Goal: Task Accomplishment & Management: Complete application form

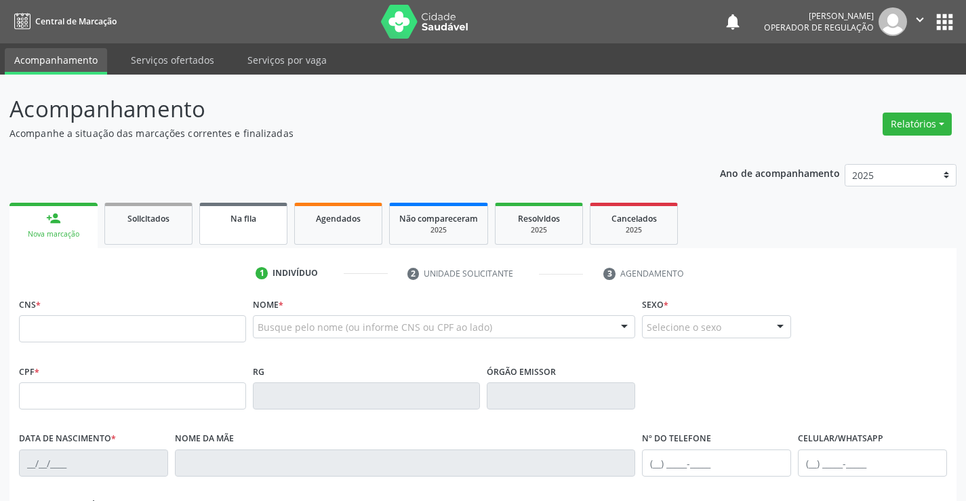
click at [224, 222] on div "Na fila" at bounding box center [243, 218] width 68 height 14
select select "7"
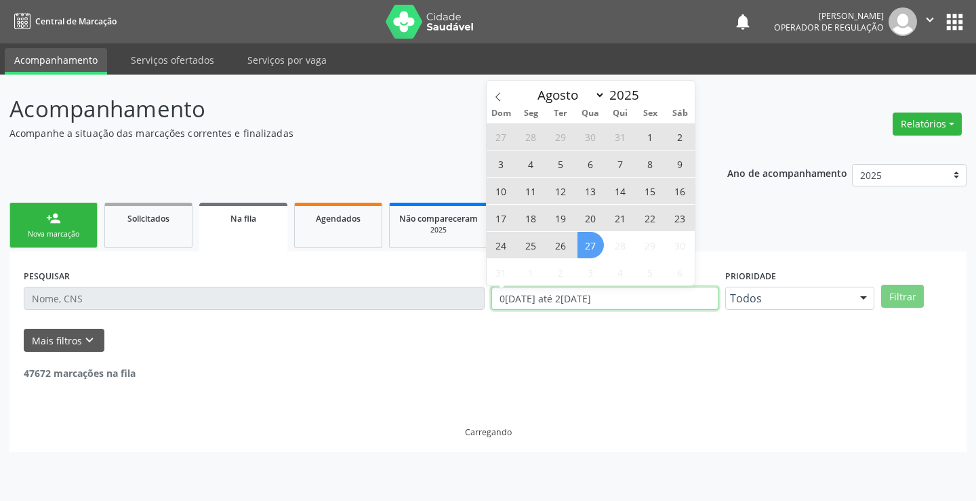
drag, startPoint x: 621, startPoint y: 297, endPoint x: 473, endPoint y: 312, distance: 149.1
click at [473, 312] on div "PESQUISAR DATA DE SOLICITAÇÃO 01/01/2023 até 27/08/2025 Prioridade Todos Todos …" at bounding box center [487, 292] width 935 height 53
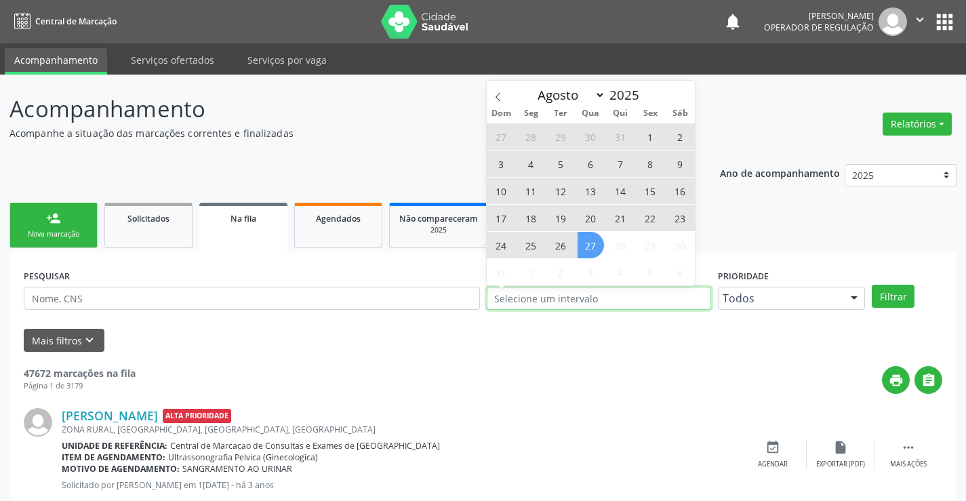
type input "2023"
select select "0"
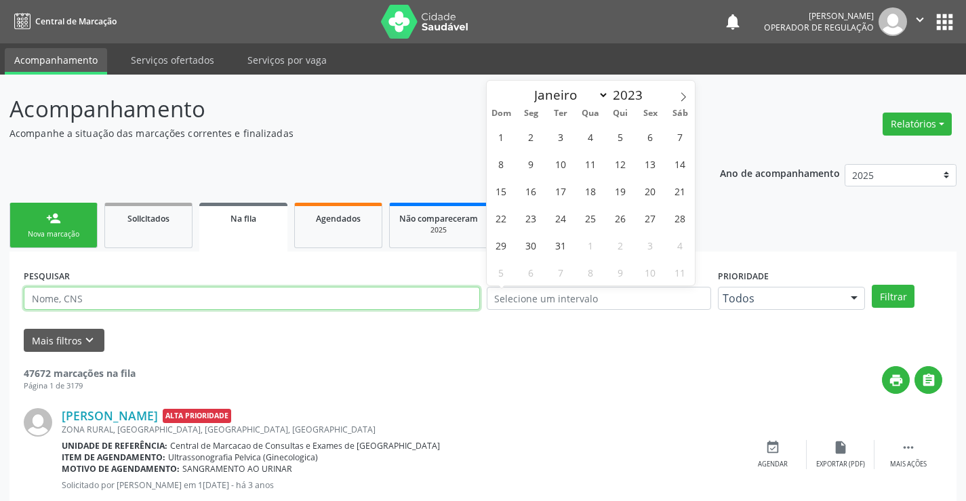
click at [103, 295] on input "text" at bounding box center [252, 298] width 456 height 23
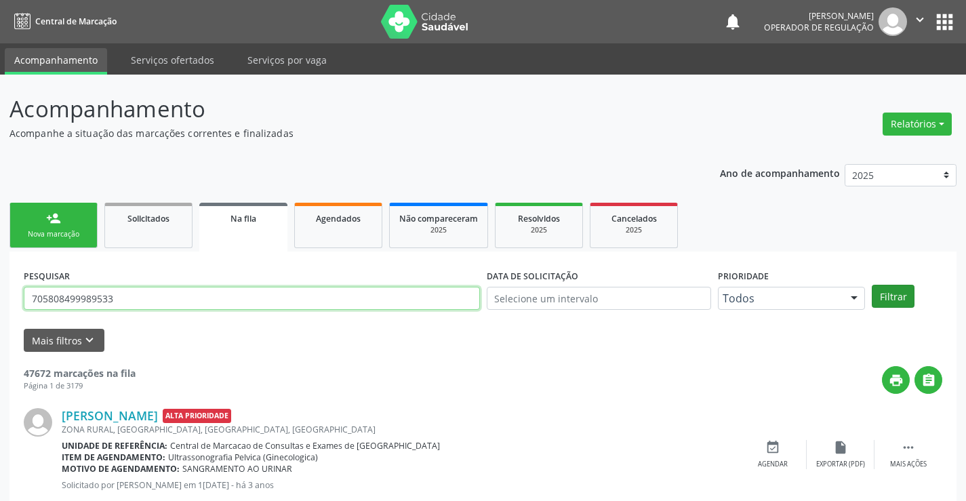
type input "705808499989533"
click at [891, 295] on button "Filtrar" at bounding box center [892, 296] width 43 height 23
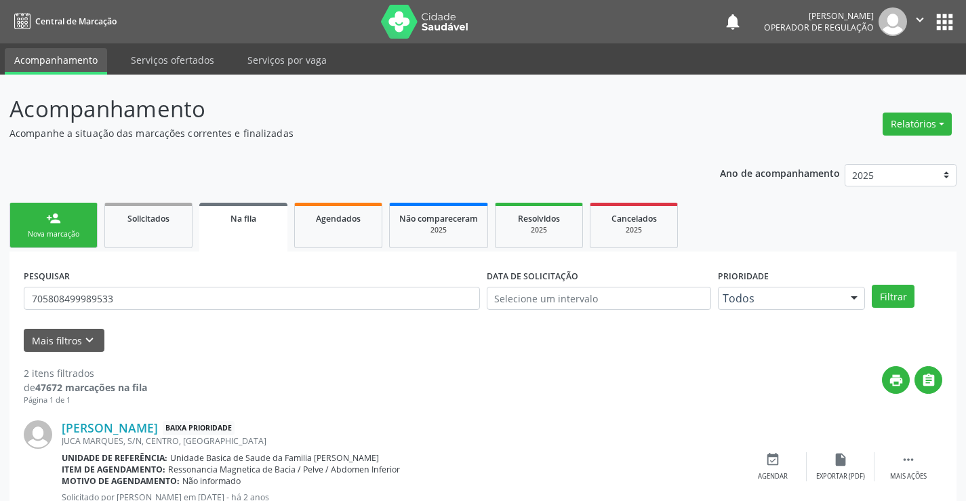
click at [58, 213] on div "person_add" at bounding box center [53, 218] width 15 height 15
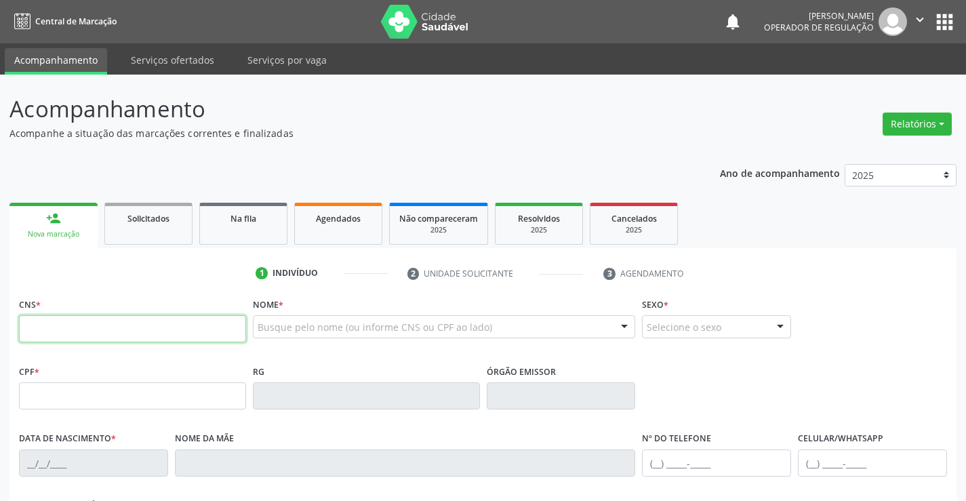
click at [142, 332] on input "text" at bounding box center [132, 328] width 227 height 27
click at [141, 332] on input "text" at bounding box center [132, 328] width 227 height 27
type input "706 7095 5930 9010"
type input "2021212750"
type input "05/09/1998"
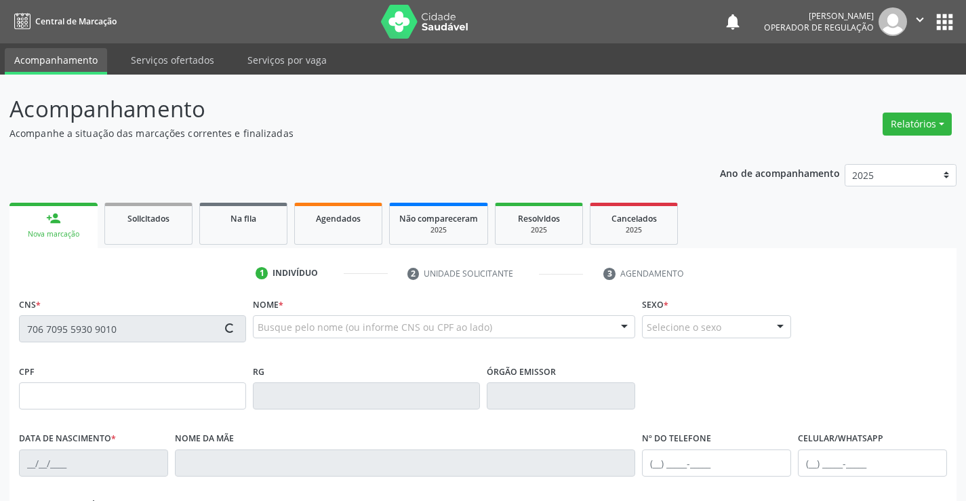
type input "(74) 98115-8101"
type input "S/N"
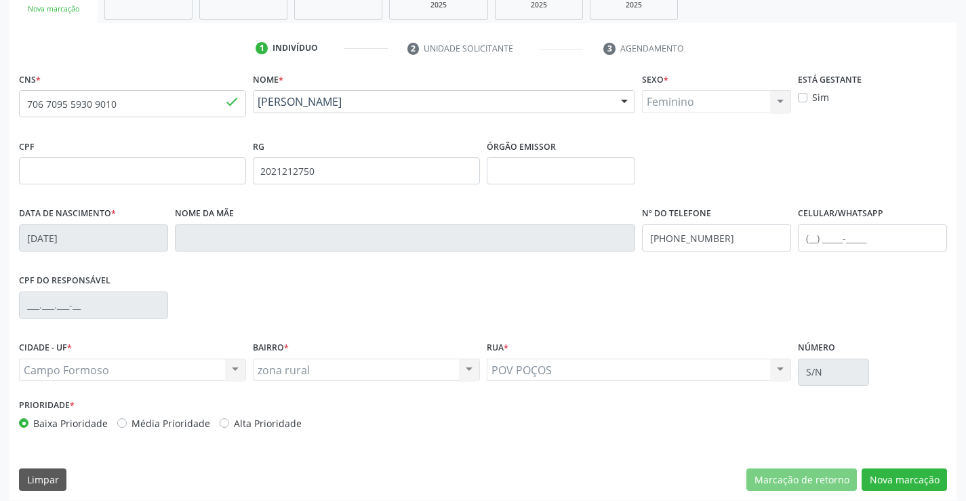
scroll to position [234, 0]
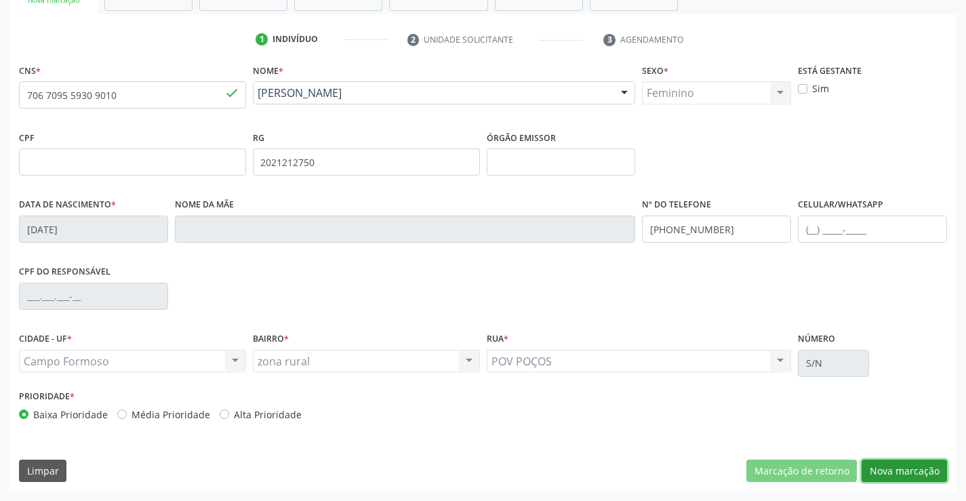
click at [894, 467] on button "Nova marcação" at bounding box center [903, 470] width 85 height 23
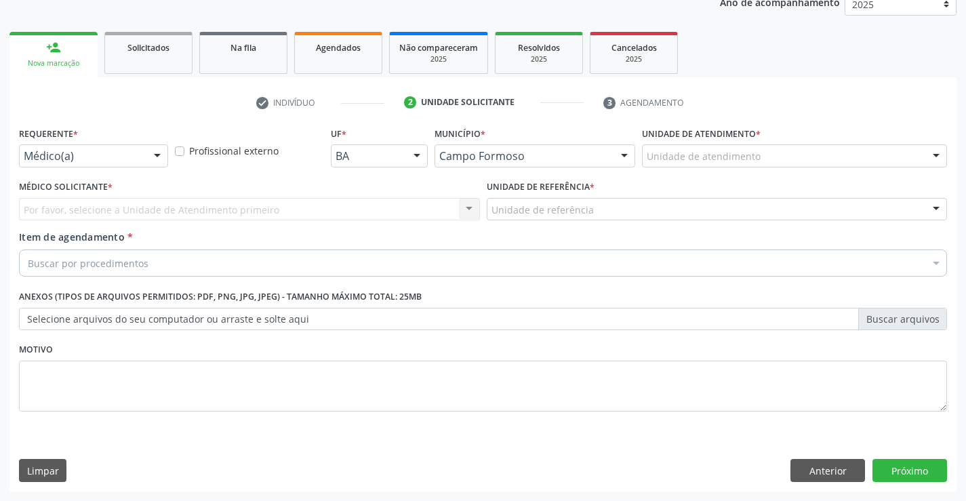
scroll to position [171, 0]
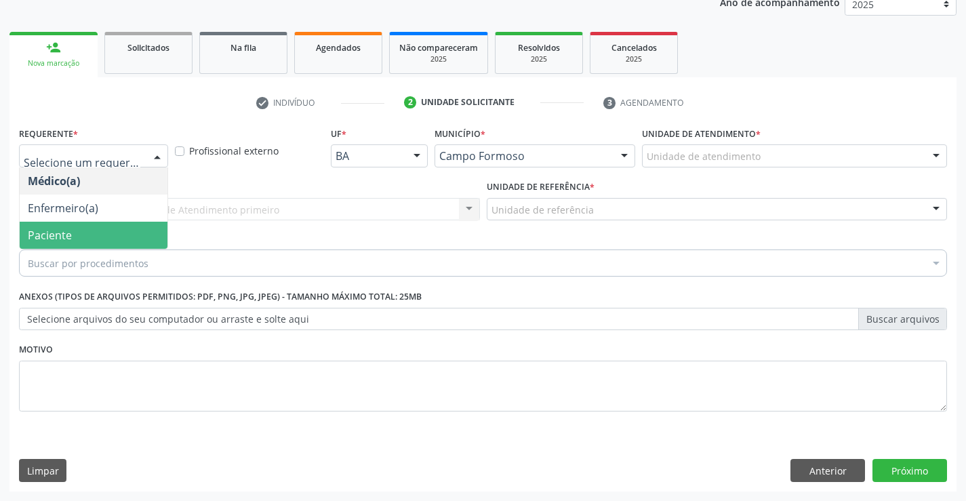
click at [72, 235] on span "Paciente" at bounding box center [94, 235] width 148 height 27
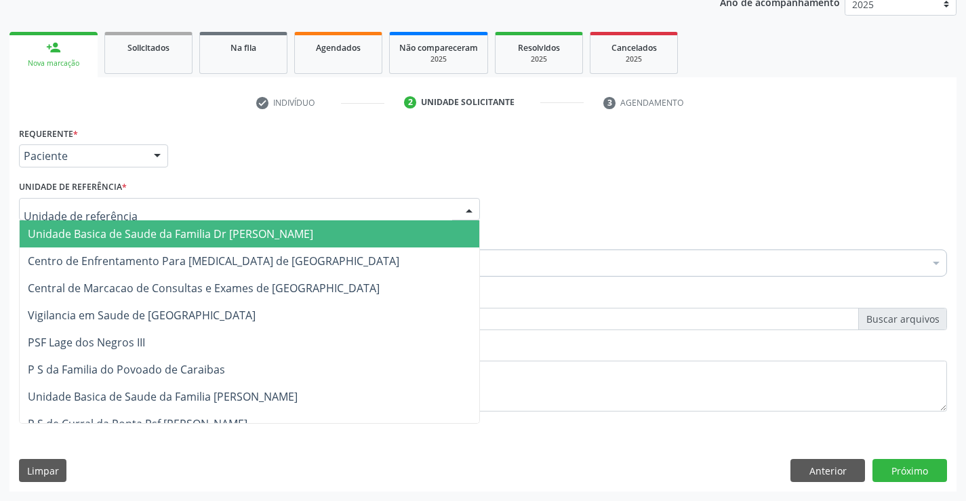
click at [176, 226] on span "Unidade Basica de Saude da Familia Dr [PERSON_NAME]" at bounding box center [249, 233] width 459 height 27
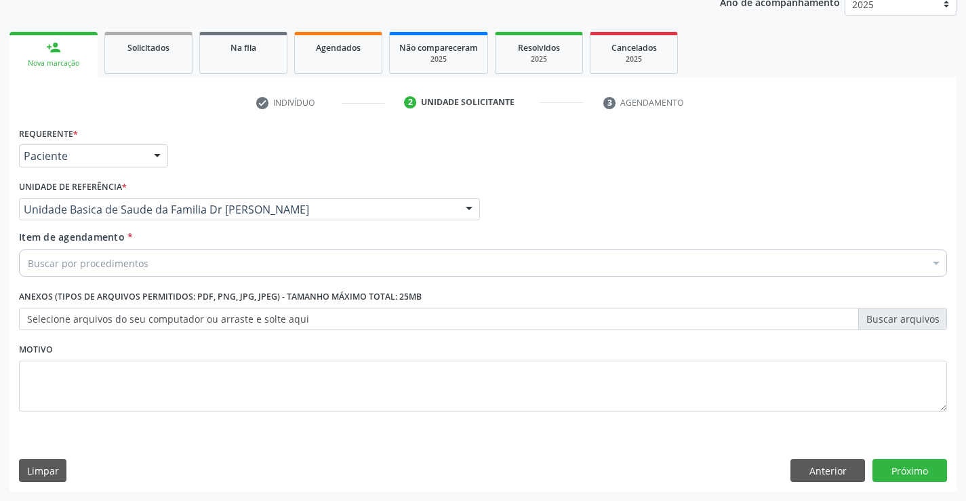
click at [165, 265] on div "Buscar por procedimentos" at bounding box center [483, 262] width 928 height 27
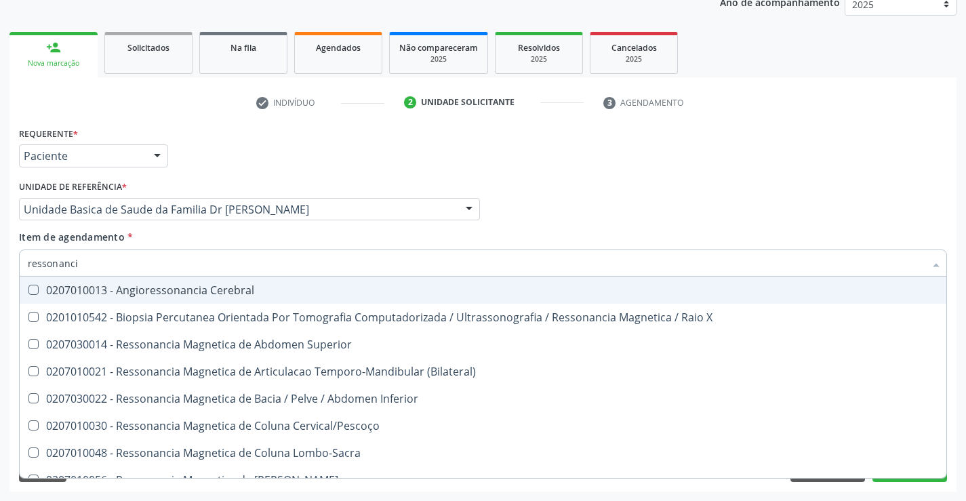
type input "ressonancia"
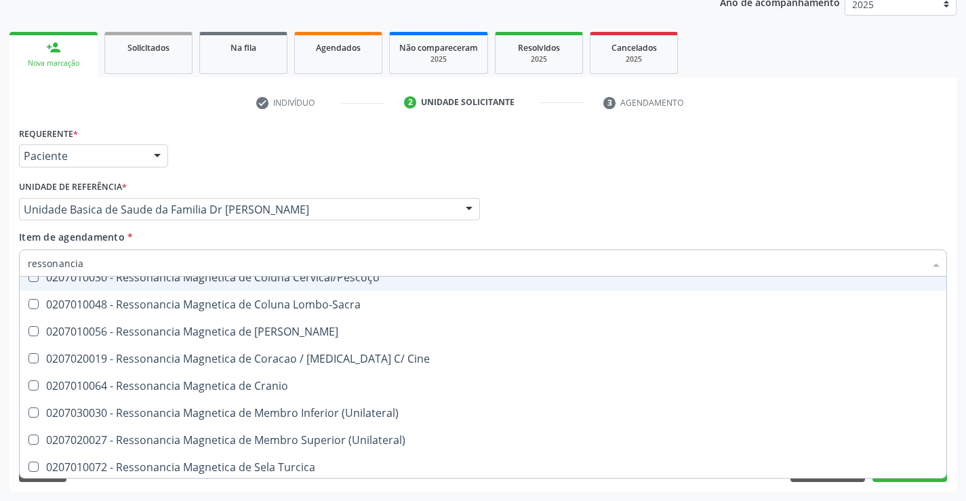
scroll to position [203, 0]
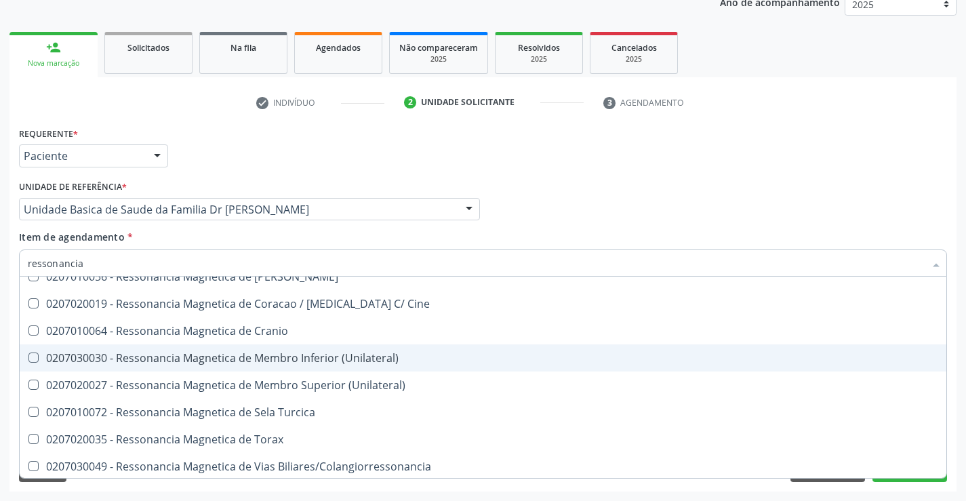
click at [352, 356] on div "0207030030 - Ressonancia Magnetica de Membro Inferior (Unilateral)" at bounding box center [483, 357] width 910 height 11
checkbox \(Unilateral\) "true"
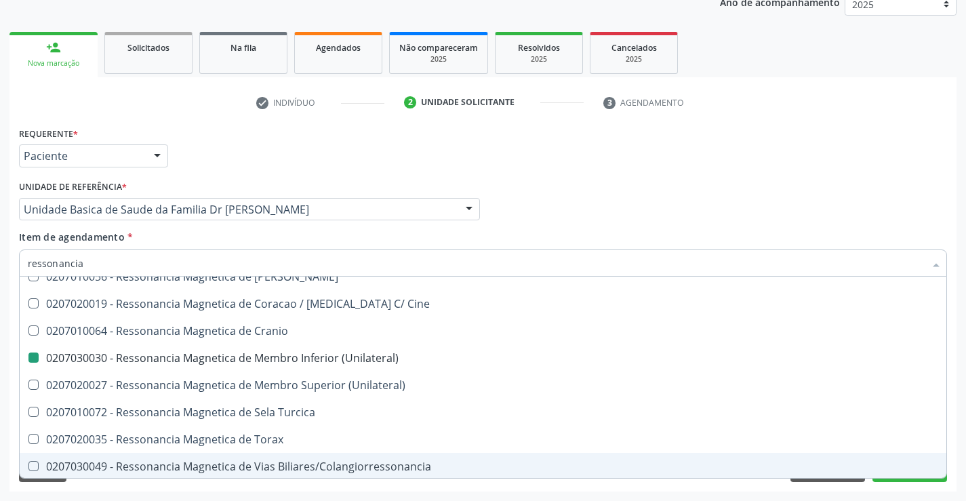
click at [960, 417] on div "Acompanhamento Acompanhe a situação das marcações correntes e finalizadas Relat…" at bounding box center [483, 202] width 966 height 597
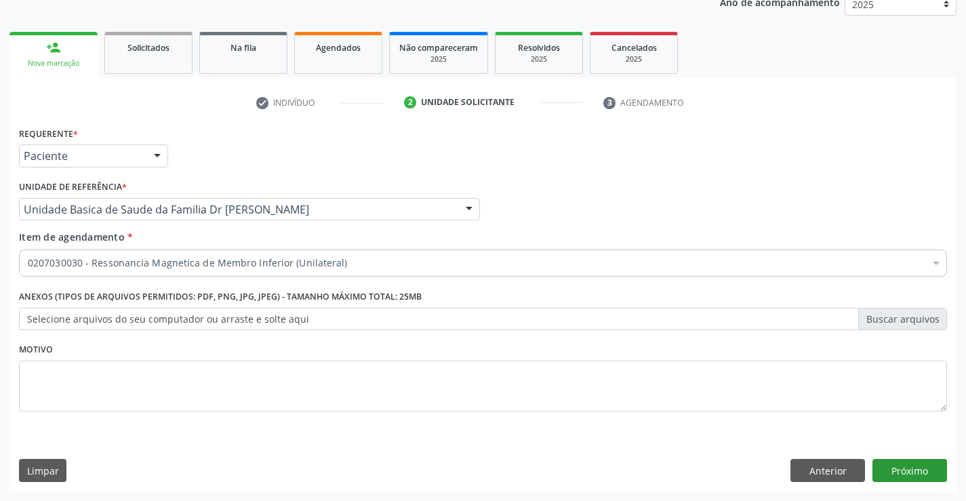
scroll to position [0, 0]
click at [909, 465] on button "Próximo" at bounding box center [909, 470] width 75 height 23
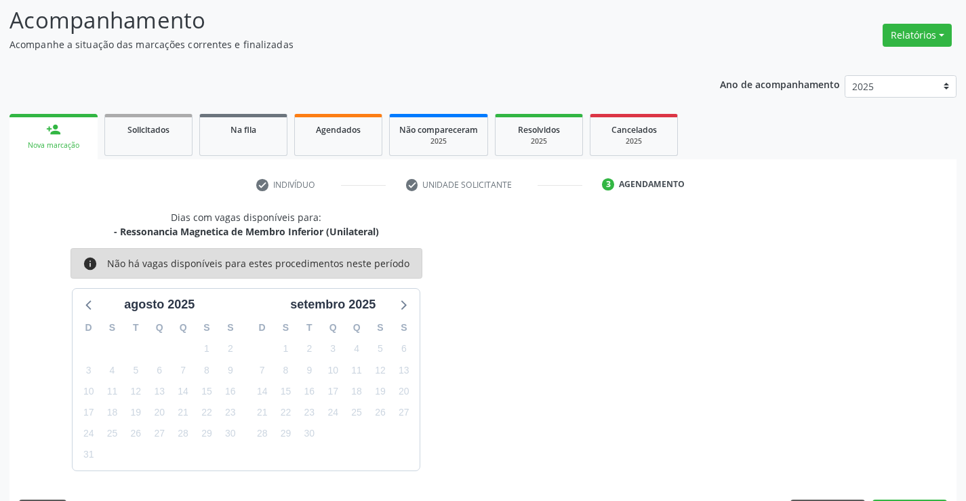
scroll to position [129, 0]
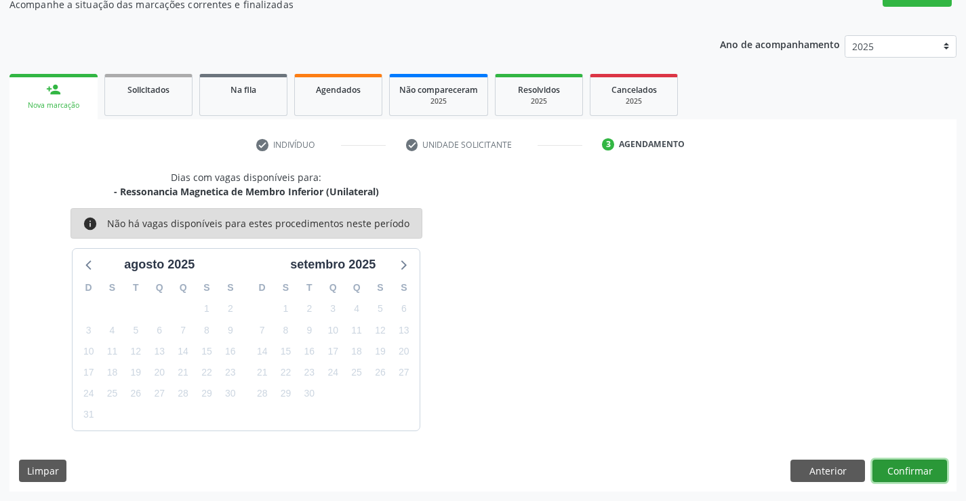
click at [919, 463] on button "Confirmar" at bounding box center [909, 470] width 75 height 23
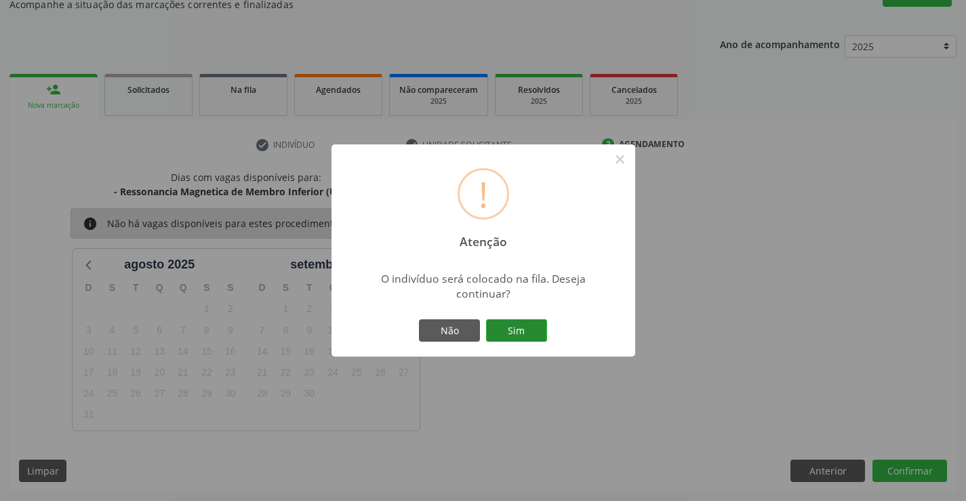
click at [506, 322] on button "Sim" at bounding box center [516, 330] width 61 height 23
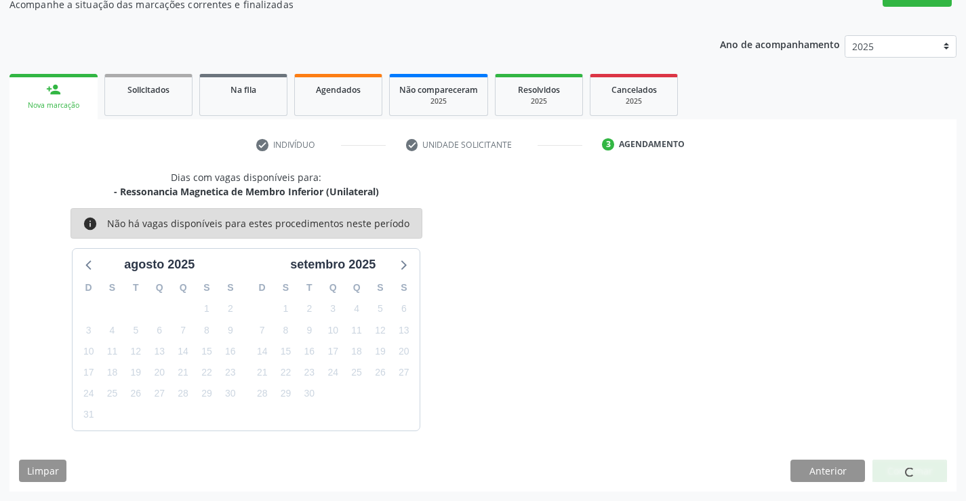
scroll to position [0, 0]
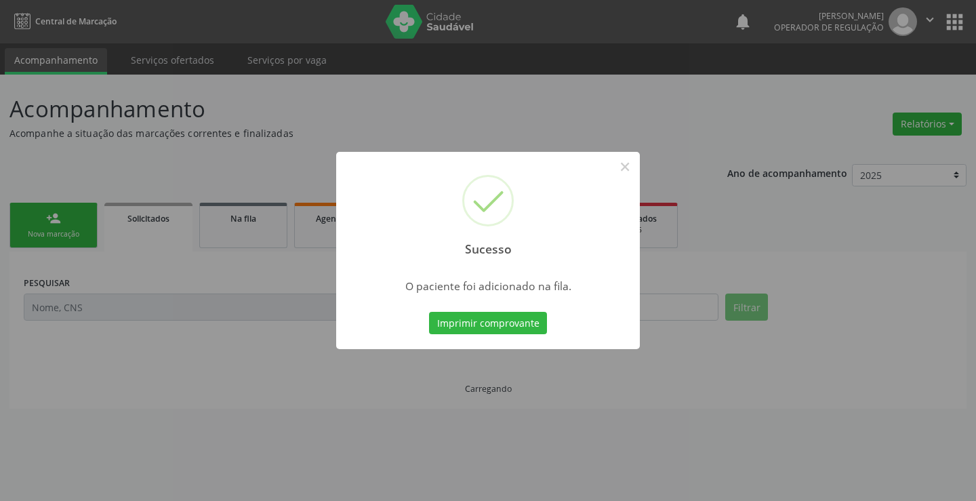
click at [506, 322] on button "Imprimir comprovante" at bounding box center [488, 323] width 118 height 23
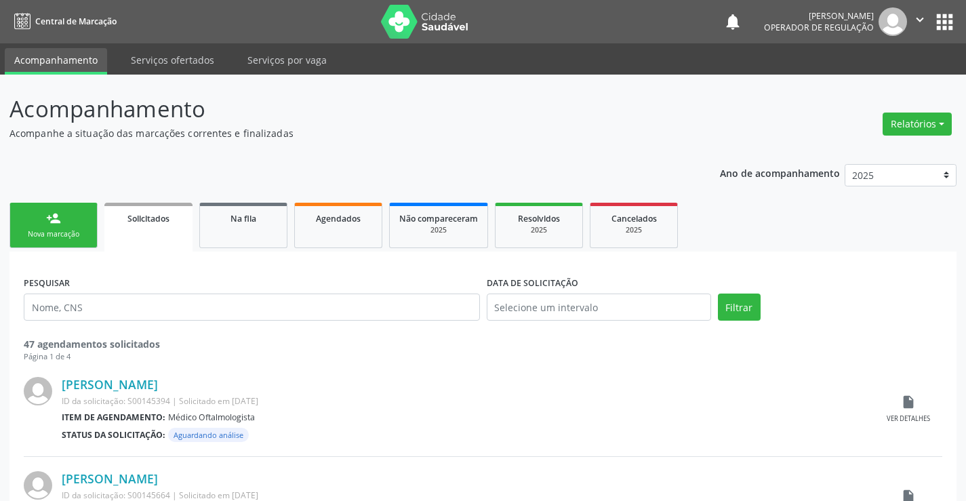
click at [24, 211] on link "person_add Nova marcação" at bounding box center [53, 225] width 88 height 45
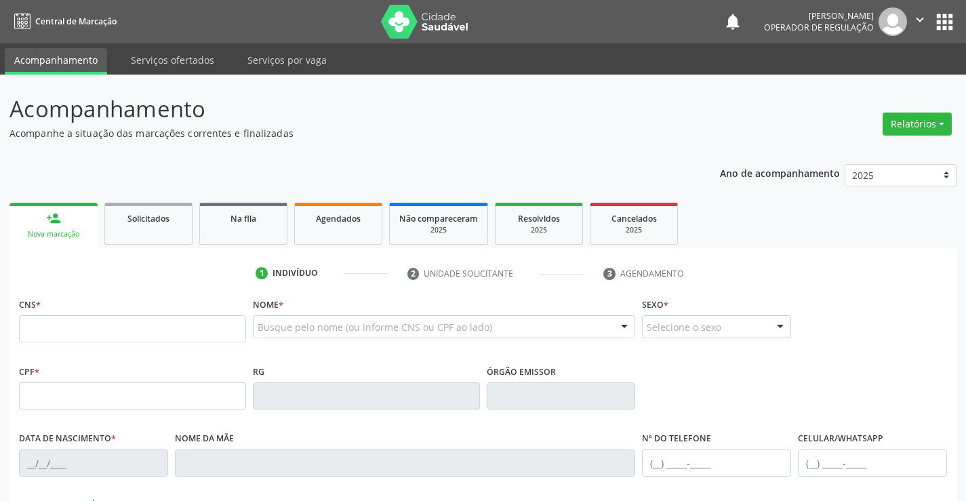
click at [43, 227] on link "person_add Nova marcação" at bounding box center [53, 225] width 88 height 45
click at [101, 338] on input "text" at bounding box center [132, 328] width 227 height 27
type input "707 0028 1828 0232"
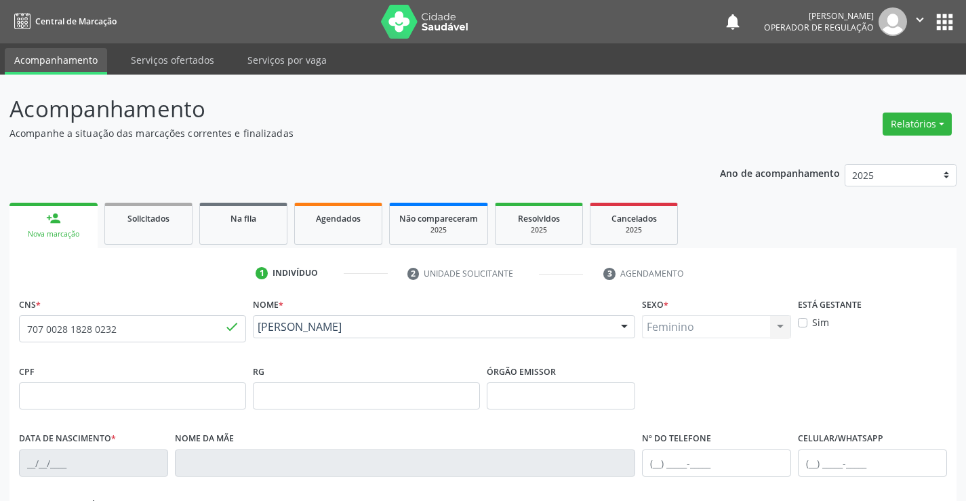
type input "0739952900"
type input "02/01/1972"
type input "(74) 98115-8101"
type input "S/N"
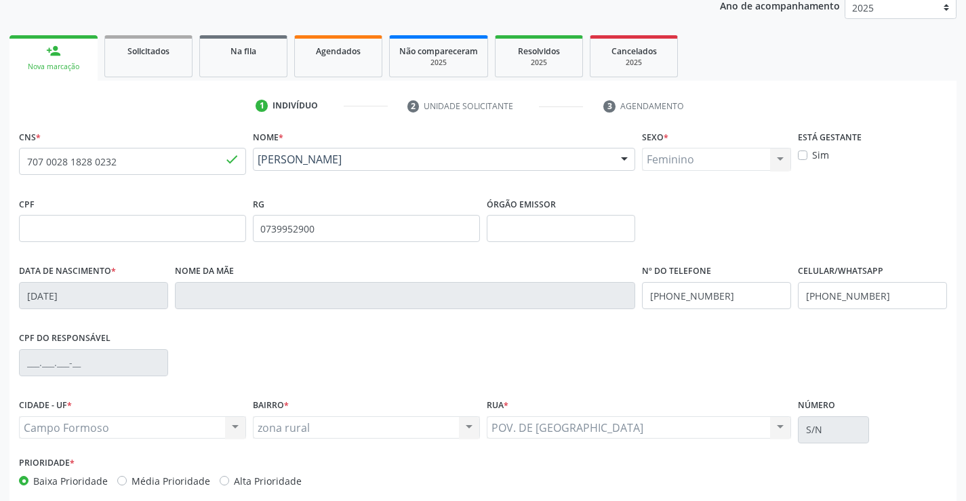
scroll to position [234, 0]
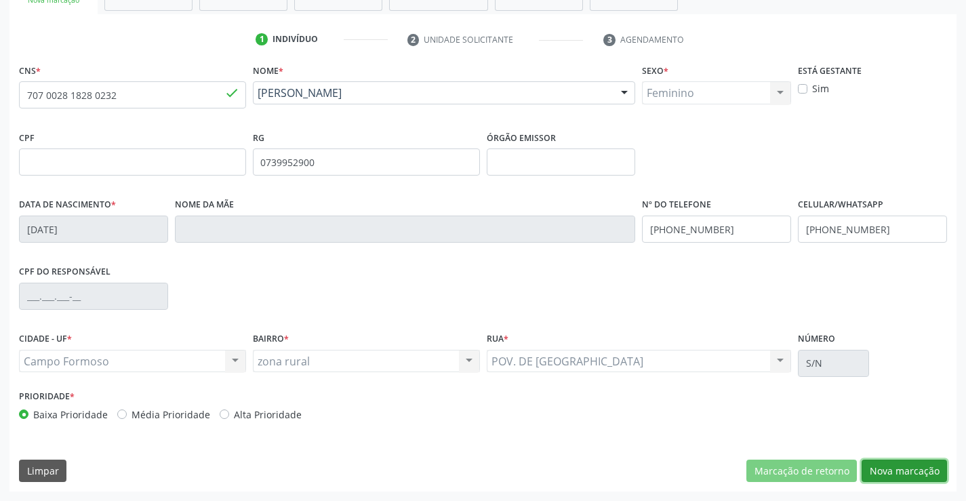
click at [925, 472] on button "Nova marcação" at bounding box center [903, 470] width 85 height 23
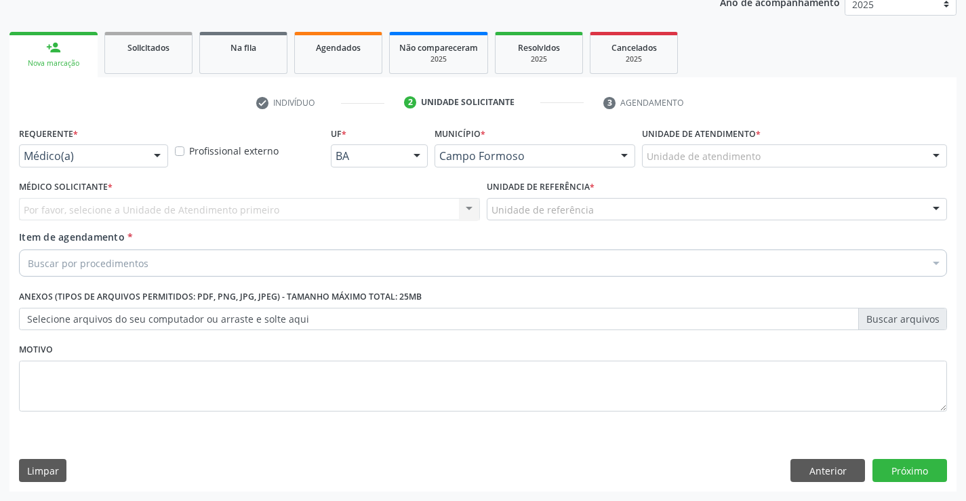
scroll to position [171, 0]
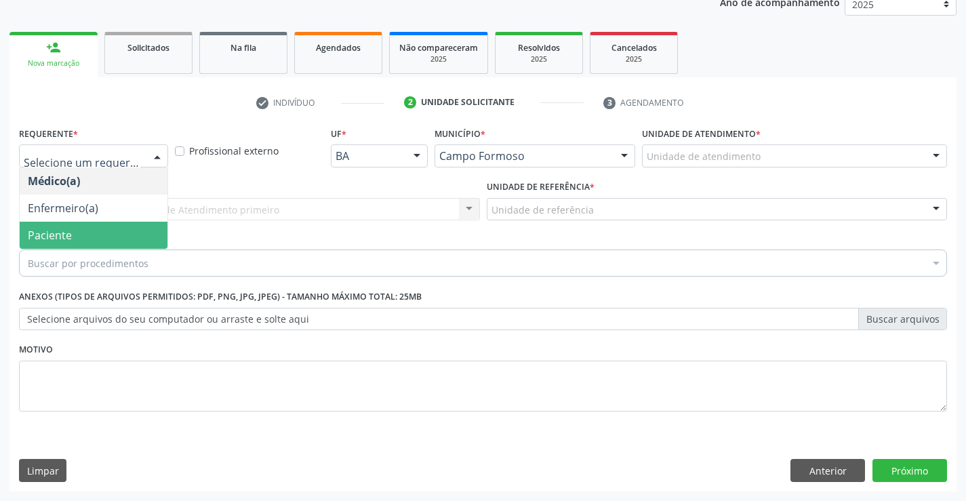
click at [83, 234] on span "Paciente" at bounding box center [94, 235] width 148 height 27
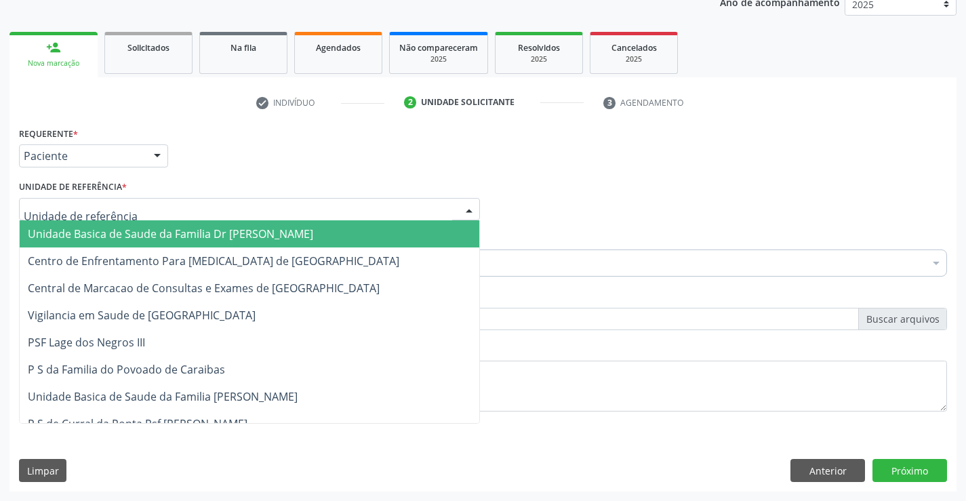
click at [117, 226] on span "Unidade Basica de Saude da Familia Dr [PERSON_NAME]" at bounding box center [170, 233] width 285 height 15
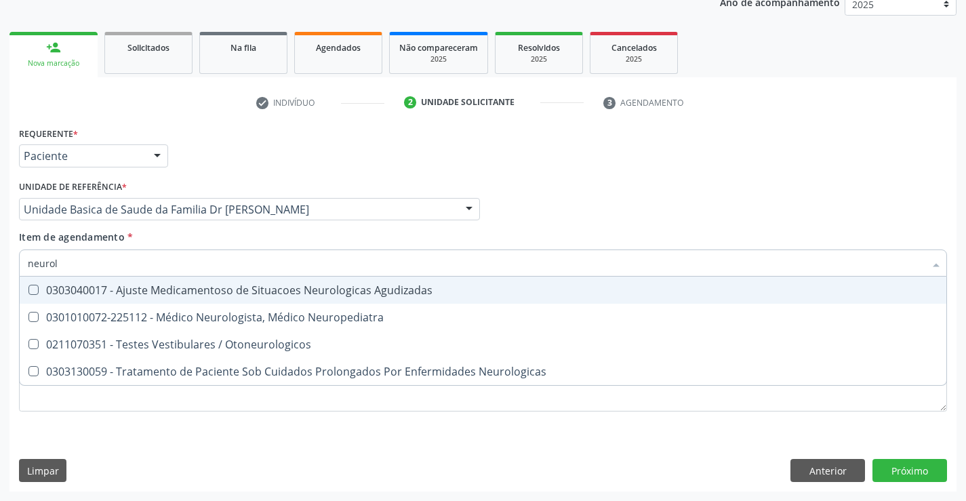
type input "neurolo"
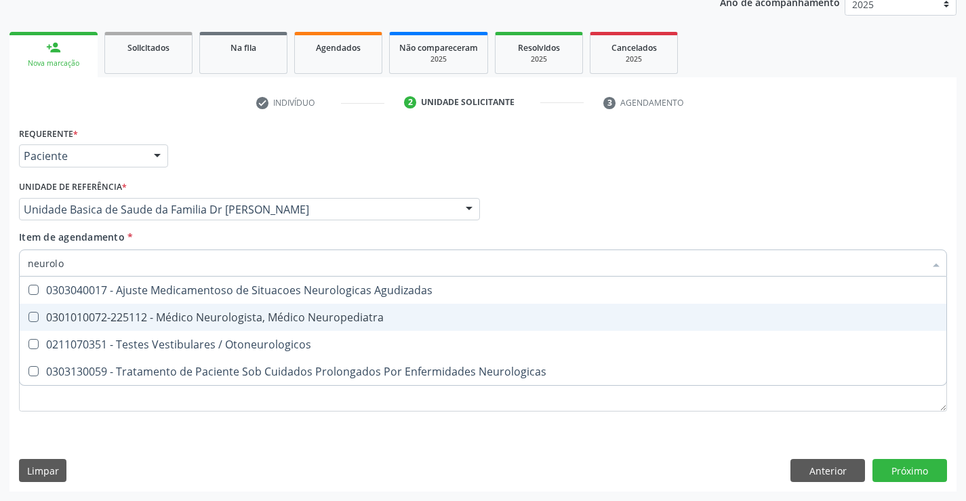
click at [251, 316] on div "0301010072-225112 - Médico Neurologista, Médico Neuropediatra" at bounding box center [483, 317] width 910 height 11
checkbox Neuropediatra "true"
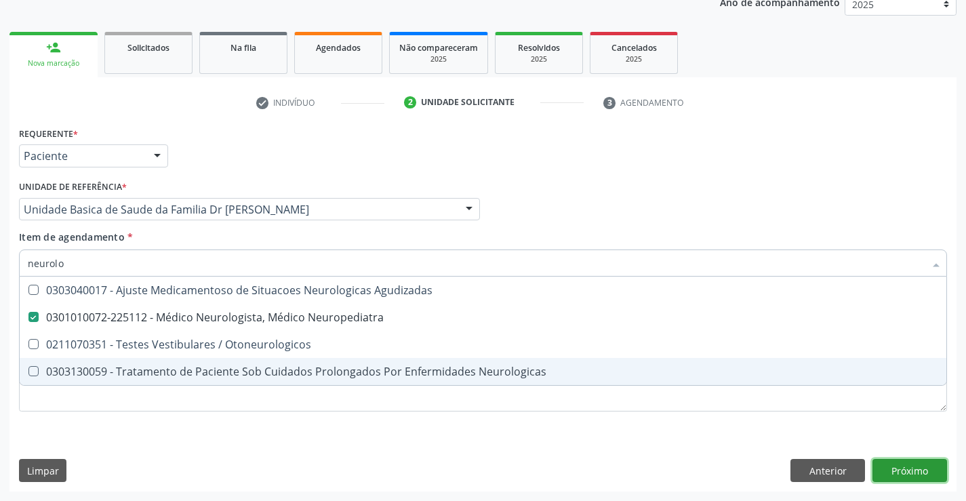
click at [913, 470] on div "Requerente * Paciente Médico(a) Enfermeiro(a) Paciente Nenhum resultado encontr…" at bounding box center [482, 307] width 947 height 368
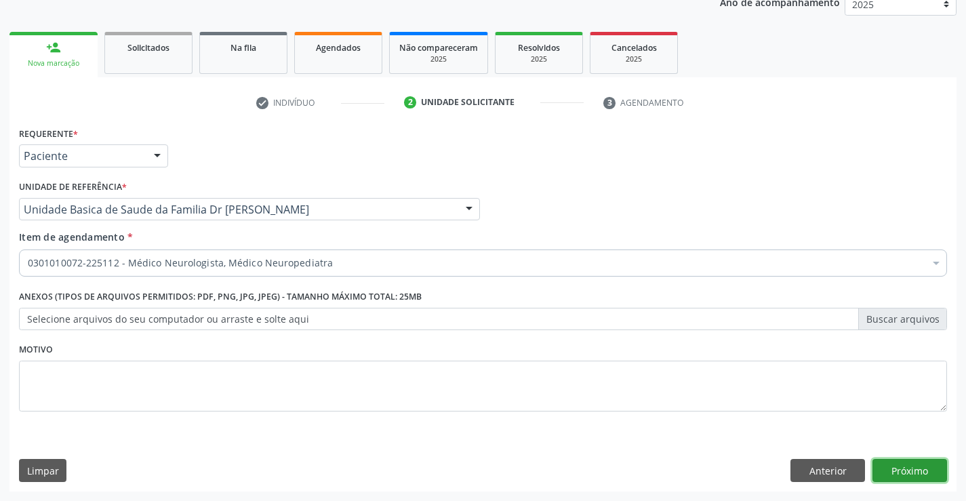
click at [913, 470] on button "Próximo" at bounding box center [909, 470] width 75 height 23
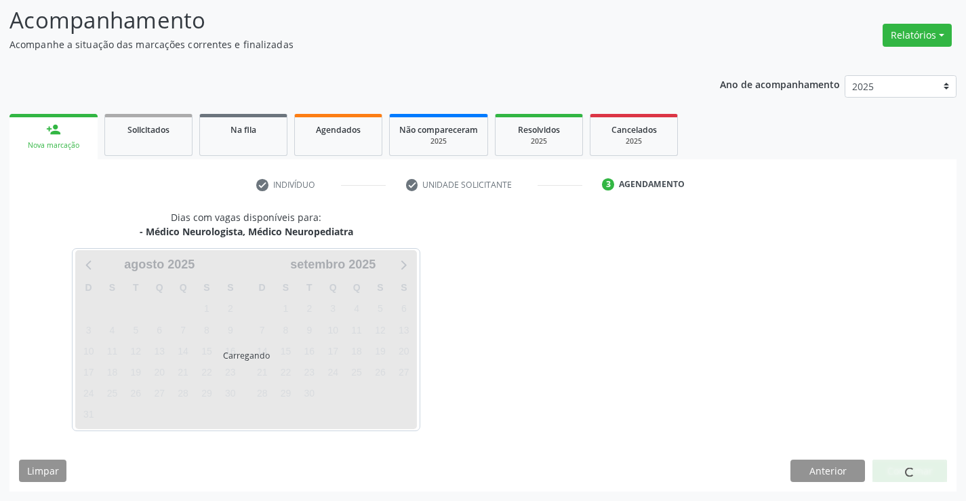
scroll to position [89, 0]
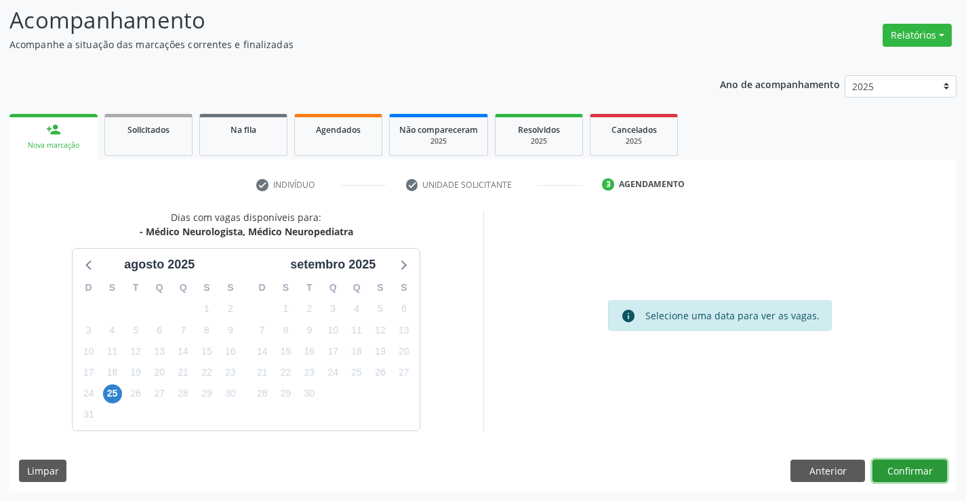
click at [913, 470] on button "Confirmar" at bounding box center [909, 470] width 75 height 23
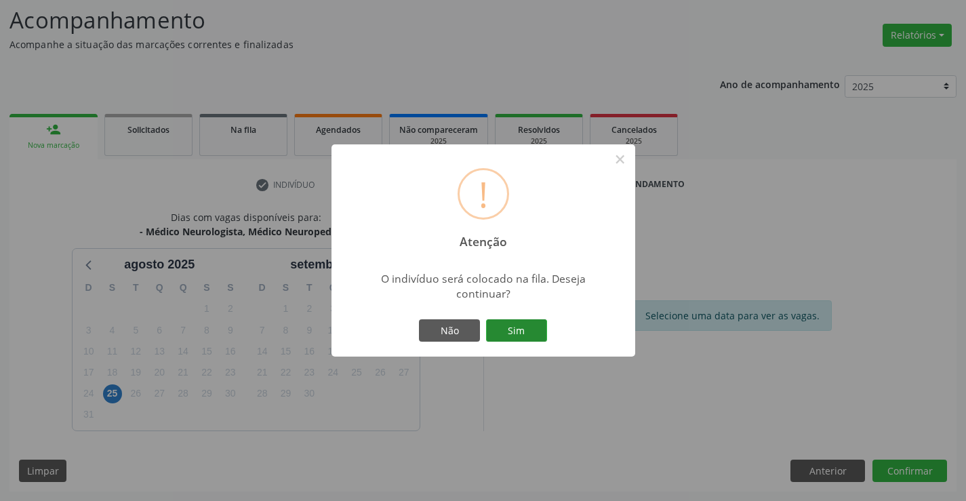
click at [506, 323] on button "Sim" at bounding box center [516, 330] width 61 height 23
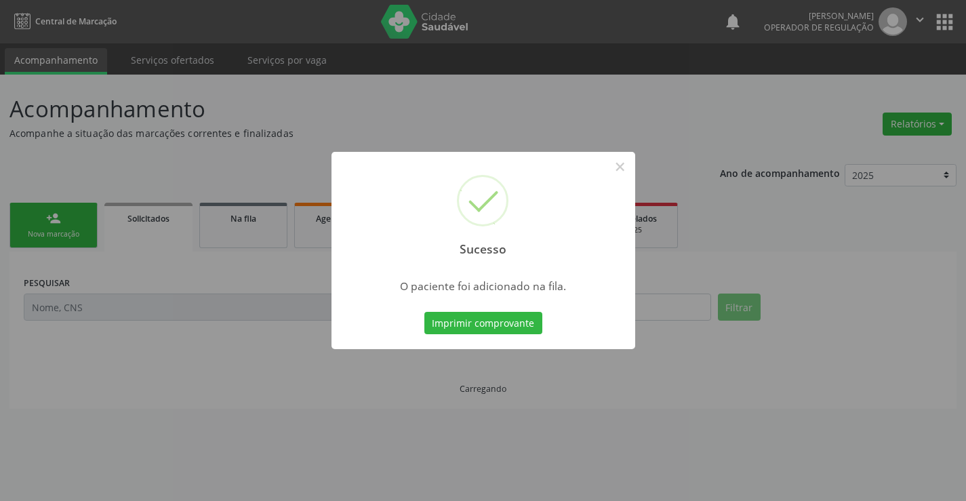
scroll to position [0, 0]
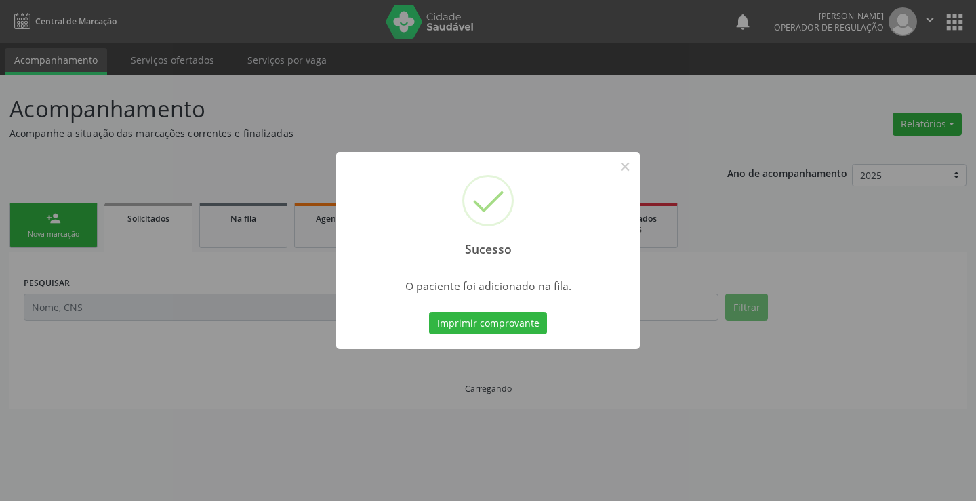
click at [506, 323] on button "Imprimir comprovante" at bounding box center [488, 323] width 118 height 23
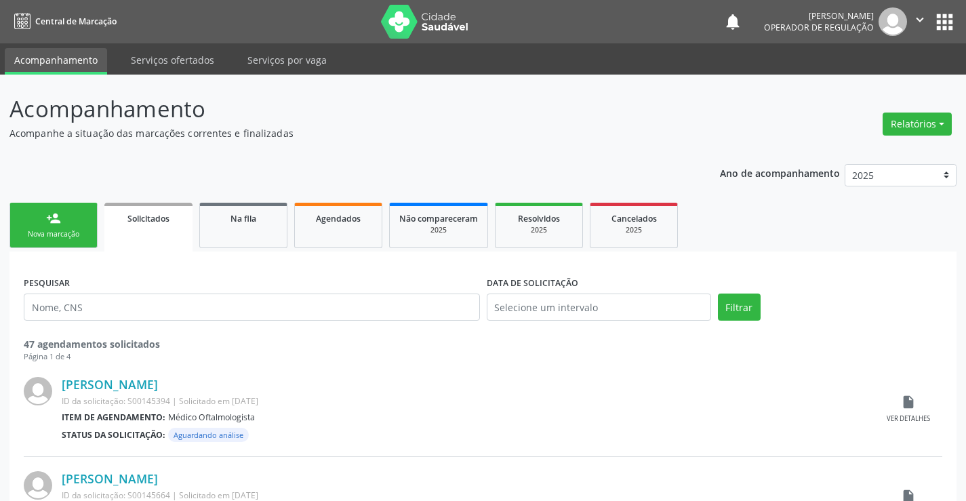
click at [66, 230] on div "Nova marcação" at bounding box center [54, 234] width 68 height 10
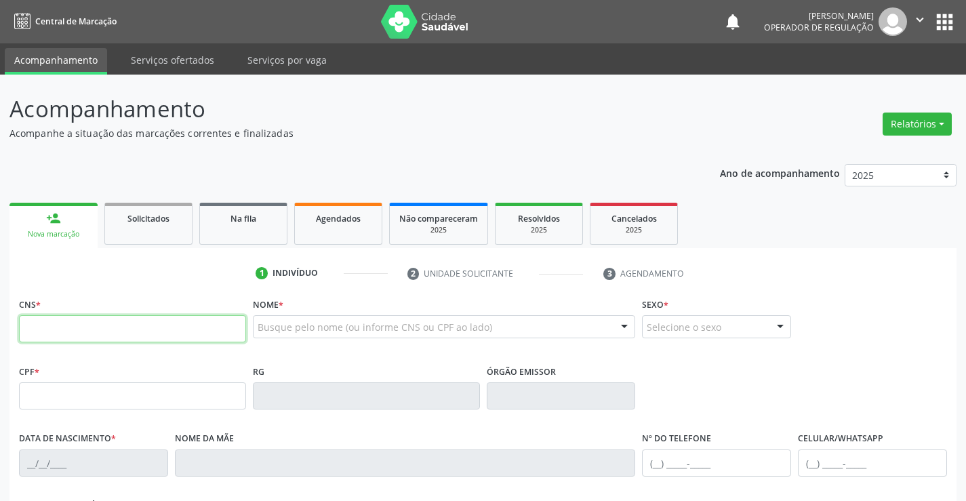
click at [120, 333] on input "text" at bounding box center [132, 328] width 227 height 27
type input "700 0073 0270 1002"
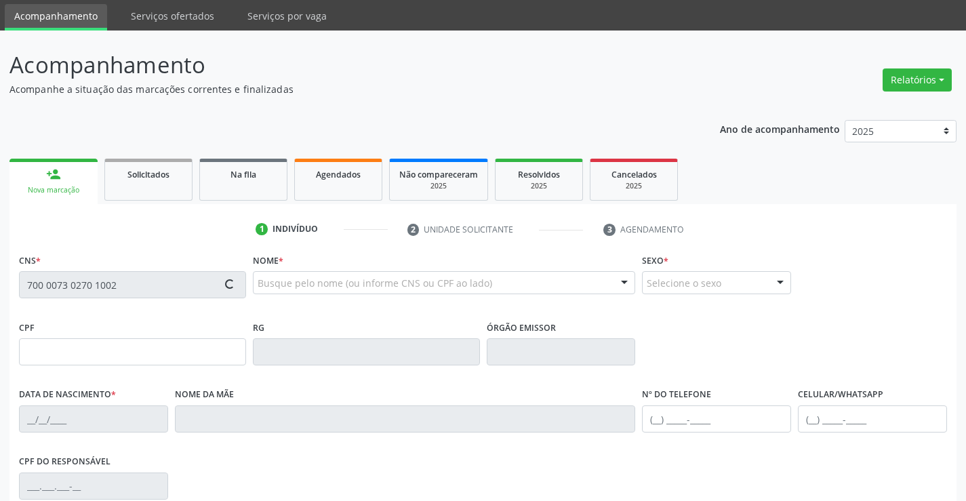
scroll to position [68, 0]
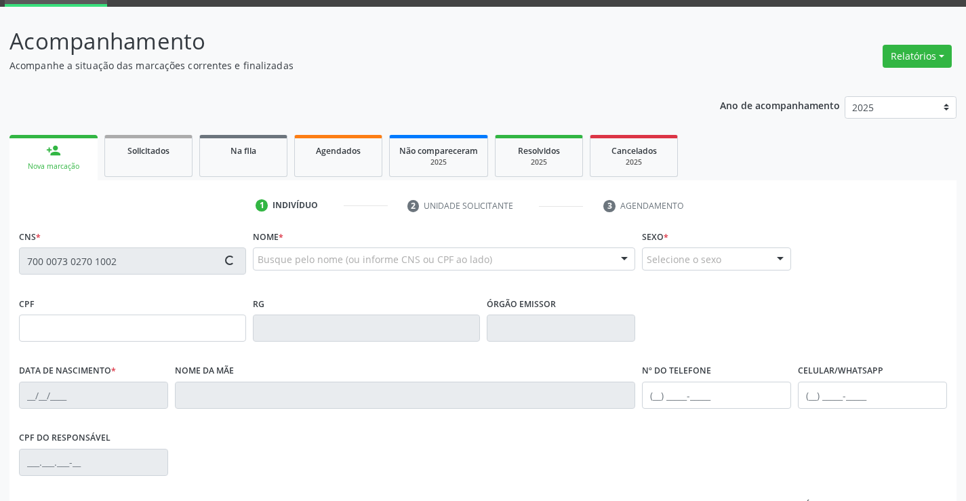
type input "23/05/1943"
type input "(74) 98804-4900"
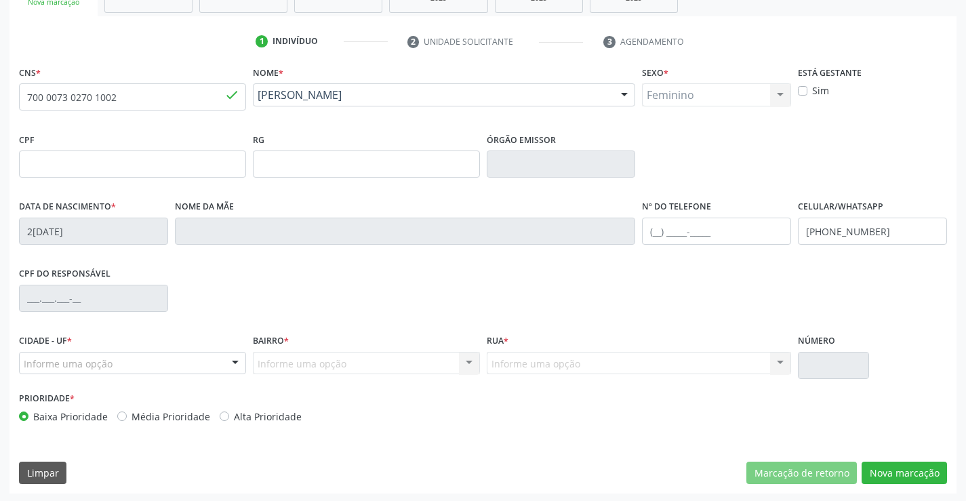
scroll to position [234, 0]
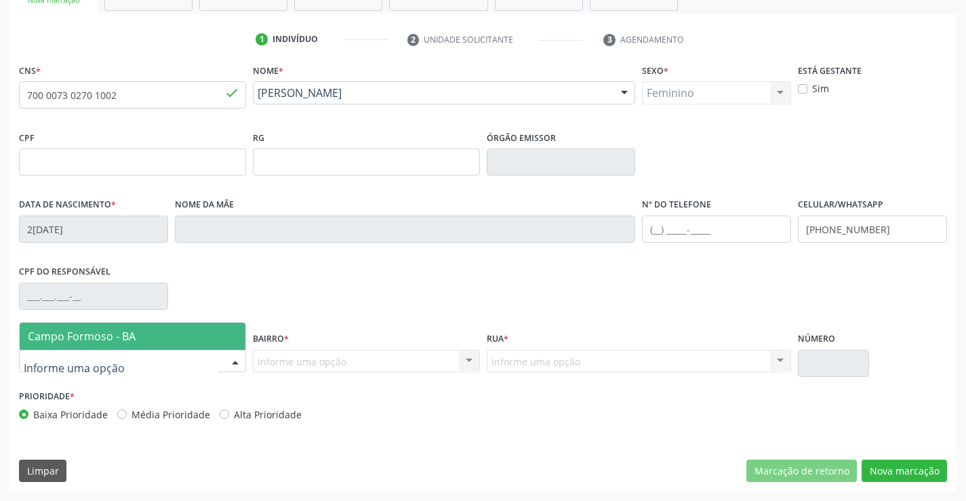
click at [111, 330] on span "Campo Formoso - BA" at bounding box center [82, 336] width 108 height 15
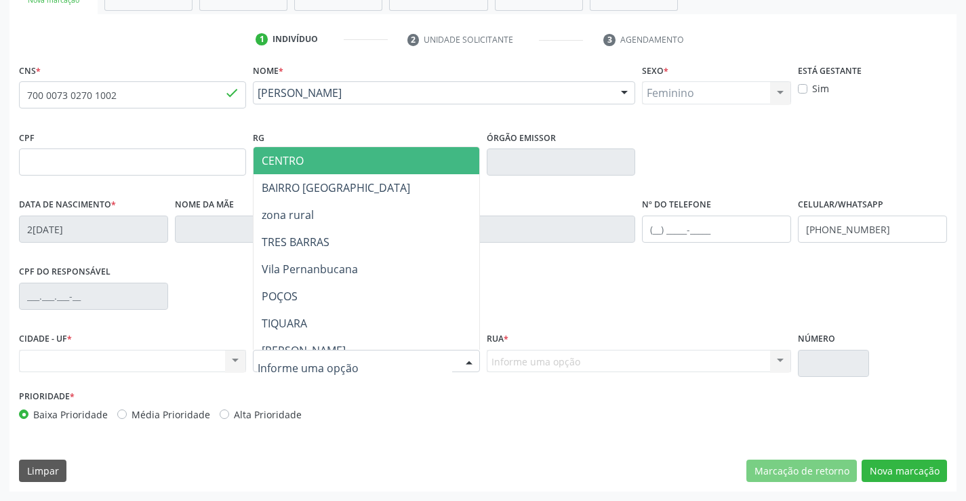
click at [339, 161] on span "CENTRO" at bounding box center [399, 160] width 293 height 27
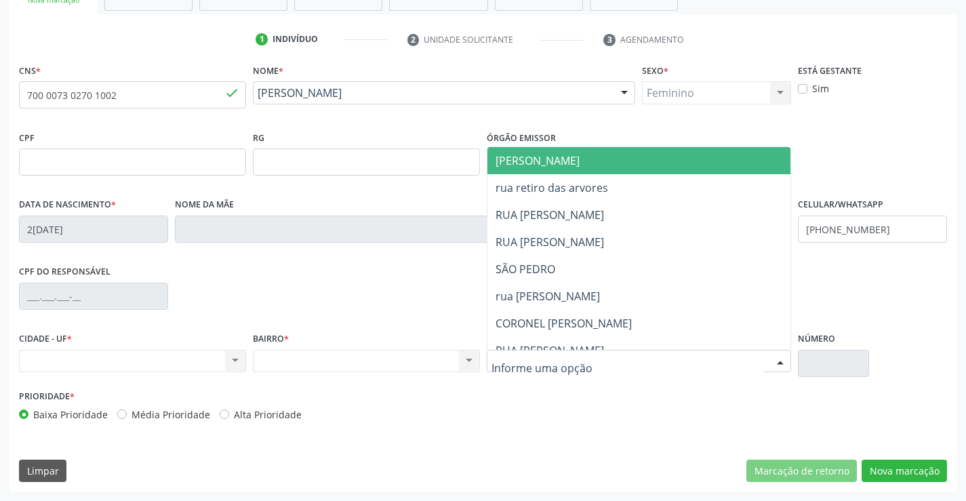
click at [586, 157] on span "JUCA MARQUES" at bounding box center [650, 160] width 327 height 27
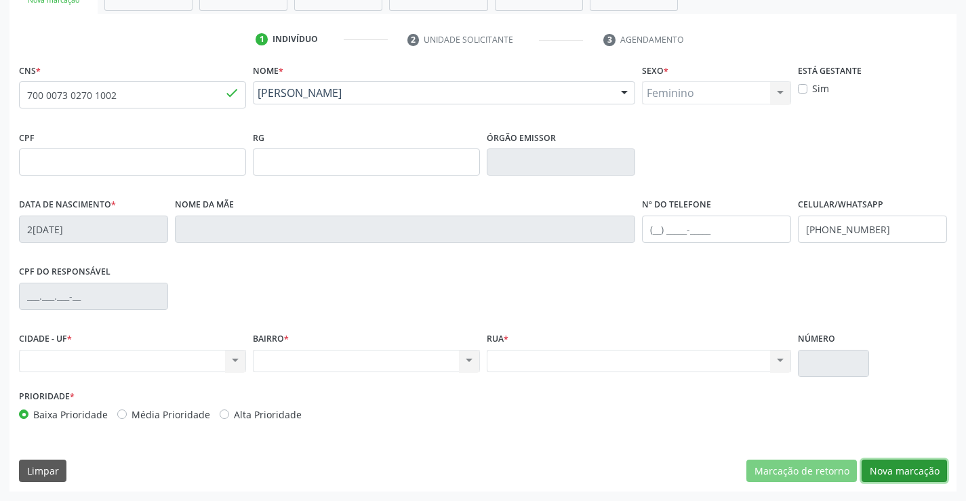
click at [907, 460] on button "Nova marcação" at bounding box center [903, 470] width 85 height 23
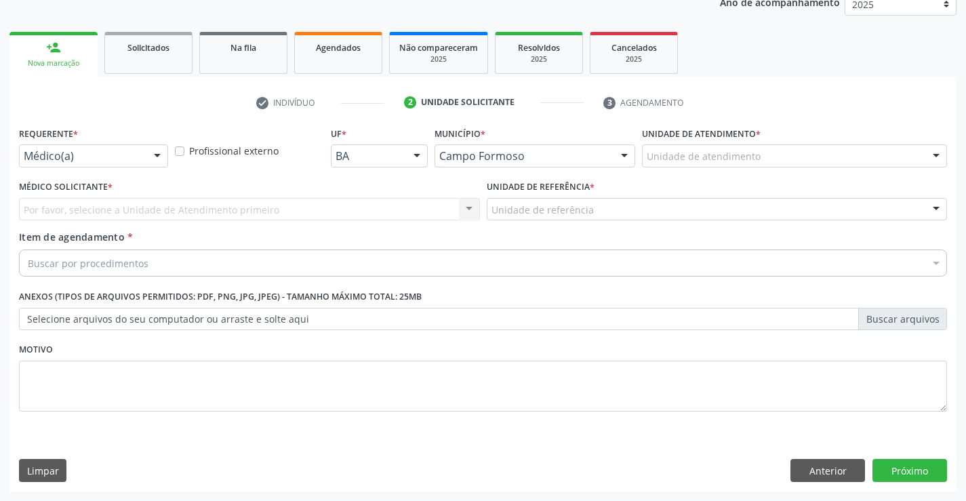
scroll to position [171, 0]
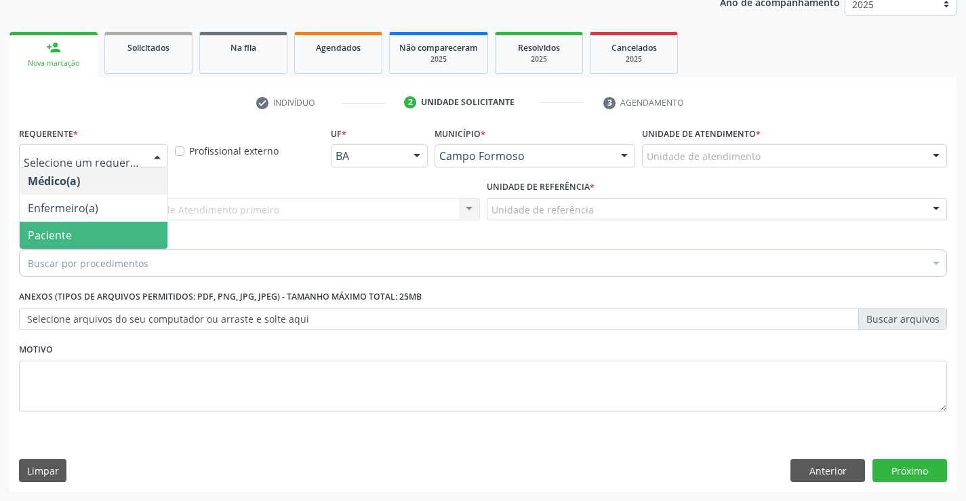
click at [70, 237] on span "Paciente" at bounding box center [50, 235] width 44 height 15
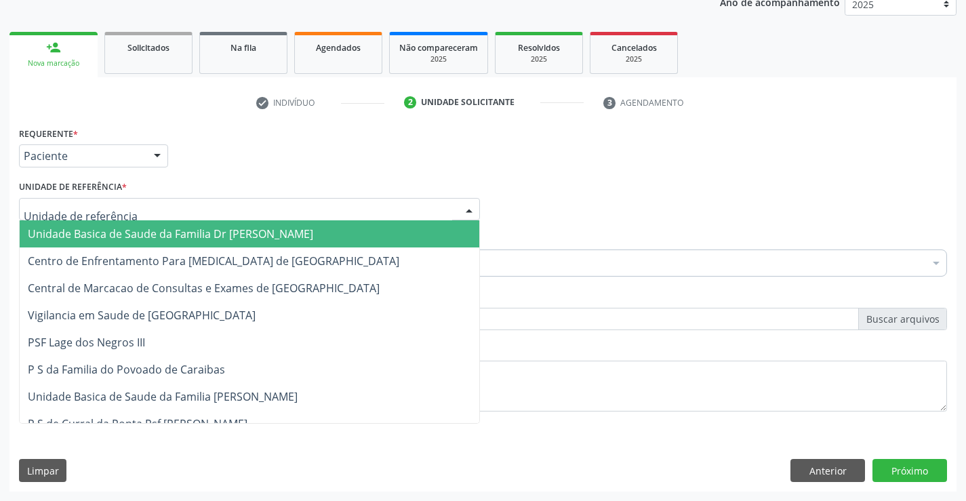
click at [95, 222] on span "Unidade Basica de Saude da Familia Dr [PERSON_NAME]" at bounding box center [249, 233] width 459 height 27
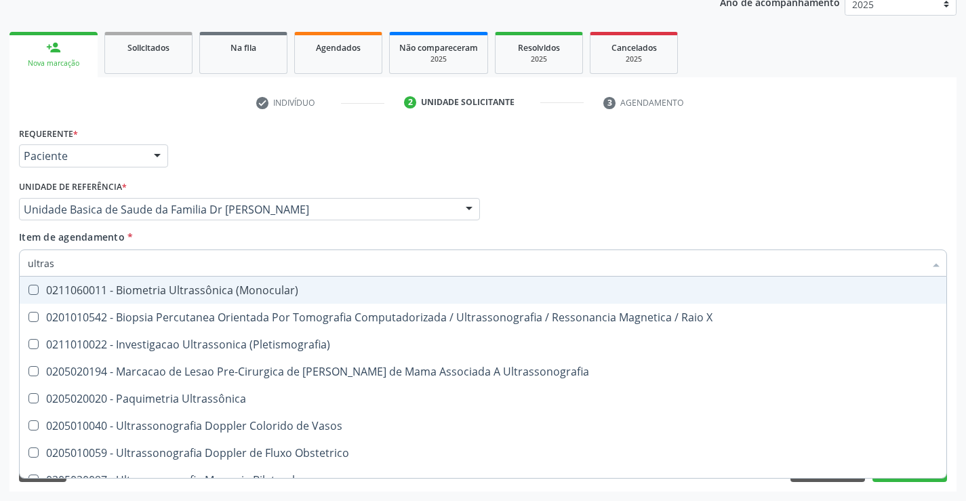
type input "ultrass"
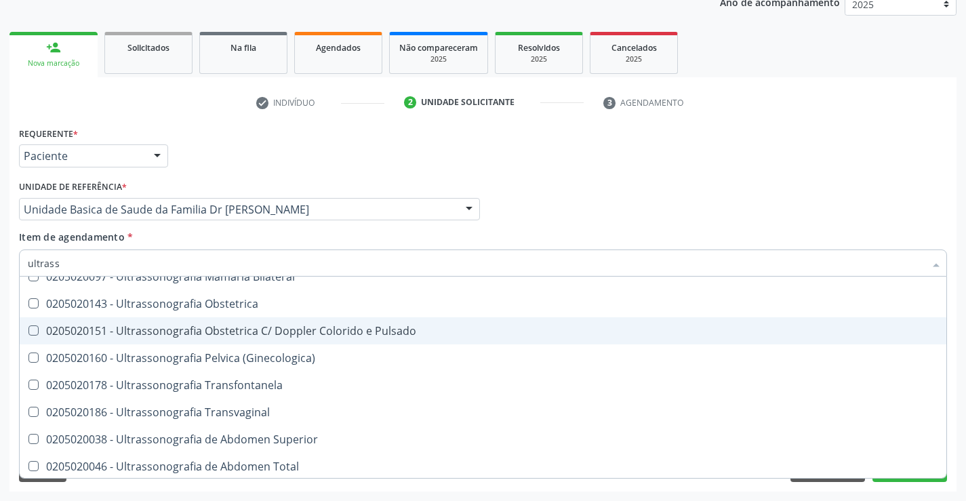
scroll to position [136, 0]
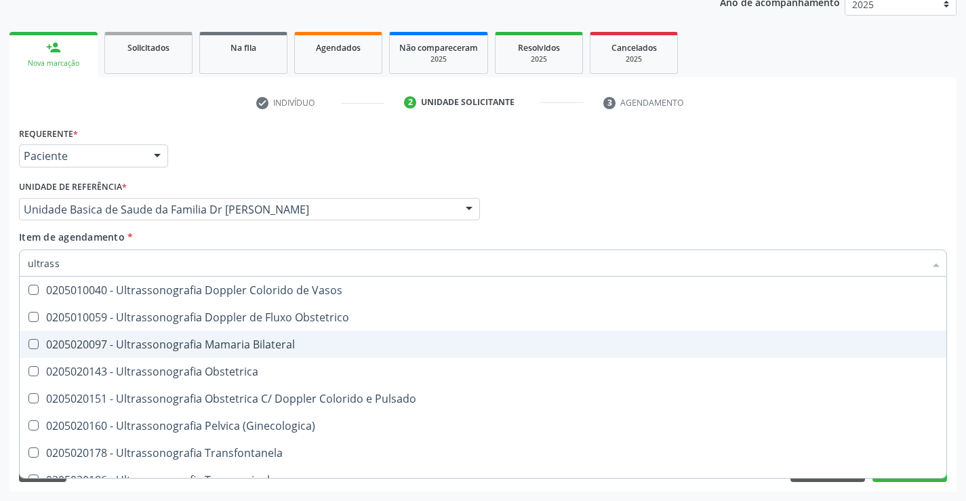
click at [325, 345] on div "0205020097 - Ultrassonografia Mamaria Bilateral" at bounding box center [483, 344] width 910 height 11
checkbox Bilateral "true"
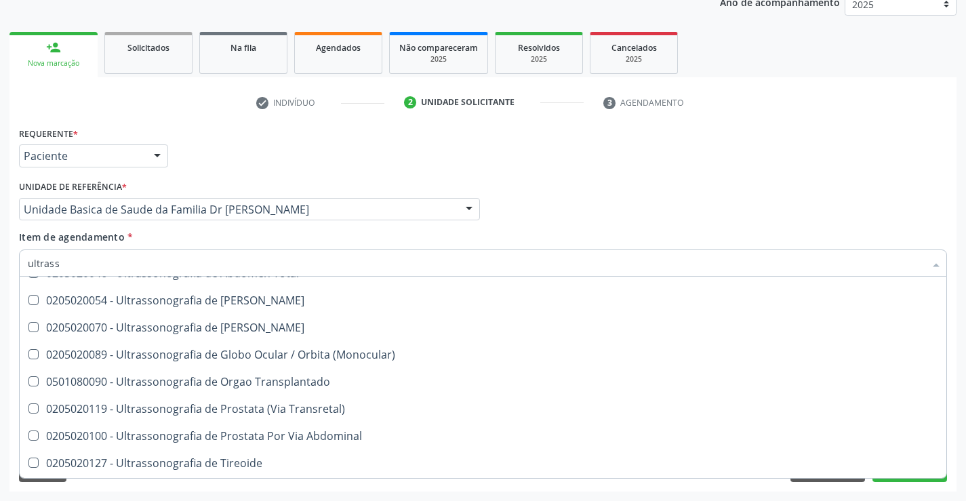
scroll to position [422, 0]
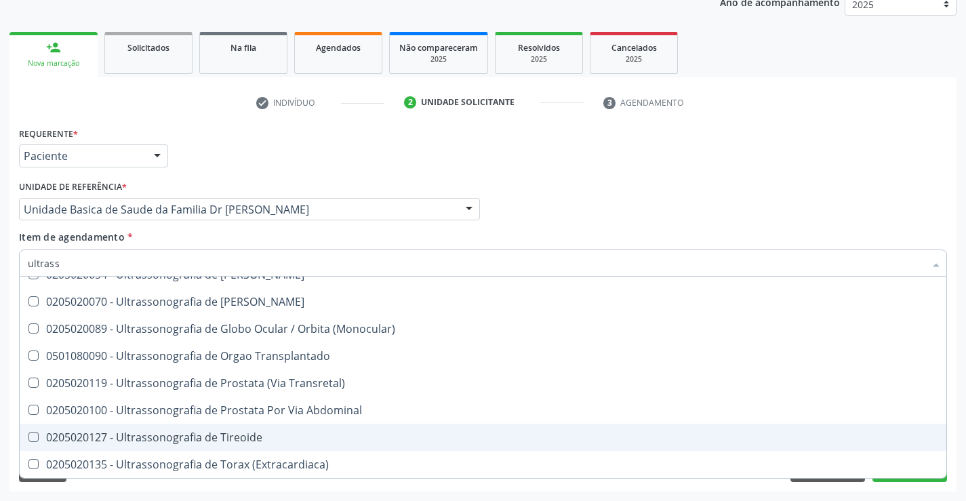
click at [288, 440] on div "0205020127 - Ultrassonografia de Tireoide" at bounding box center [483, 437] width 910 height 11
checkbox Tireoide "true"
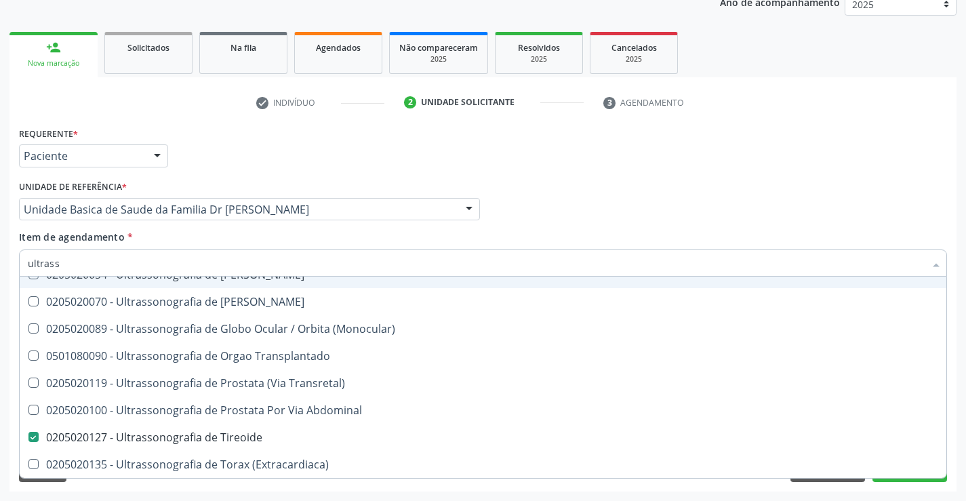
type input "ultrass"
click at [375, 167] on div "Requerente * Paciente Médico(a) Enfermeiro(a) Paciente Nenhum resultado encontr…" at bounding box center [483, 149] width 934 height 53
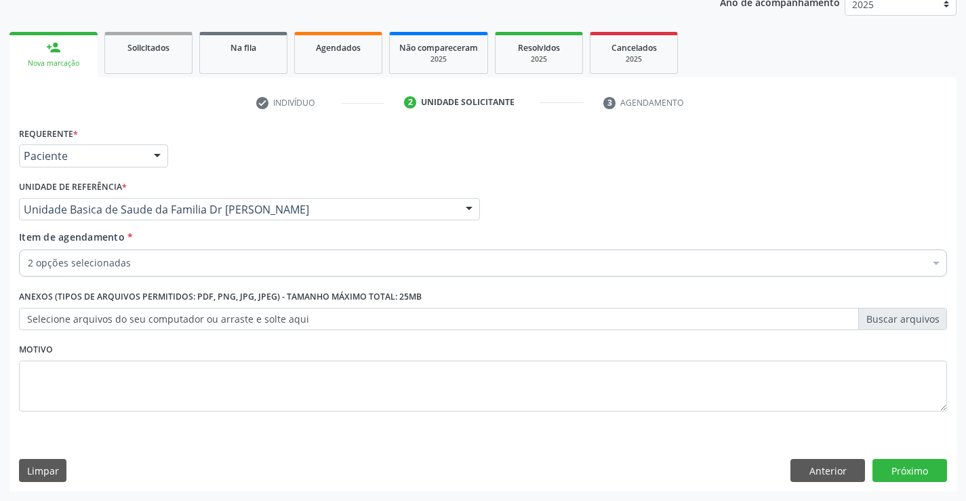
checkbox Bilateral "true"
checkbox Tireoide "true"
checkbox Abciximabe "false"
checkbox Psicossocial "false"
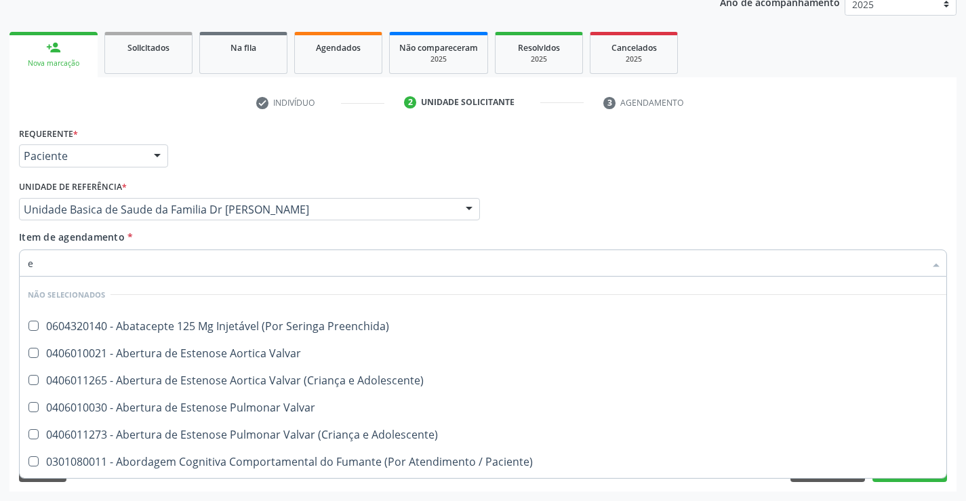
type input "en"
checkbox Preenchida\) "false"
checkbox Valvar "false"
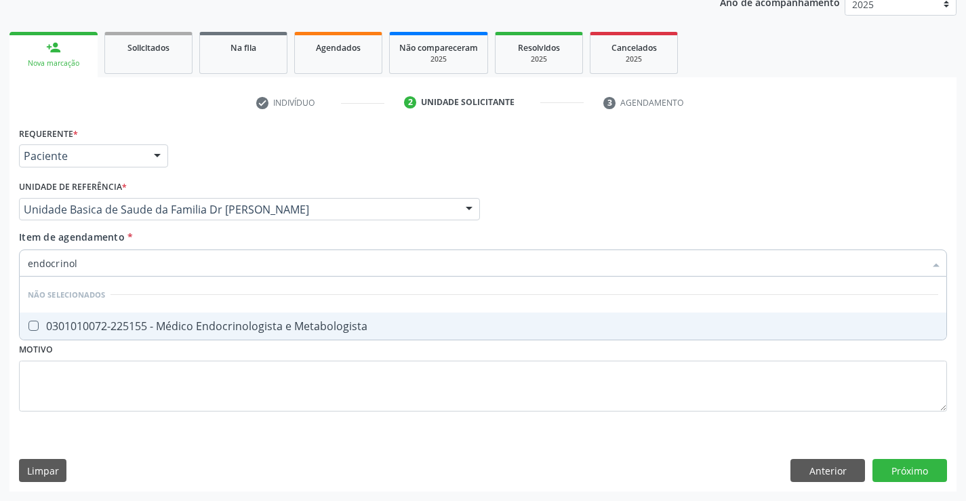
type input "endocrinolo"
click at [241, 326] on div "0301010072-225155 - Médico Endocrinologista e Metabologista" at bounding box center [483, 326] width 910 height 11
checkbox Metabologista "true"
click at [257, 243] on div "Item de agendamento * endocrinolo Desfazer seleção Não selecionados 0301010072-…" at bounding box center [483, 251] width 928 height 43
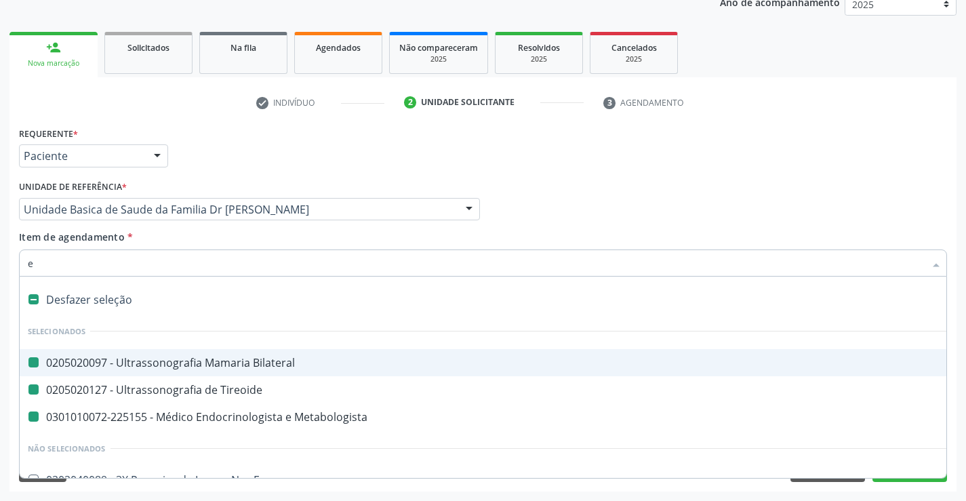
type input "el"
checkbox Bilateral "false"
checkbox Tireoide "false"
checkbox Metabologista "false"
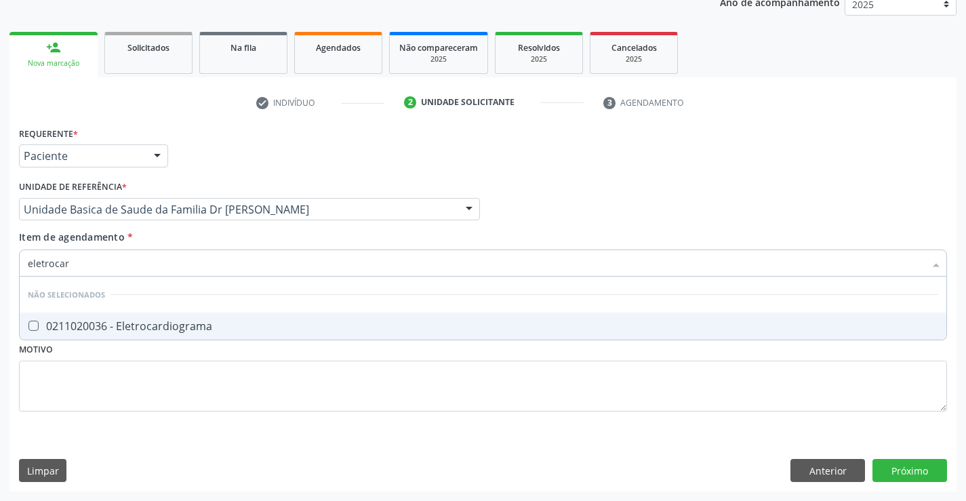
type input "eletrocard"
click at [257, 326] on div "0211020036 - Eletrocardiograma" at bounding box center [483, 326] width 910 height 11
checkbox Eletrocardiograma "true"
click at [907, 467] on div "Requerente * Paciente Médico(a) Enfermeiro(a) Paciente Nenhum resultado encontr…" at bounding box center [482, 307] width 947 height 368
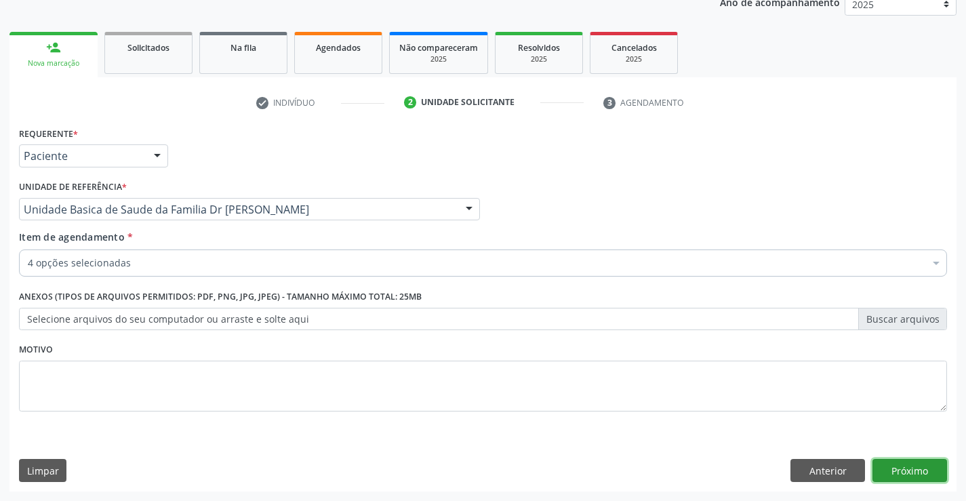
click at [911, 465] on button "Próximo" at bounding box center [909, 470] width 75 height 23
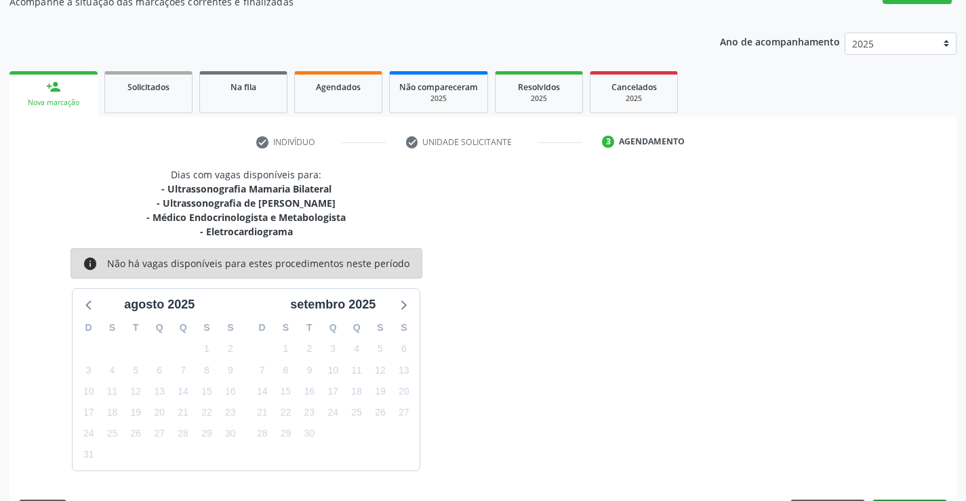
scroll to position [171, 0]
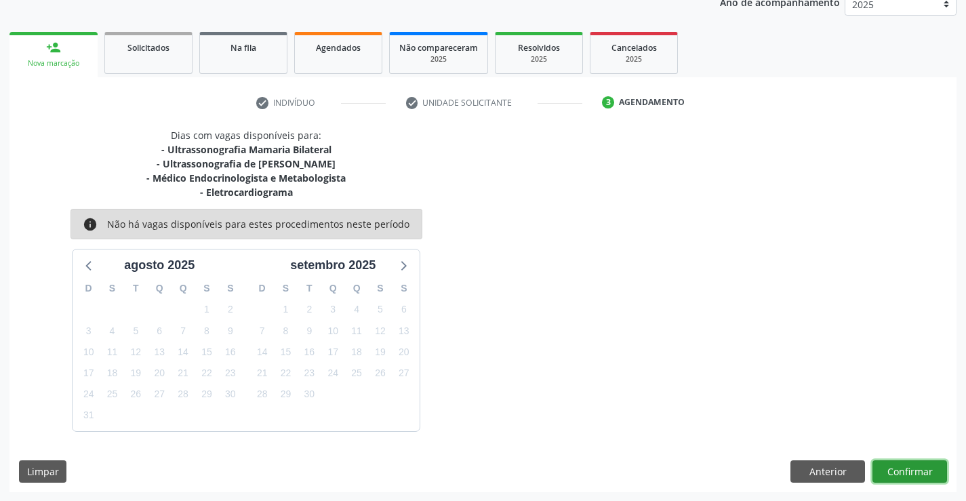
click at [901, 470] on button "Confirmar" at bounding box center [909, 471] width 75 height 23
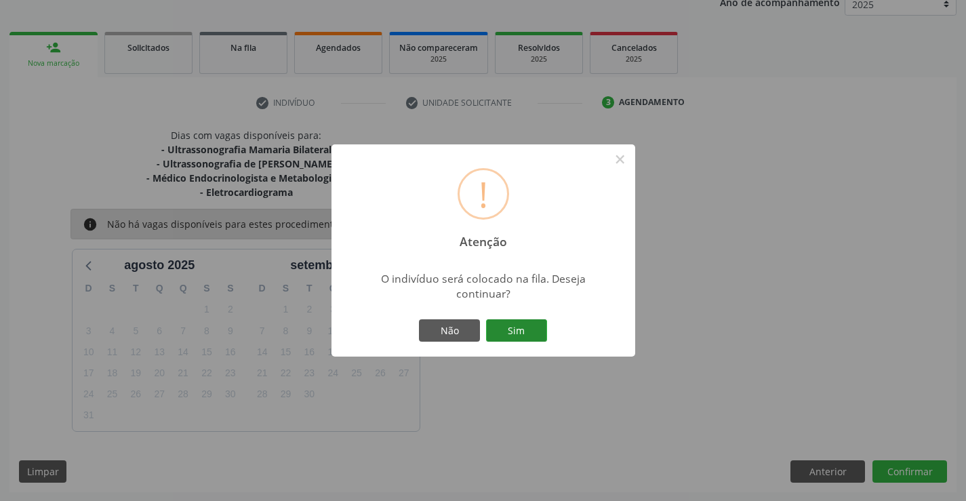
click at [509, 329] on button "Sim" at bounding box center [516, 330] width 61 height 23
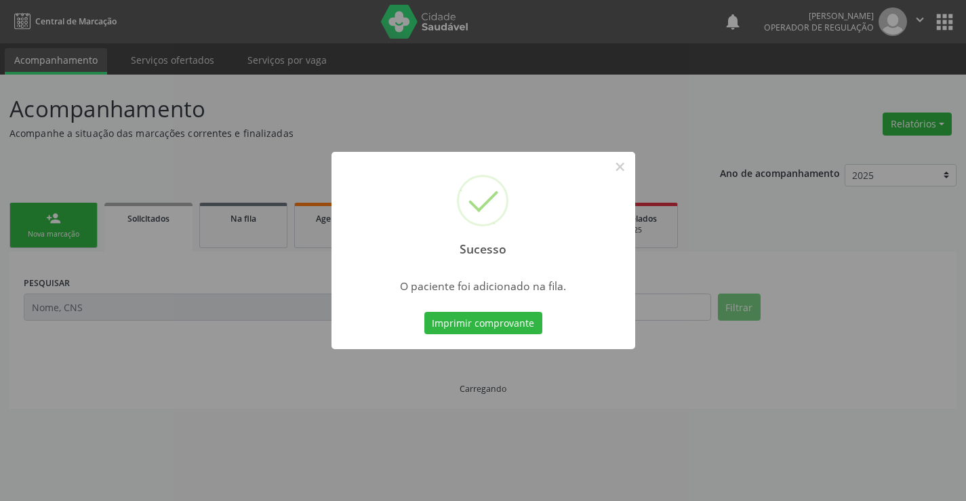
scroll to position [0, 0]
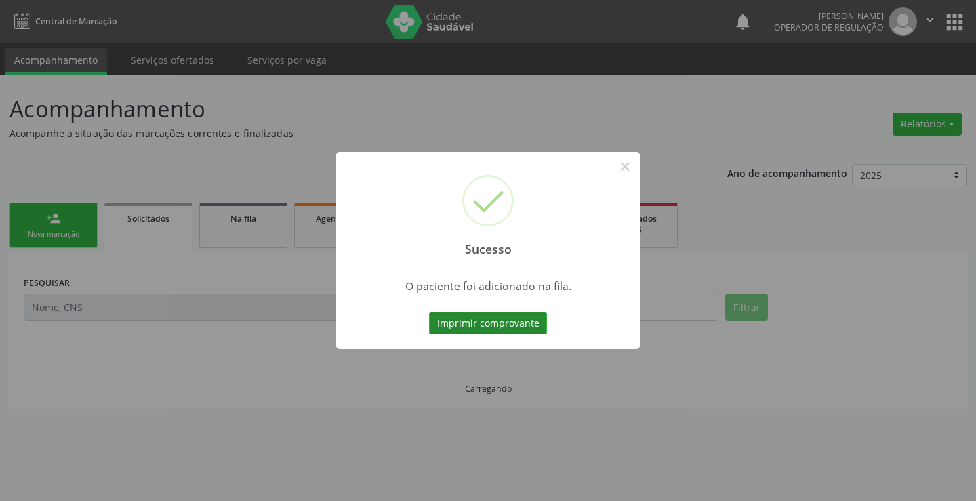
click at [508, 325] on button "Imprimir comprovante" at bounding box center [488, 323] width 118 height 23
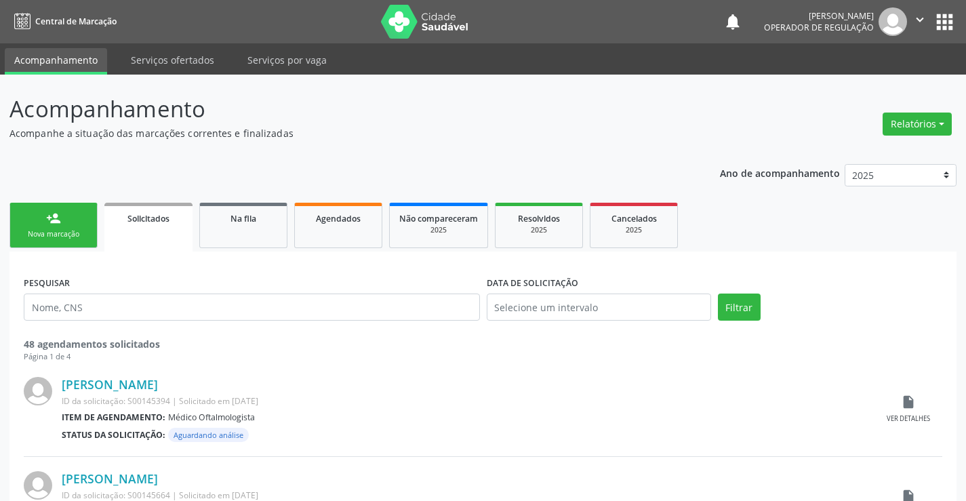
click at [78, 212] on link "person_add Nova marcação" at bounding box center [53, 225] width 88 height 45
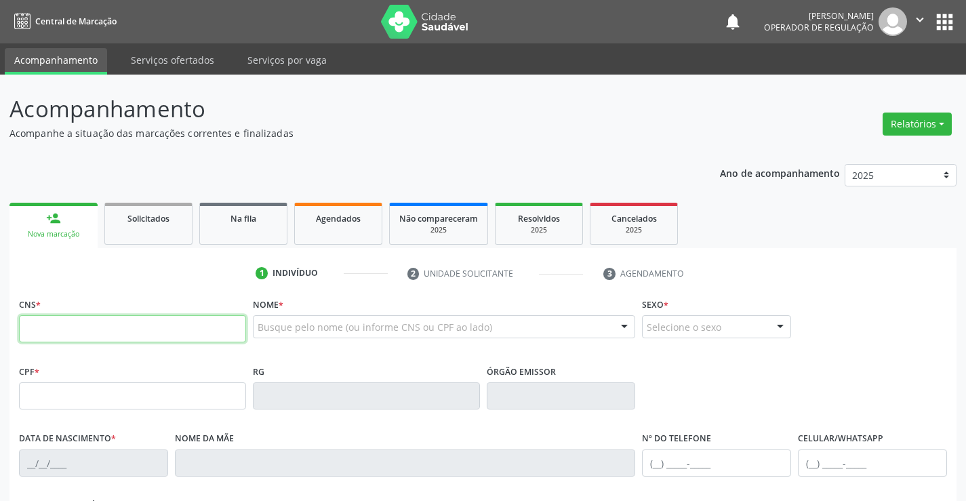
click at [126, 327] on input "text" at bounding box center [132, 328] width 227 height 27
type input "702 0058 6617 8681"
type input "1117415724"
type input "15/05/1964"
type input "(74) 99198-6525"
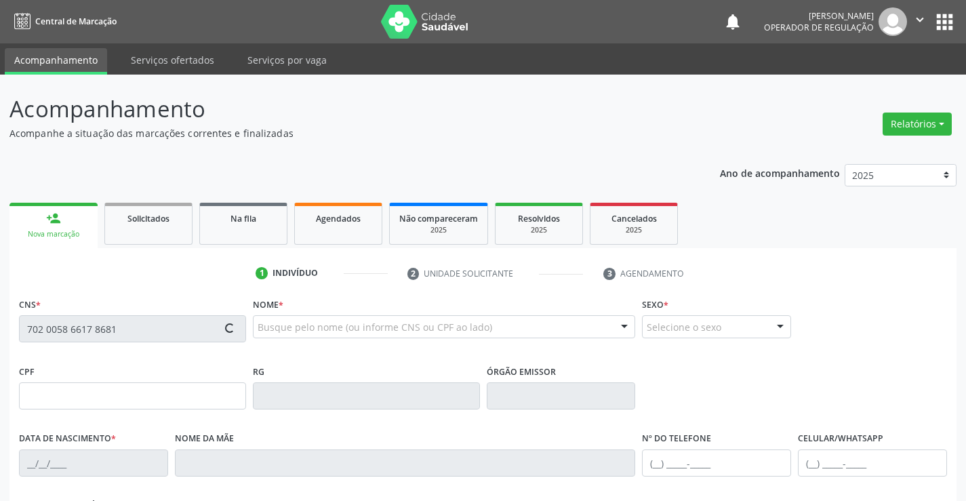
type input "(74) 99198-6525"
type input "314.430.105-10"
type input "S/N"
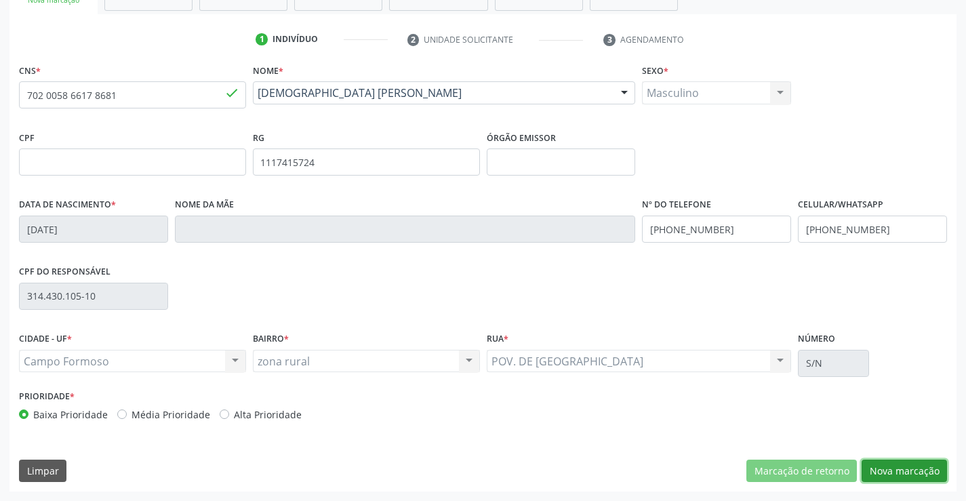
click at [899, 473] on button "Nova marcação" at bounding box center [903, 470] width 85 height 23
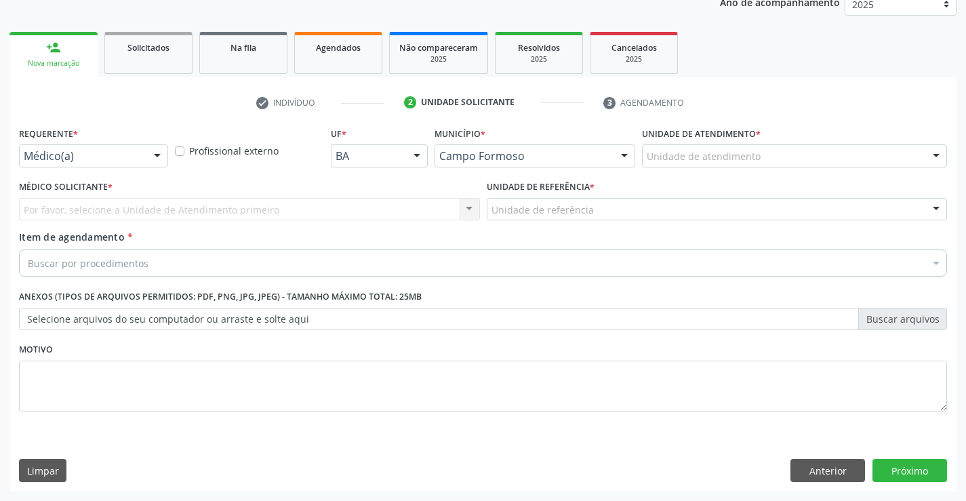
scroll to position [171, 0]
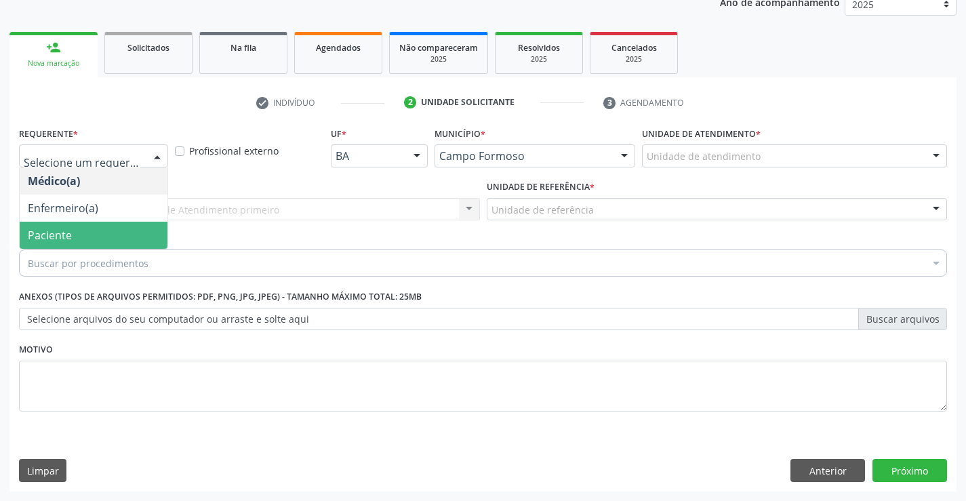
click at [84, 239] on span "Paciente" at bounding box center [94, 235] width 148 height 27
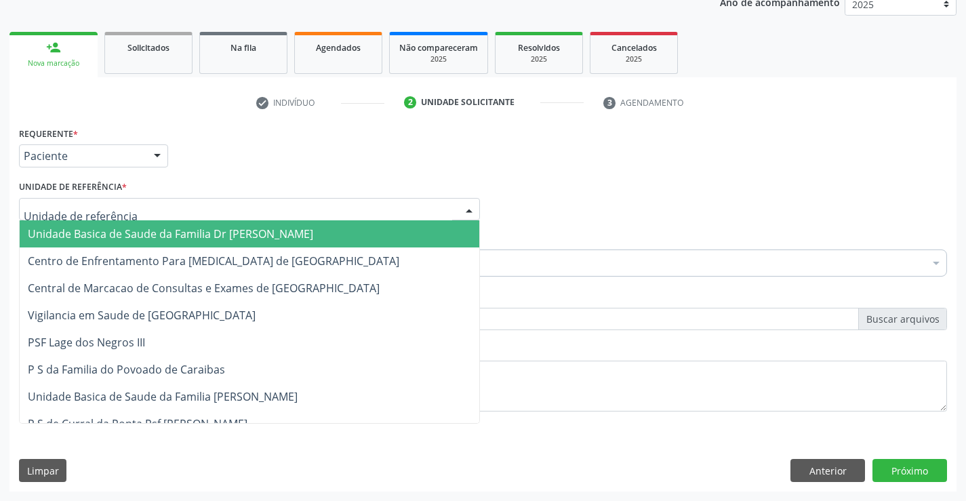
click at [112, 231] on span "Unidade Basica de Saude da Familia Dr [PERSON_NAME]" at bounding box center [170, 233] width 285 height 15
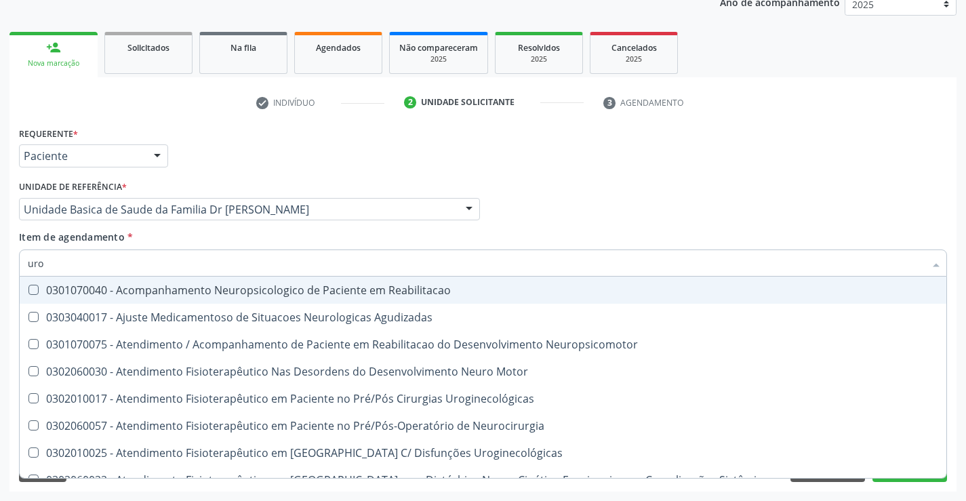
type input "urol"
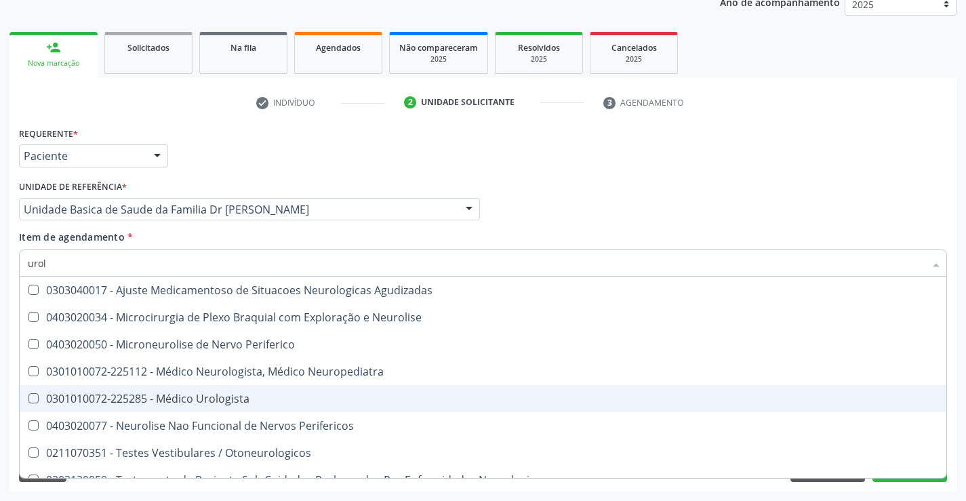
click at [249, 393] on div "0301010072-225285 - Médico Urologista" at bounding box center [483, 398] width 910 height 11
checkbox Urologista "true"
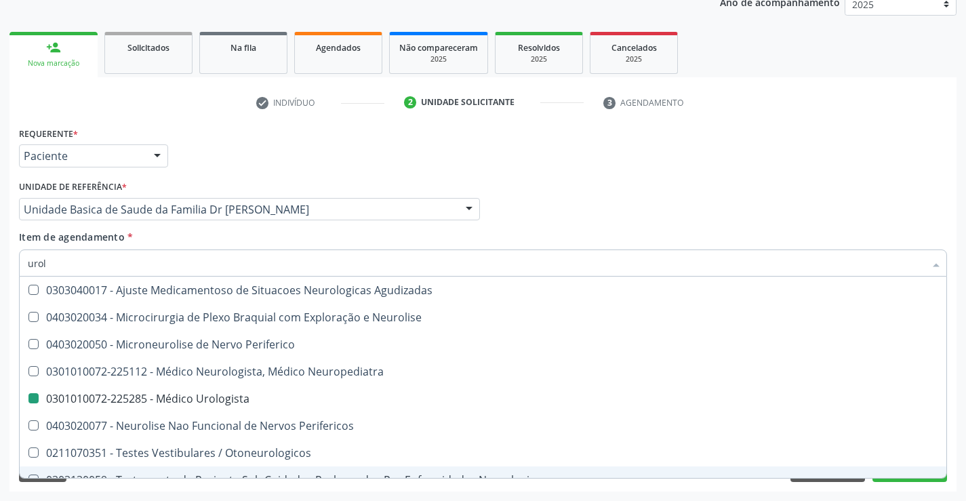
click at [951, 432] on div "Requerente * Paciente Médico(a) Enfermeiro(a) Paciente Nenhum resultado encontr…" at bounding box center [482, 307] width 947 height 368
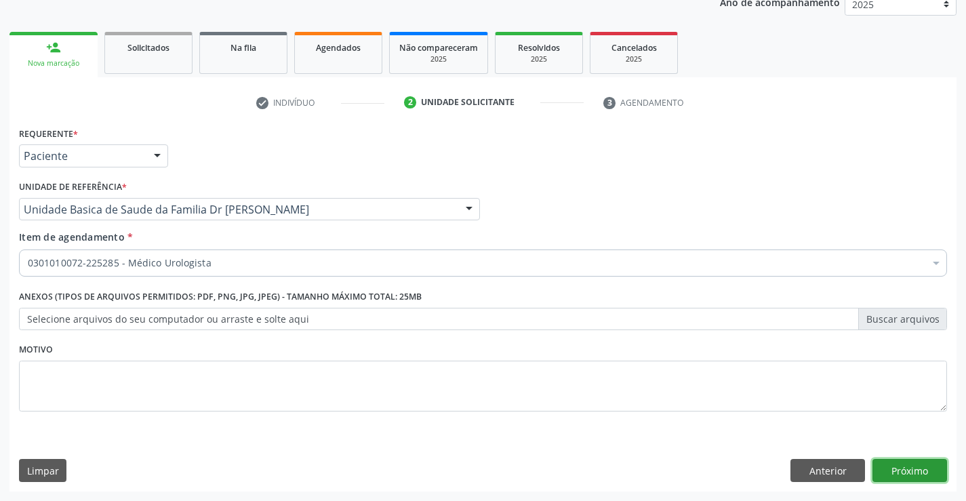
click at [912, 472] on button "Próximo" at bounding box center [909, 470] width 75 height 23
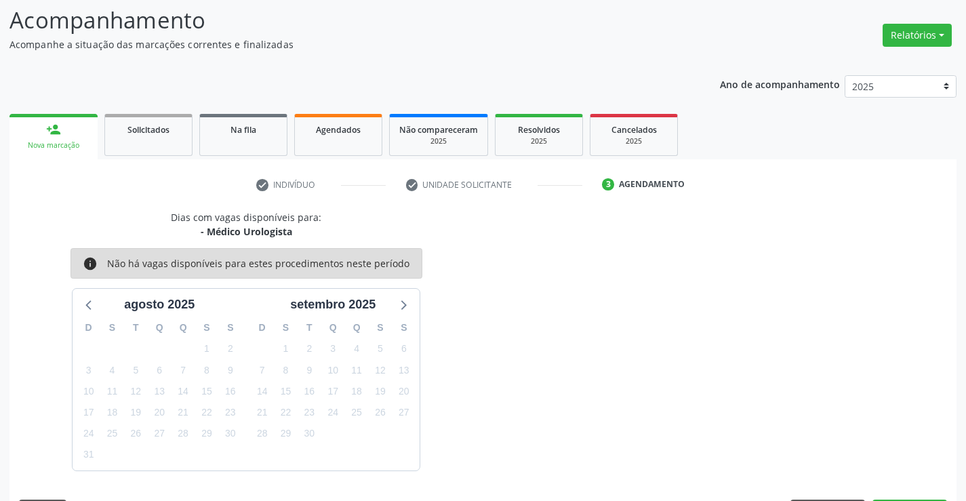
scroll to position [129, 0]
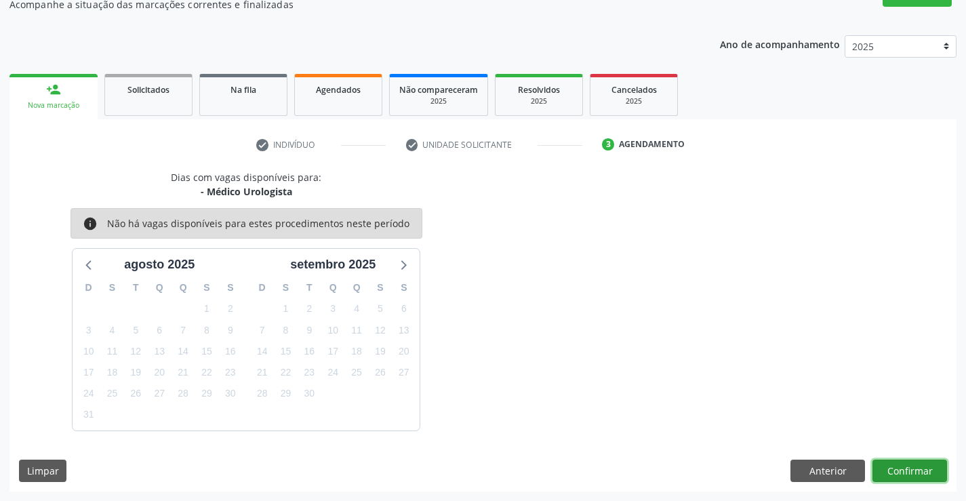
click at [912, 472] on button "Confirmar" at bounding box center [909, 470] width 75 height 23
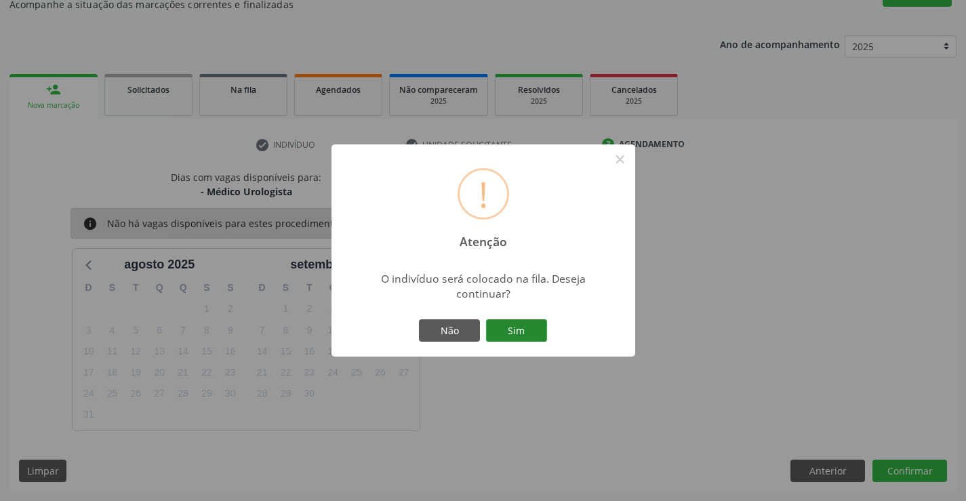
click at [508, 330] on button "Sim" at bounding box center [516, 330] width 61 height 23
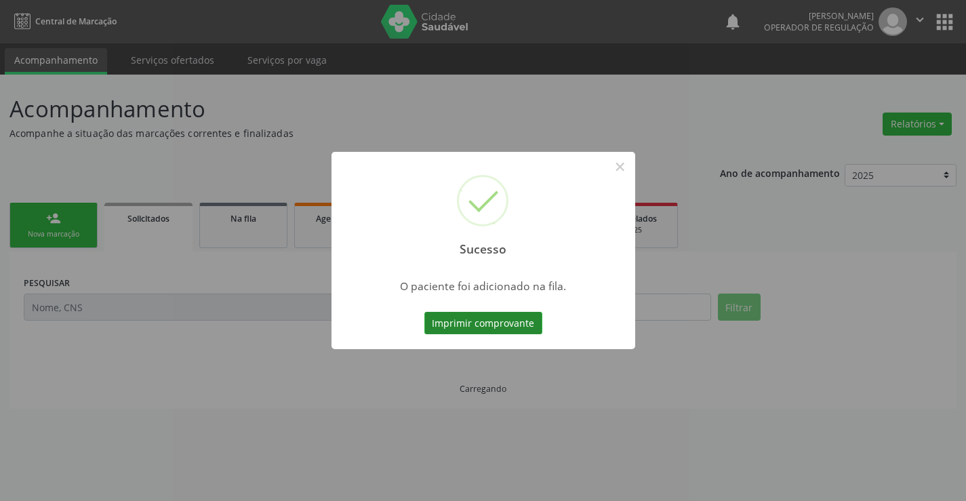
scroll to position [0, 0]
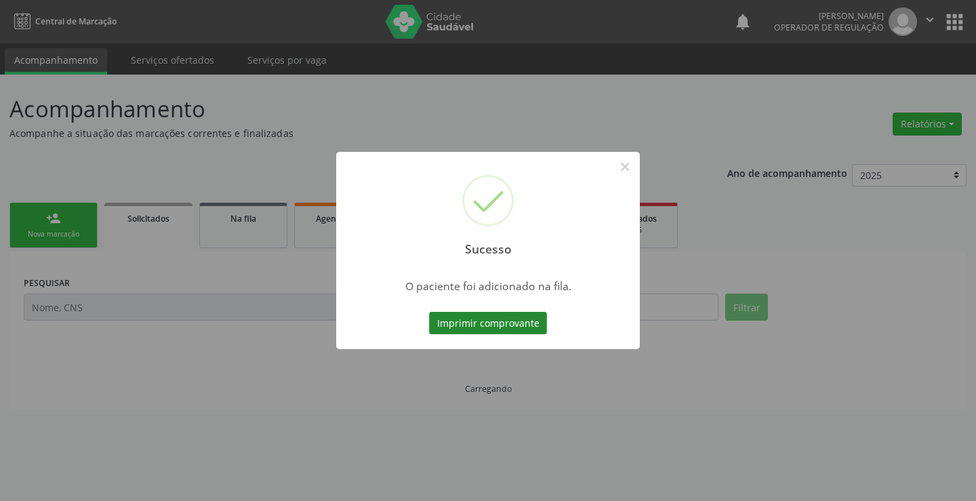
click at [494, 325] on button "Imprimir comprovante" at bounding box center [488, 323] width 118 height 23
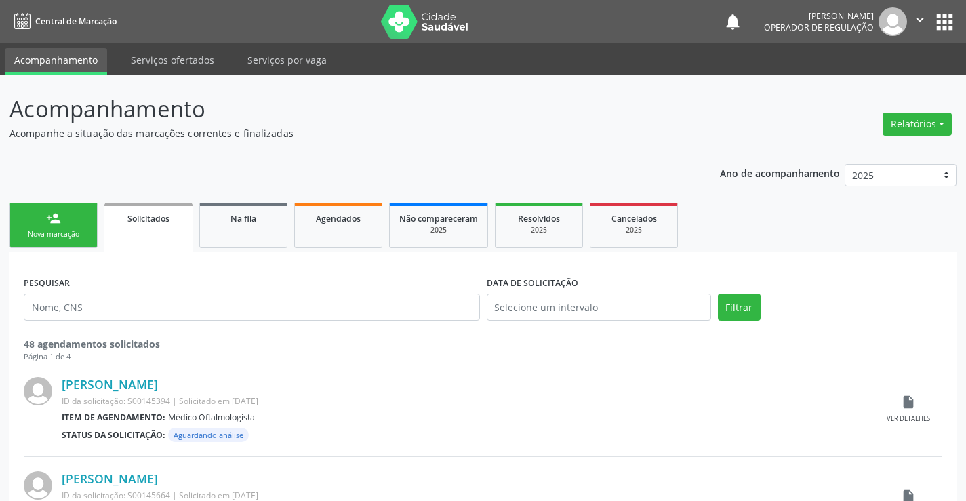
click at [64, 232] on div "Nova marcação" at bounding box center [54, 234] width 68 height 10
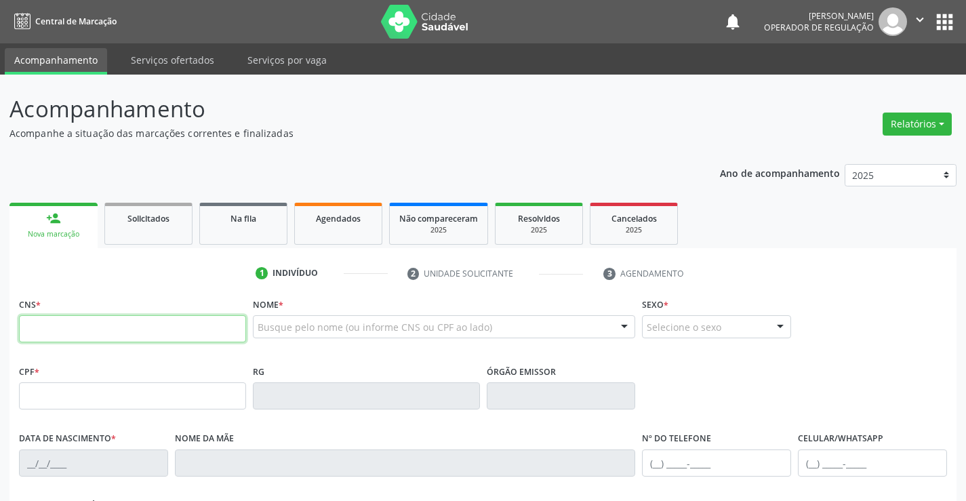
click at [168, 341] on input "text" at bounding box center [132, 328] width 227 height 27
click at [152, 335] on input "text" at bounding box center [132, 328] width 227 height 27
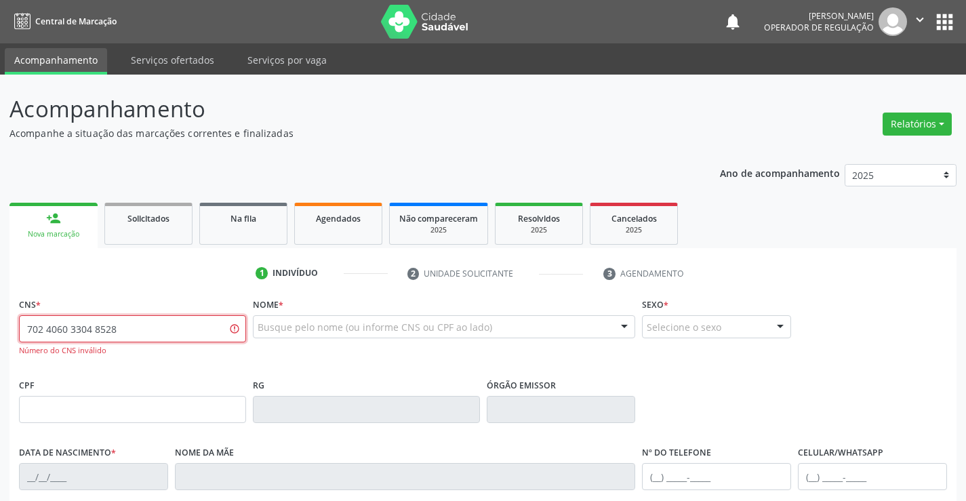
type input "702 4060 3304 8528"
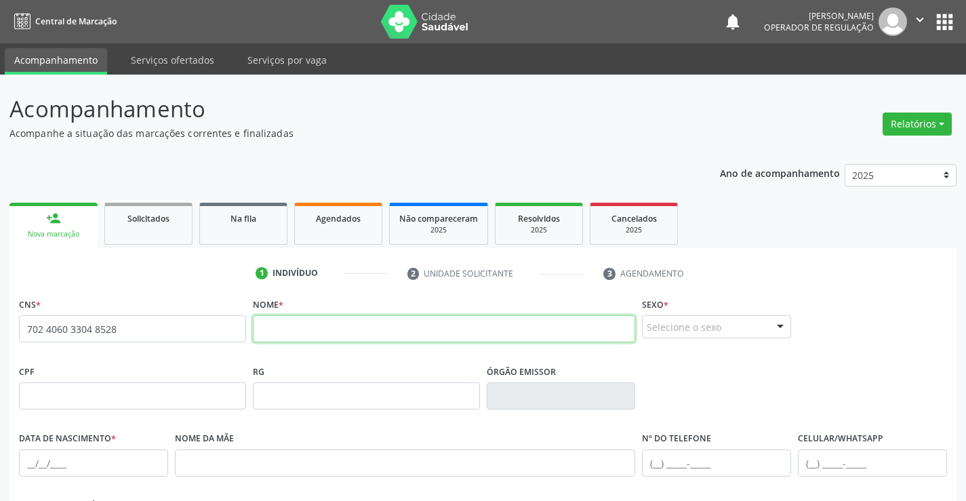
click at [298, 332] on input "text" at bounding box center [444, 328] width 383 height 27
type input "[PERSON_NAME]"
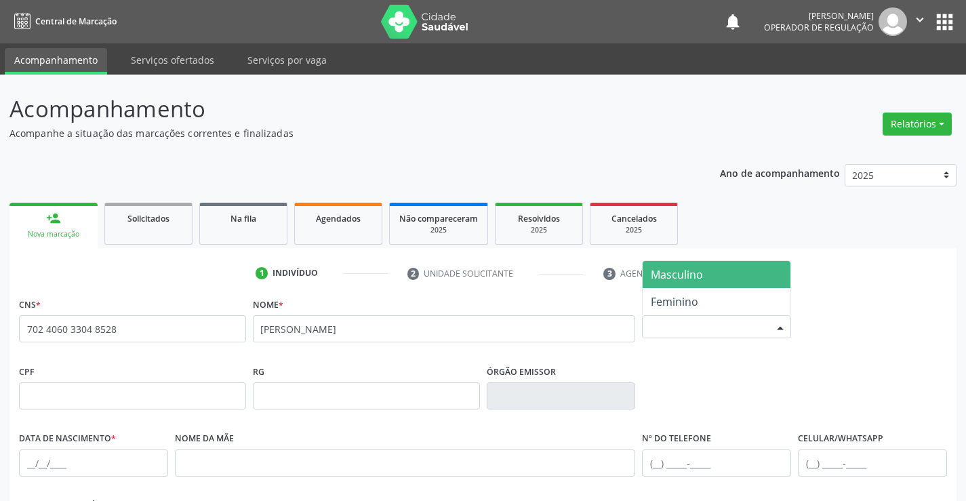
click at [722, 319] on div "Selecione o sexo" at bounding box center [716, 326] width 149 height 23
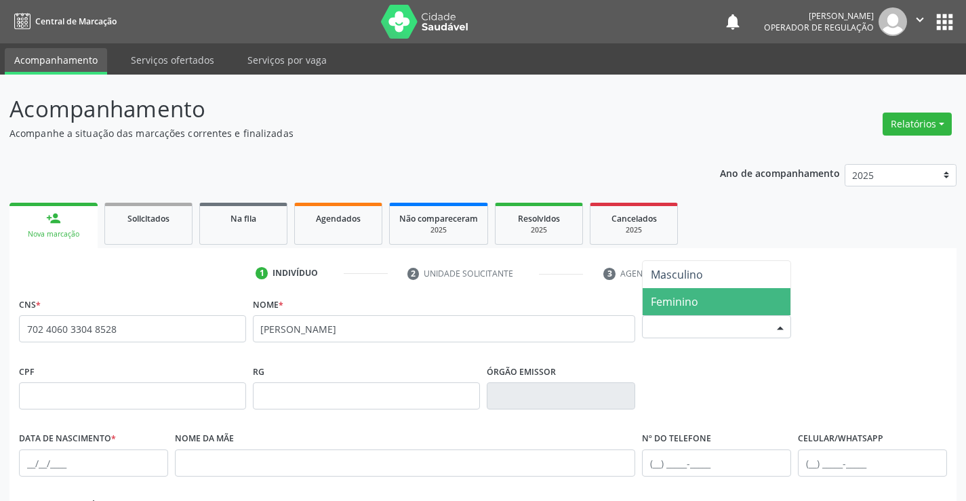
click at [711, 303] on span "Feminino" at bounding box center [716, 301] width 148 height 27
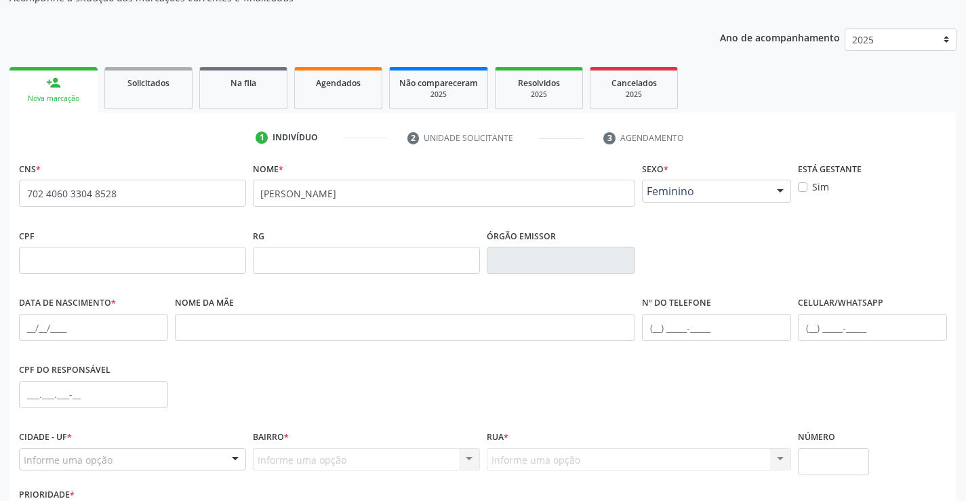
scroll to position [203, 0]
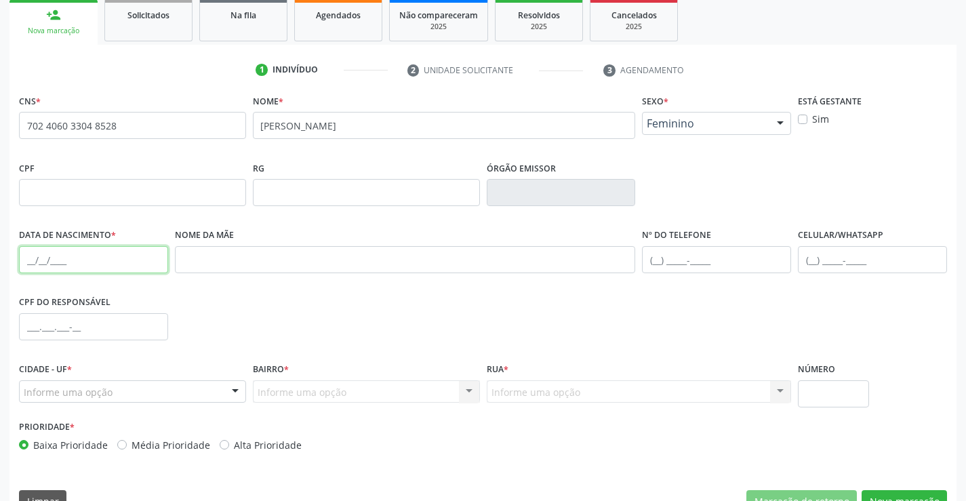
click at [136, 260] on input "text" at bounding box center [93, 259] width 149 height 27
type input "1[DATE]"
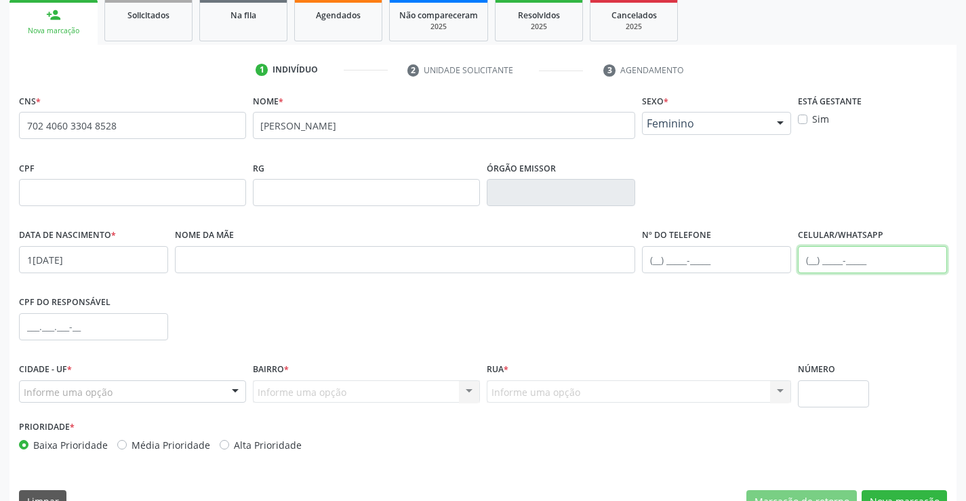
click at [838, 255] on input "text" at bounding box center [872, 259] width 149 height 27
type input "[PHONE_NUMBER]"
click at [155, 391] on div "Informe uma opção" at bounding box center [132, 391] width 227 height 23
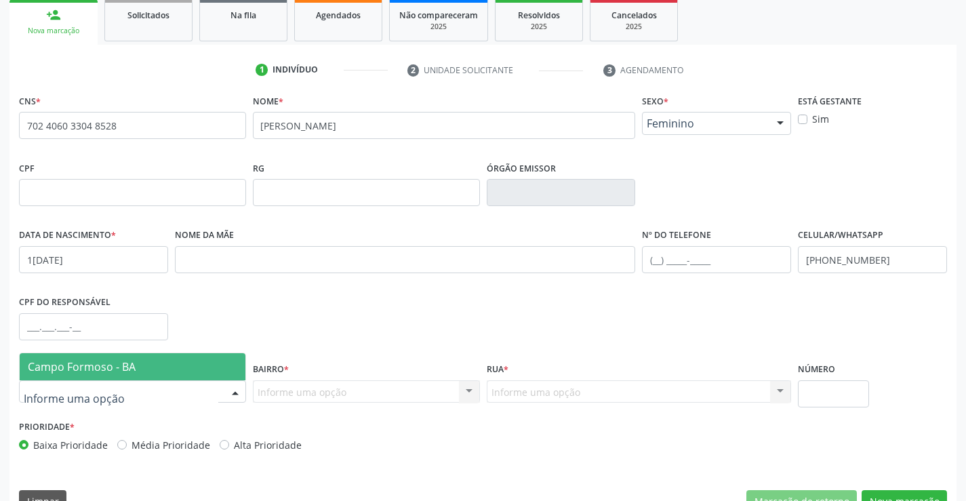
click at [157, 366] on span "Campo Formoso - BA" at bounding box center [133, 366] width 226 height 27
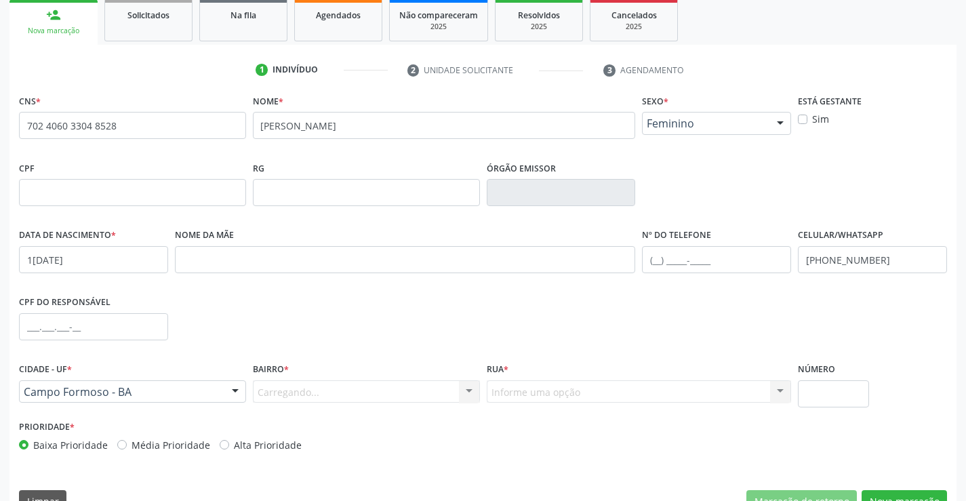
click at [295, 386] on div "Carregando... Nenhum resultado encontrado para: " " Nenhuma opção encontrada. D…" at bounding box center [366, 391] width 227 height 23
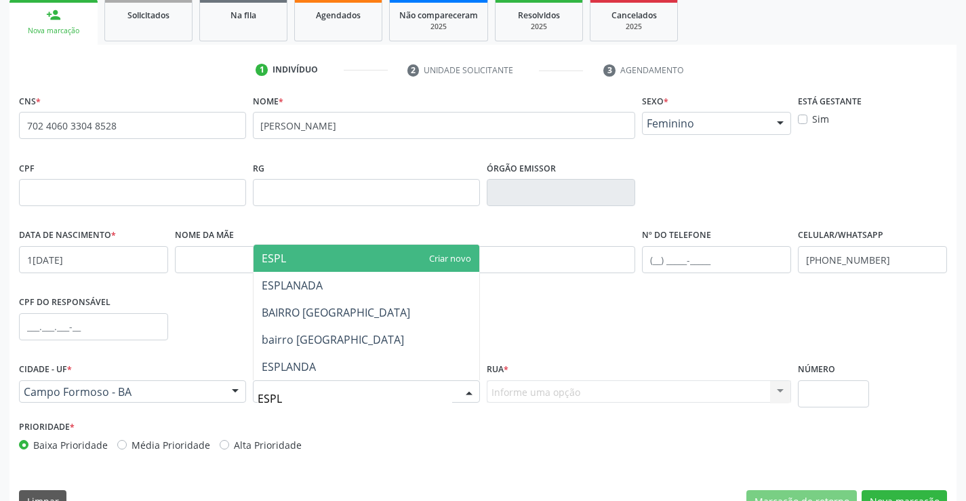
type input "ESPLA"
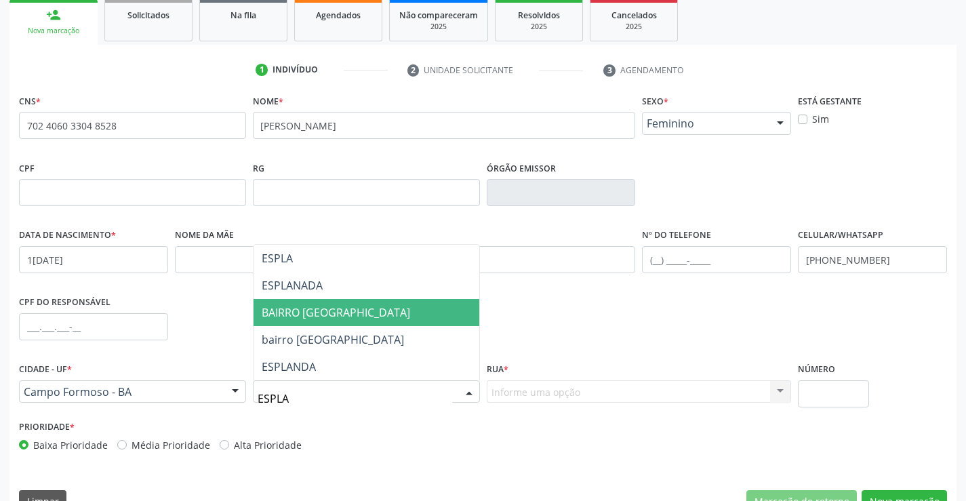
click at [312, 309] on span "BAIRRO [GEOGRAPHIC_DATA]" at bounding box center [336, 312] width 148 height 15
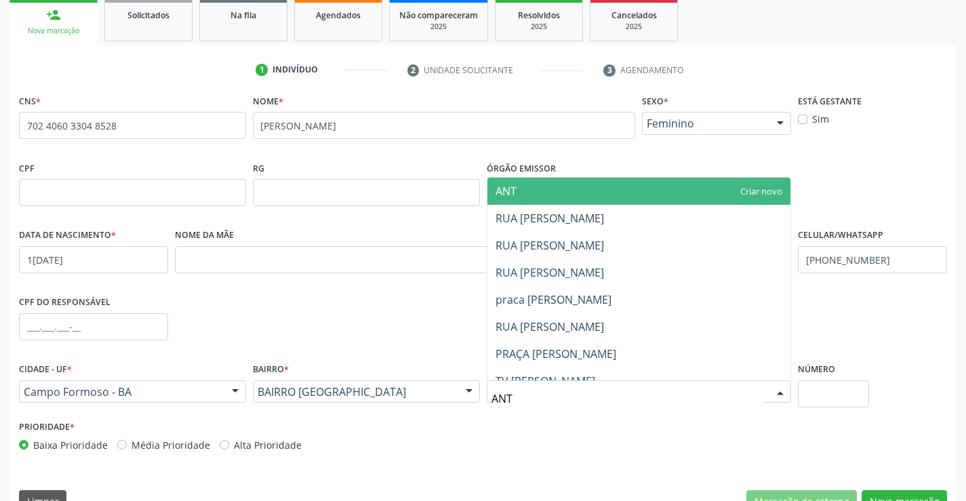
type input "ANTO"
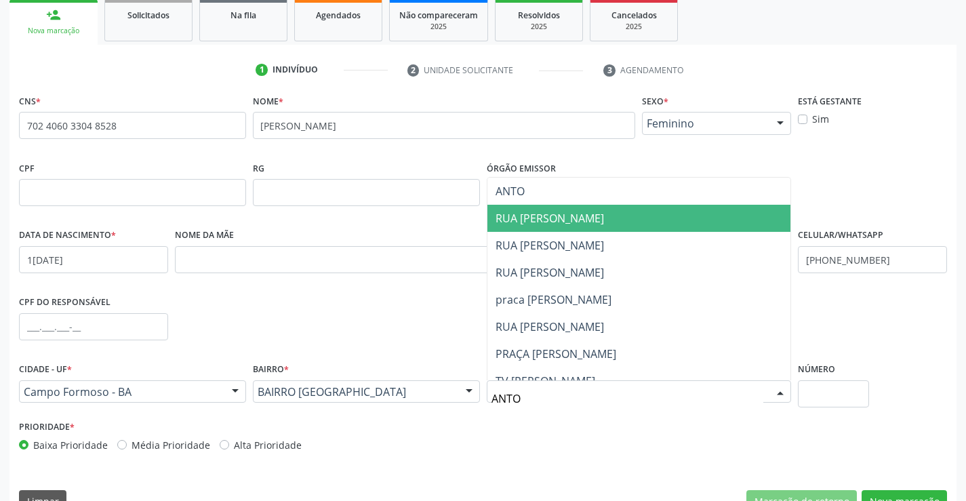
click at [604, 217] on span "RUA [PERSON_NAME]" at bounding box center [549, 218] width 108 height 15
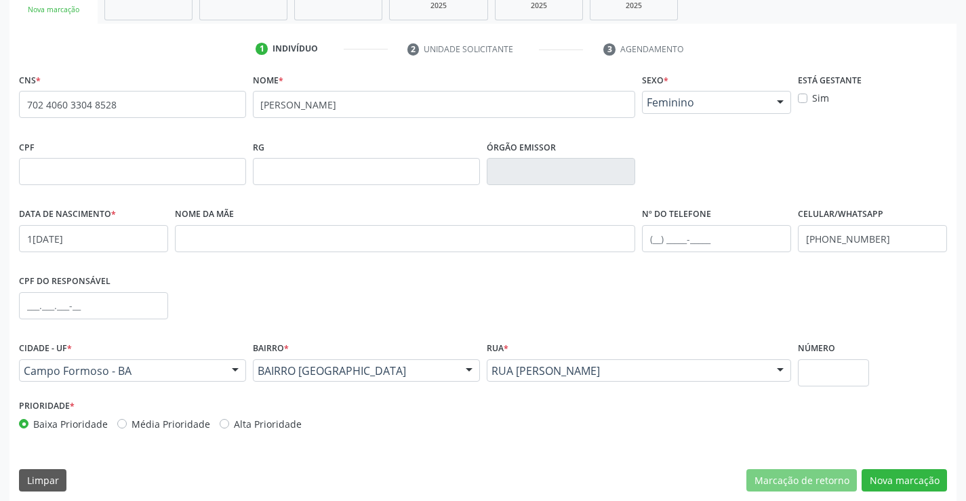
scroll to position [234, 0]
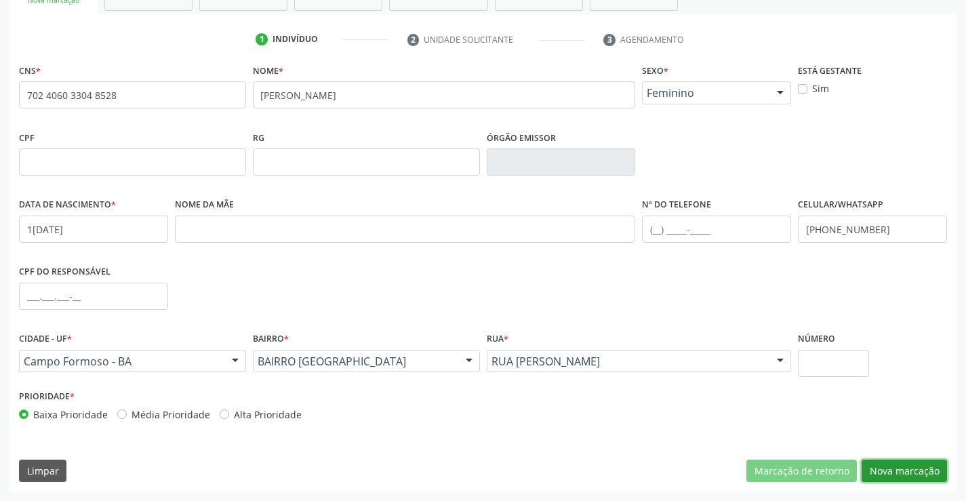
click at [897, 472] on button "Nova marcação" at bounding box center [903, 470] width 85 height 23
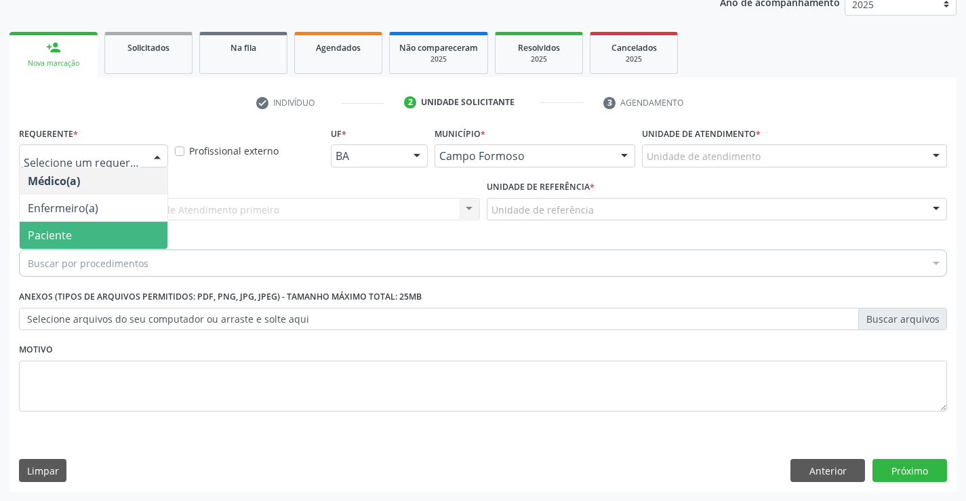
click at [79, 229] on span "Paciente" at bounding box center [94, 235] width 148 height 27
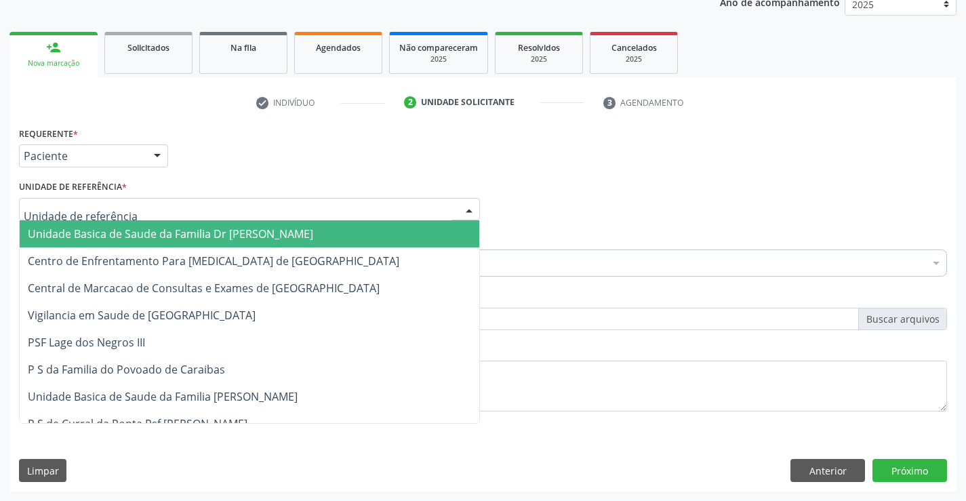
click at [165, 228] on span "Unidade Basica de Saude da Familia Dr [PERSON_NAME]" at bounding box center [170, 233] width 285 height 15
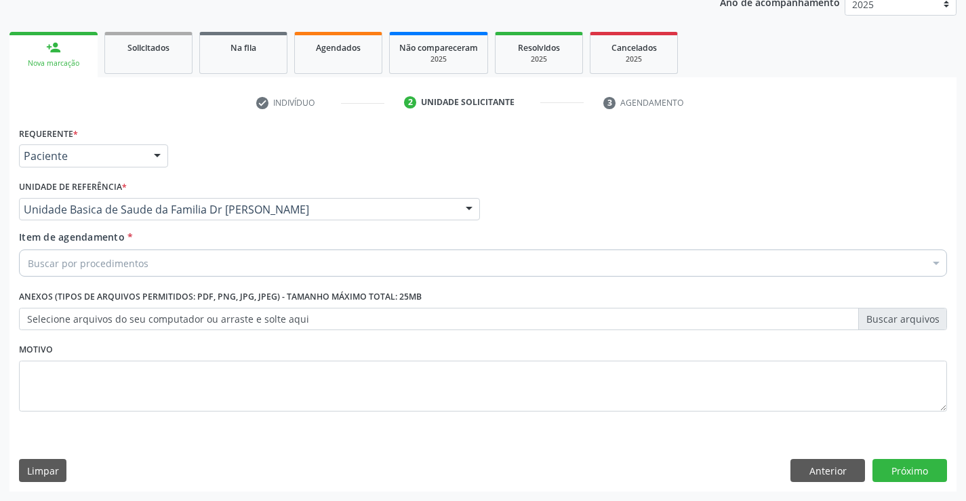
click at [161, 268] on div "Buscar por procedimentos" at bounding box center [483, 262] width 928 height 27
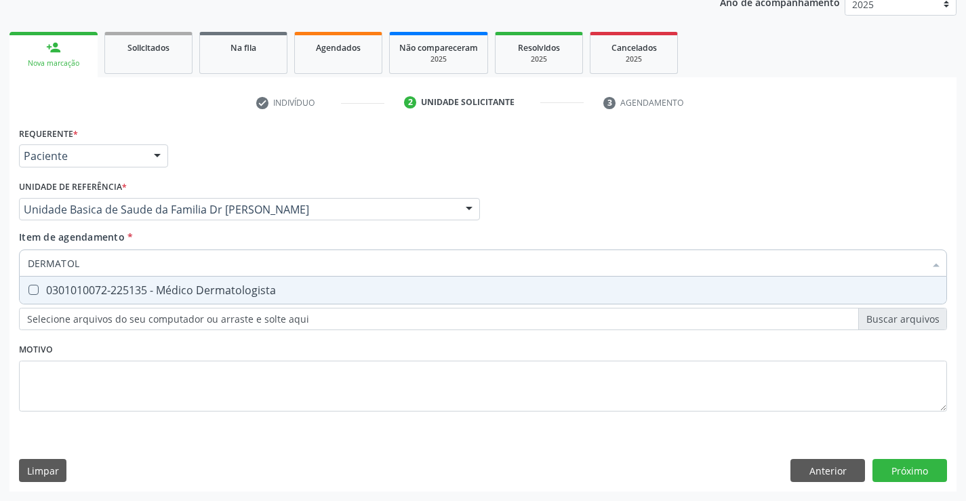
type input "DERMATOLO"
click at [220, 287] on div "0301010072-225135 - Médico Dermatologista" at bounding box center [483, 290] width 910 height 11
checkbox Dermatologista "true"
type input "DERMATOLO"
click at [108, 344] on div "Requerente * Paciente Médico(a) Enfermeiro(a) Paciente Nenhum resultado encontr…" at bounding box center [483, 276] width 928 height 307
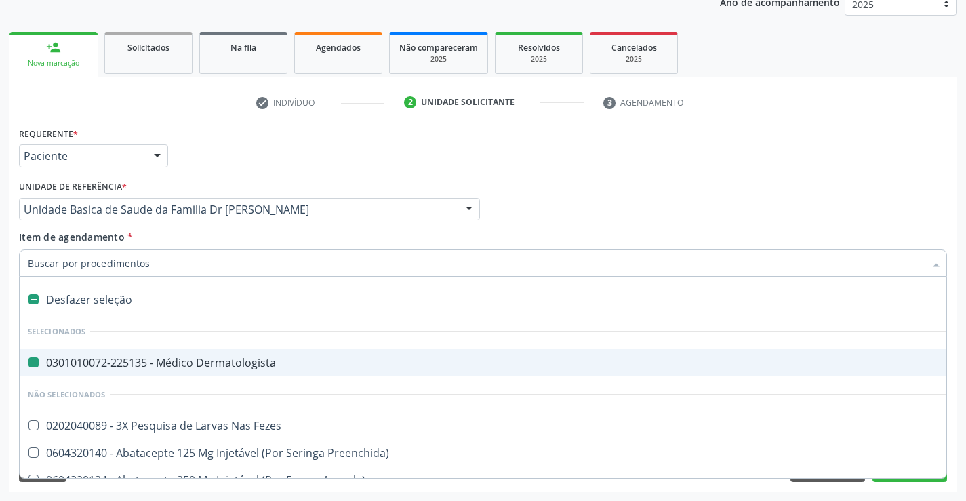
type input "H"
checkbox Dermatologista "false"
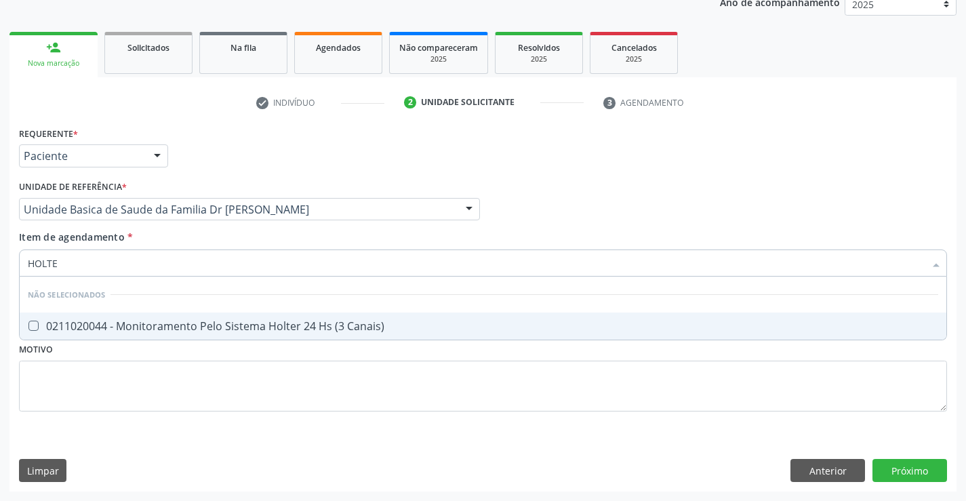
type input "HOLTER"
click at [182, 321] on div "0211020044 - Monitoramento Pelo Sistema Holter 24 Hs (3 Canais)" at bounding box center [483, 326] width 910 height 11
checkbox Canais\) "true"
click at [148, 231] on div "Item de agendamento * HOLTER Desfazer seleção Não selecionados 0211020044 - Mon…" at bounding box center [483, 251] width 928 height 43
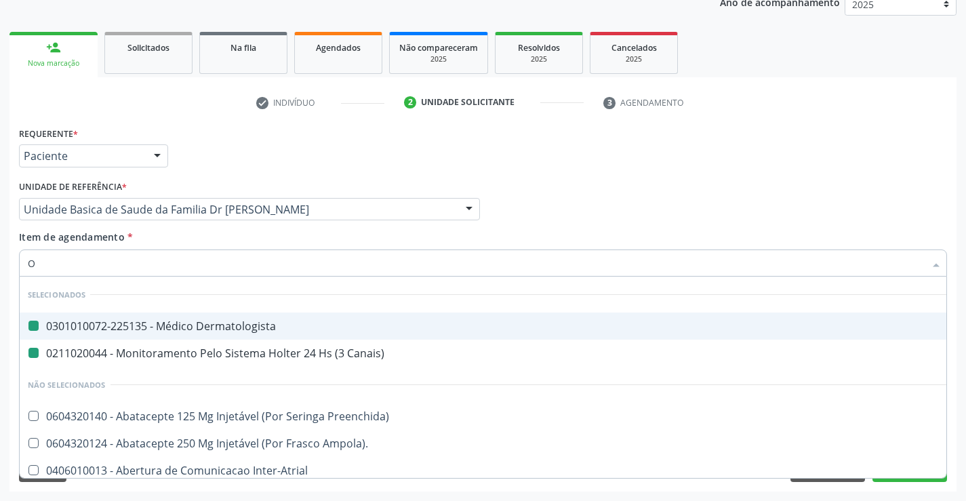
type input "OF"
checkbox Dermatologista "false"
checkbox Canais\) "false"
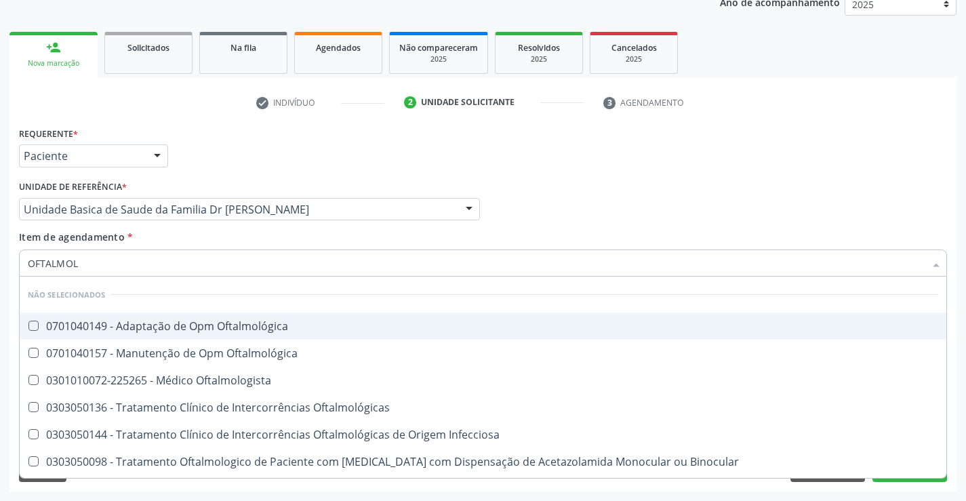
type input "OFTALMOLO"
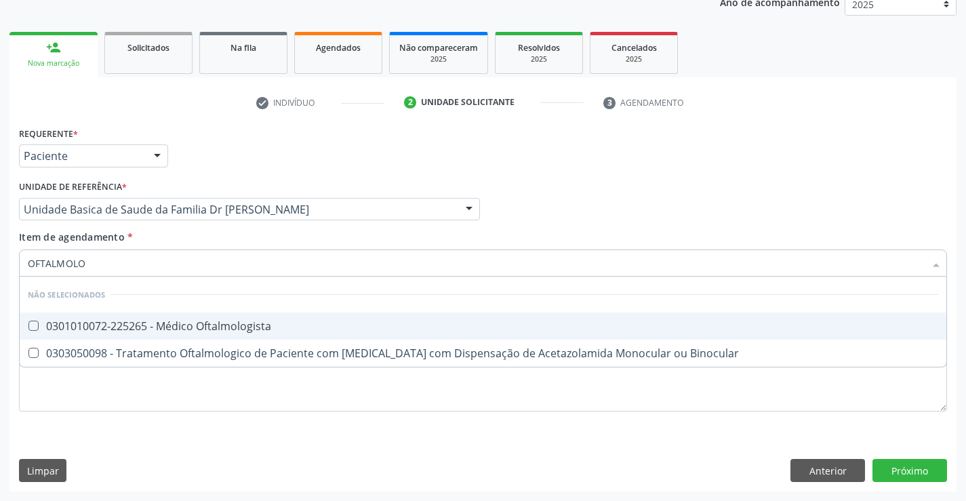
click at [207, 323] on div "0301010072-225265 - Médico Oftalmologista" at bounding box center [483, 326] width 910 height 11
checkbox Oftalmologista "true"
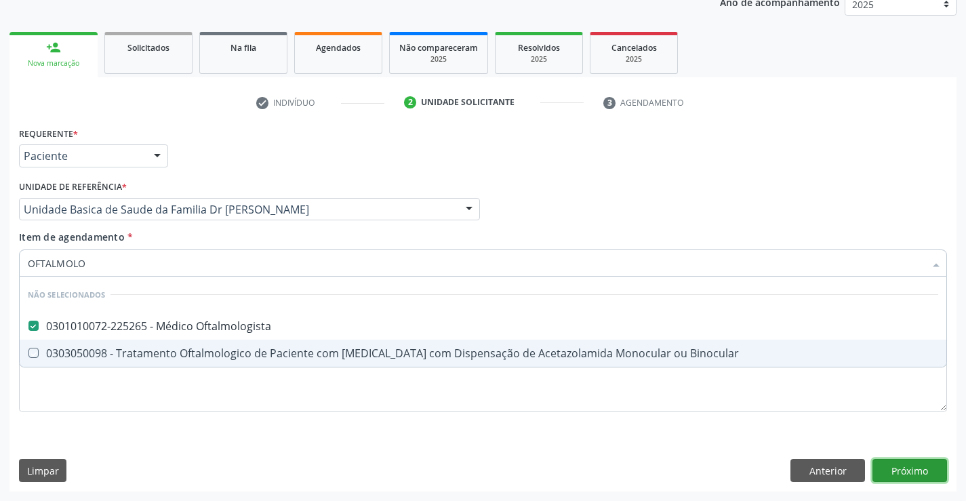
click at [899, 468] on div "Requerente * Paciente Médico(a) Enfermeiro(a) Paciente Nenhum resultado encontr…" at bounding box center [482, 307] width 947 height 368
checkbox Binocular "true"
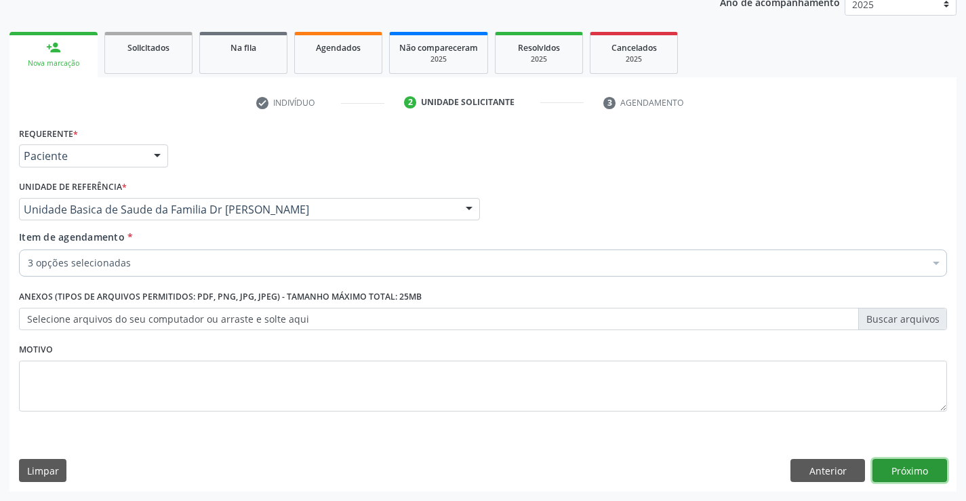
click at [907, 472] on button "Próximo" at bounding box center [909, 470] width 75 height 23
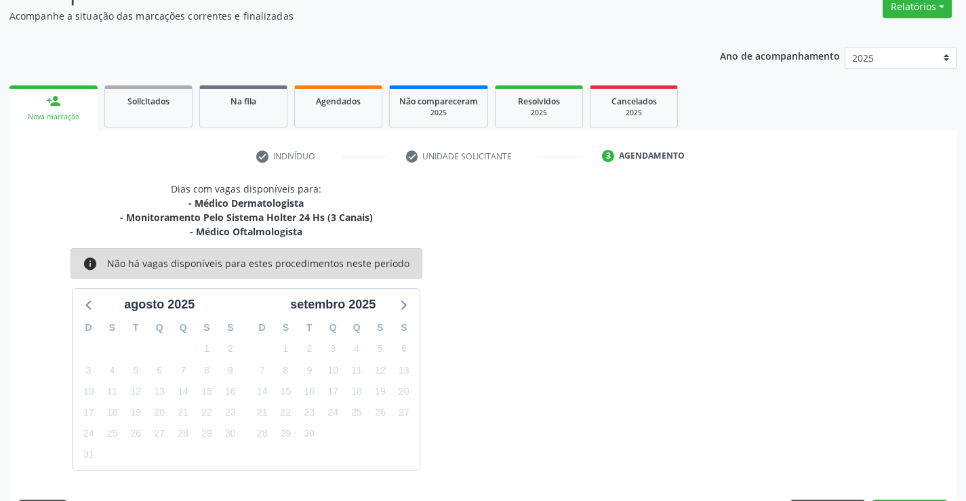
scroll to position [157, 0]
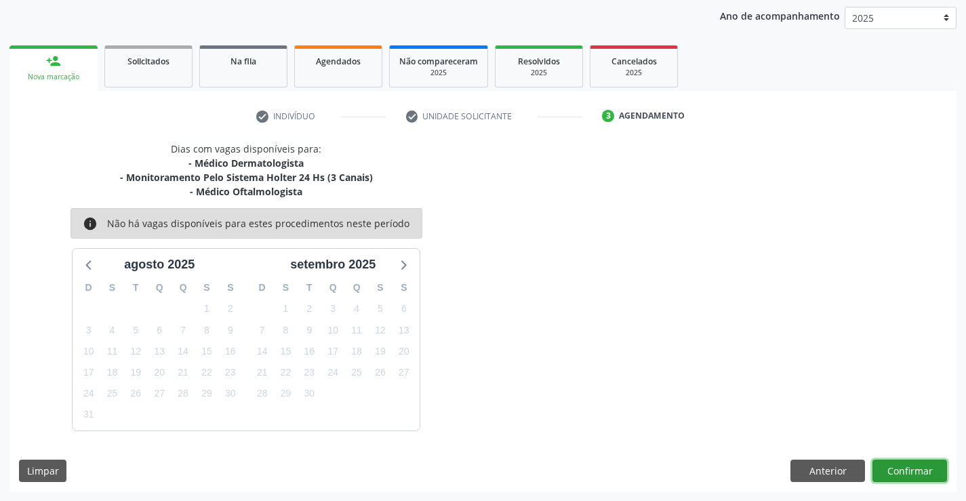
click at [900, 468] on button "Confirmar" at bounding box center [909, 470] width 75 height 23
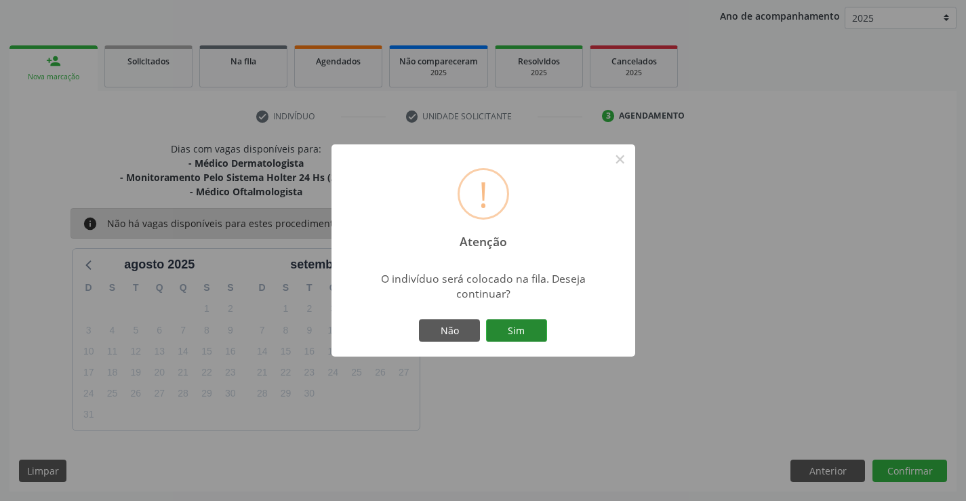
click at [514, 327] on button "Sim" at bounding box center [516, 330] width 61 height 23
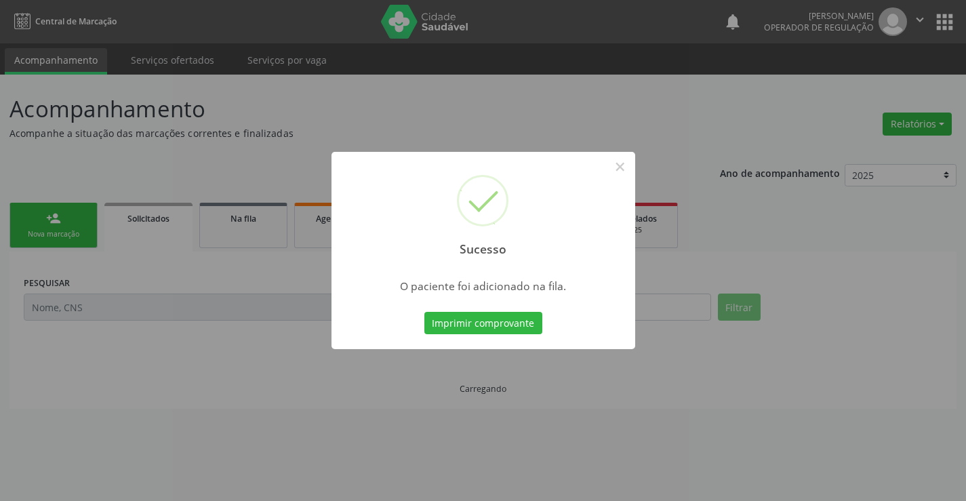
scroll to position [0, 0]
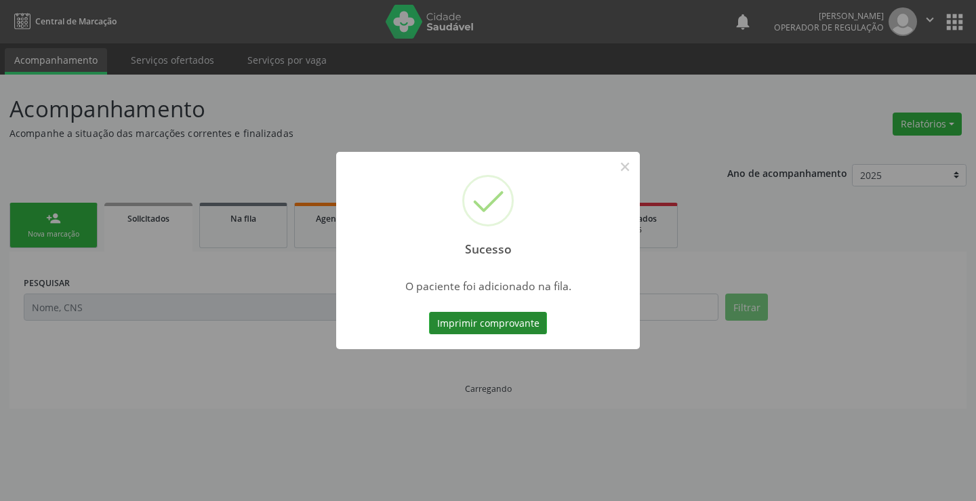
click at [512, 321] on button "Imprimir comprovante" at bounding box center [488, 323] width 118 height 23
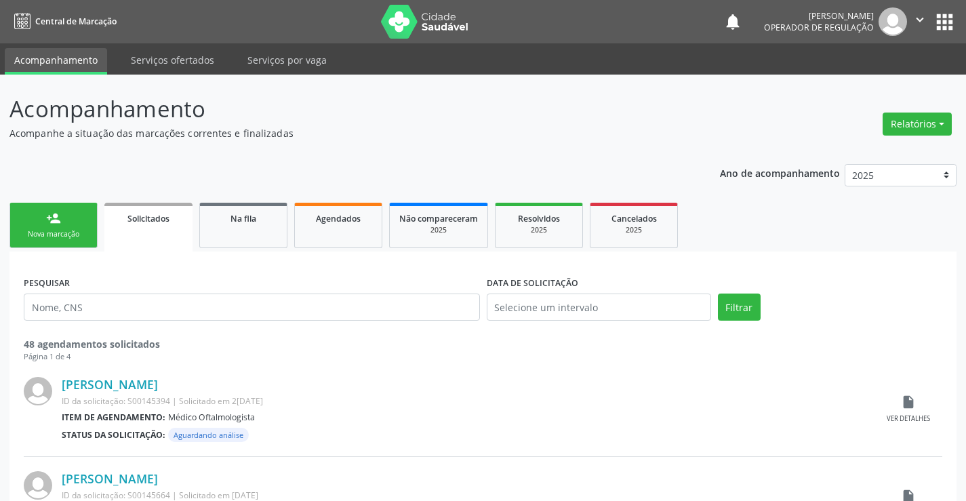
click at [60, 215] on div "person_add" at bounding box center [53, 218] width 15 height 15
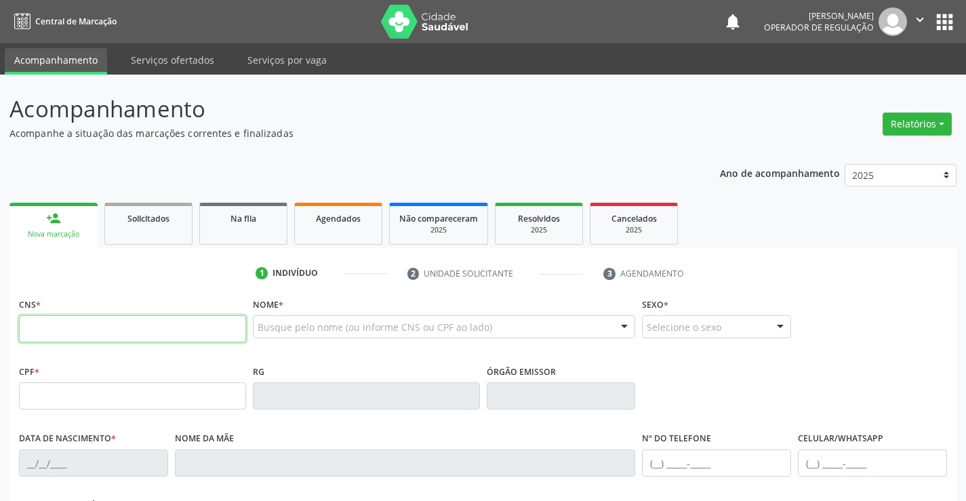
click at [108, 335] on input "text" at bounding box center [132, 328] width 227 height 27
type input "700 7019 8412 4577"
type input "[DATE]"
type input "[PERSON_NAME]"
type input "[PHONE_NUMBER]"
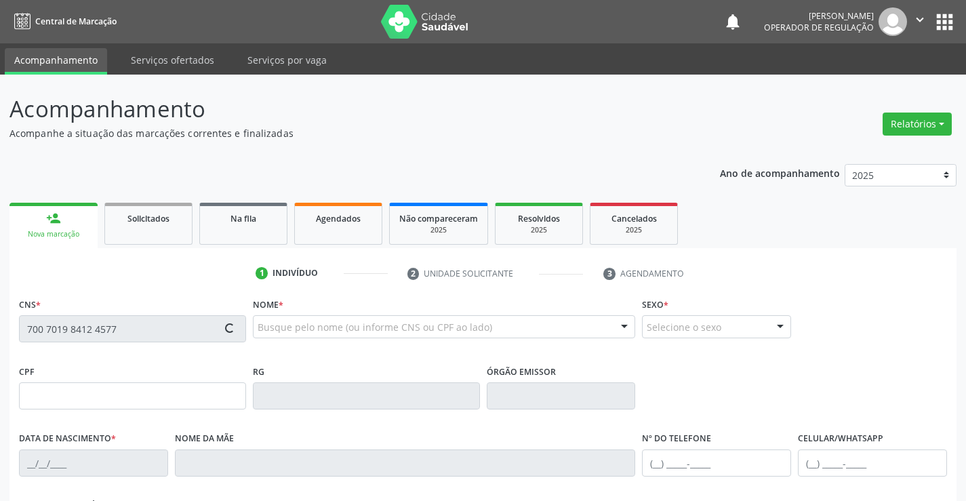
type input "92"
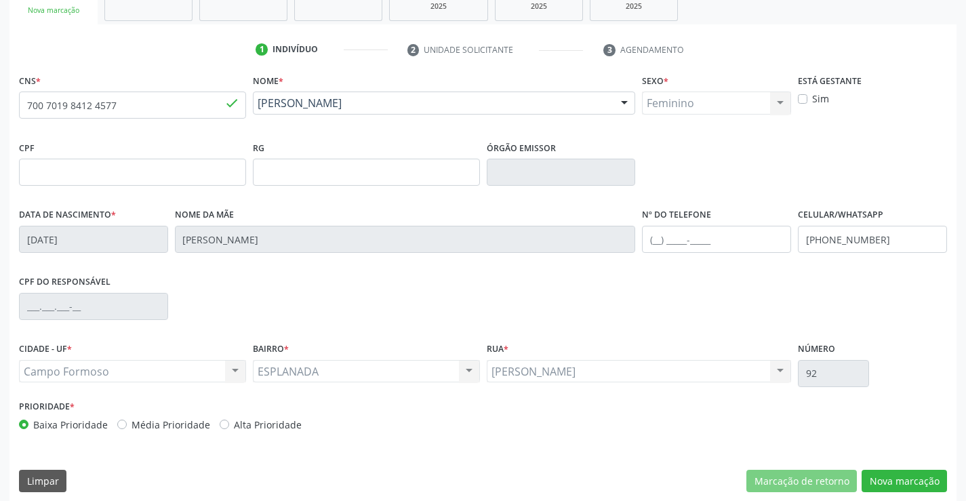
scroll to position [234, 0]
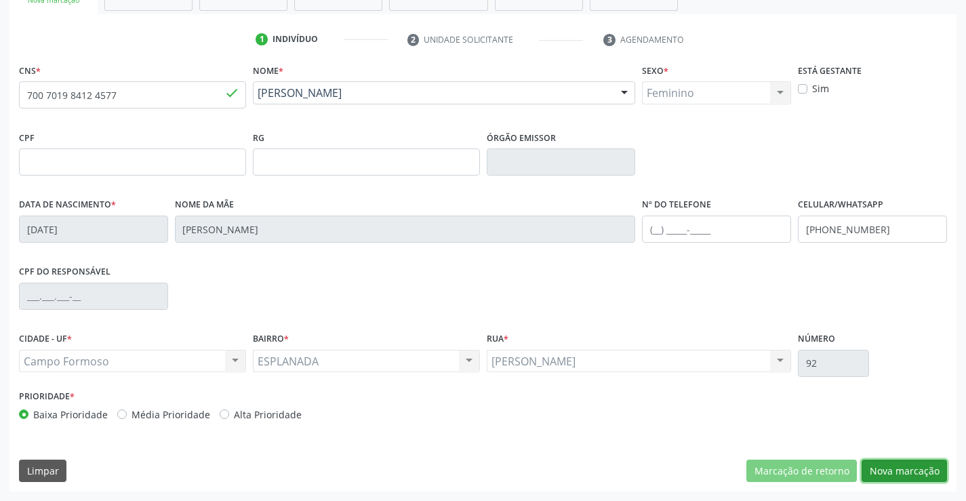
click at [900, 466] on button "Nova marcação" at bounding box center [903, 470] width 85 height 23
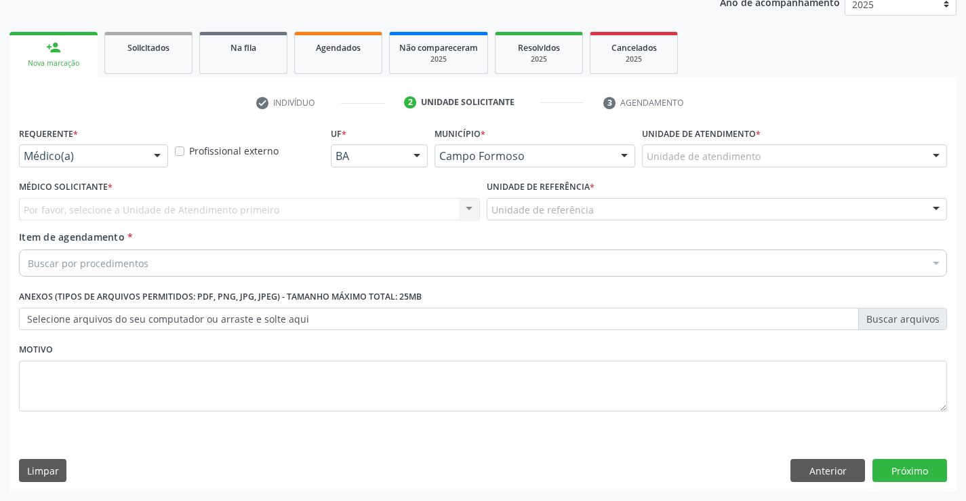
scroll to position [171, 0]
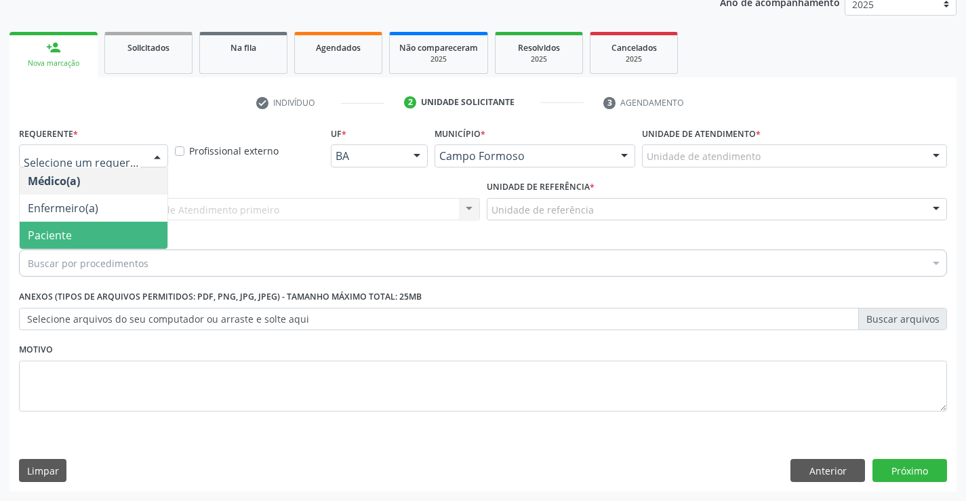
click at [76, 231] on span "Paciente" at bounding box center [94, 235] width 148 height 27
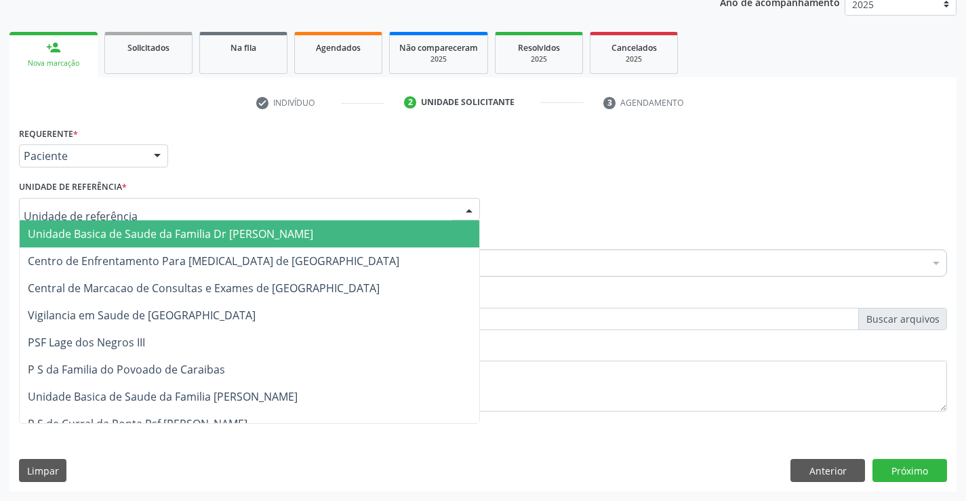
click at [112, 236] on span "Unidade Basica de Saude da Familia Dr [PERSON_NAME]" at bounding box center [170, 233] width 285 height 15
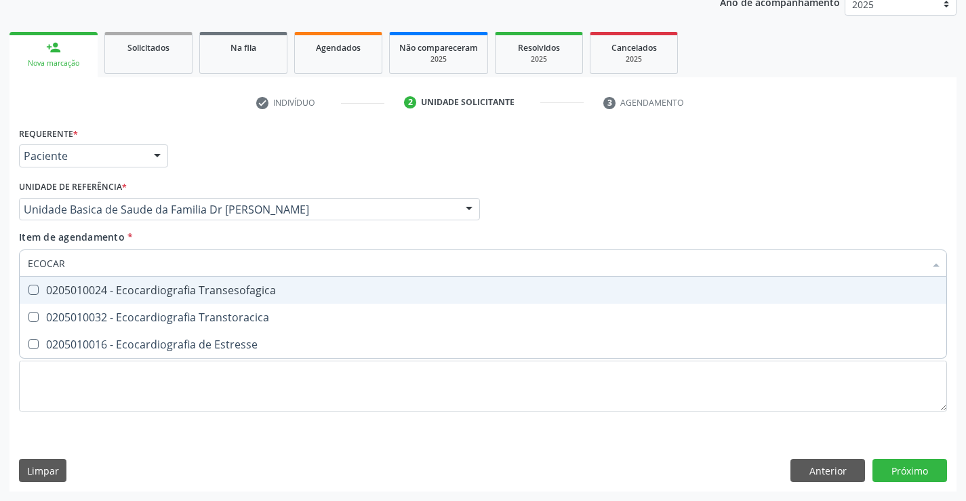
type input "ECOCARD"
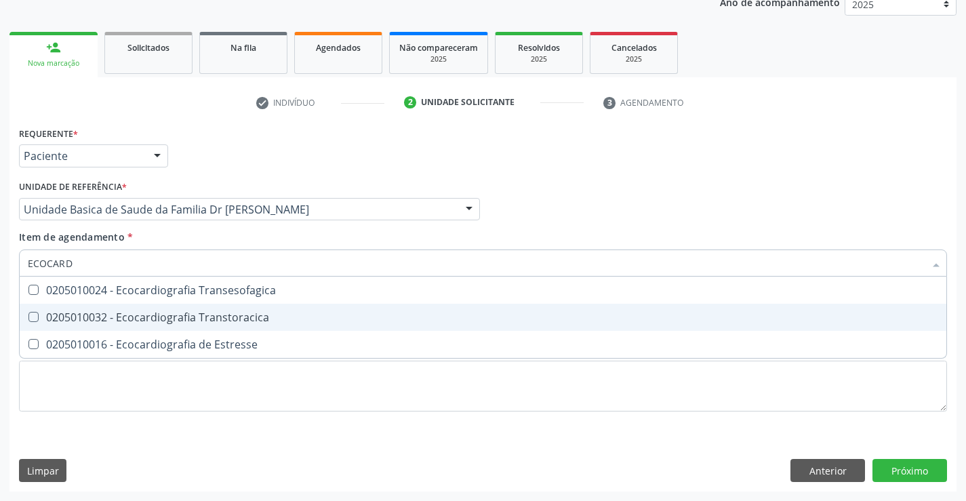
click at [152, 315] on div "0205010032 - Ecocardiografia Transtoracica" at bounding box center [483, 317] width 910 height 11
checkbox Transtoracica "true"
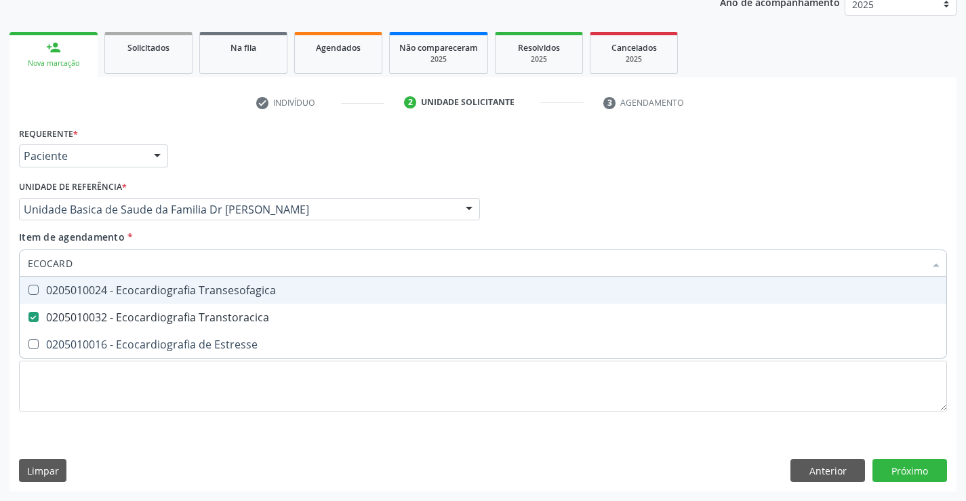
click at [165, 242] on div "Item de agendamento * ECOCARD Desfazer seleção 0205010024 - Ecocardiografia Tra…" at bounding box center [483, 251] width 928 height 43
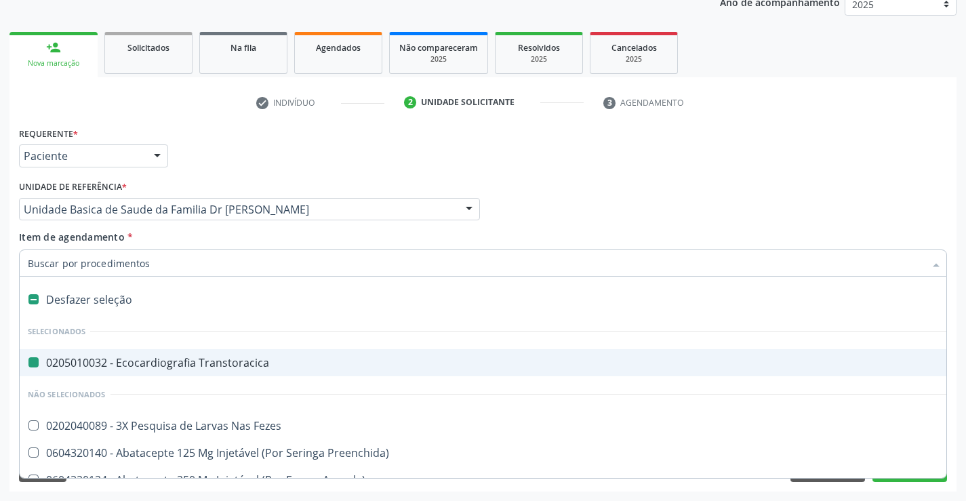
type input "H"
checkbox Transtoracica "false"
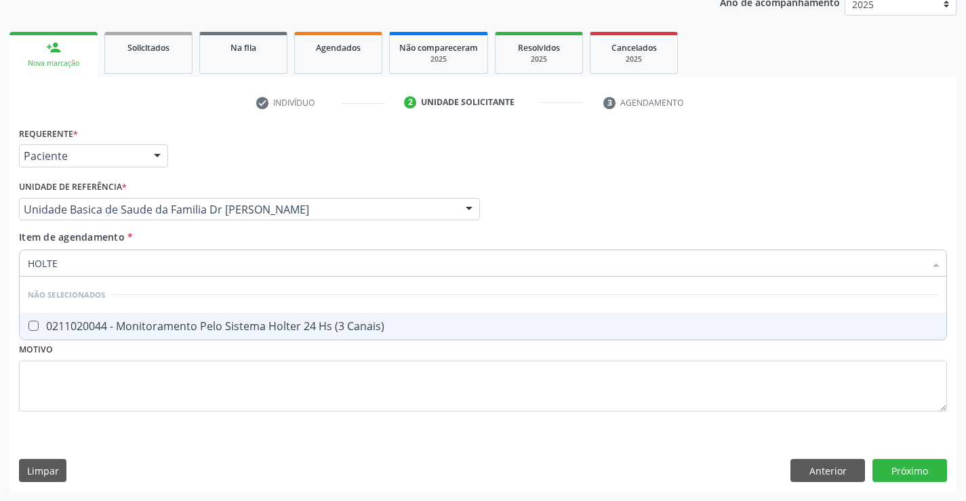
type input "HOLTER"
click at [275, 327] on div "0211020044 - Monitoramento Pelo Sistema Holter 24 Hs (3 Canais)" at bounding box center [483, 326] width 910 height 11
checkbox Canais\) "true"
click at [915, 470] on div "Requerente * Paciente Médico(a) Enfermeiro(a) Paciente Nenhum resultado encontr…" at bounding box center [482, 307] width 947 height 368
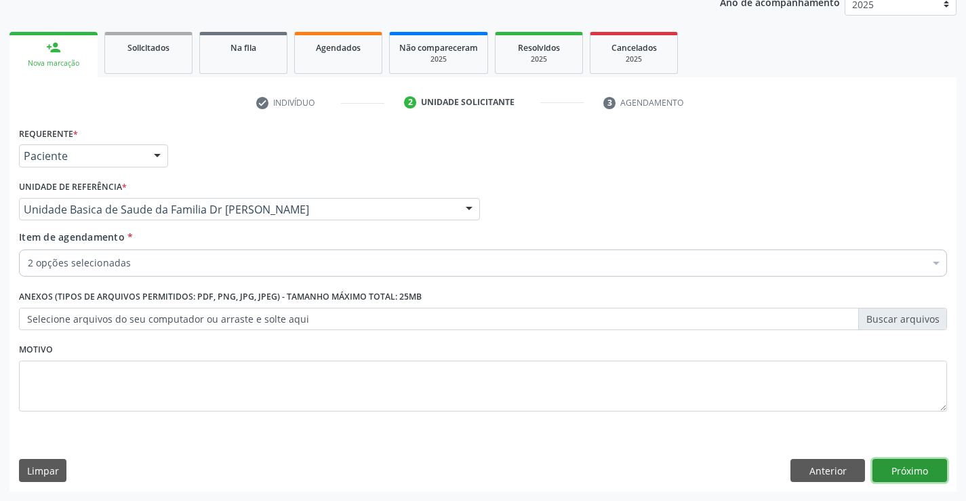
click at [910, 468] on button "Próximo" at bounding box center [909, 470] width 75 height 23
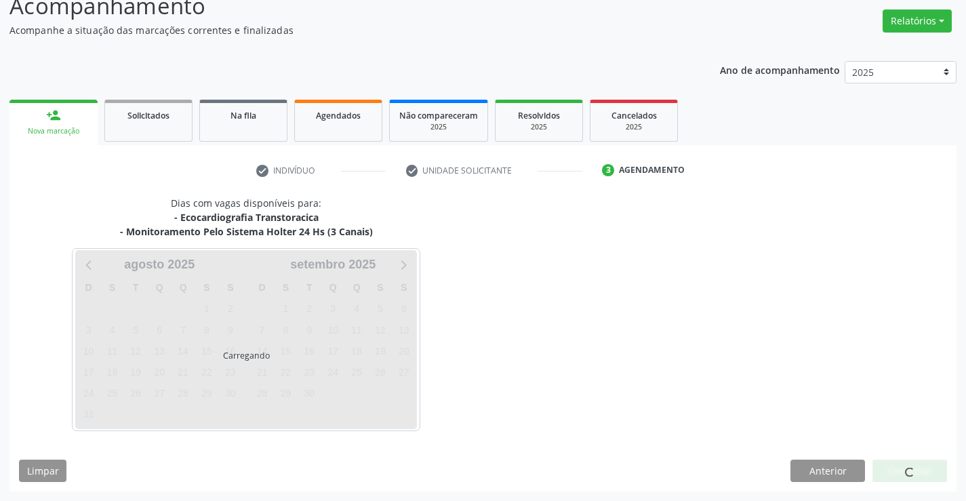
scroll to position [143, 0]
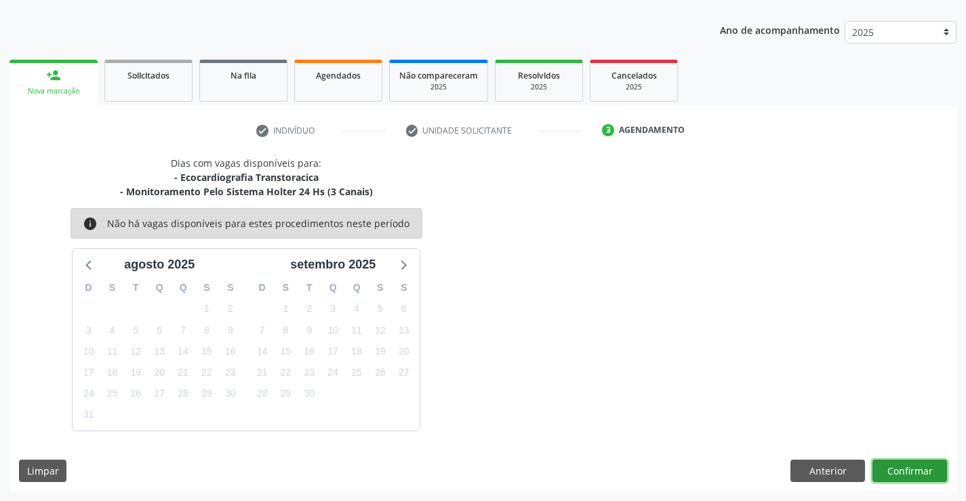
click at [906, 463] on button "Confirmar" at bounding box center [909, 470] width 75 height 23
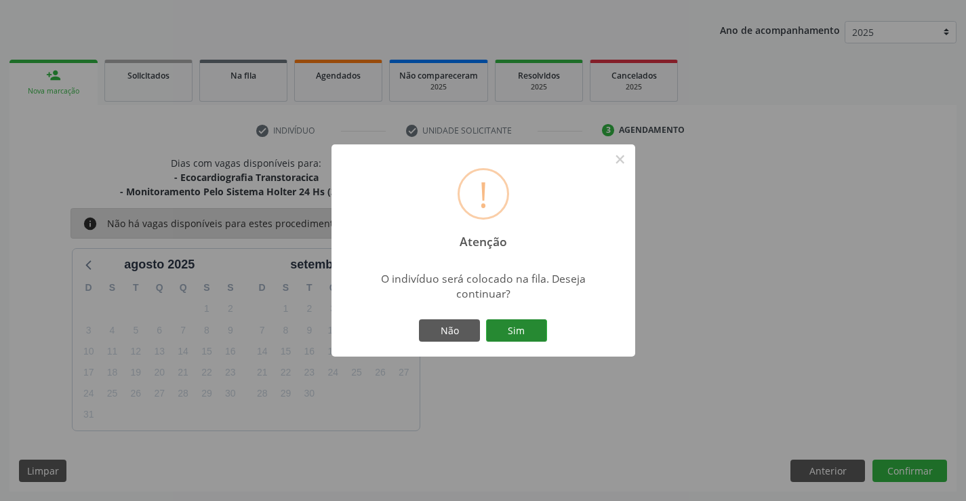
click at [513, 330] on button "Sim" at bounding box center [516, 330] width 61 height 23
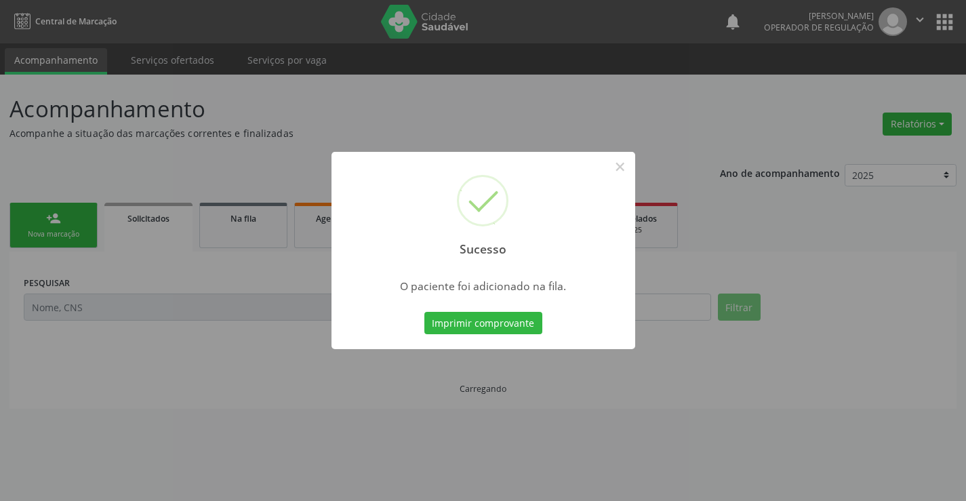
scroll to position [0, 0]
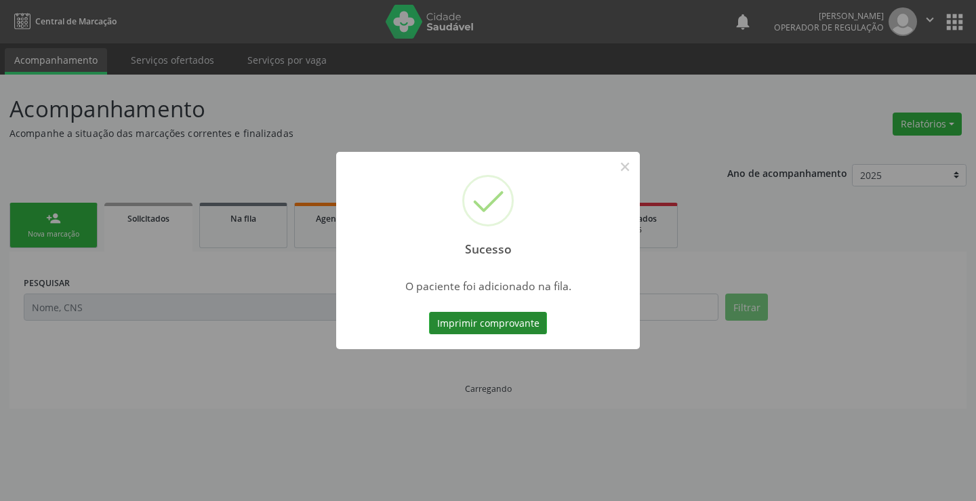
click at [474, 315] on button "Imprimir comprovante" at bounding box center [488, 323] width 118 height 23
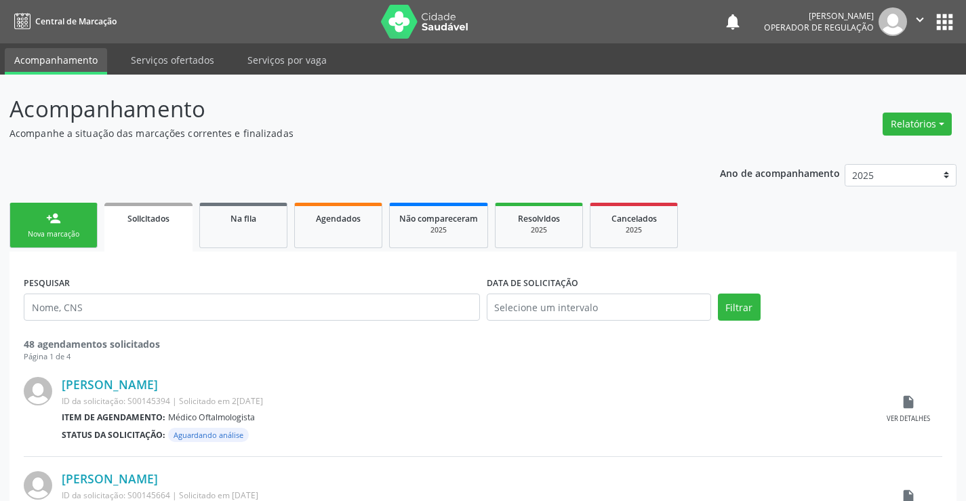
click at [75, 220] on link "person_add Nova marcação" at bounding box center [53, 225] width 88 height 45
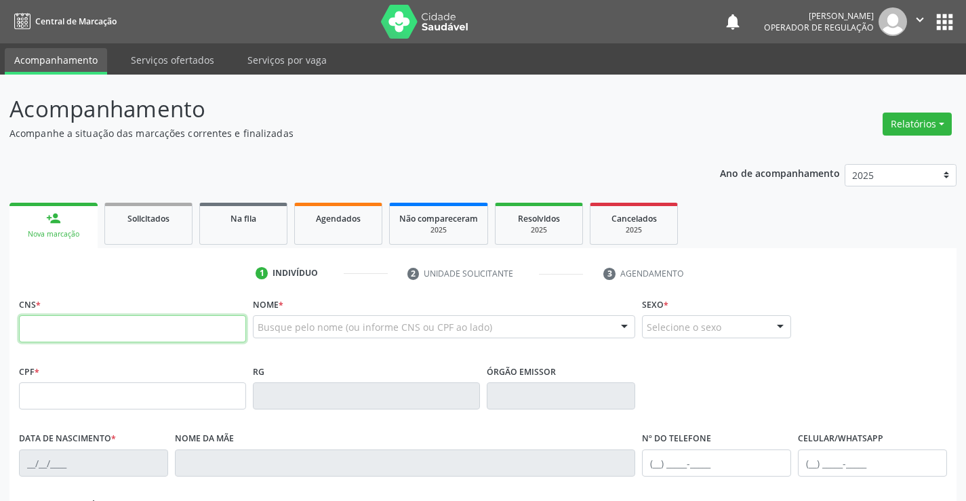
click at [115, 332] on input "text" at bounding box center [132, 328] width 227 height 27
type input "707 5022 0396 7290"
type input "002.665.945-06"
type input "0749287756"
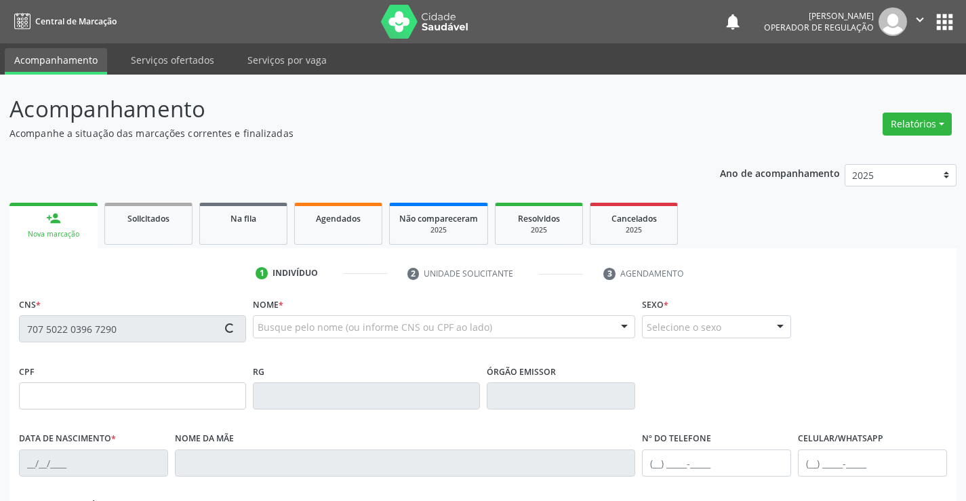
type input "[DATE]"
type input "[PHONE_NUMBER]"
type input "002.665.945-06"
type input "SN"
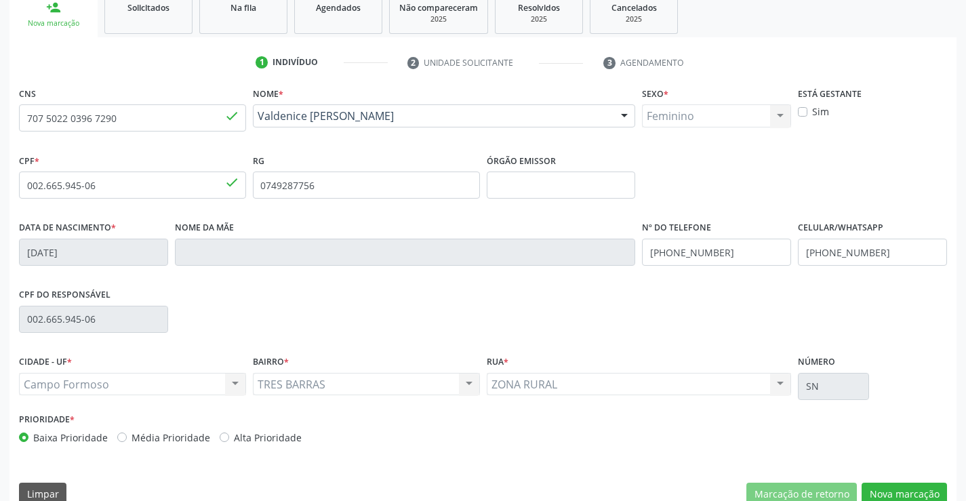
scroll to position [234, 0]
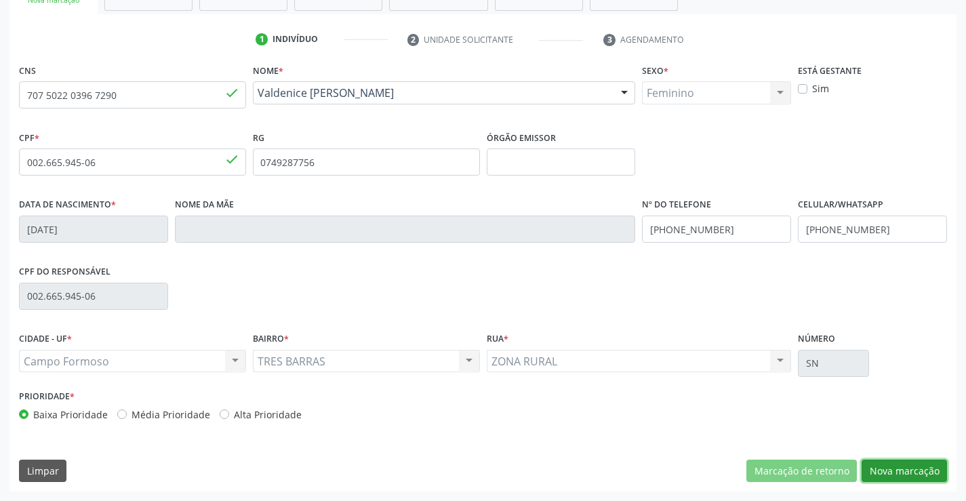
click at [895, 467] on button "Nova marcação" at bounding box center [903, 470] width 85 height 23
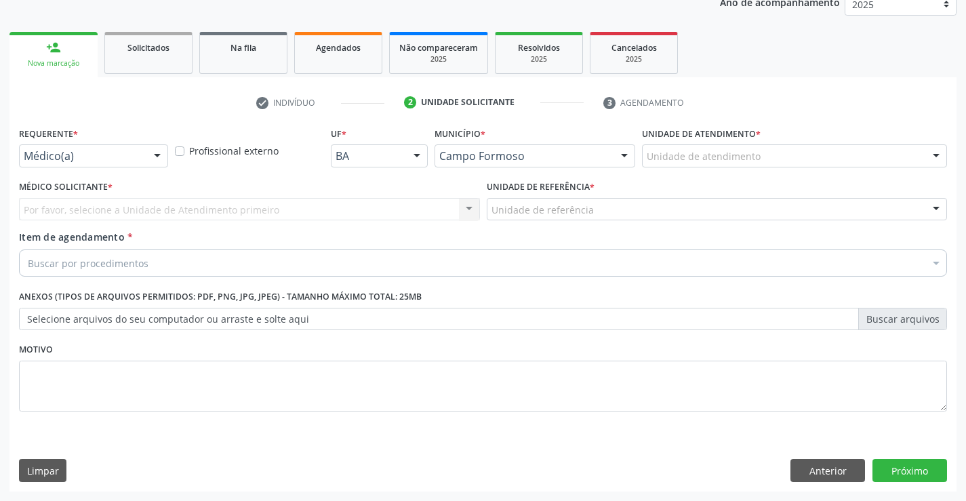
scroll to position [171, 0]
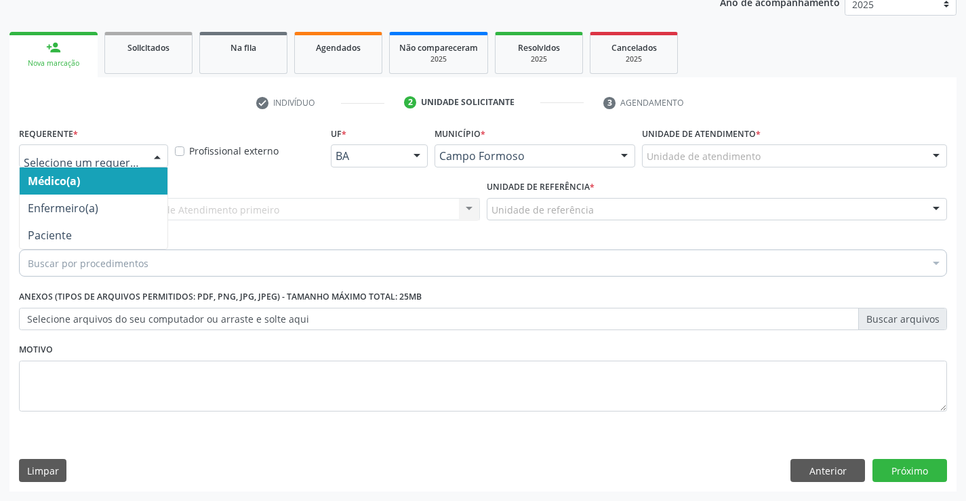
click at [106, 144] on div at bounding box center [93, 155] width 149 height 23
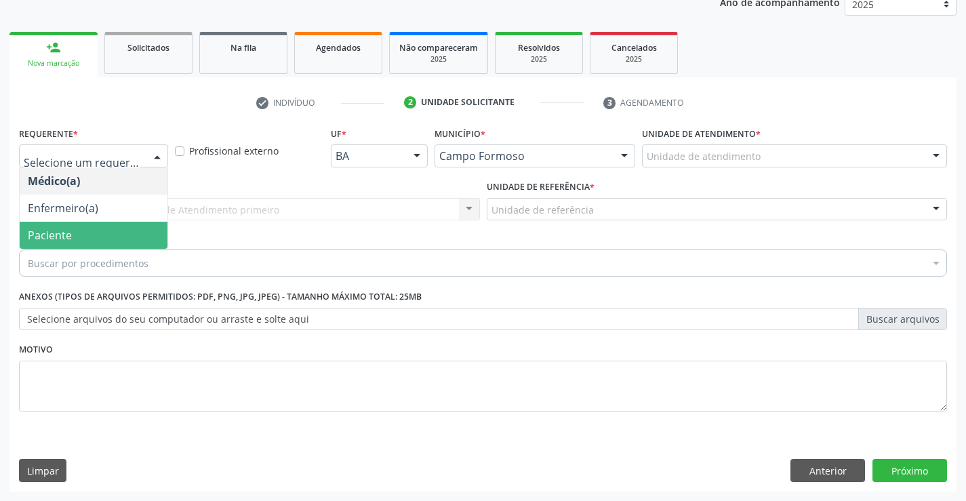
click at [102, 240] on span "Paciente" at bounding box center [94, 235] width 148 height 27
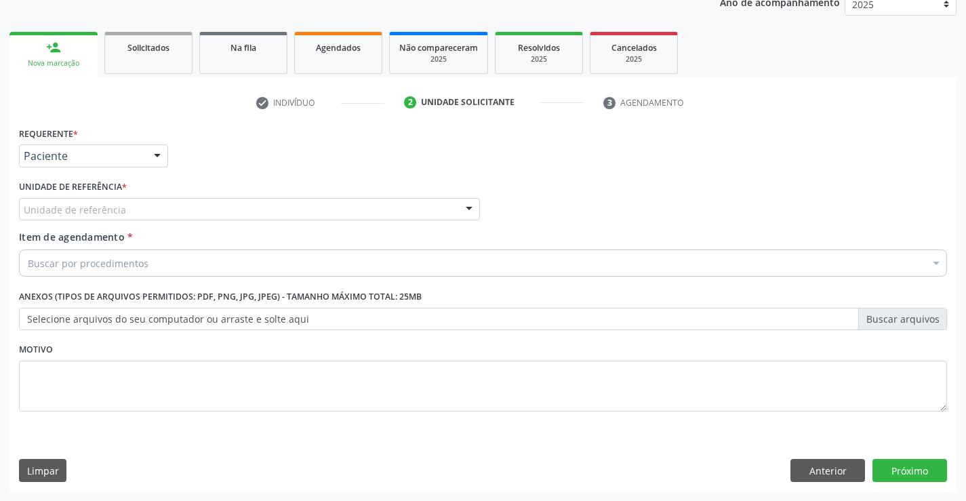
click at [146, 204] on div "Unidade de referência" at bounding box center [249, 209] width 461 height 23
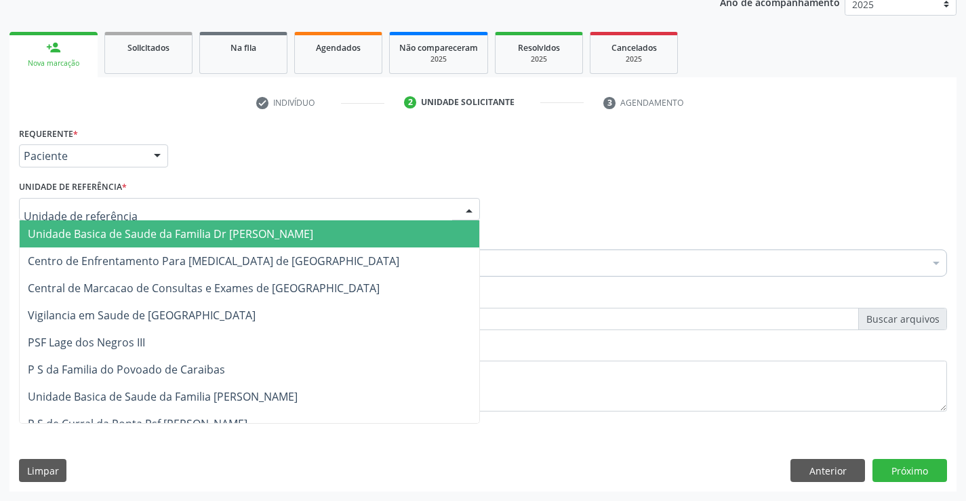
click at [183, 228] on span "Unidade Basica de Saude da Familia Dr [PERSON_NAME]" at bounding box center [170, 233] width 285 height 15
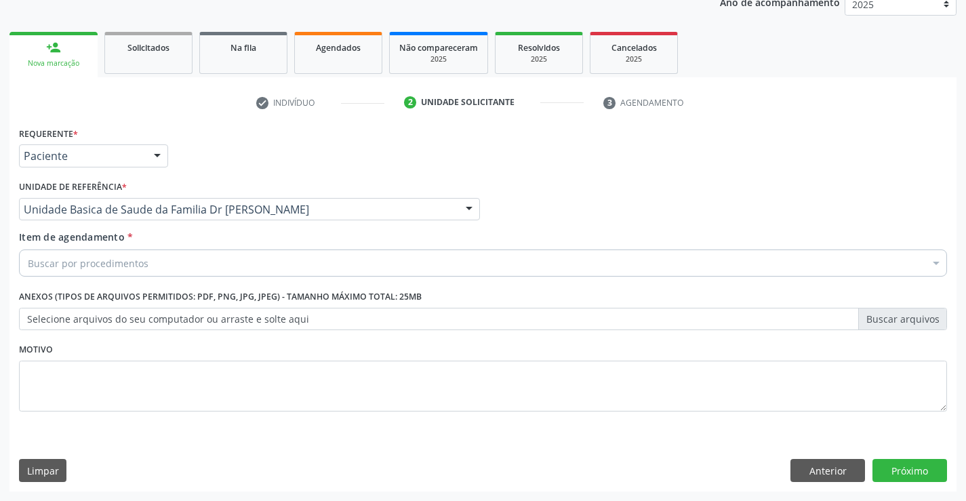
click at [197, 262] on div "Buscar por procedimentos" at bounding box center [483, 262] width 928 height 27
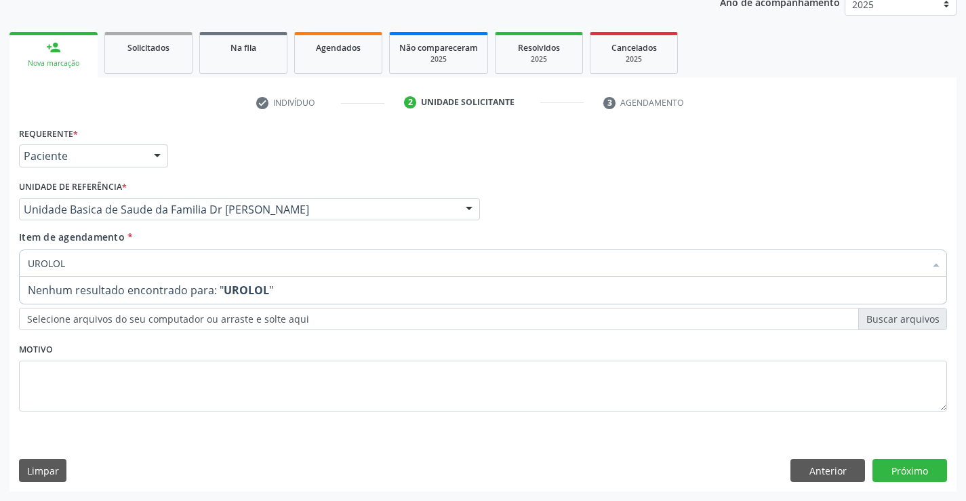
type input "UROLO"
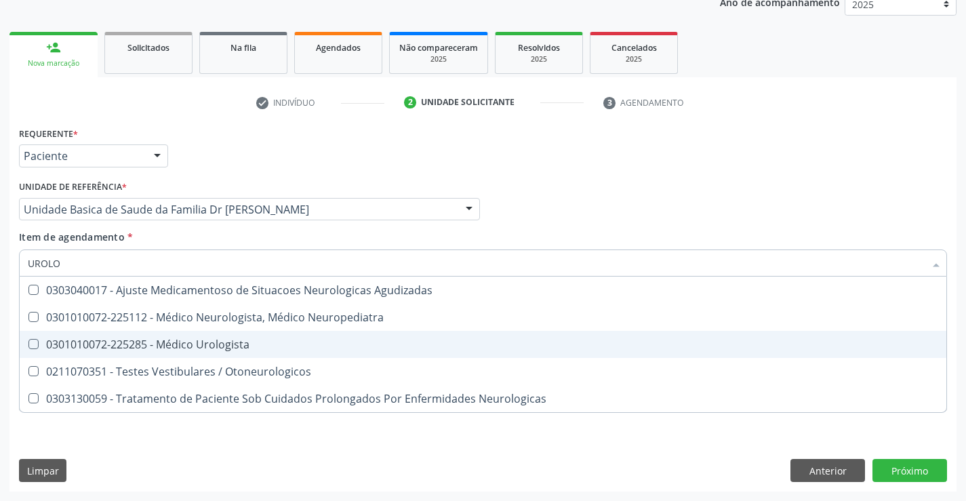
click at [300, 334] on span "0301010072-225285 - Médico Urologista" at bounding box center [483, 344] width 926 height 27
checkbox Urologista "true"
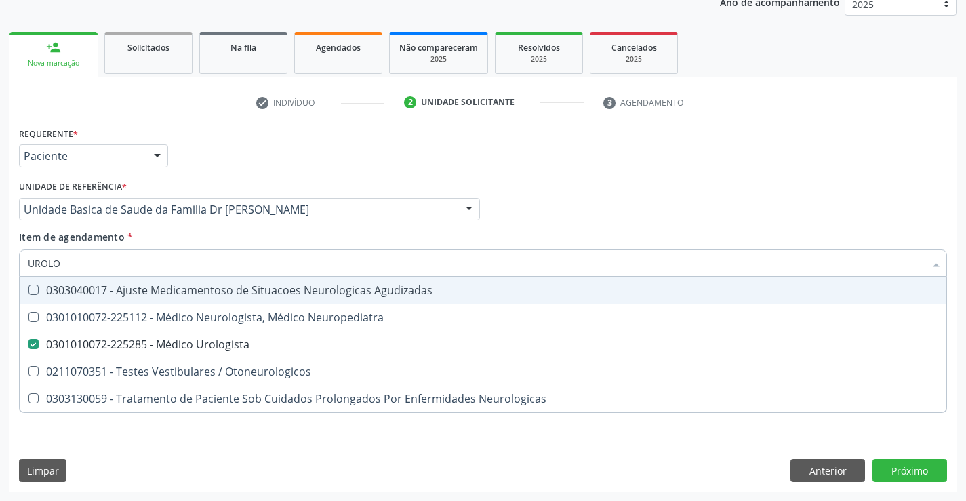
click at [286, 241] on div "Item de agendamento * [PERSON_NAME] seleção 0303040017 - Ajuste Medicamentoso d…" at bounding box center [483, 251] width 928 height 43
checkbox Neuropediatra "true"
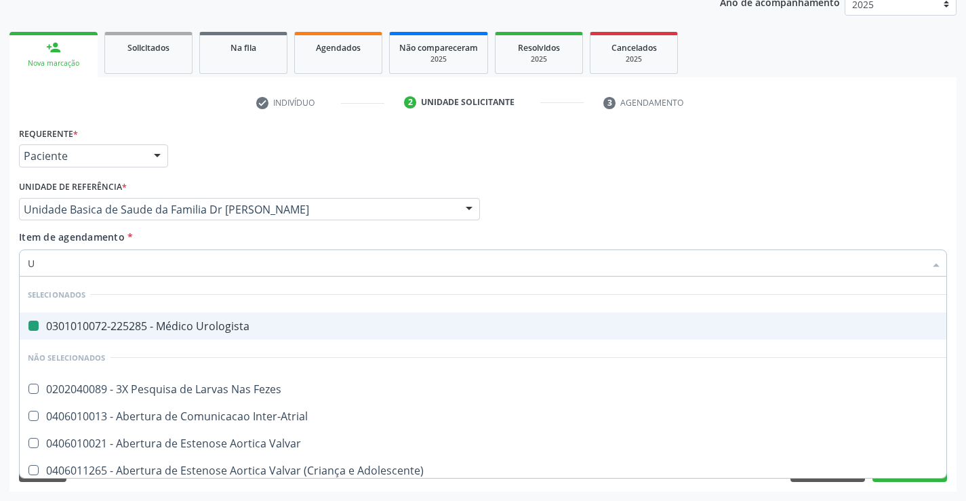
type input "UL"
checkbox Urologista "false"
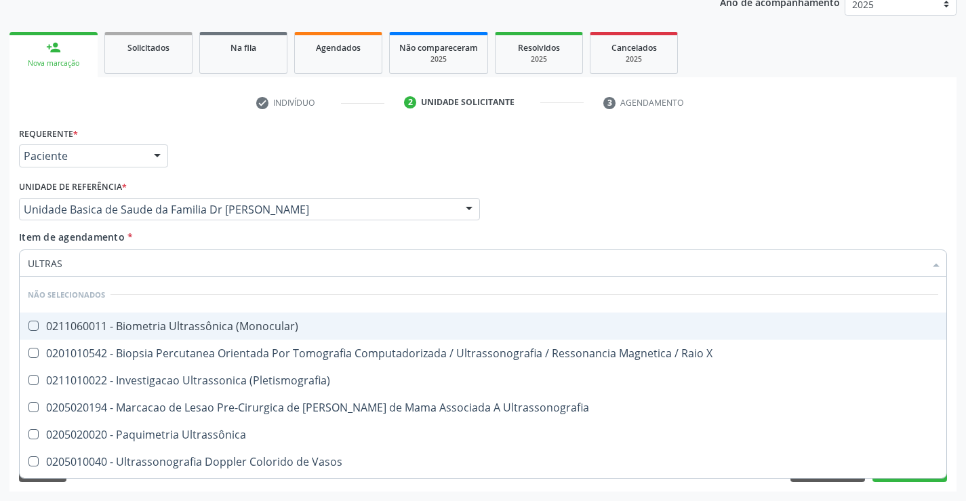
type input "ULTRASS"
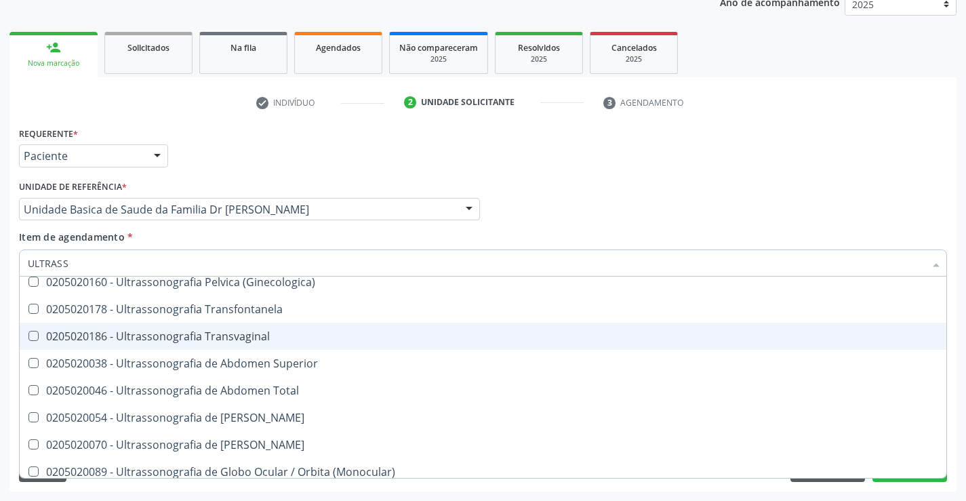
scroll to position [339, 0]
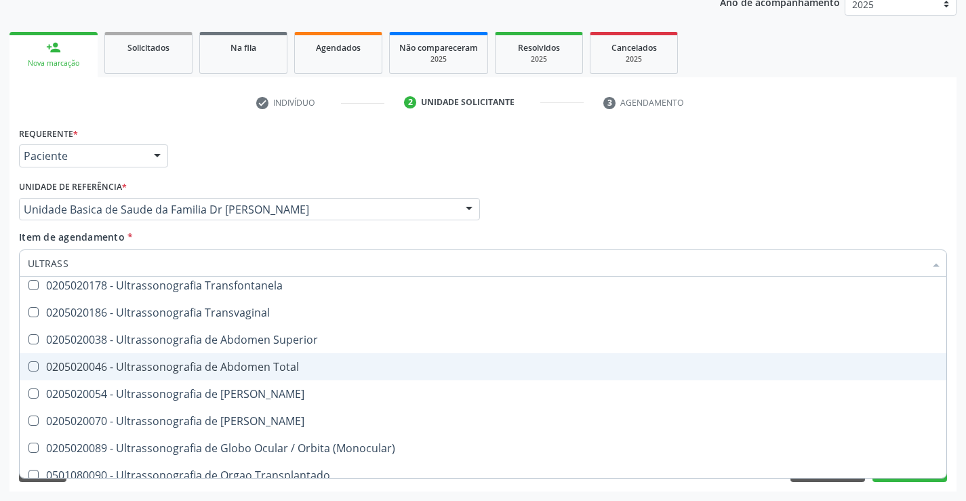
click at [304, 362] on div "0205020046 - Ultrassonografia de Abdomen Total" at bounding box center [483, 366] width 910 height 11
checkbox Total "true"
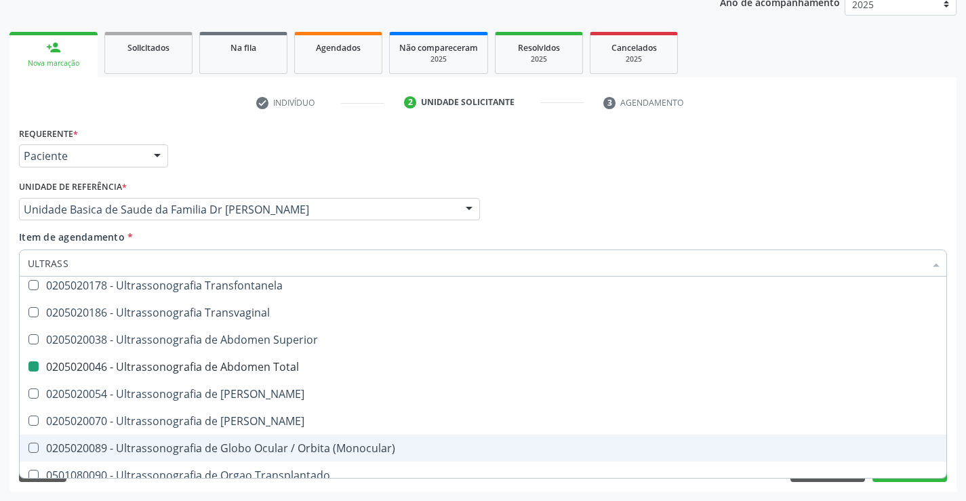
click at [964, 432] on div "Acompanhamento Acompanhe a situação das marcações correntes e finalizadas Relat…" at bounding box center [483, 202] width 966 height 597
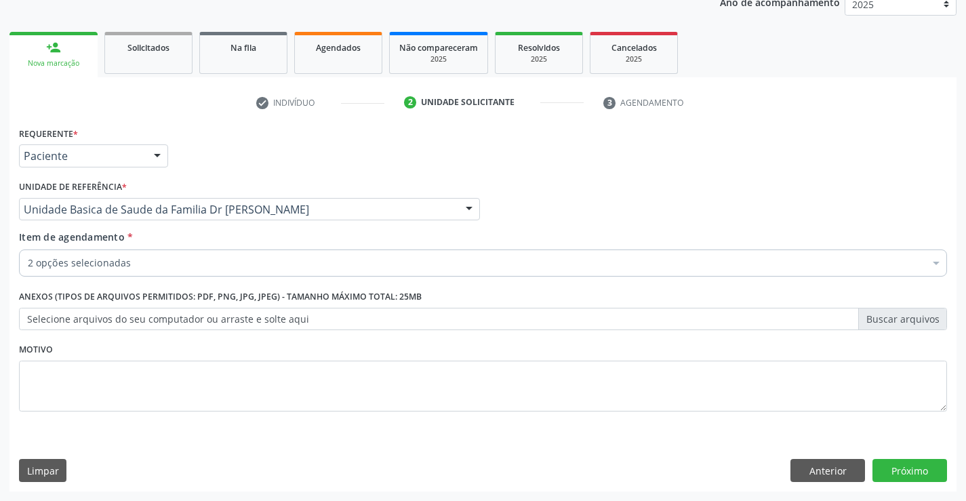
scroll to position [0, 0]
click at [913, 468] on button "Próximo" at bounding box center [909, 470] width 75 height 23
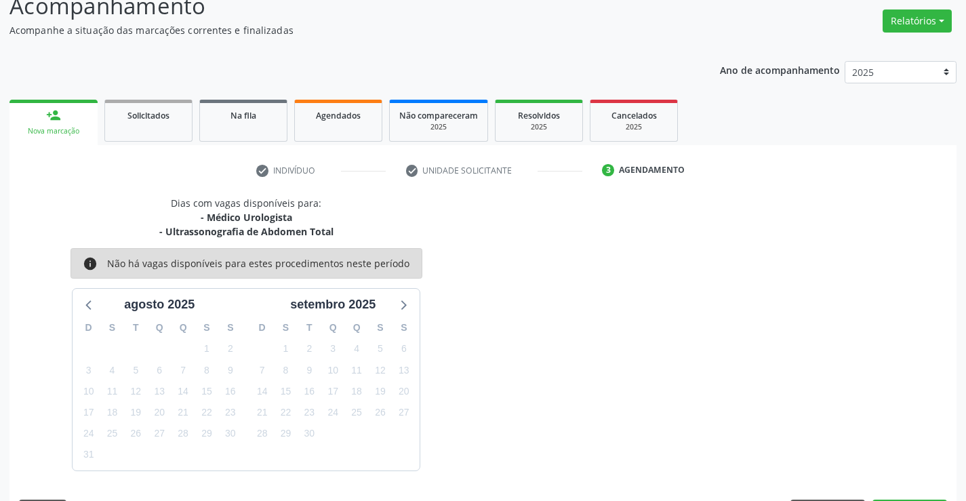
scroll to position [143, 0]
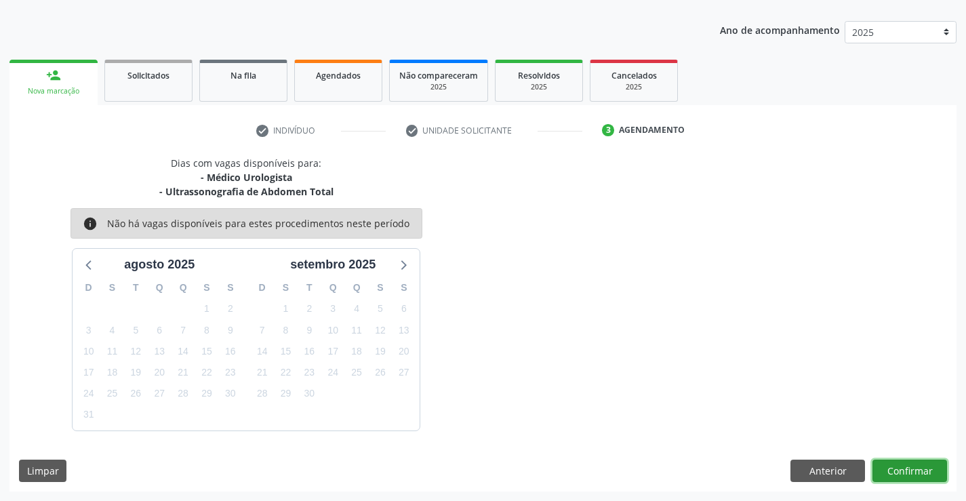
click at [913, 468] on button "Confirmar" at bounding box center [909, 470] width 75 height 23
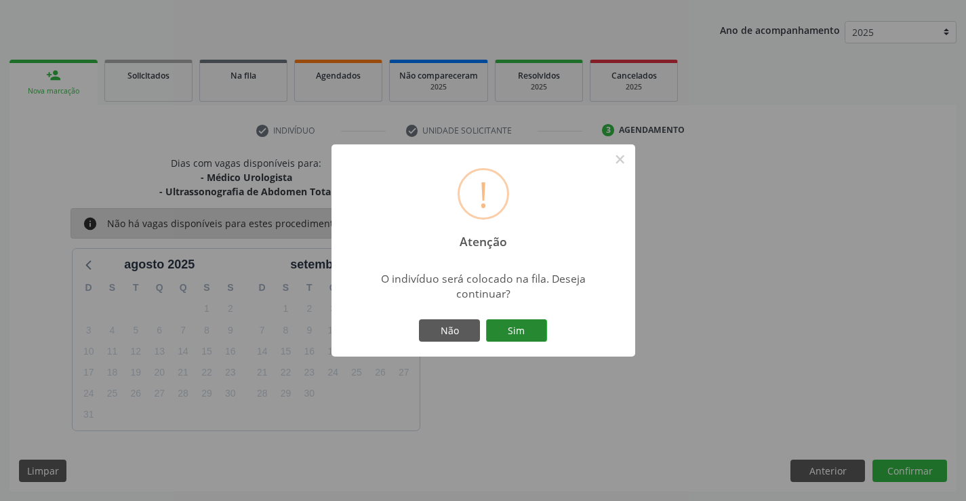
click at [515, 329] on button "Sim" at bounding box center [516, 330] width 61 height 23
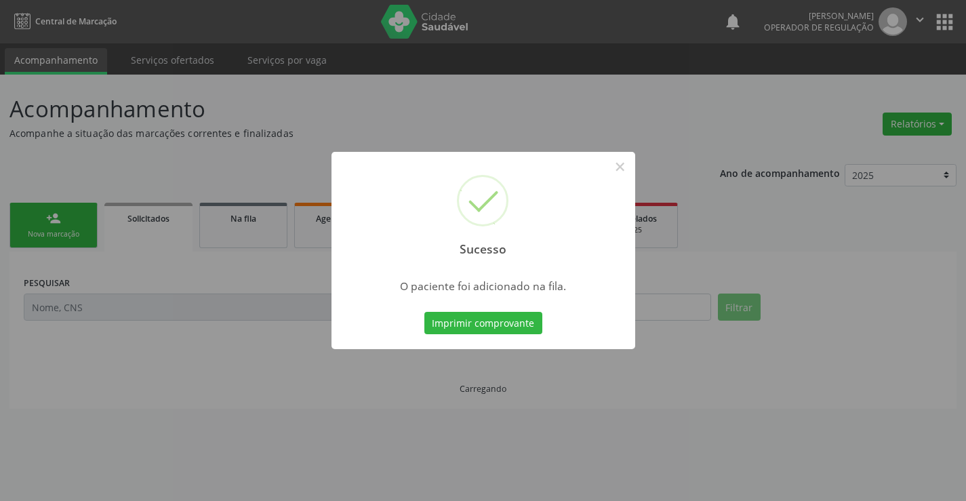
scroll to position [0, 0]
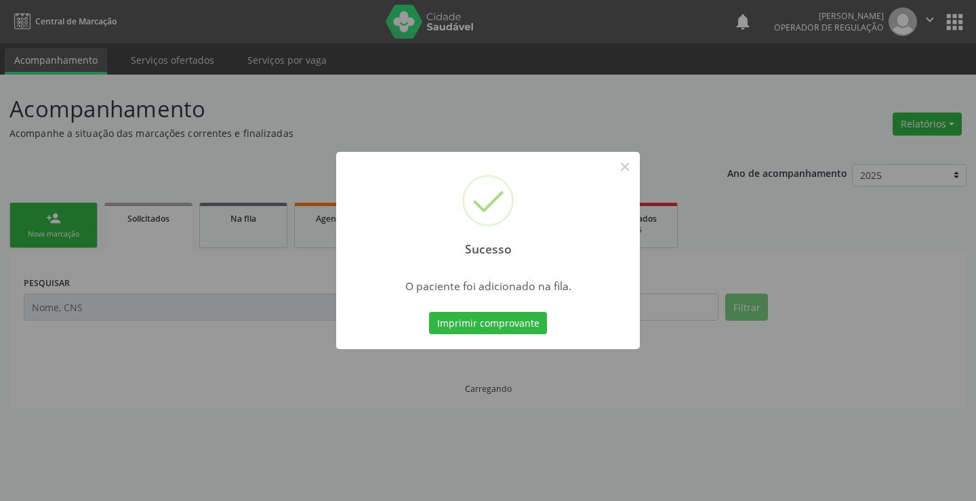
click at [515, 329] on button "Imprimir comprovante" at bounding box center [488, 323] width 118 height 23
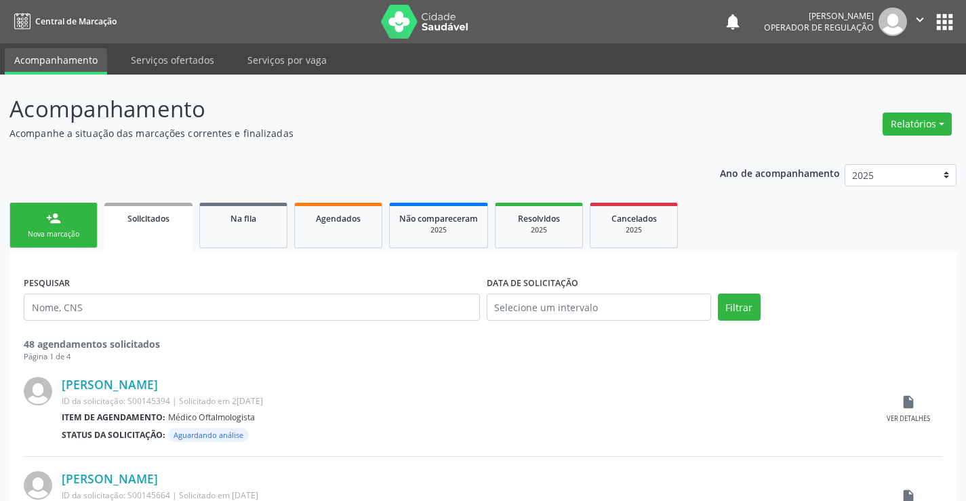
click at [59, 224] on div "person_add" at bounding box center [53, 218] width 15 height 15
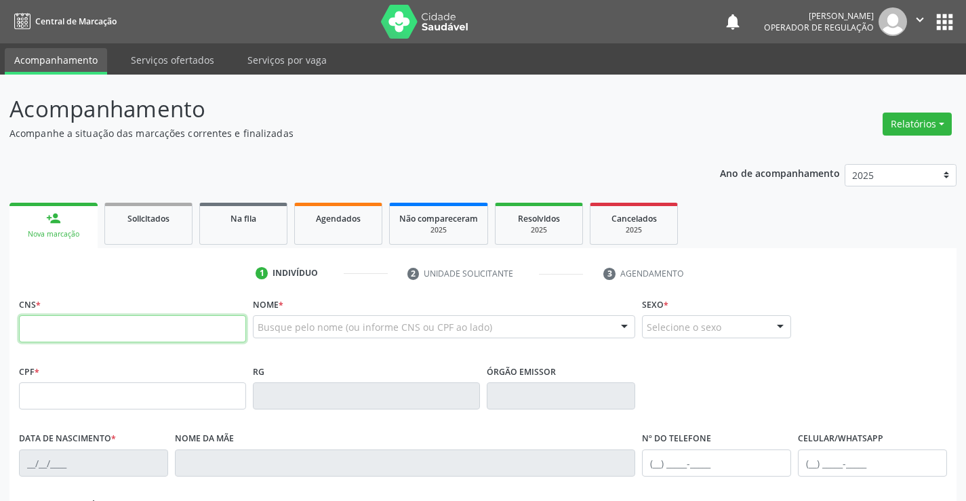
drag, startPoint x: 113, startPoint y: 329, endPoint x: 121, endPoint y: 325, distance: 8.2
click at [121, 325] on input "text" at bounding box center [132, 328] width 227 height 27
type input "704 2062 4864 4689"
type input "2126762025"
type input "25/05/2002"
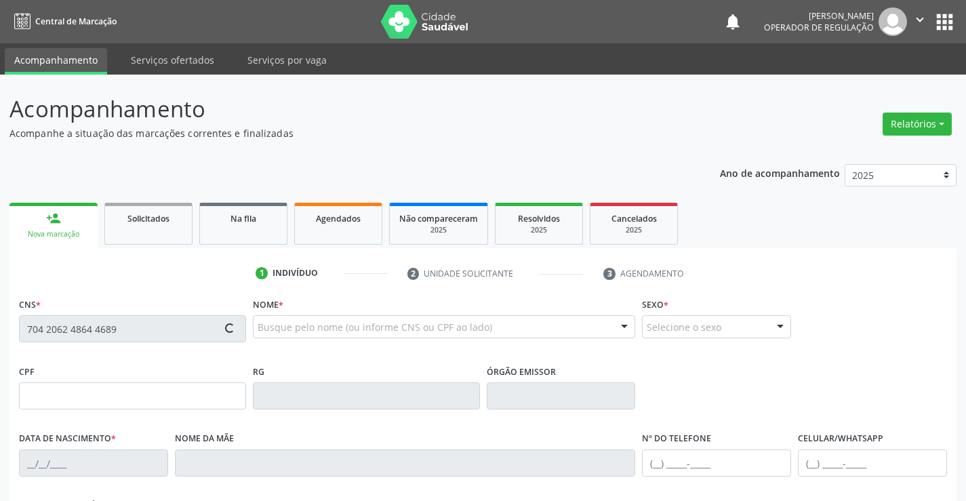
type input "(74) 98122-4517"
type input "097.842.955-98"
type input "S/N"
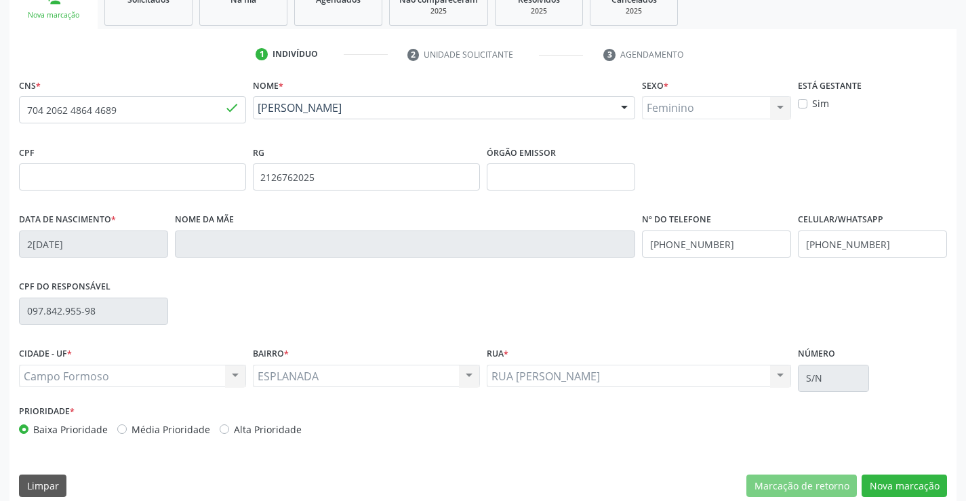
scroll to position [234, 0]
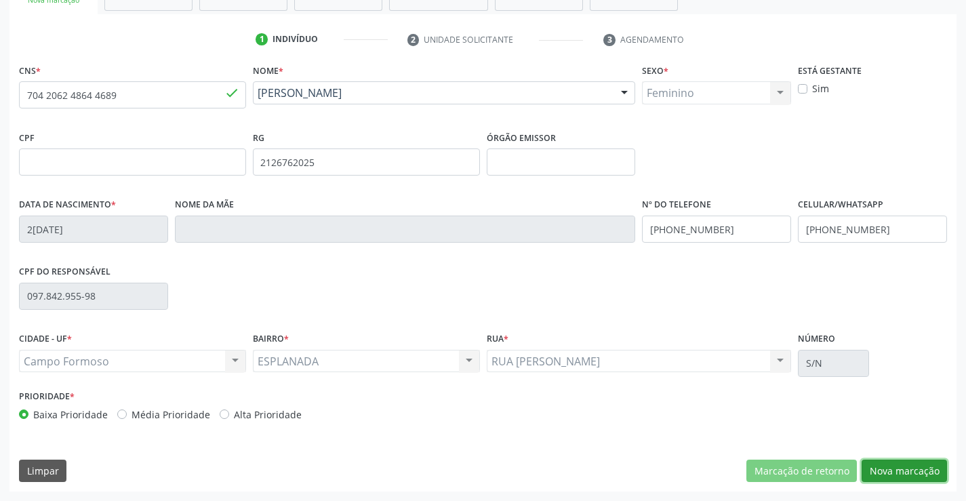
click at [897, 463] on button "Nova marcação" at bounding box center [903, 470] width 85 height 23
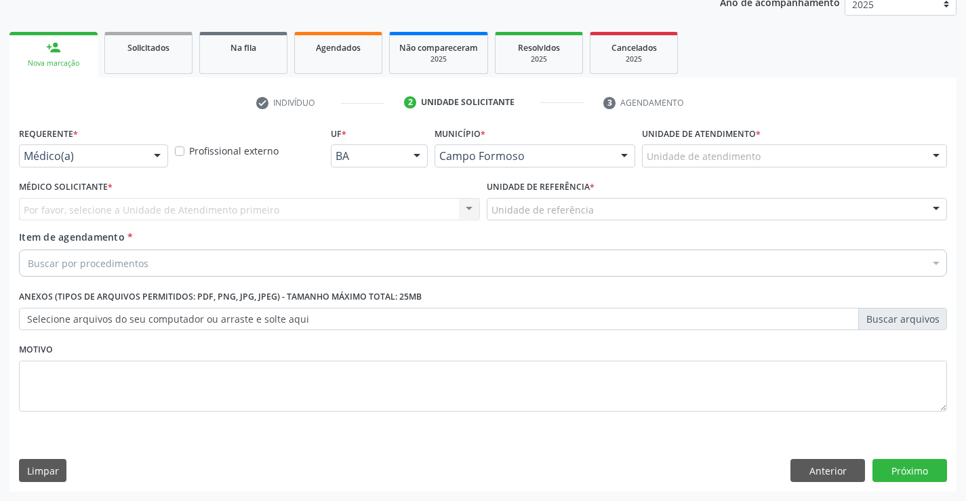
scroll to position [171, 0]
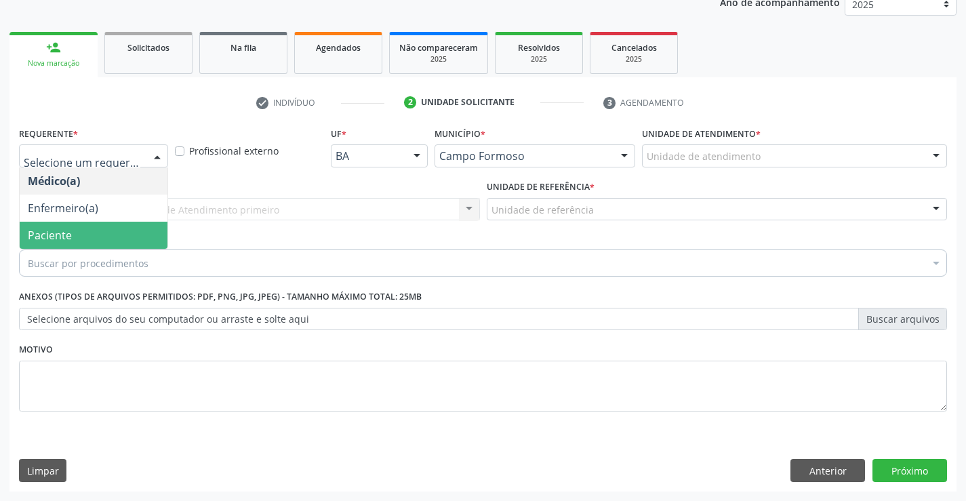
click at [96, 236] on span "Paciente" at bounding box center [94, 235] width 148 height 27
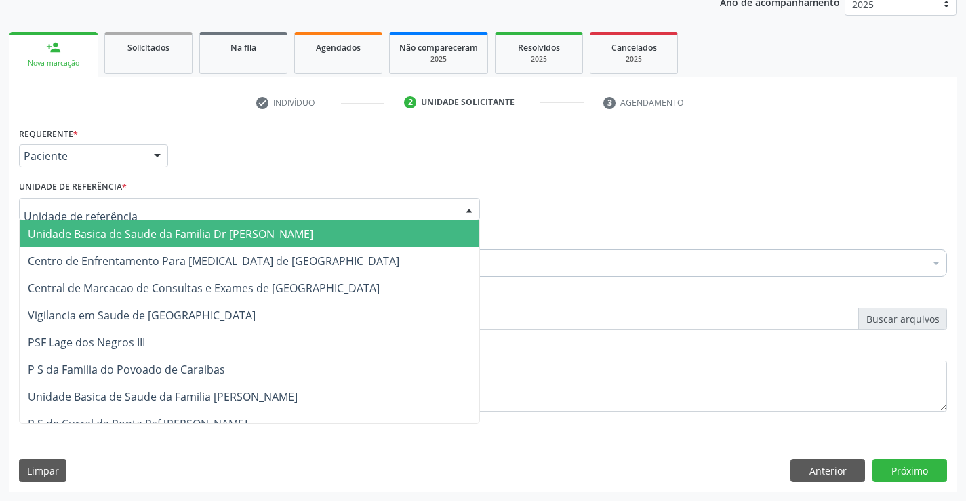
click at [137, 228] on span "Unidade Basica de Saude da Familia Dr [PERSON_NAME]" at bounding box center [170, 233] width 285 height 15
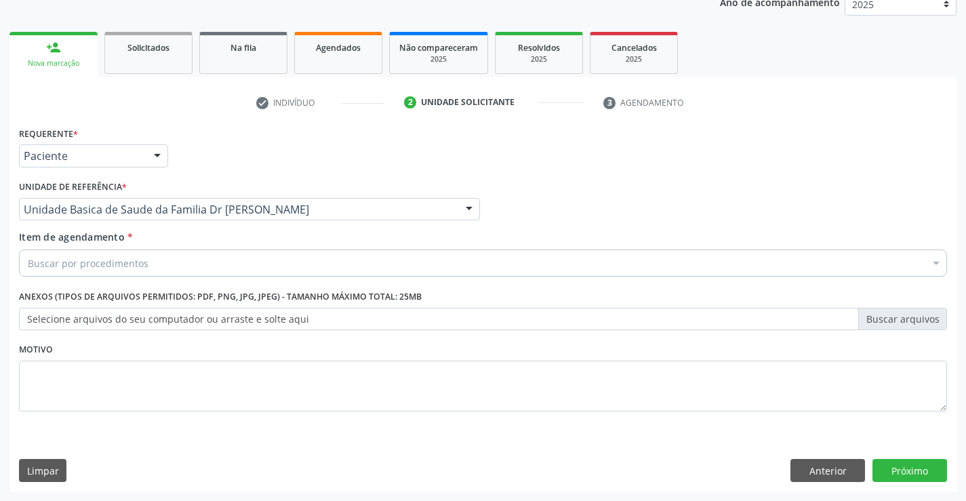
click at [170, 259] on div "Buscar por procedimentos" at bounding box center [483, 262] width 928 height 27
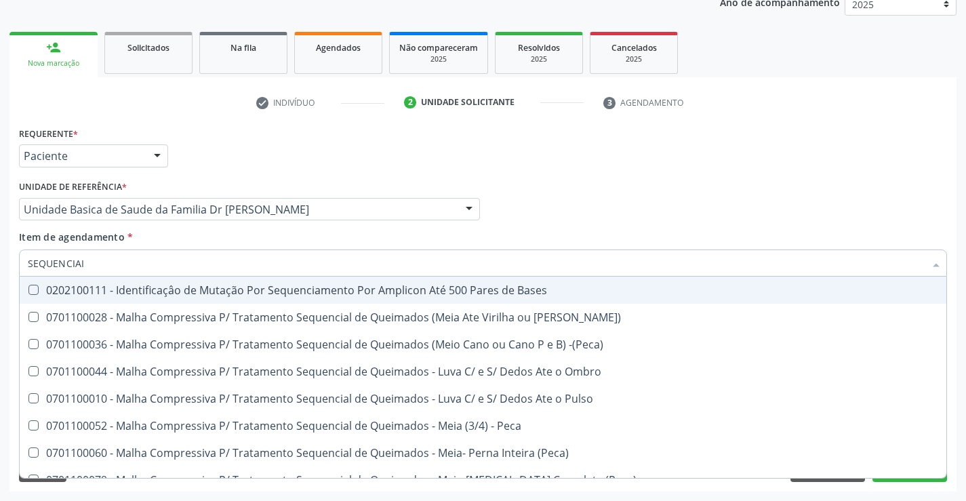
type input "SEQUENCIAIS"
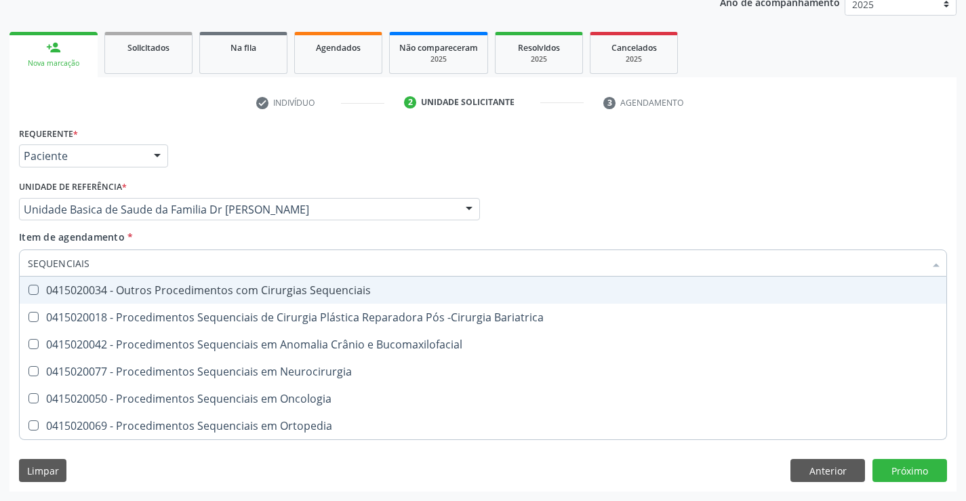
click at [196, 289] on div "0415020034 - Outros Procedimentos com Cirurgias Sequenciais" at bounding box center [483, 290] width 910 height 11
checkbox Sequenciais "true"
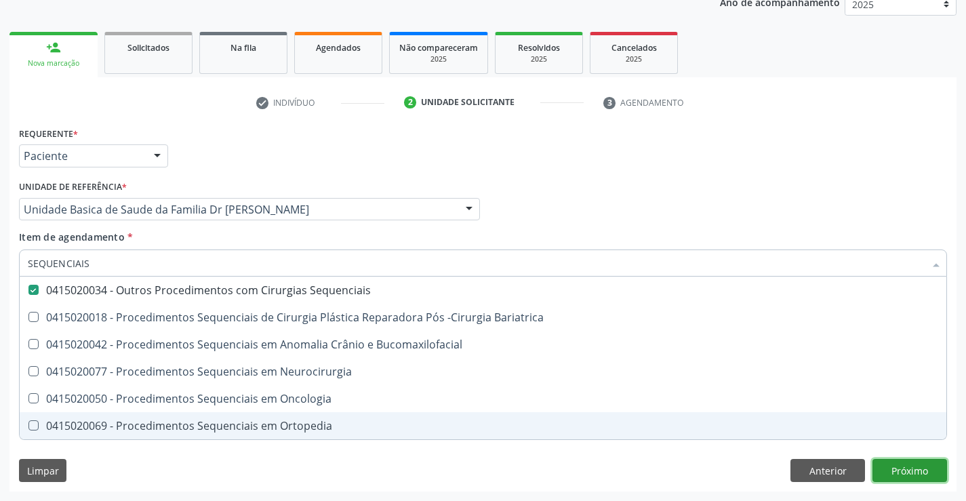
click at [890, 469] on div "Requerente * Paciente Médico(a) Enfermeiro(a) Paciente Nenhum resultado encontr…" at bounding box center [482, 307] width 947 height 368
checkbox Bariatrica "true"
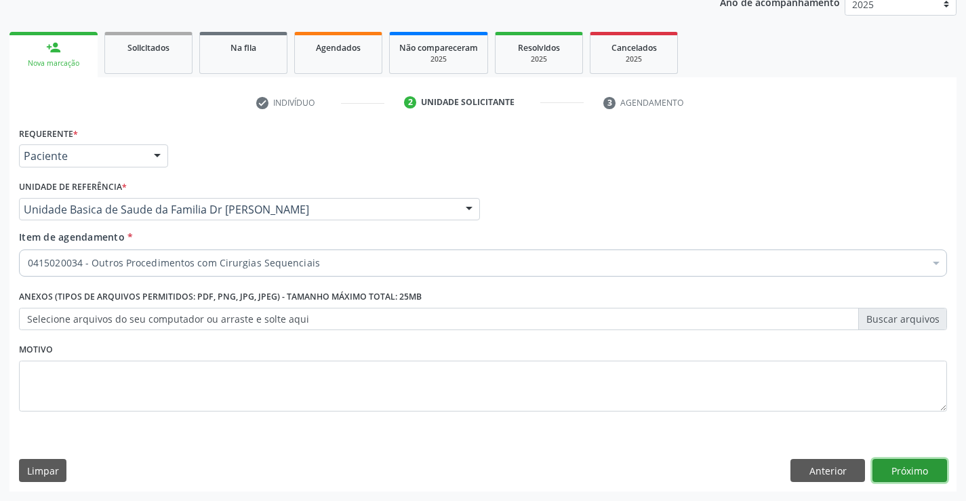
click at [912, 473] on button "Próximo" at bounding box center [909, 470] width 75 height 23
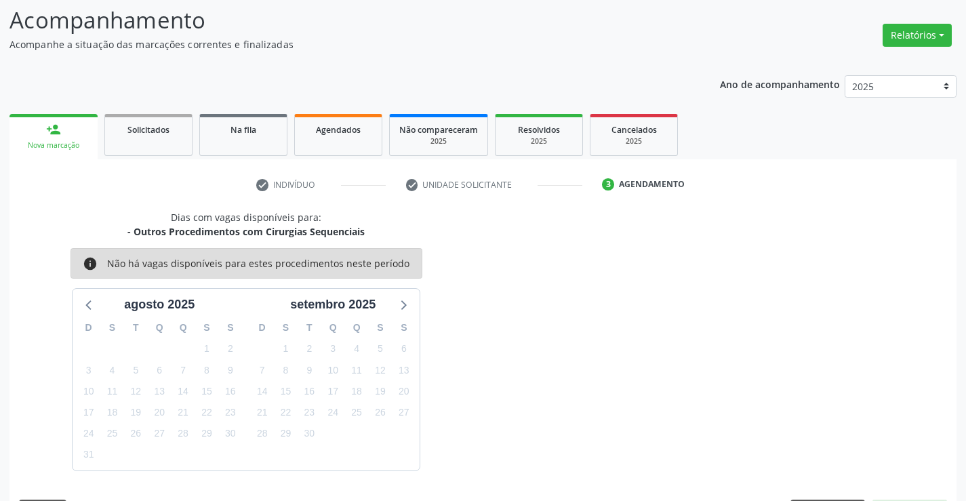
scroll to position [129, 0]
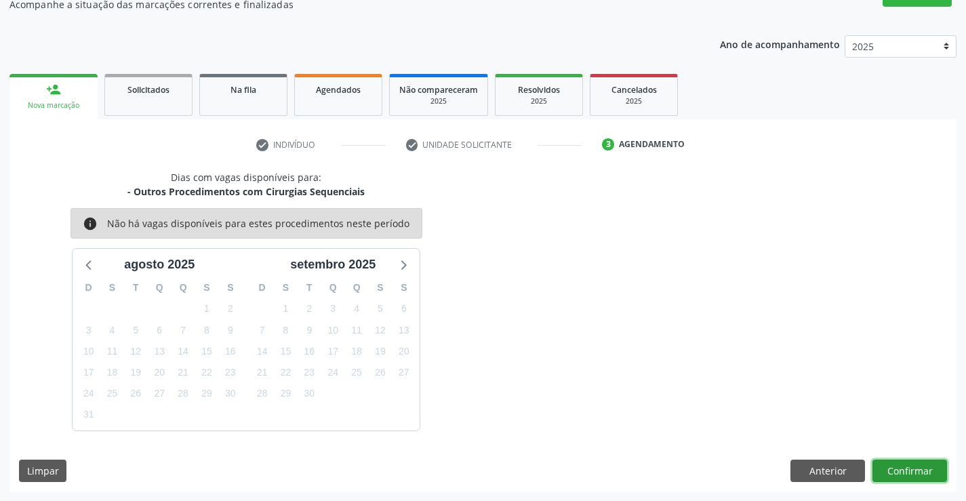
click at [908, 472] on button "Confirmar" at bounding box center [909, 470] width 75 height 23
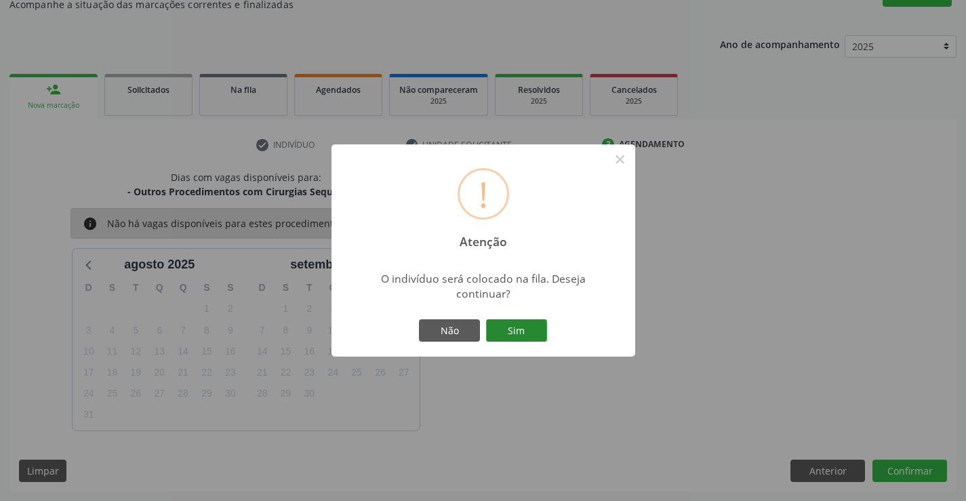
click at [517, 330] on button "Sim" at bounding box center [516, 330] width 61 height 23
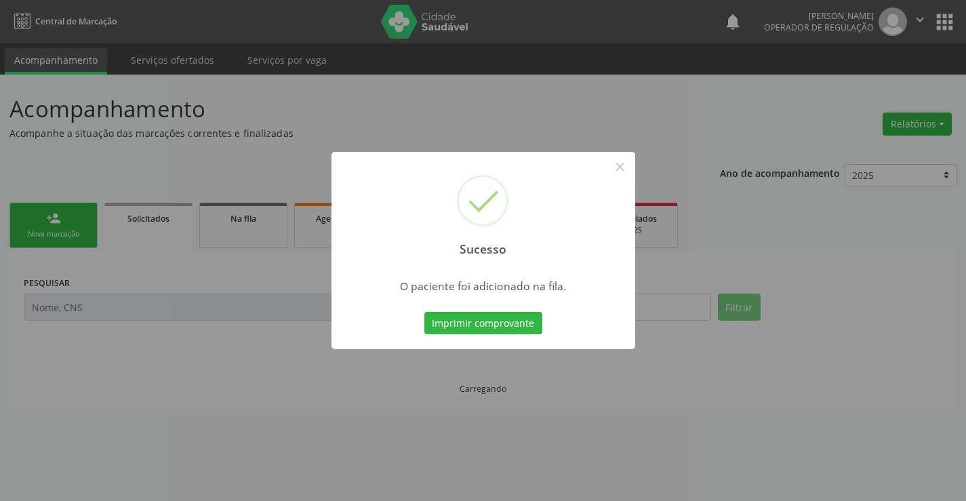
scroll to position [0, 0]
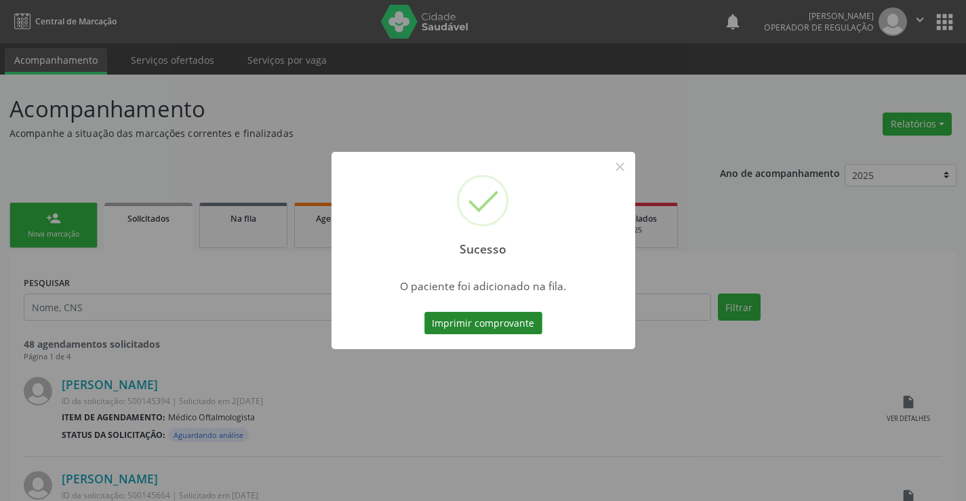
click at [492, 316] on button "Imprimir comprovante" at bounding box center [483, 323] width 118 height 23
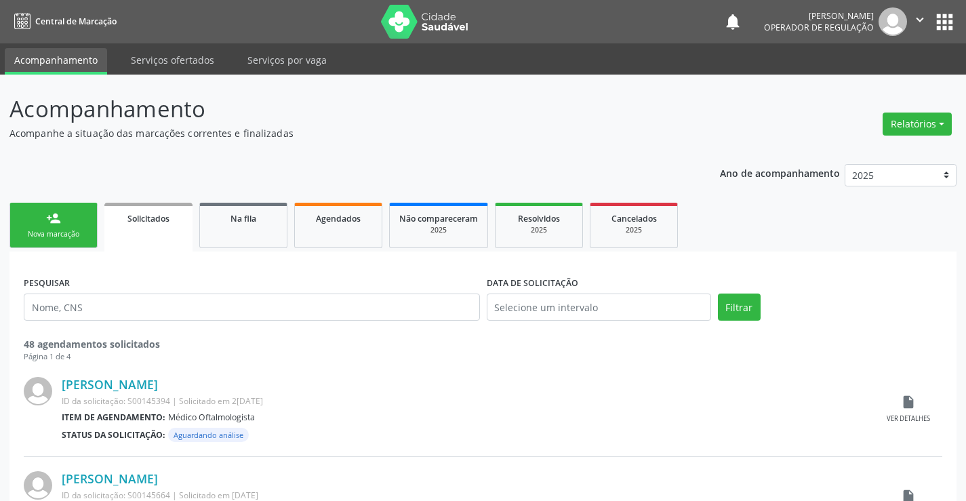
click at [35, 233] on div "Nova marcação" at bounding box center [54, 234] width 68 height 10
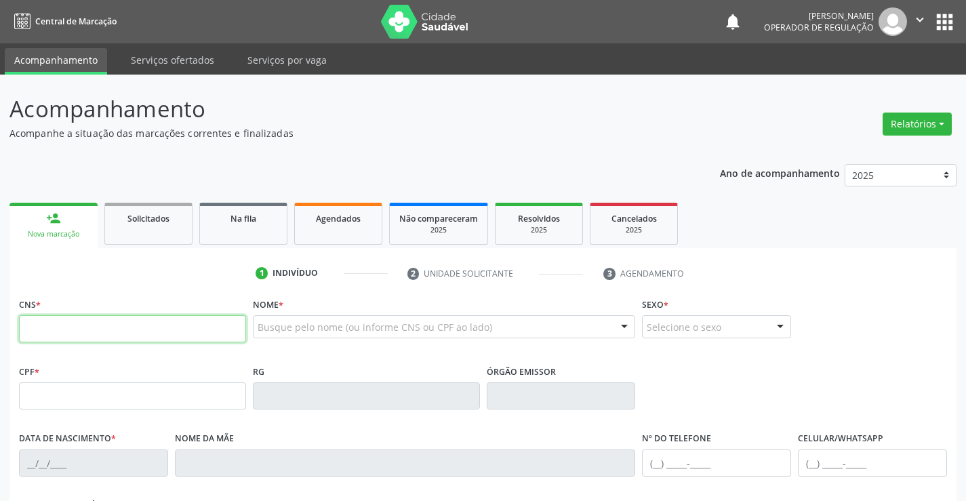
click at [75, 331] on input "text" at bounding box center [132, 328] width 227 height 27
click at [83, 327] on input "text" at bounding box center [132, 328] width 227 height 27
type input "708 4087 4039 3565"
type input "639.248.388-87"
type input "6941956"
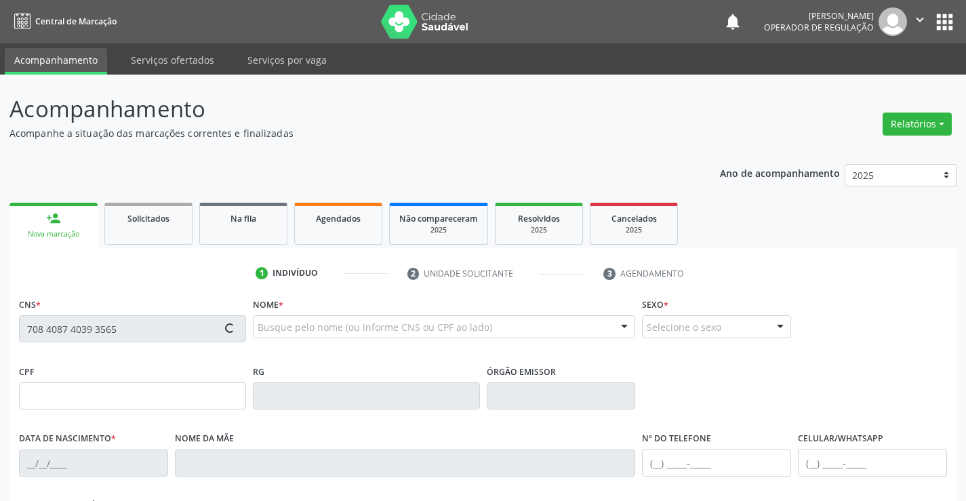
type input "17/10/1953"
type input "(74) 98135-6769"
type input "639.248.388-87"
type input "S/N"
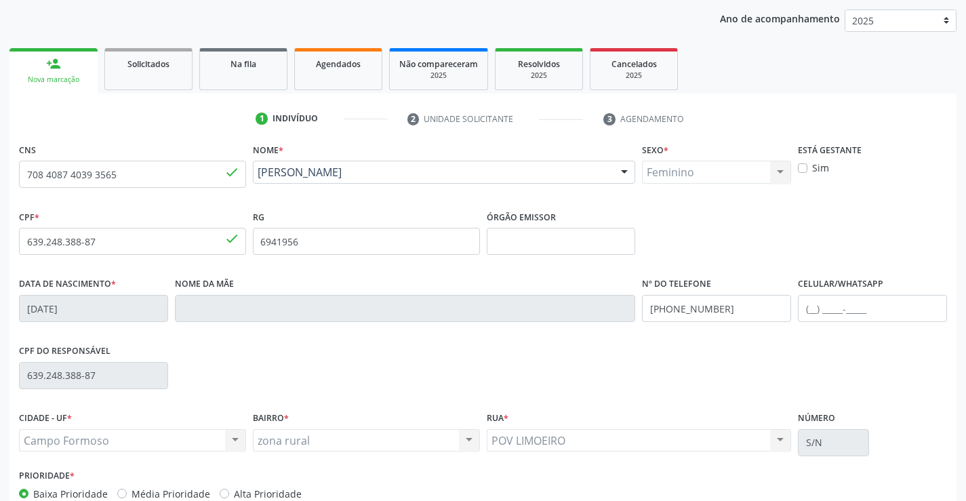
scroll to position [234, 0]
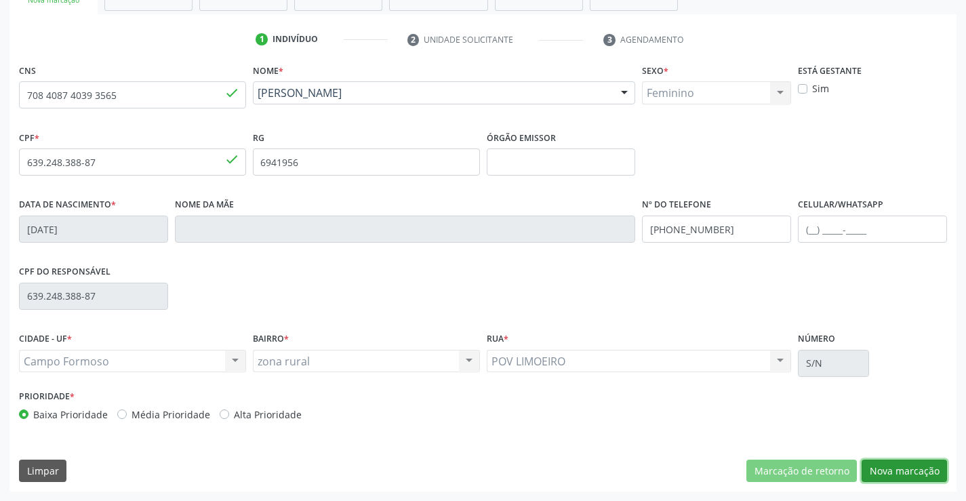
click at [899, 464] on button "Nova marcação" at bounding box center [903, 470] width 85 height 23
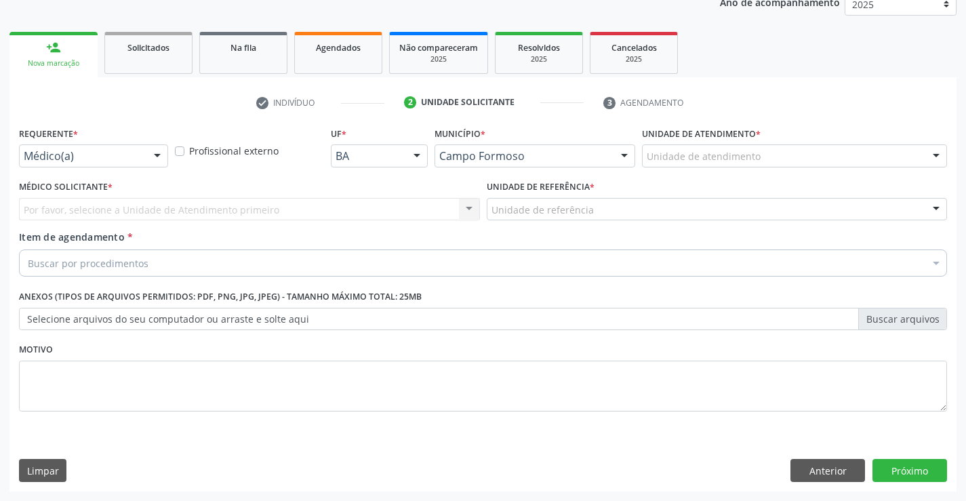
scroll to position [171, 0]
click at [903, 469] on button "Próximo" at bounding box center [909, 470] width 75 height 23
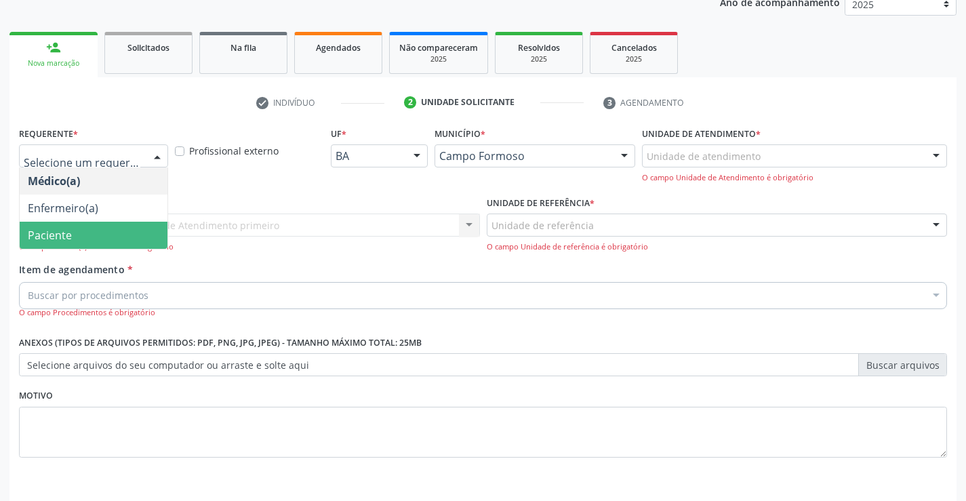
click at [83, 235] on span "Paciente" at bounding box center [94, 235] width 148 height 27
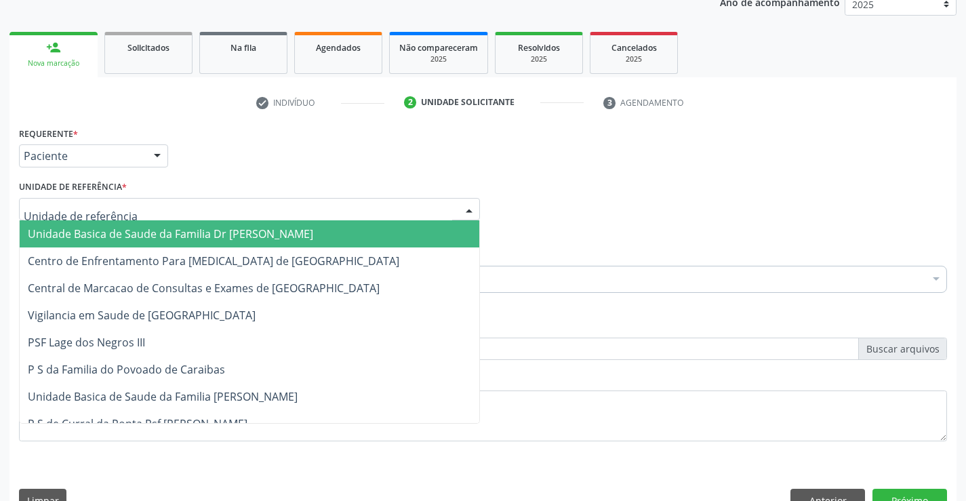
click at [112, 229] on span "Unidade Basica de Saude da Familia Dr [PERSON_NAME]" at bounding box center [170, 233] width 285 height 15
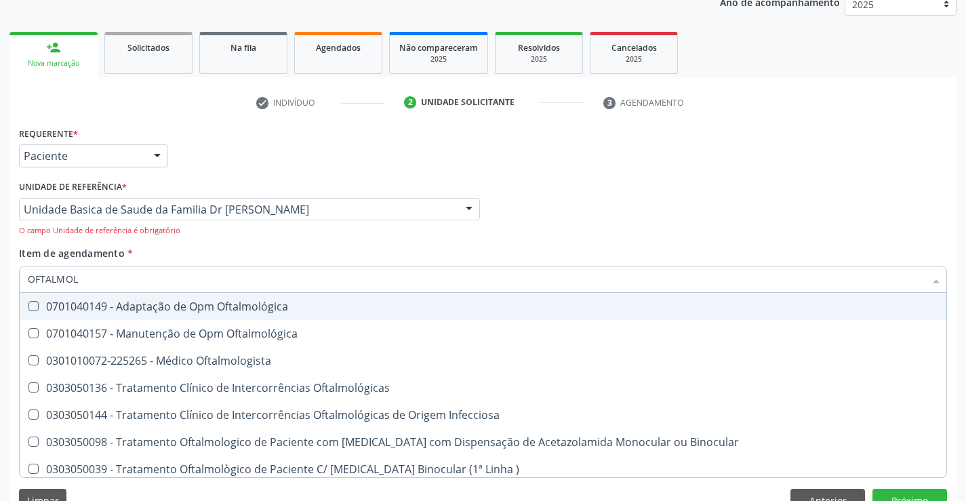
type input "OFTALMOLO"
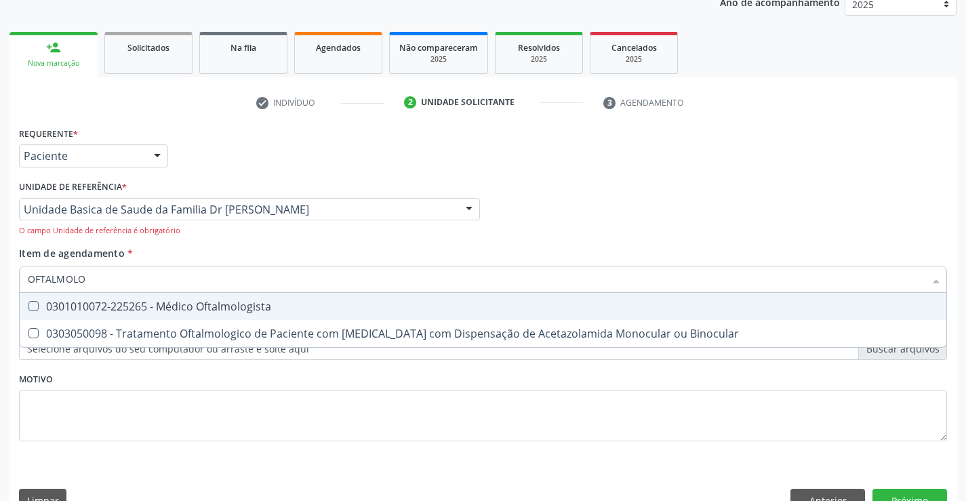
click at [170, 303] on div "0301010072-225265 - Médico Oftalmologista" at bounding box center [483, 306] width 910 height 11
checkbox Oftalmologista "true"
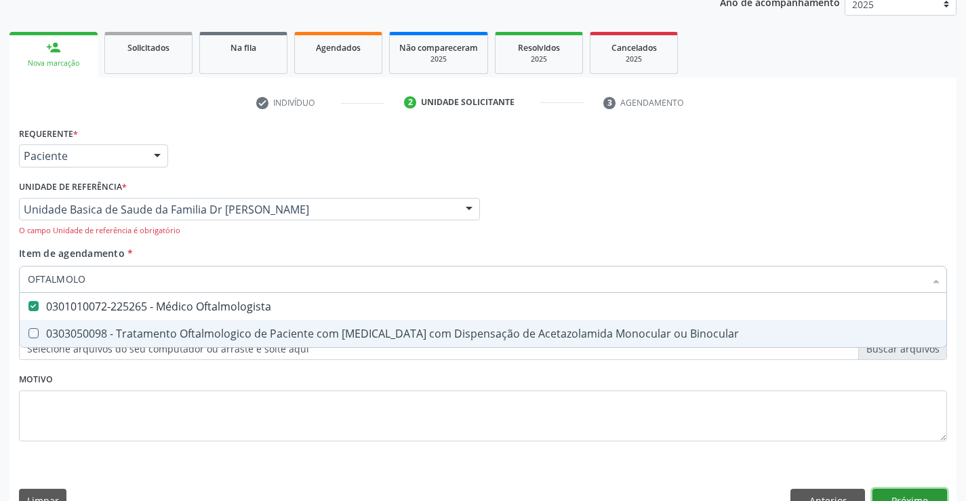
click at [891, 491] on button "Próximo" at bounding box center [909, 500] width 75 height 23
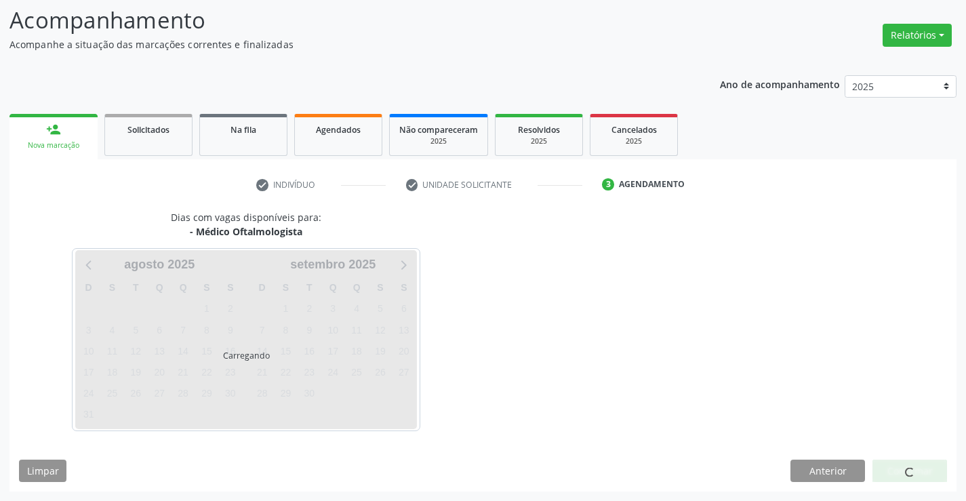
scroll to position [129, 0]
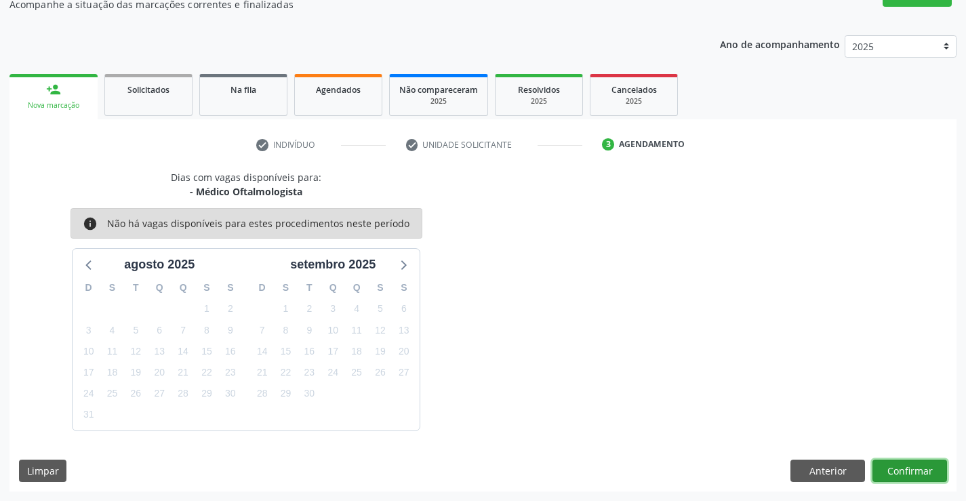
click at [900, 463] on button "Confirmar" at bounding box center [909, 470] width 75 height 23
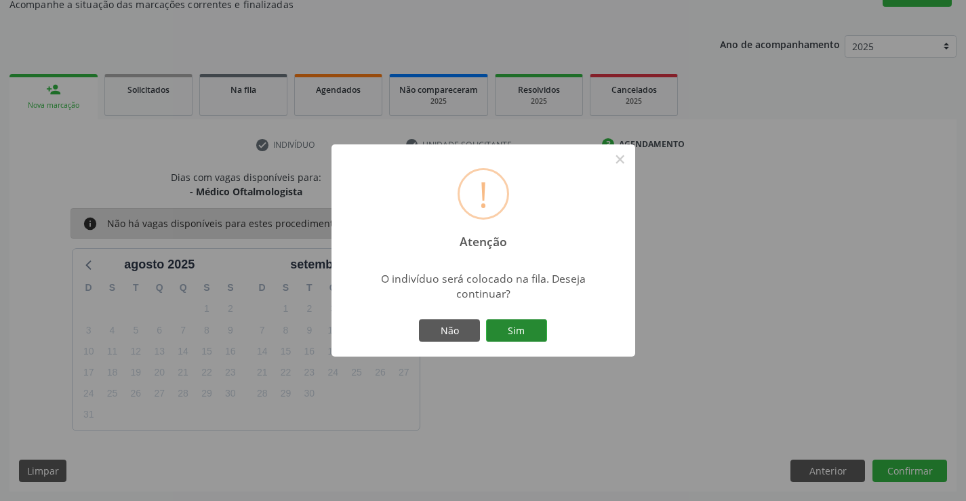
click at [527, 326] on button "Sim" at bounding box center [516, 330] width 61 height 23
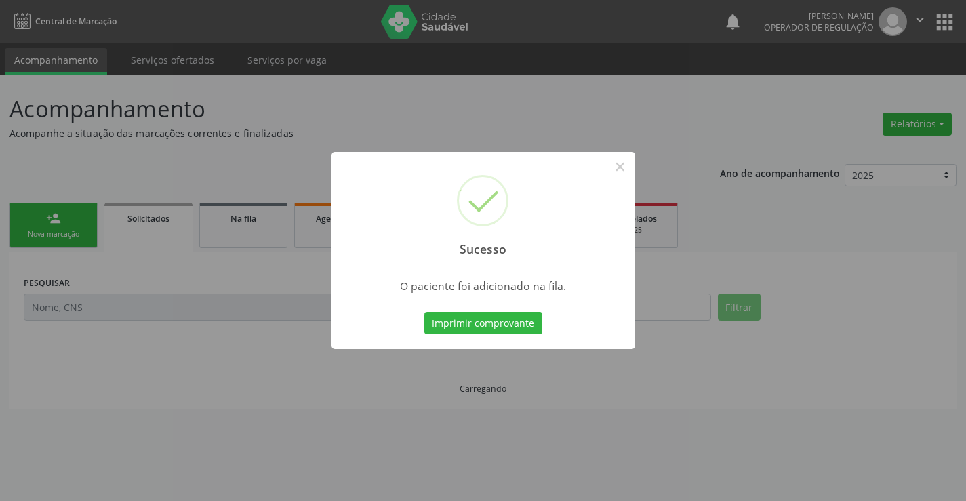
scroll to position [0, 0]
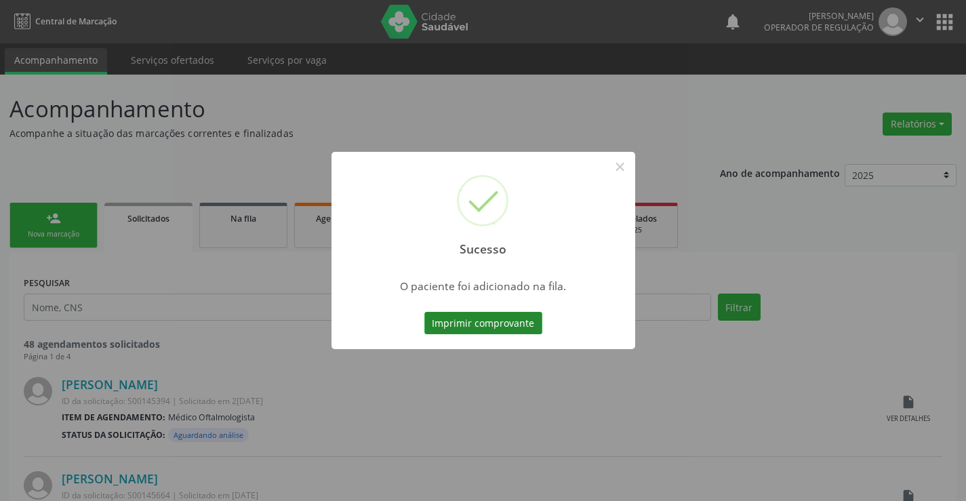
click at [505, 318] on button "Imprimir comprovante" at bounding box center [483, 323] width 118 height 23
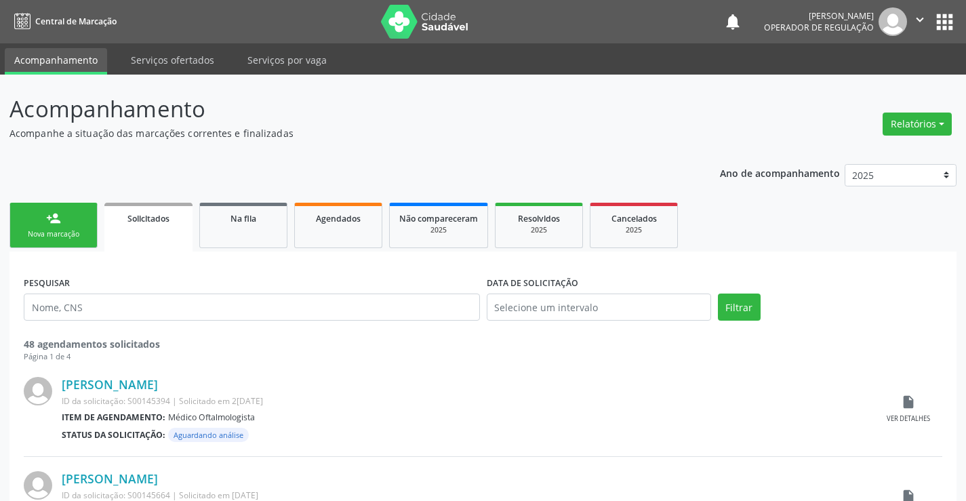
click at [73, 224] on link "person_add Nova marcação" at bounding box center [53, 225] width 88 height 45
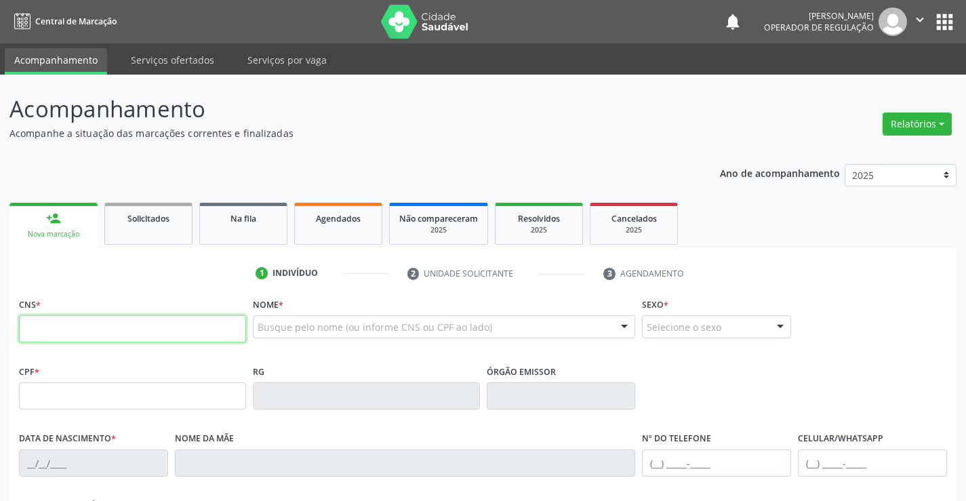
click at [105, 333] on input "text" at bounding box center [132, 328] width 227 height 27
type input "704 3005 3250 8097"
type input "029.213.185-20"
type input "1425166512"
type input "SP"
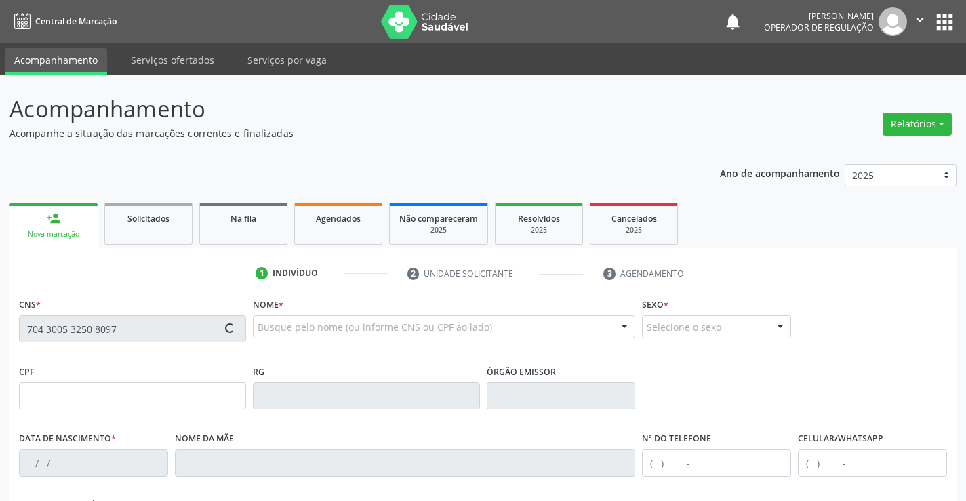
type input "15/07/1986"
type input "(74) 99195-3426"
type input "029.213.185-20"
type input "25"
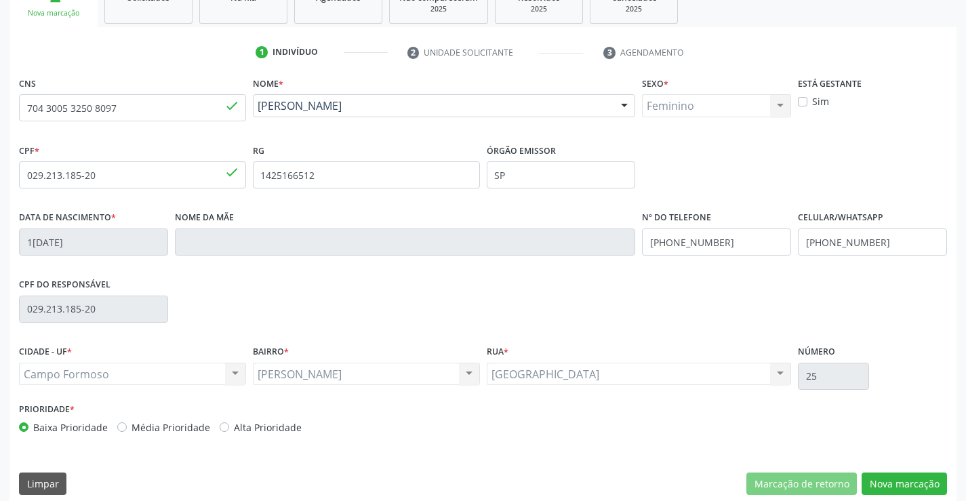
scroll to position [234, 0]
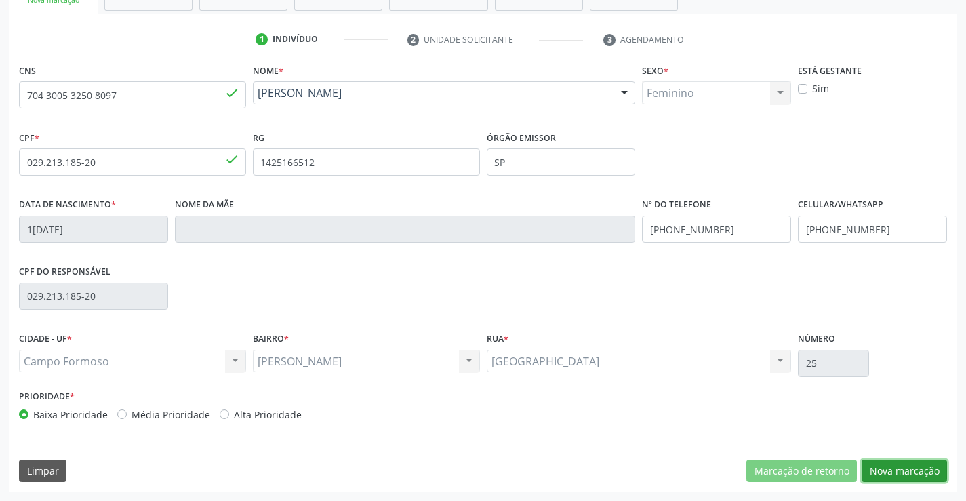
click at [903, 472] on button "Nova marcação" at bounding box center [903, 470] width 85 height 23
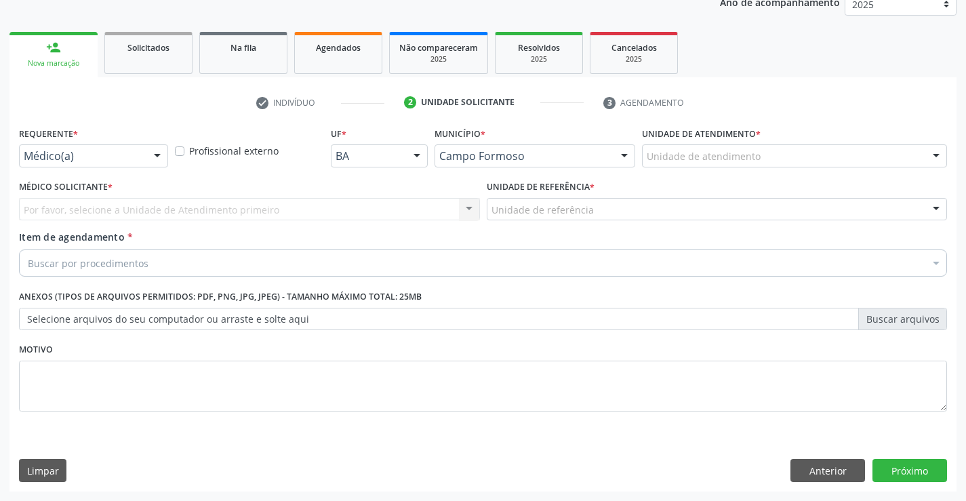
scroll to position [171, 0]
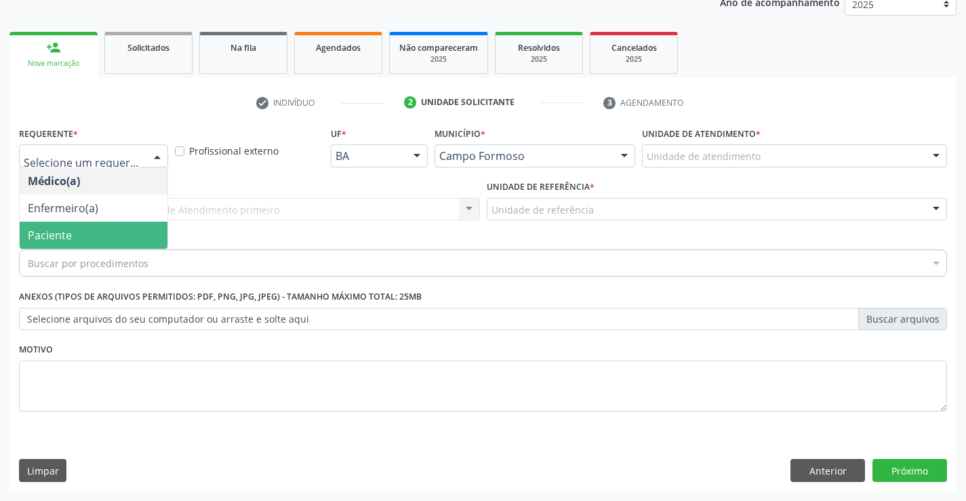
click at [97, 232] on span "Paciente" at bounding box center [94, 235] width 148 height 27
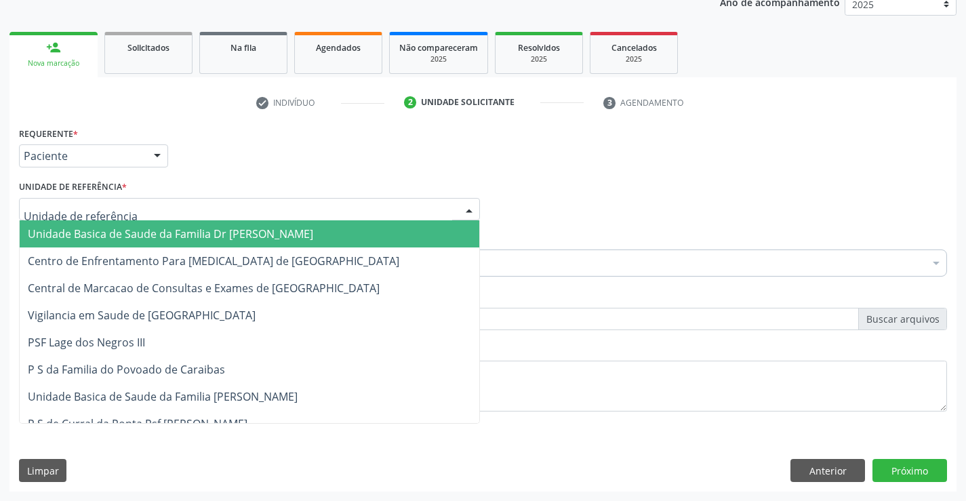
click at [175, 235] on span "Unidade Basica de Saude da Familia Dr [PERSON_NAME]" at bounding box center [170, 233] width 285 height 15
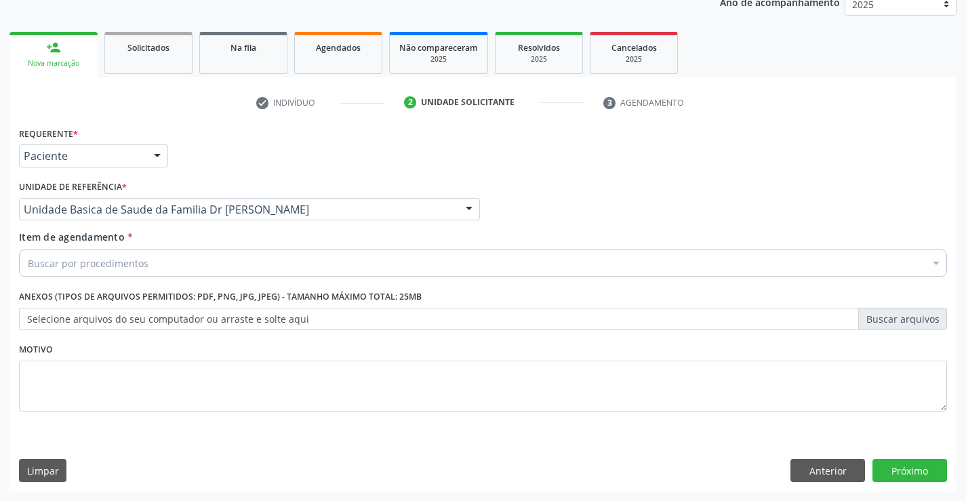
click at [174, 264] on div "Buscar por procedimentos" at bounding box center [483, 262] width 928 height 27
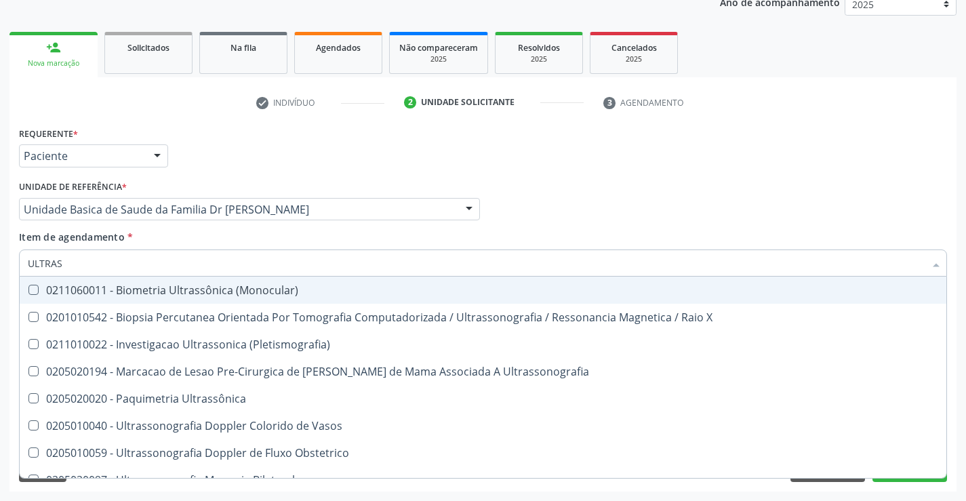
type input "ULTRASS"
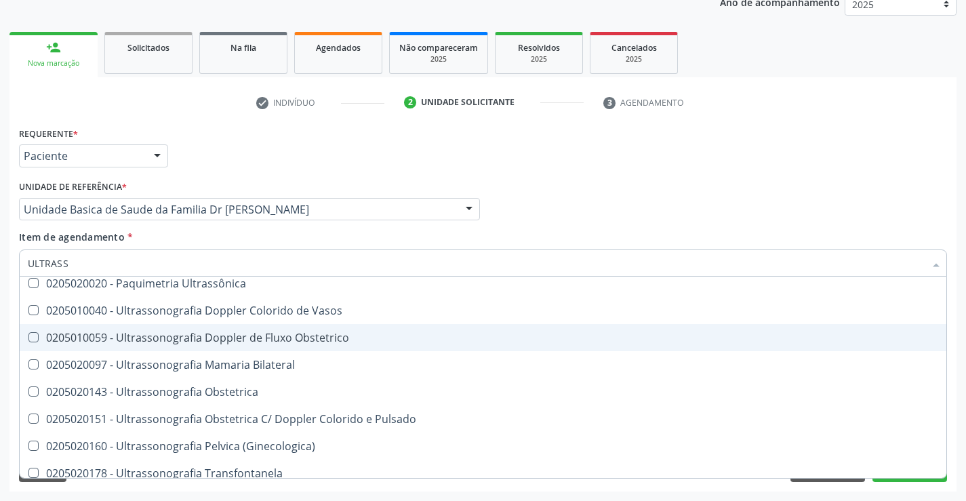
scroll to position [136, 0]
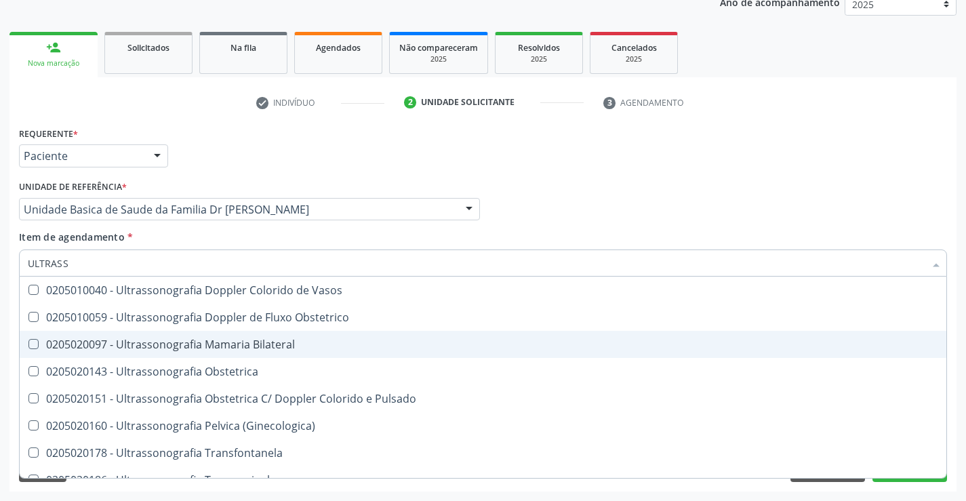
click at [313, 344] on div "0205020097 - Ultrassonografia Mamaria Bilateral" at bounding box center [483, 344] width 910 height 11
checkbox Bilateral "true"
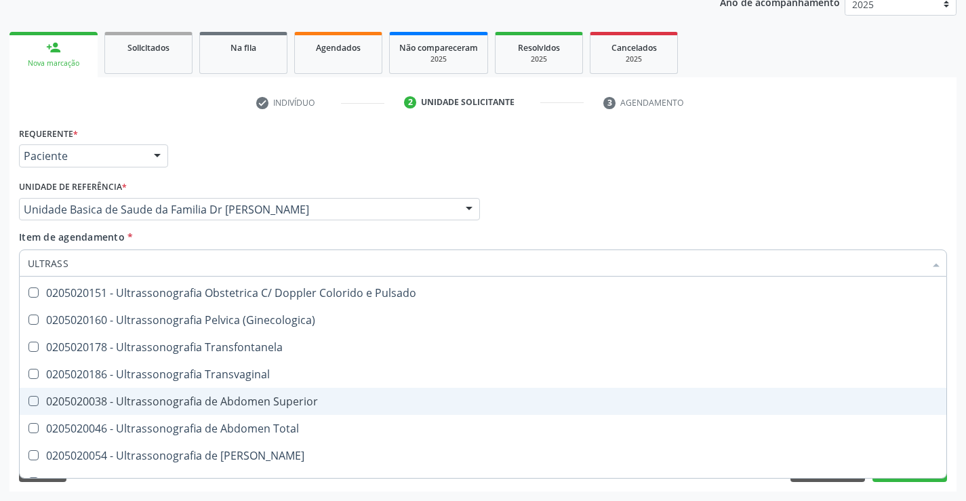
scroll to position [271, 0]
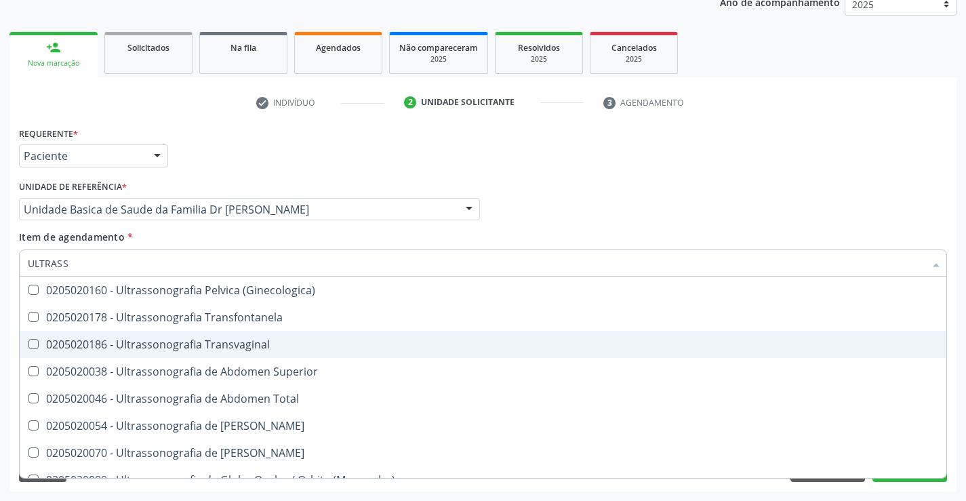
click at [298, 338] on span "0205020186 - Ultrassonografia Transvaginal" at bounding box center [483, 344] width 926 height 27
checkbox Transvaginal "true"
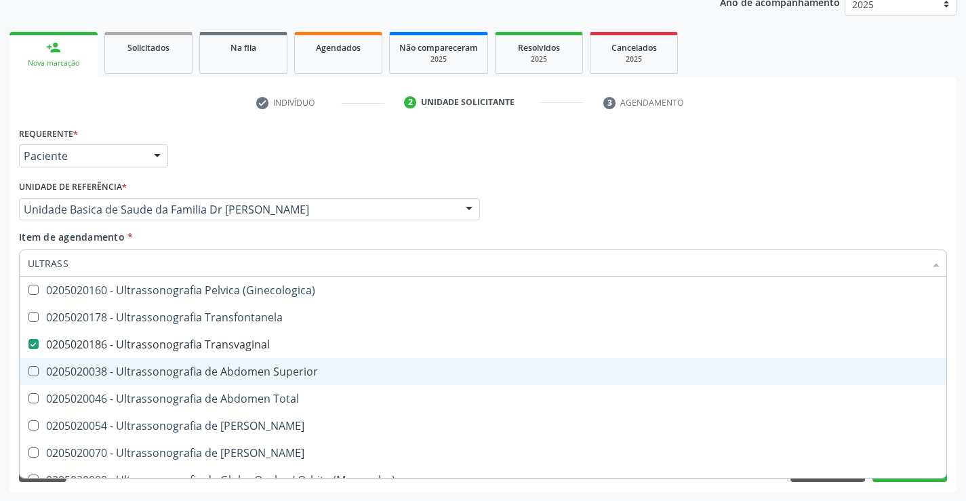
scroll to position [339, 0]
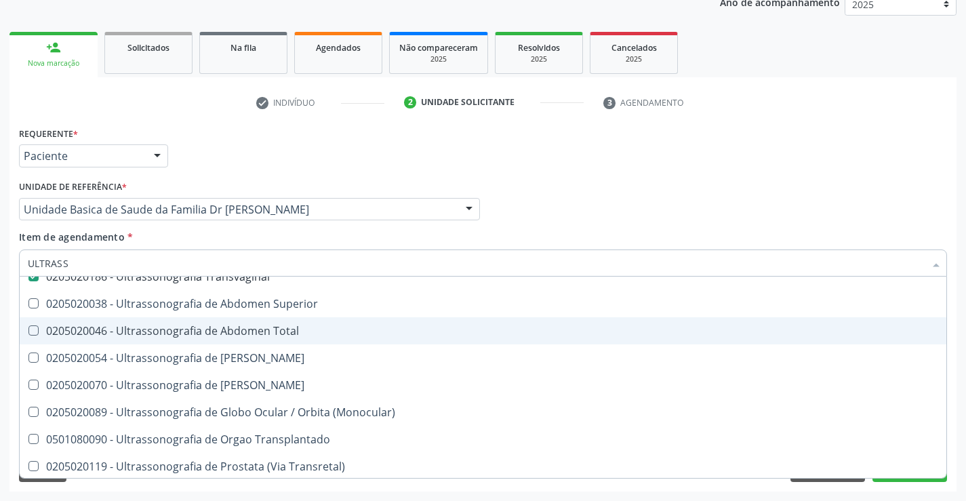
click at [300, 326] on div "0205020046 - Ultrassonografia de Abdomen Total" at bounding box center [483, 330] width 910 height 11
checkbox Total "true"
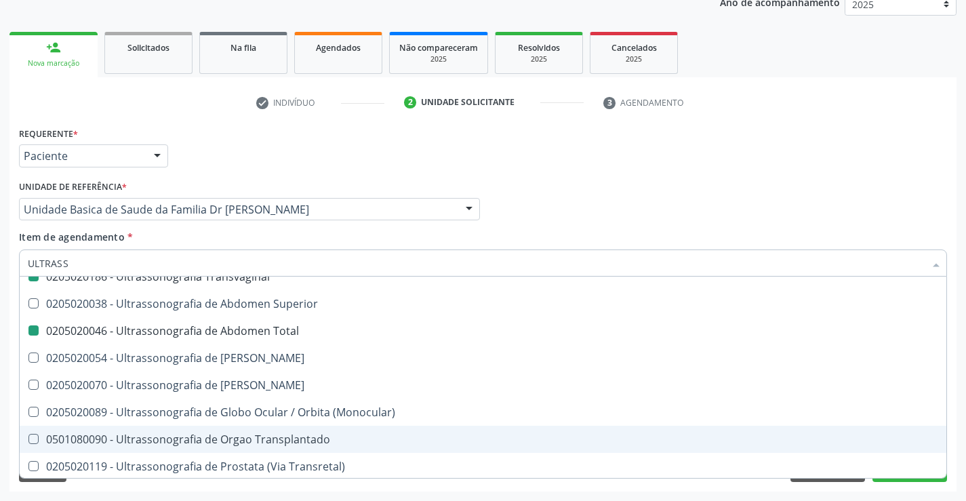
click at [956, 436] on div "Acompanhamento Acompanhe a situação das marcações correntes e finalizadas Relat…" at bounding box center [483, 202] width 966 height 597
checkbox X "true"
checkbox \(Pletismografia\) "true"
checkbox Ultrassonografia "true"
checkbox Bilateral "false"
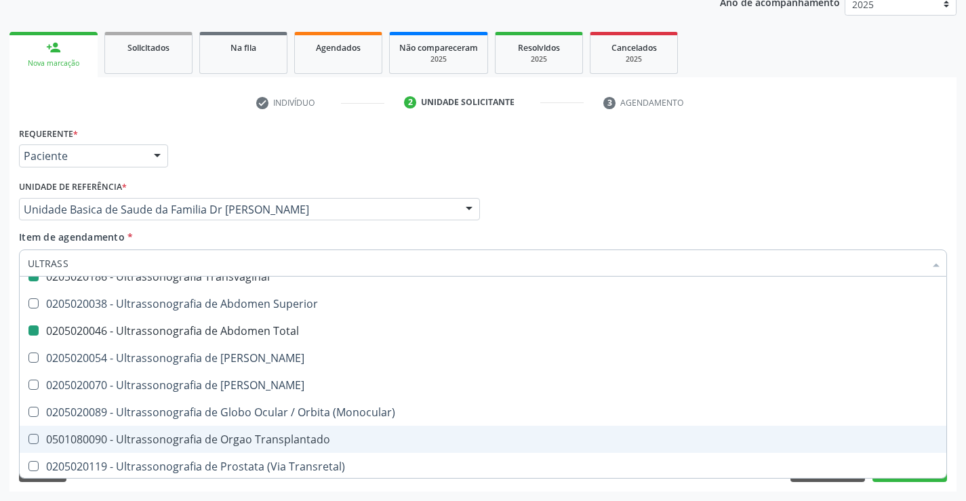
checkbox Transvaginal "false"
checkbox Total "false"
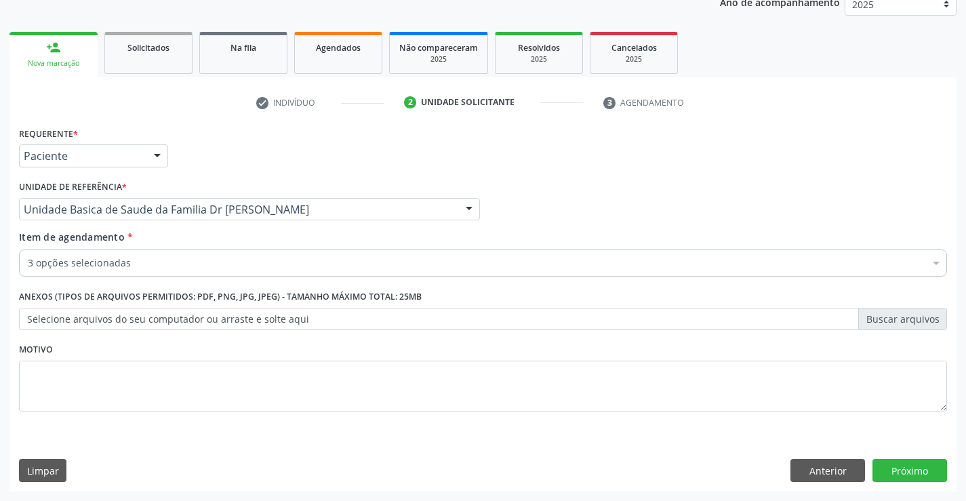
scroll to position [0, 0]
click at [905, 470] on button "Próximo" at bounding box center [909, 470] width 75 height 23
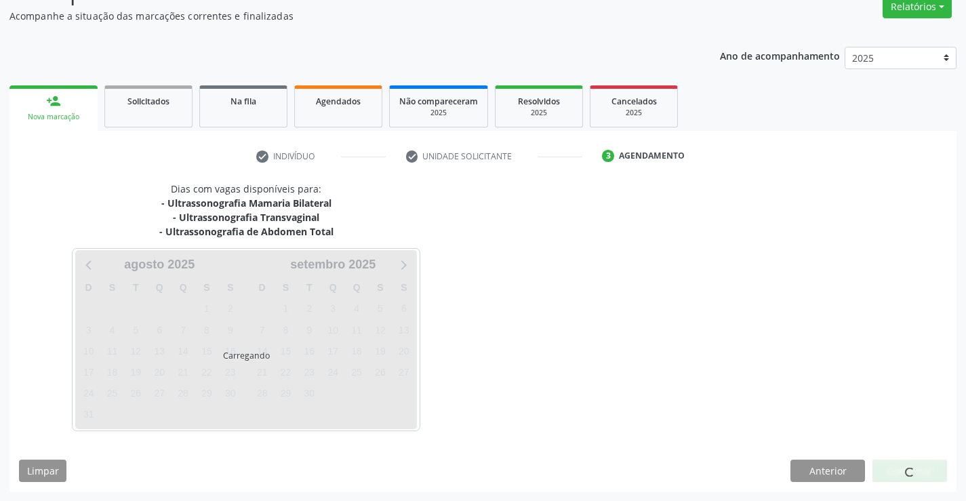
scroll to position [117, 0]
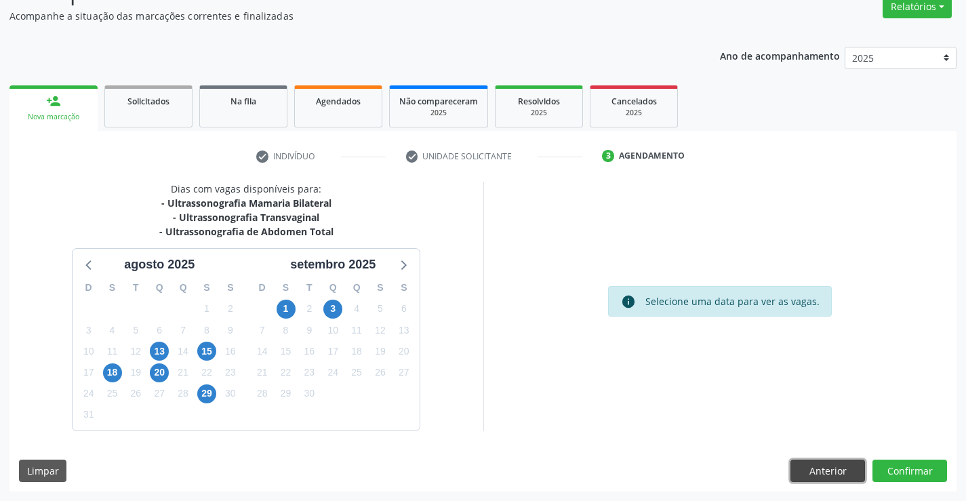
click at [802, 469] on button "Anterior" at bounding box center [827, 470] width 75 height 23
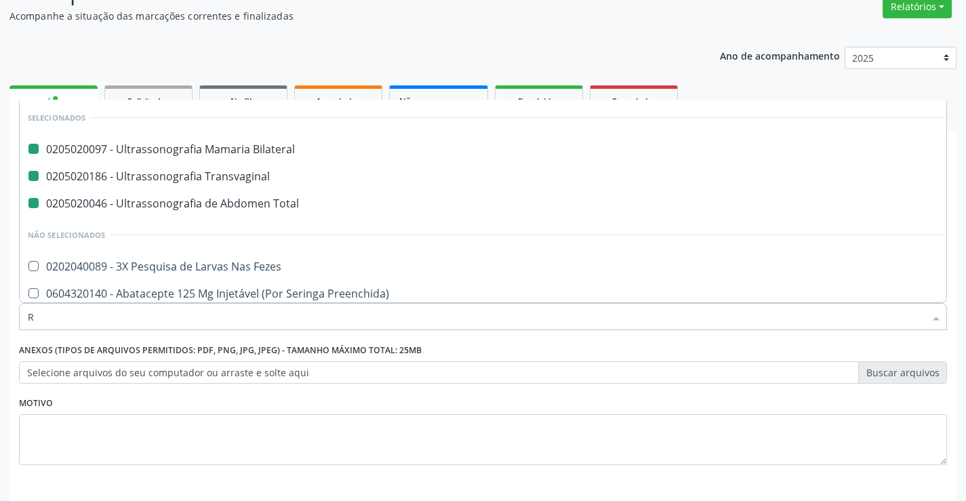
type input "RE"
checkbox Bilateral "false"
checkbox Transvaginal "false"
checkbox Total "false"
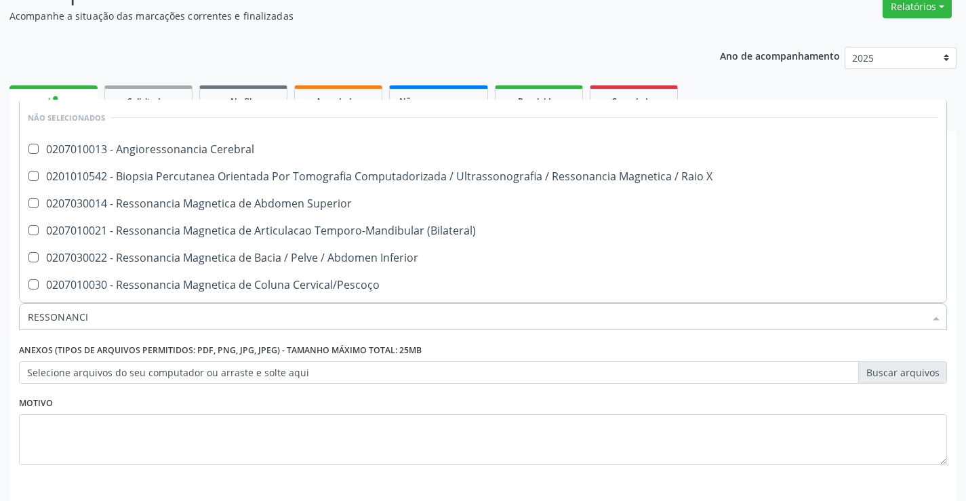
type input "RESSONANCIA"
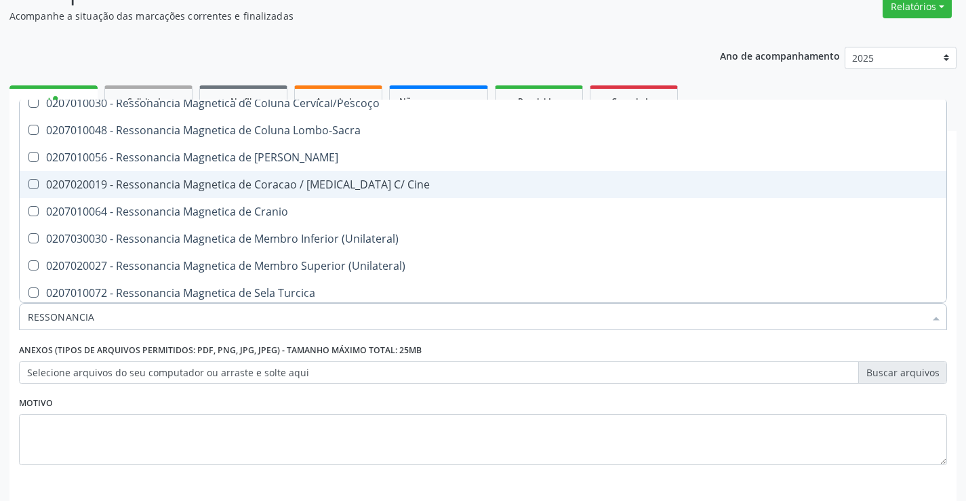
scroll to position [203, 0]
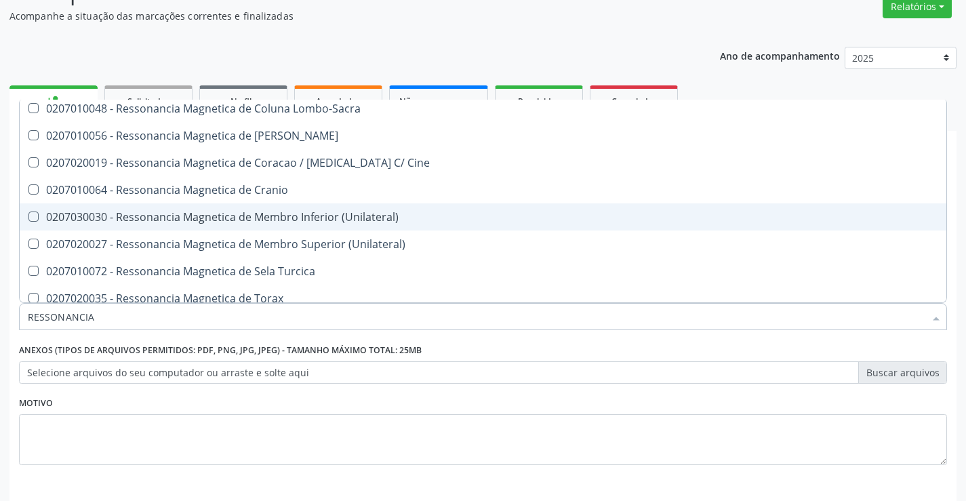
click at [348, 218] on div "0207030030 - Ressonancia Magnetica de Membro Inferior (Unilateral)" at bounding box center [483, 216] width 910 height 11
checkbox \(Unilateral\) "true"
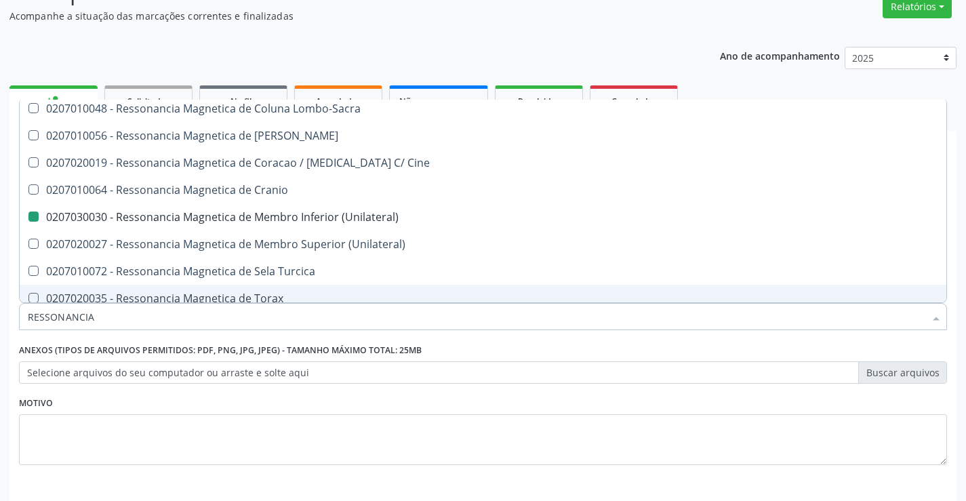
click at [957, 424] on div "Acompanhamento Acompanhe a situação das marcações correntes e finalizadas Relat…" at bounding box center [483, 255] width 966 height 597
checkbox Cerebral "true"
checkbox X "true"
checkbox Superior "true"
checkbox \(Unilateral\) "false"
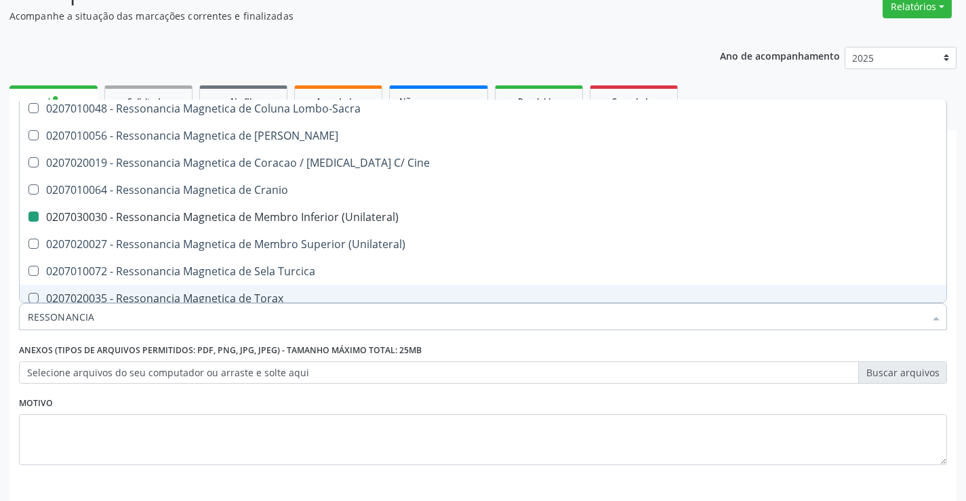
checkbox \(Bilateral\) "true"
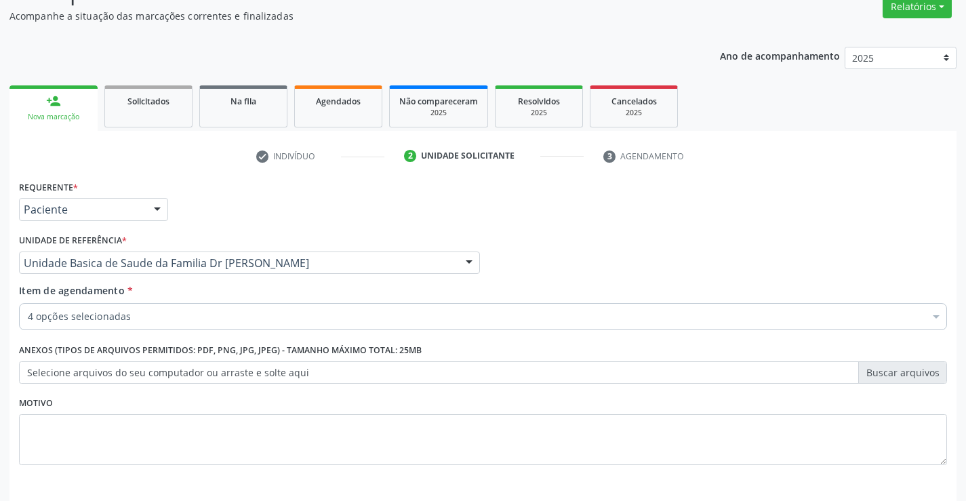
scroll to position [171, 0]
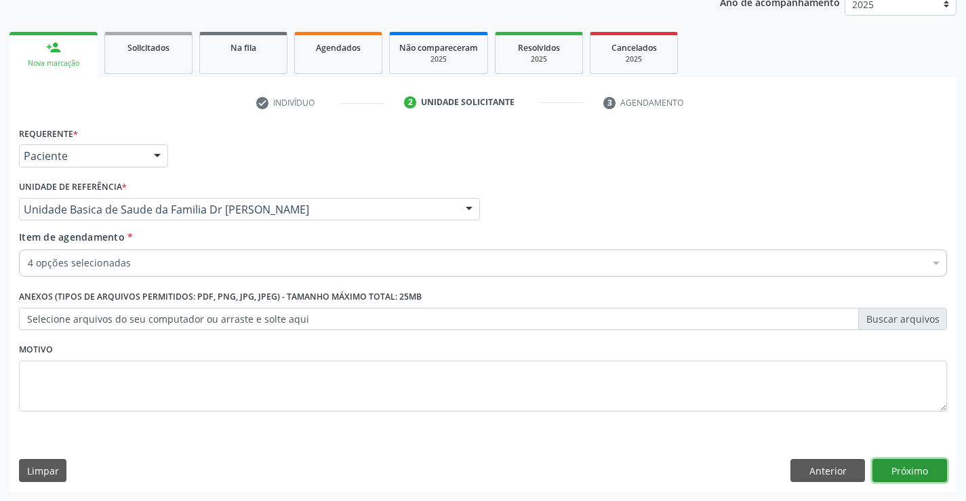
click at [910, 466] on button "Próximo" at bounding box center [909, 470] width 75 height 23
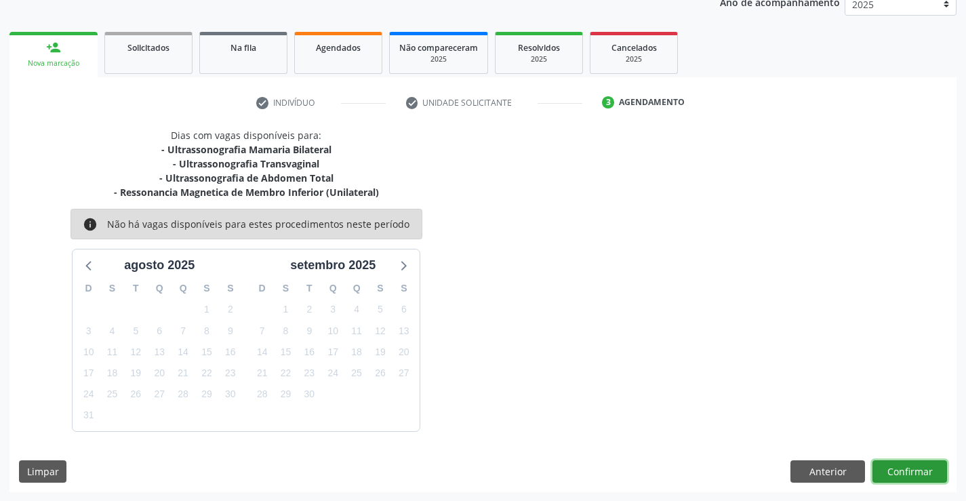
click at [910, 466] on button "Confirmar" at bounding box center [909, 471] width 75 height 23
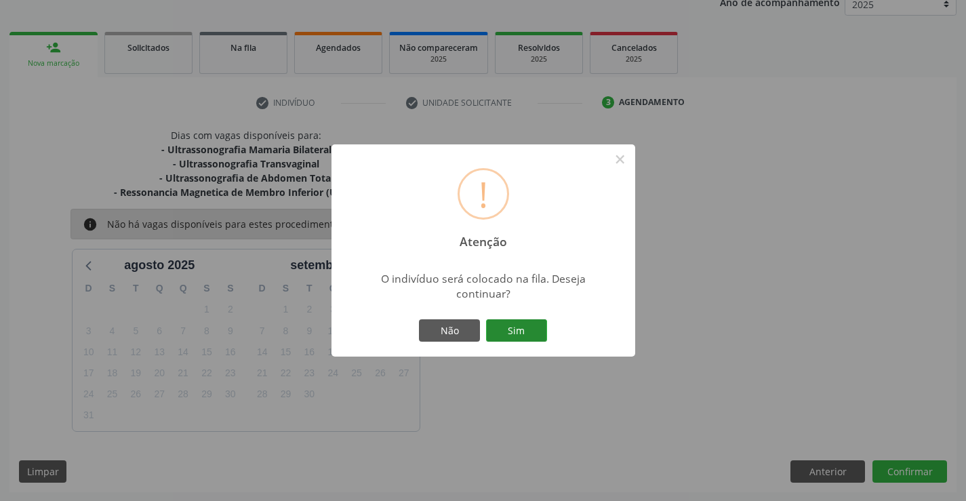
click at [514, 331] on button "Sim" at bounding box center [516, 330] width 61 height 23
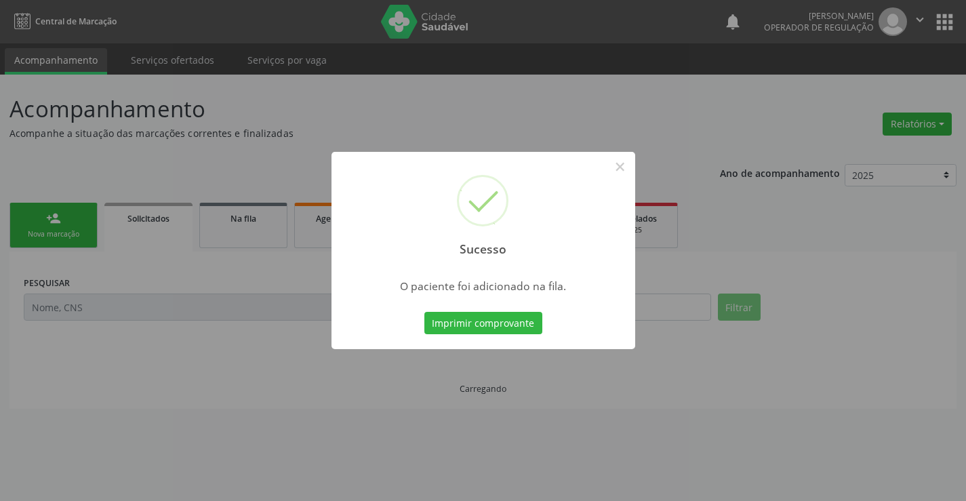
scroll to position [0, 0]
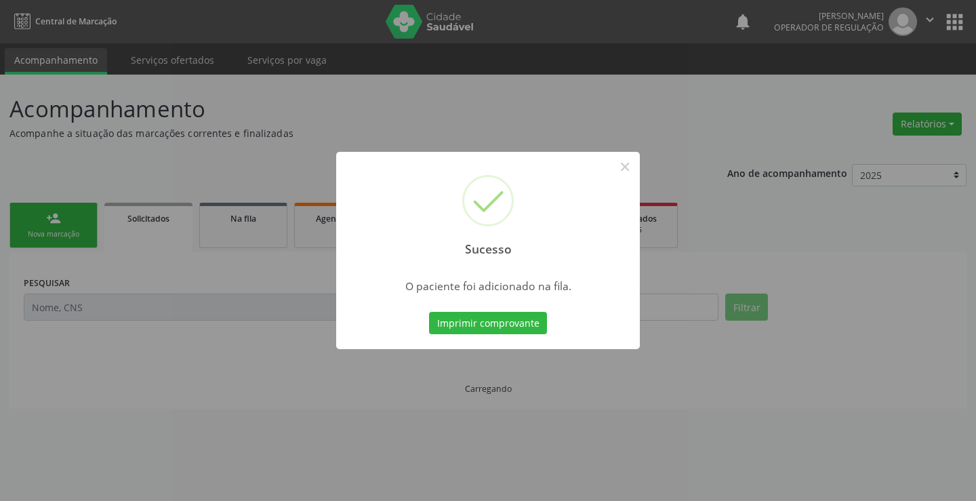
click at [489, 306] on div "Sucesso × O paciente foi adicionado na fila. Imprimir comprovante Cancel" at bounding box center [488, 251] width 304 height 198
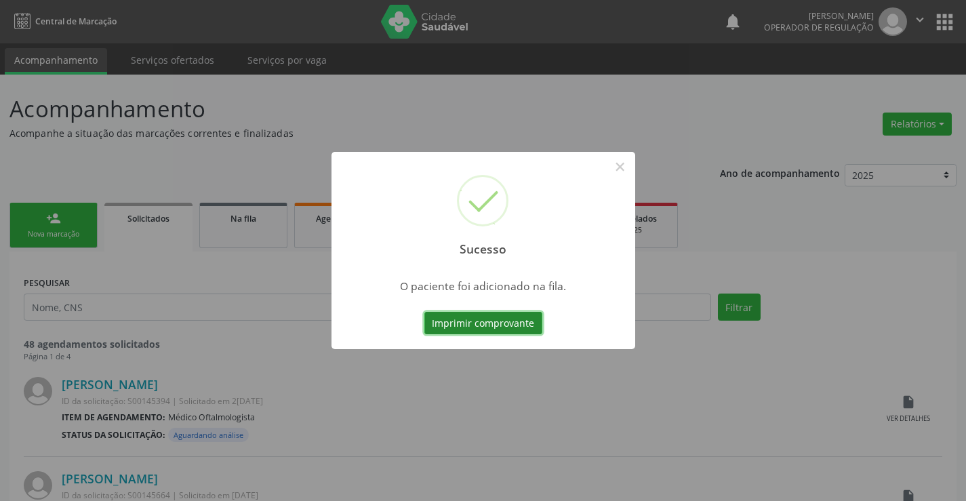
click at [497, 320] on button "Imprimir comprovante" at bounding box center [483, 323] width 118 height 23
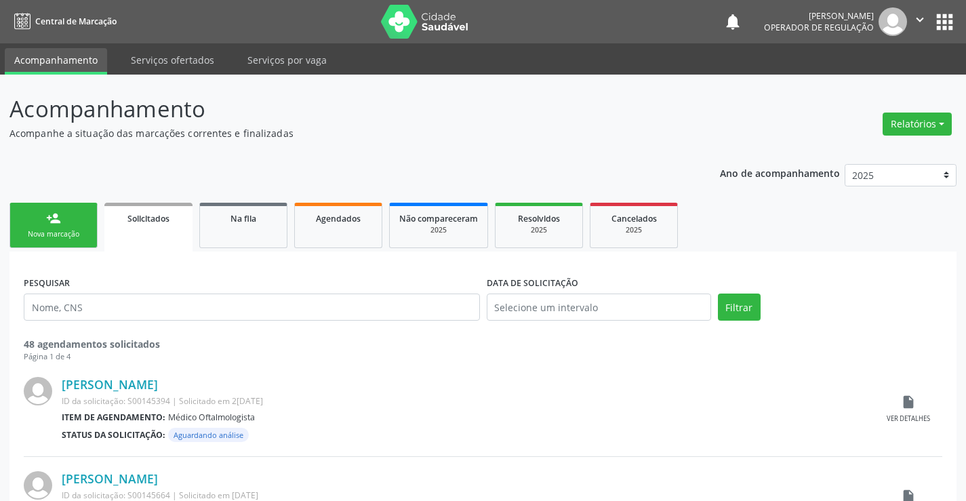
click at [60, 218] on div "person_add" at bounding box center [53, 218] width 15 height 15
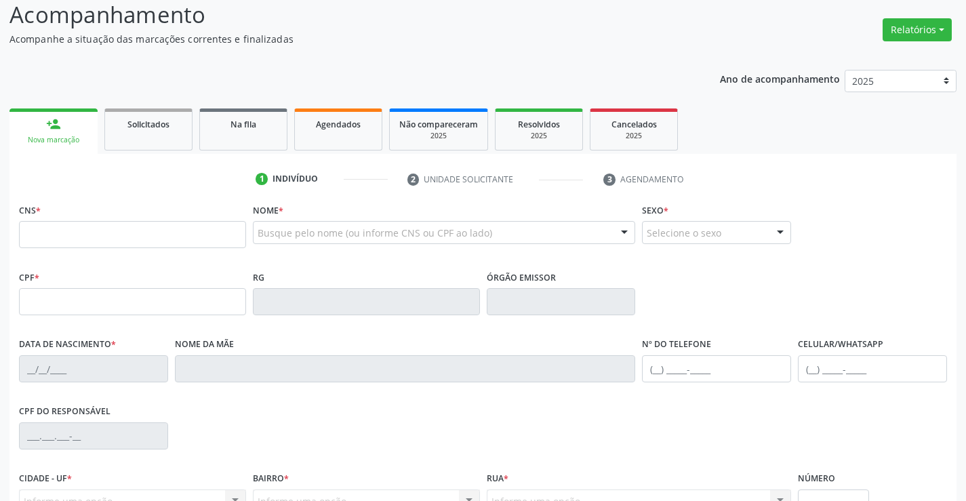
scroll to position [166, 0]
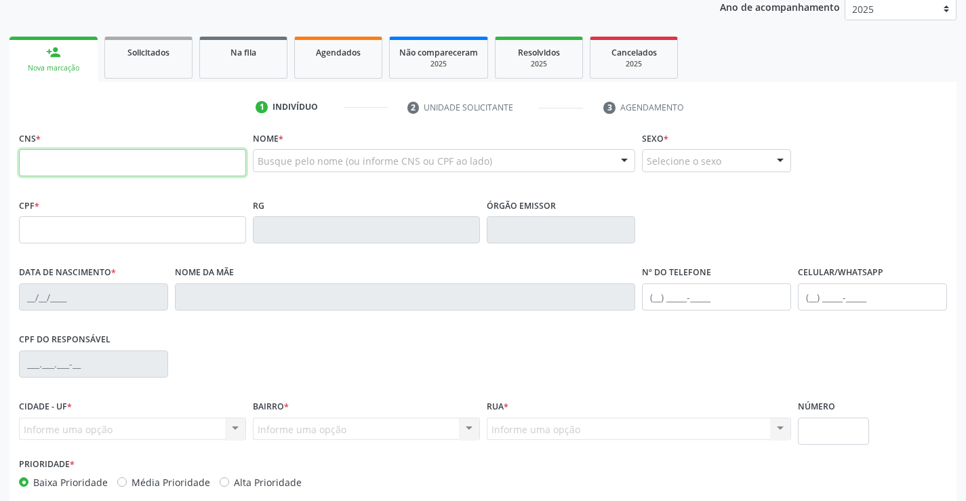
click at [139, 161] on input "text" at bounding box center [132, 162] width 227 height 27
type input "709 8070 9563 3097"
type input "136.411.765-73"
type input "18/08/2025"
type input "Yasmin Souza da Silva"
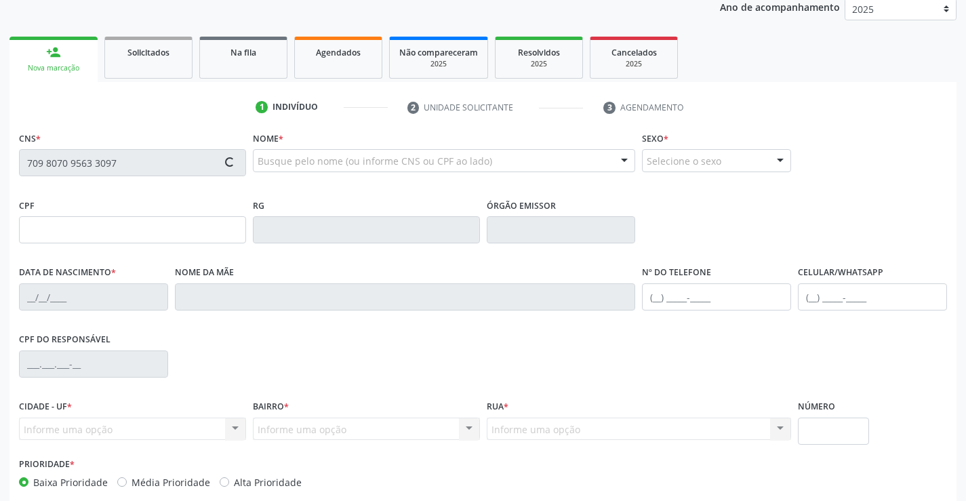
type input "(74) 98834-9738"
type input "52"
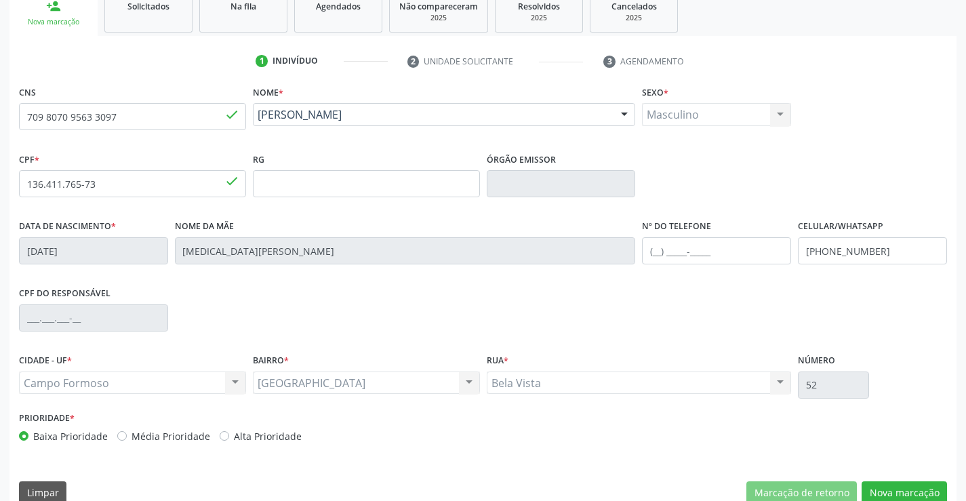
scroll to position [234, 0]
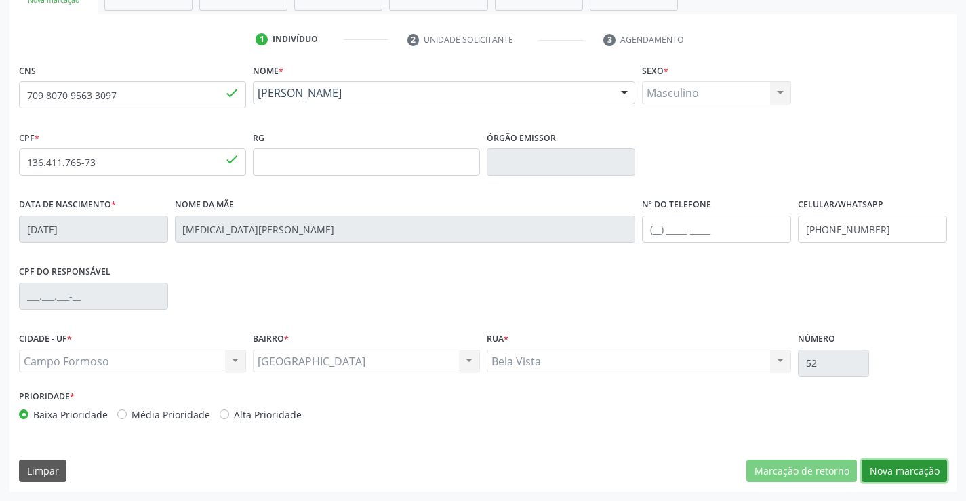
click at [907, 465] on button "Nova marcação" at bounding box center [903, 470] width 85 height 23
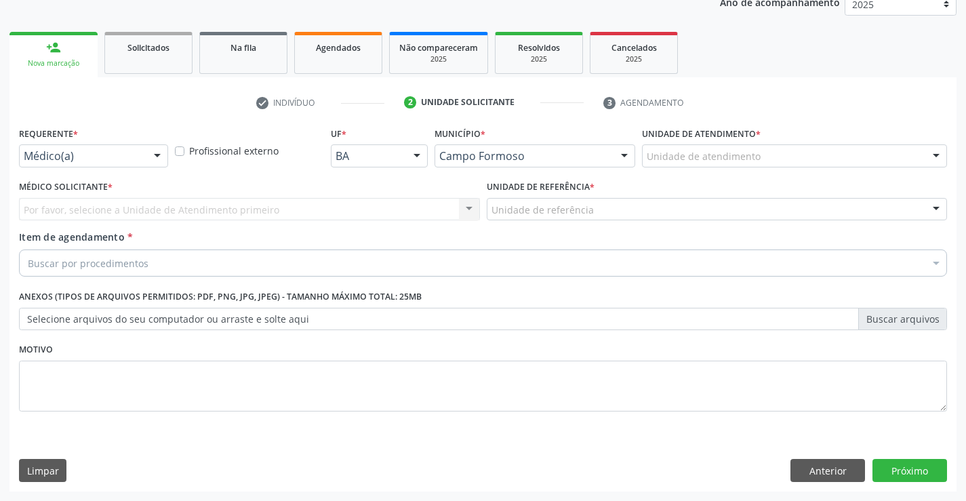
scroll to position [171, 0]
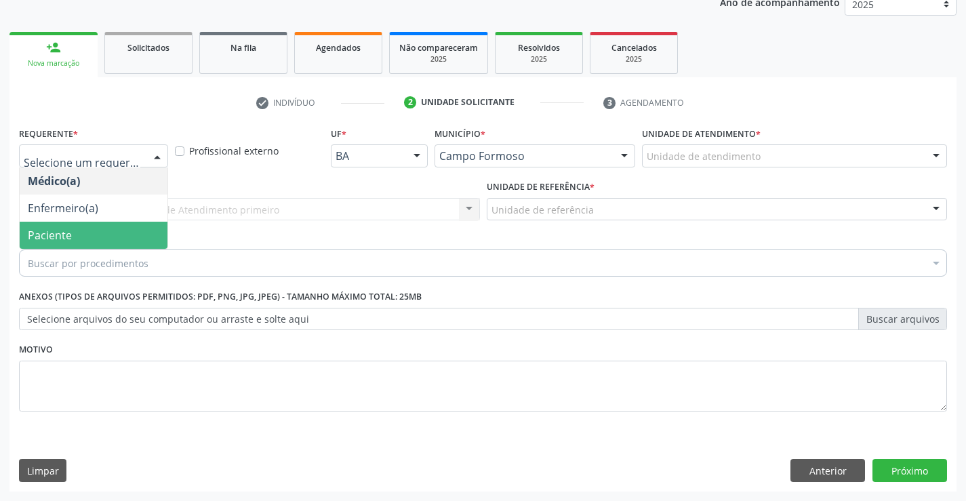
click at [104, 233] on span "Paciente" at bounding box center [94, 235] width 148 height 27
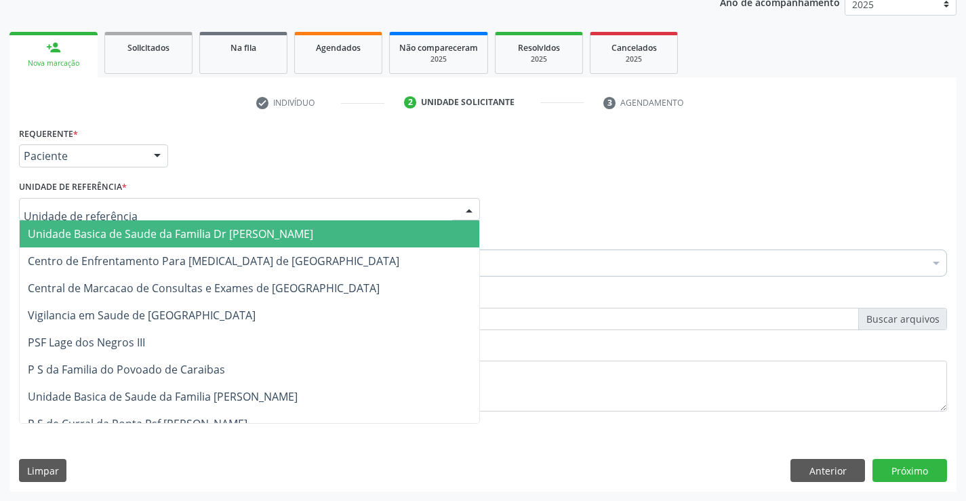
click at [129, 234] on span "Unidade Basica de Saude da Familia Dr [PERSON_NAME]" at bounding box center [170, 233] width 285 height 15
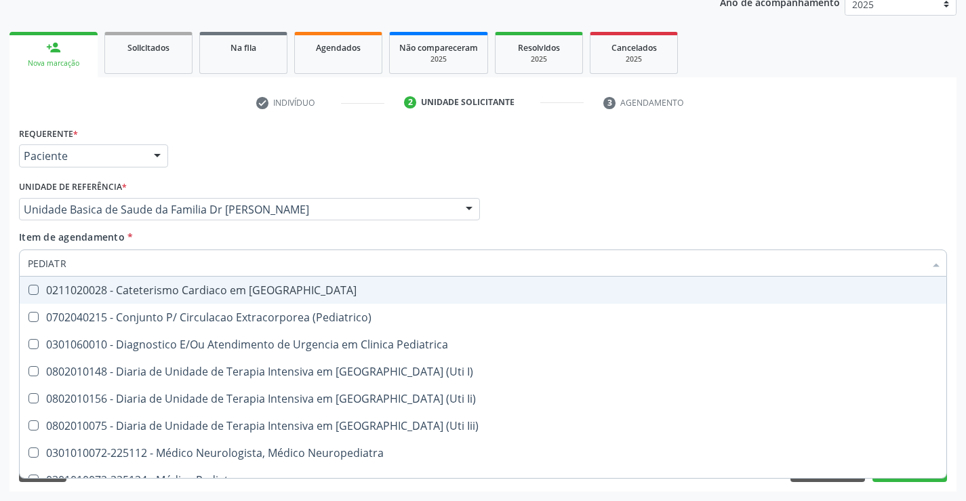
type input "PEDIATRA"
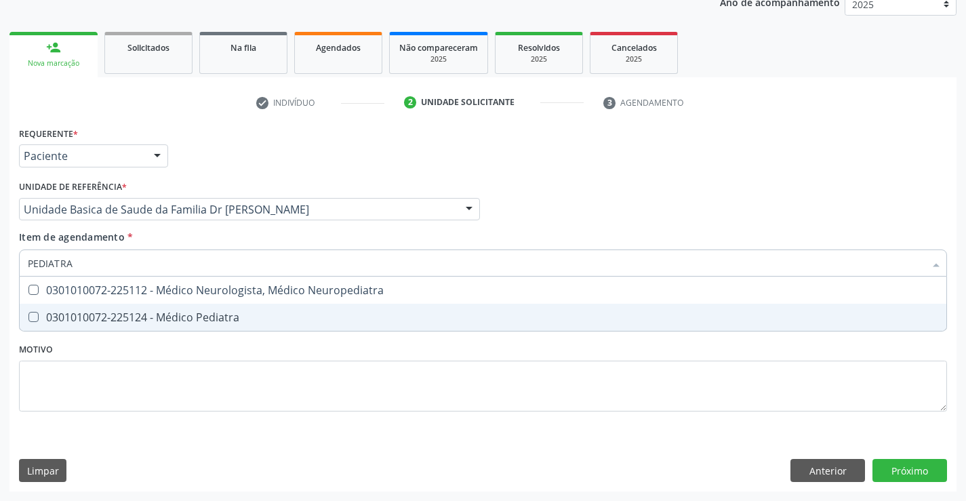
click at [287, 321] on div "0301010072-225124 - Médico Pediatra" at bounding box center [483, 317] width 910 height 11
checkbox Pediatra "true"
click at [908, 470] on div "Requerente * Paciente Médico(a) Enfermeiro(a) Paciente Nenhum resultado encontr…" at bounding box center [482, 307] width 947 height 368
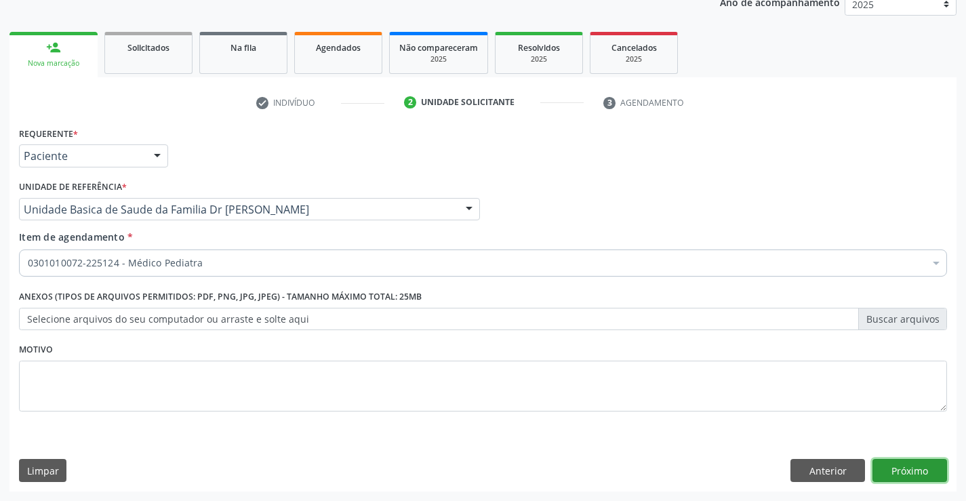
click at [905, 466] on button "Próximo" at bounding box center [909, 470] width 75 height 23
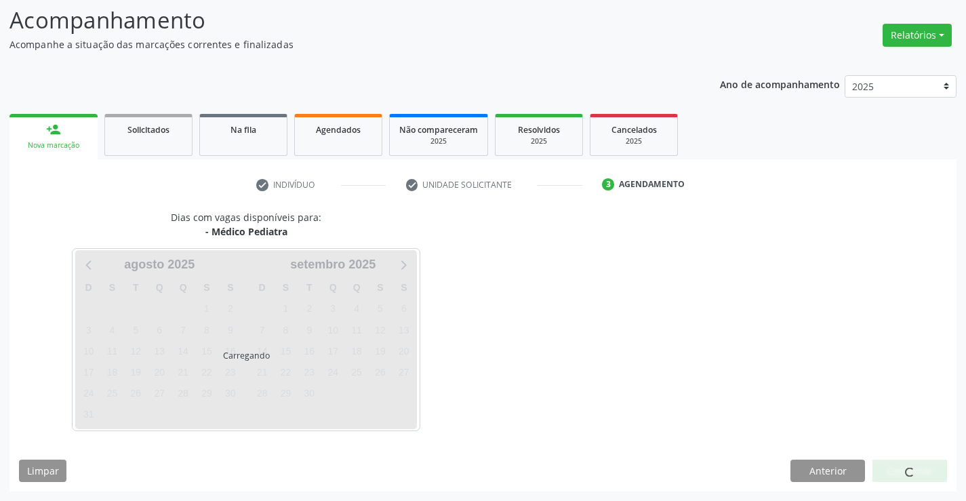
scroll to position [89, 0]
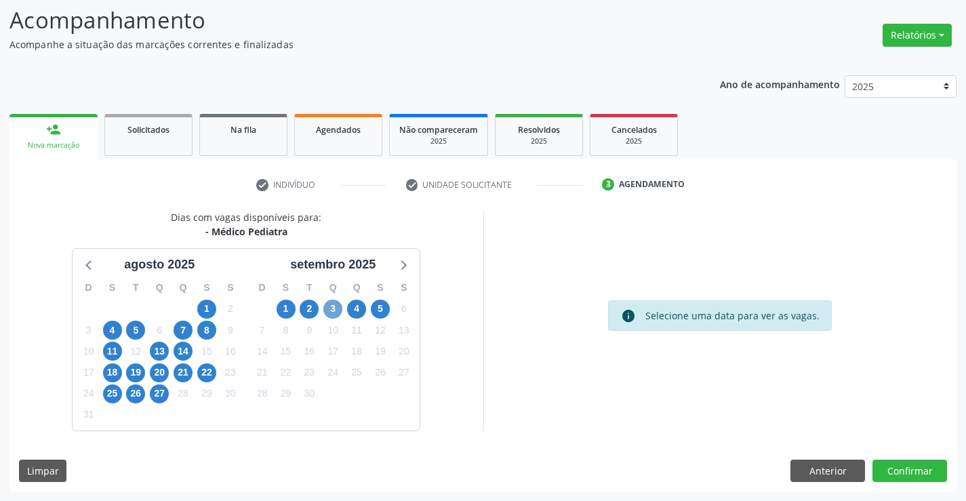
click at [329, 304] on span "3" at bounding box center [332, 309] width 19 height 19
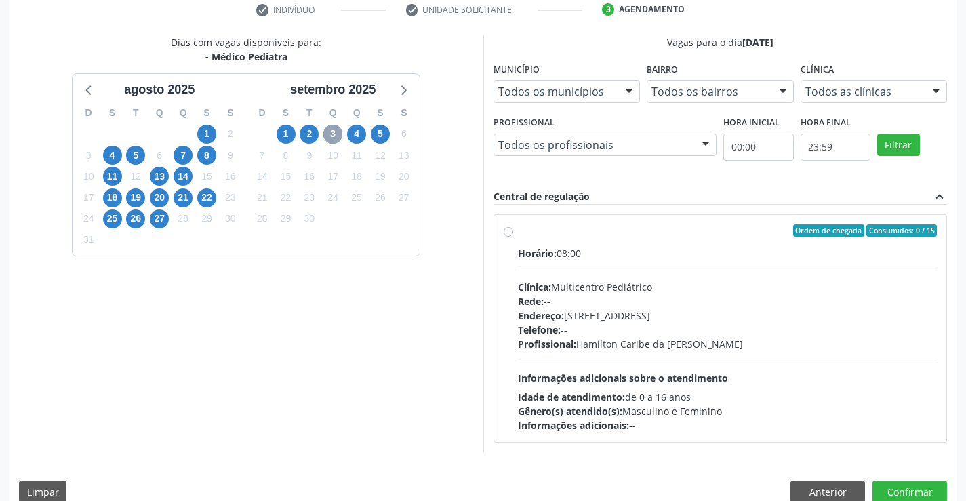
scroll to position [285, 0]
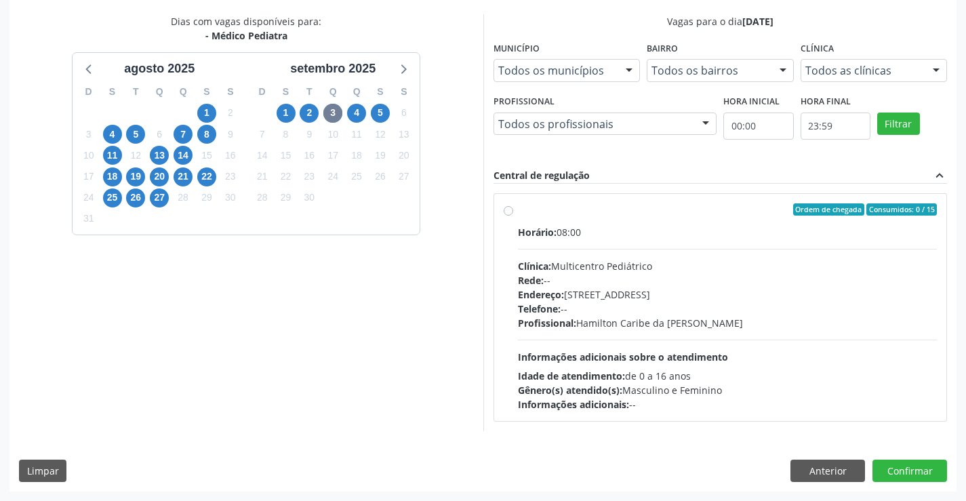
click at [599, 210] on div "Ordem de chegada Consumidos: 0 / 15" at bounding box center [727, 209] width 419 height 12
click at [513, 210] on input "Ordem de chegada Consumidos: 0 / 15 Horário: 08:00 Clínica: Multicentro Pediátr…" at bounding box center [507, 209] width 9 height 12
radio input "true"
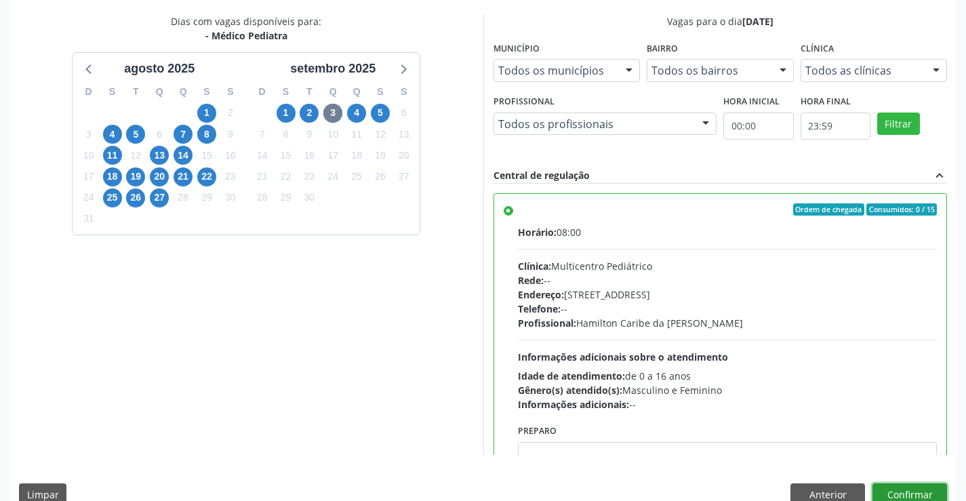
click at [900, 489] on button "Confirmar" at bounding box center [909, 494] width 75 height 23
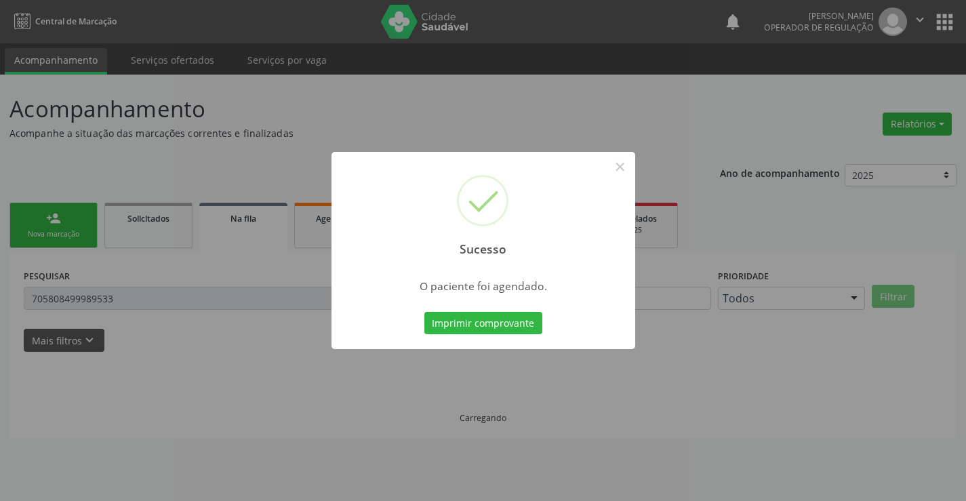
scroll to position [0, 0]
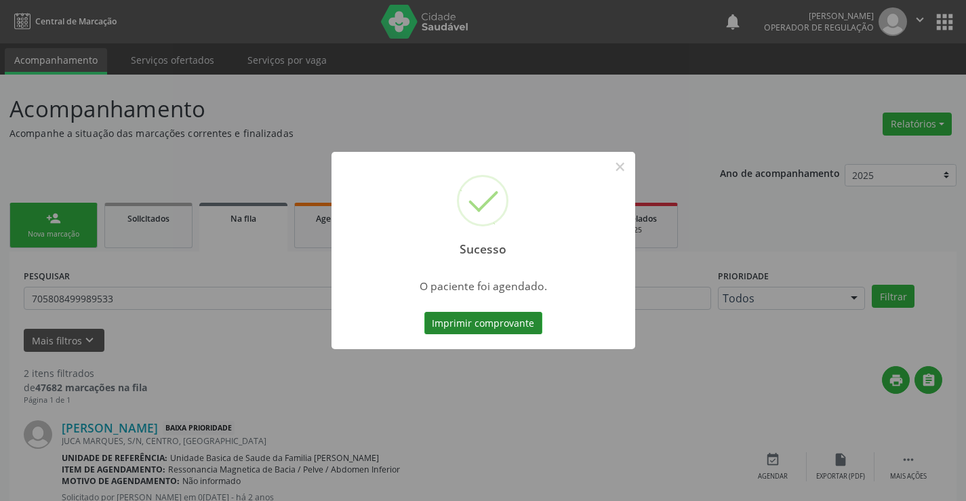
click at [480, 324] on button "Imprimir comprovante" at bounding box center [483, 323] width 118 height 23
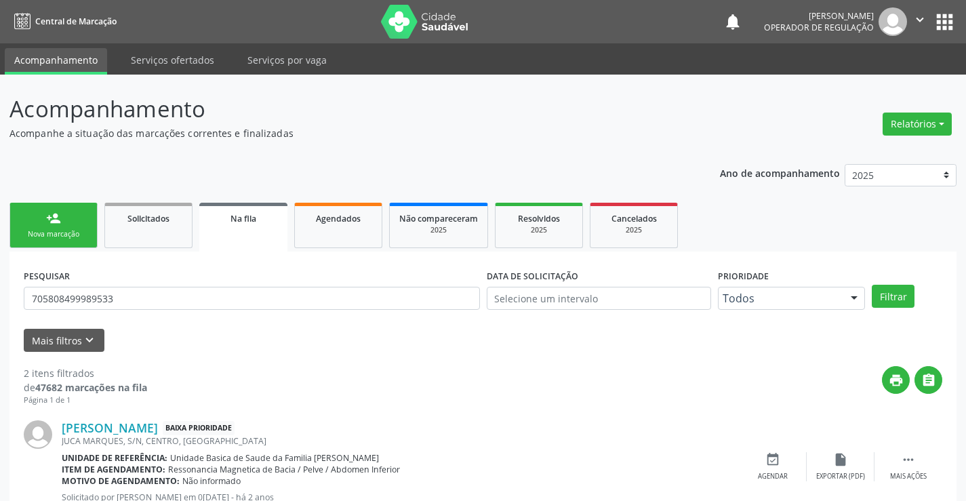
click at [73, 219] on link "person_add Nova marcação" at bounding box center [53, 225] width 88 height 45
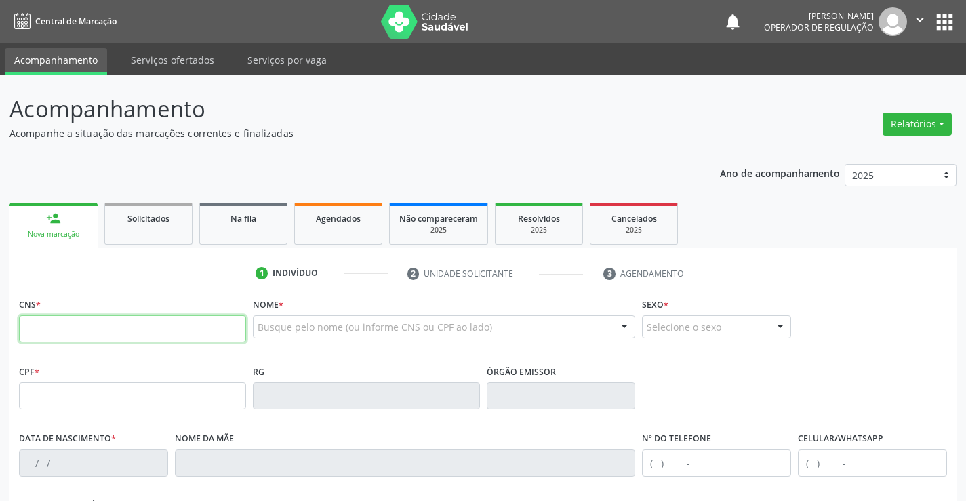
click at [117, 325] on input "text" at bounding box center [132, 328] width 227 height 27
click at [82, 331] on input "text" at bounding box center [132, 328] width 227 height 27
type input "702 8091 1371 8464"
type input "402.153.638-84"
type input "509027398"
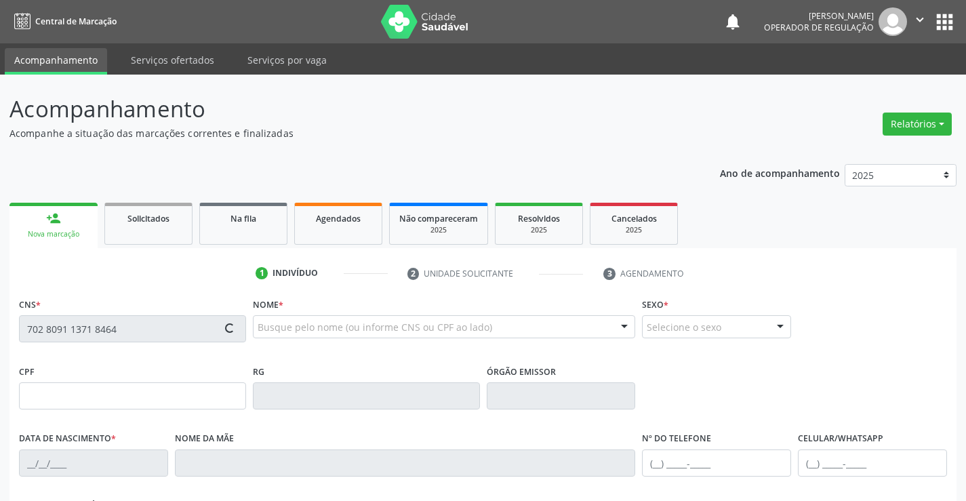
type input "SSPBA"
type input "10/02/1982"
type input "(74) 99124-2996"
type input "S/N"
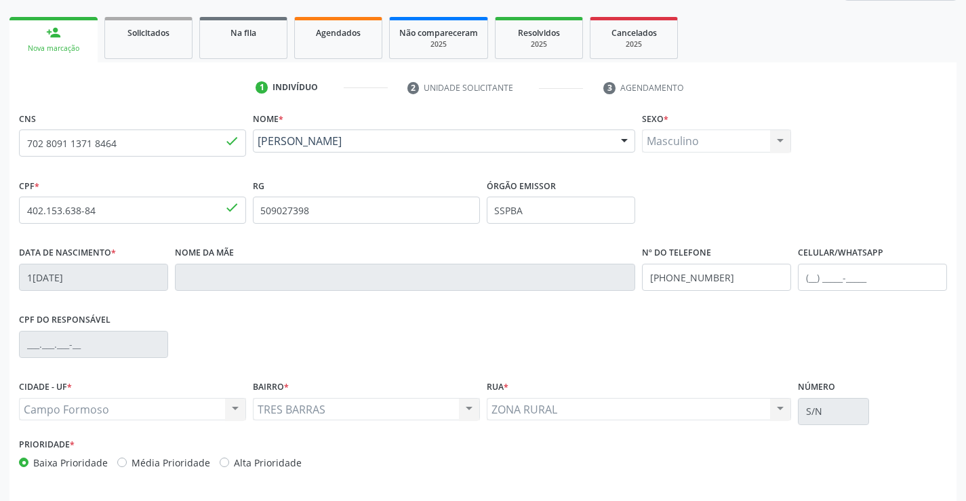
scroll to position [234, 0]
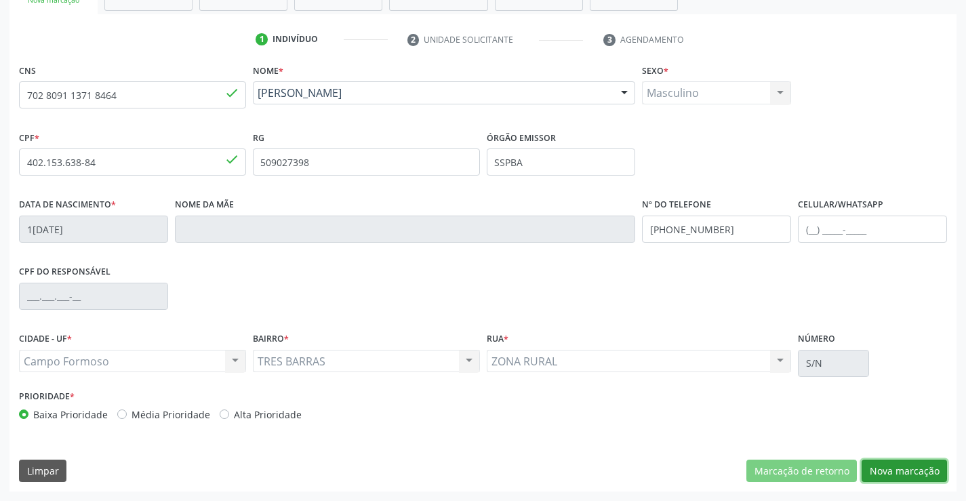
click at [903, 464] on button "Nova marcação" at bounding box center [903, 470] width 85 height 23
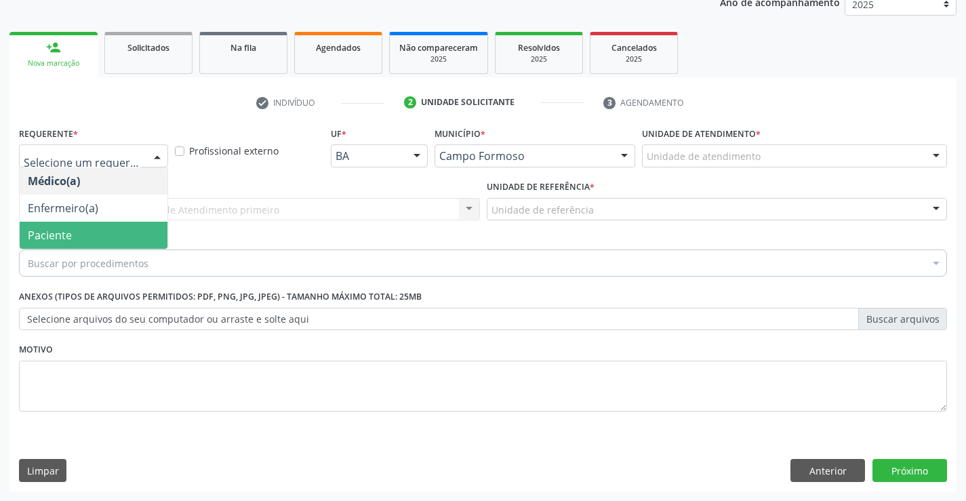
click at [73, 232] on span "Paciente" at bounding box center [94, 235] width 148 height 27
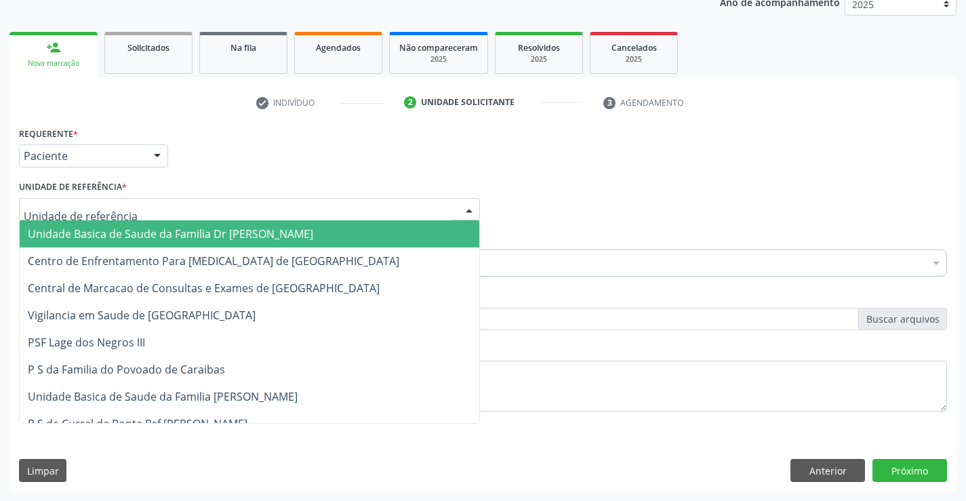
click at [127, 233] on span "Unidade Basica de Saude da Familia Dr [PERSON_NAME]" at bounding box center [170, 233] width 285 height 15
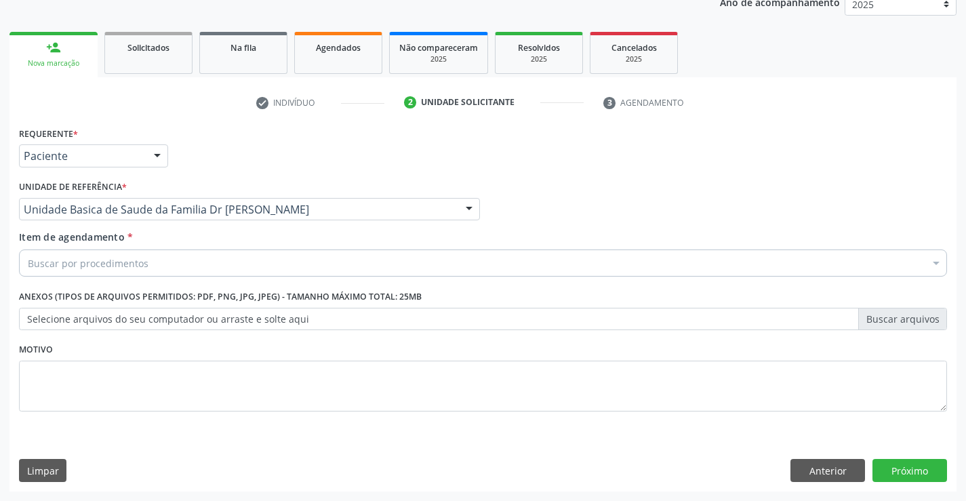
click at [154, 270] on div "Buscar por procedimentos" at bounding box center [483, 262] width 928 height 27
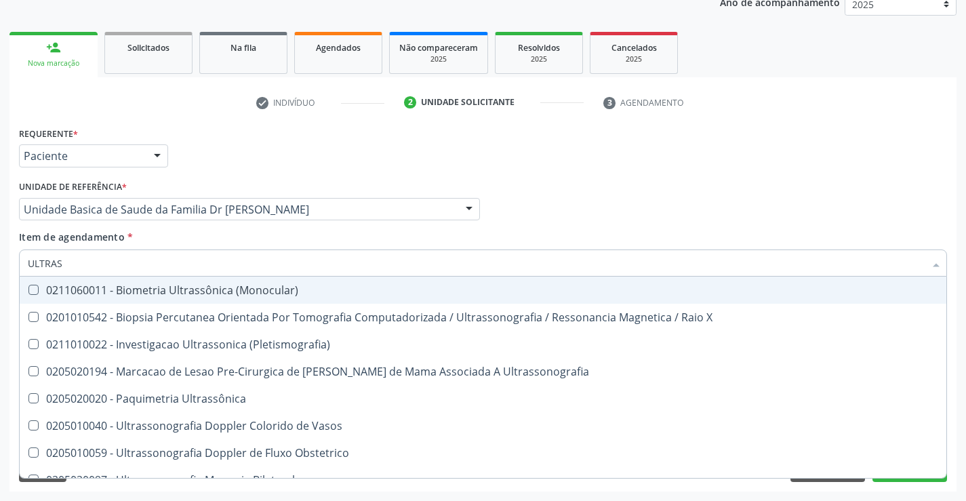
type input "ULTRASS"
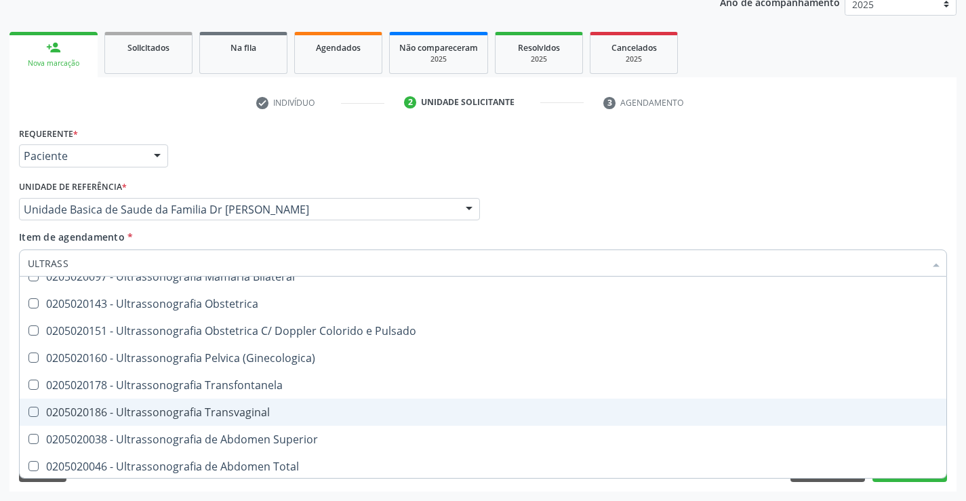
scroll to position [271, 0]
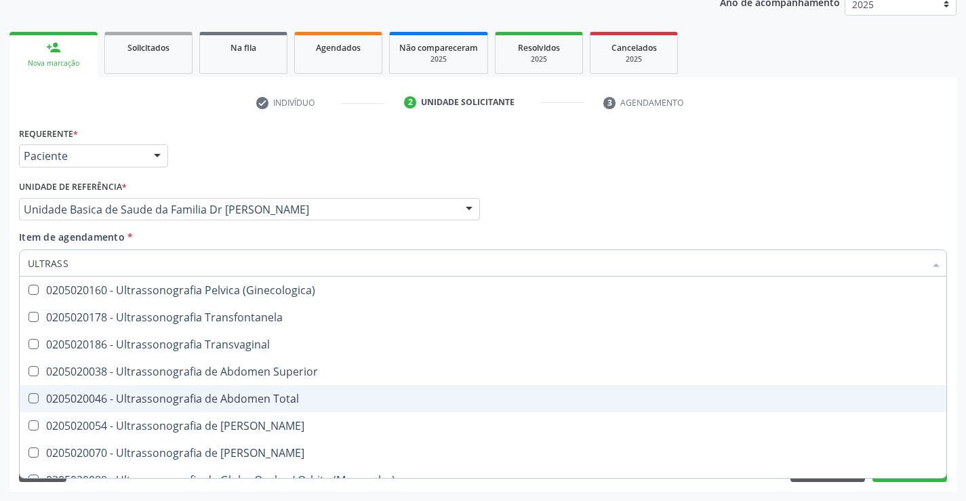
click at [297, 387] on span "0205020046 - Ultrassonografia de Abdomen Total" at bounding box center [483, 398] width 926 height 27
checkbox Total "true"
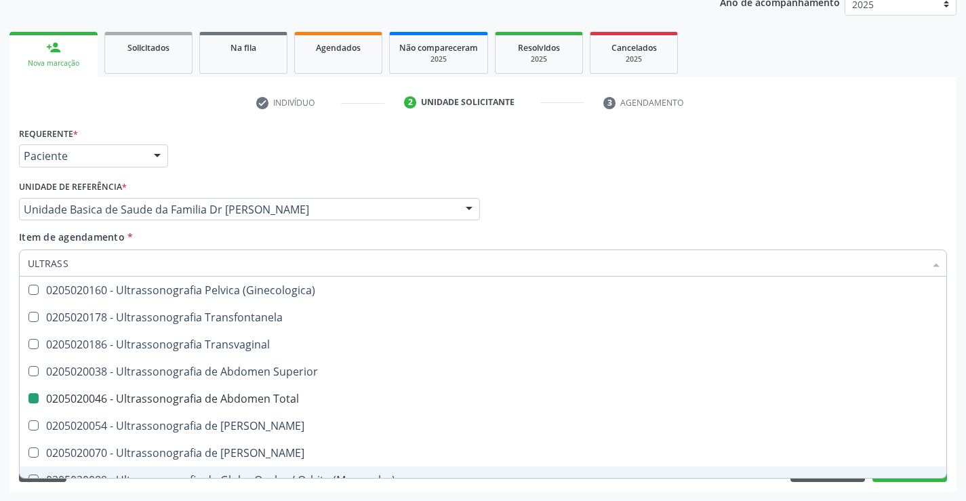
click at [956, 450] on div "Acompanhamento Acompanhe a situação das marcações correntes e finalizadas Relat…" at bounding box center [483, 202] width 966 height 597
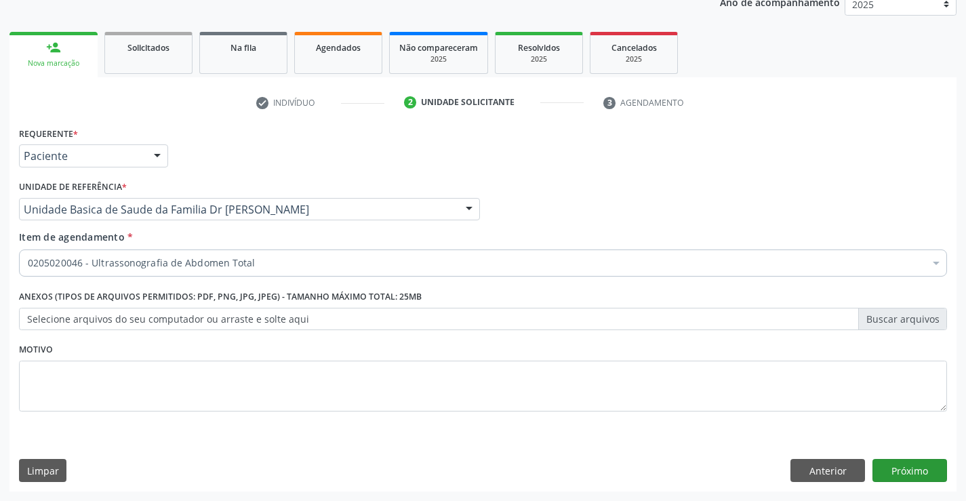
scroll to position [0, 0]
click at [915, 470] on button "Próximo" at bounding box center [909, 470] width 75 height 23
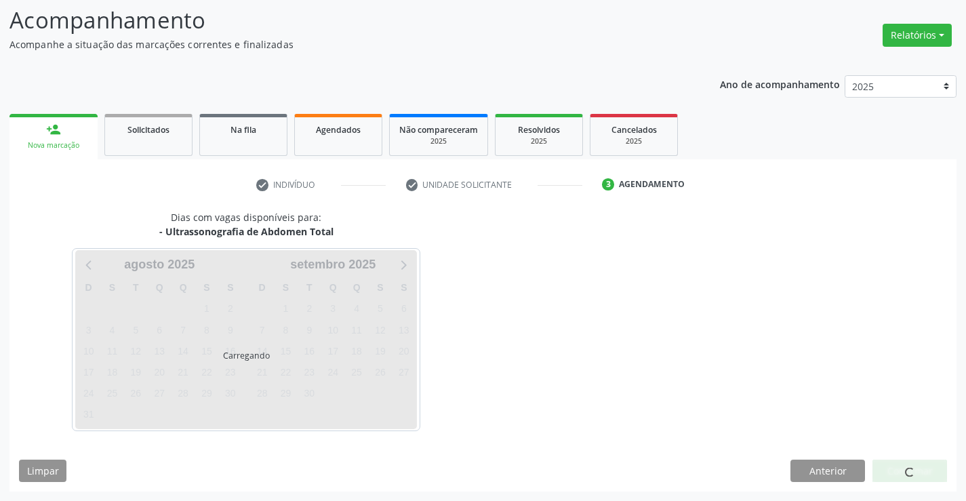
scroll to position [89, 0]
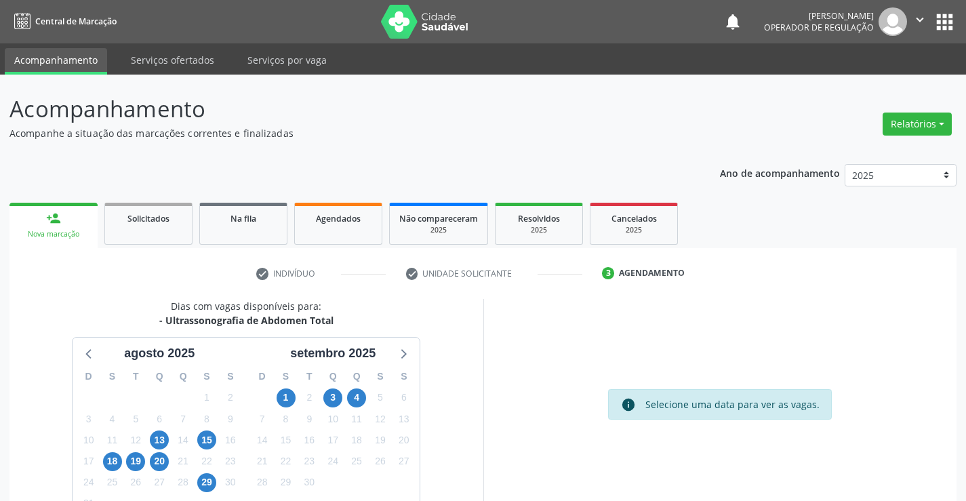
scroll to position [89, 0]
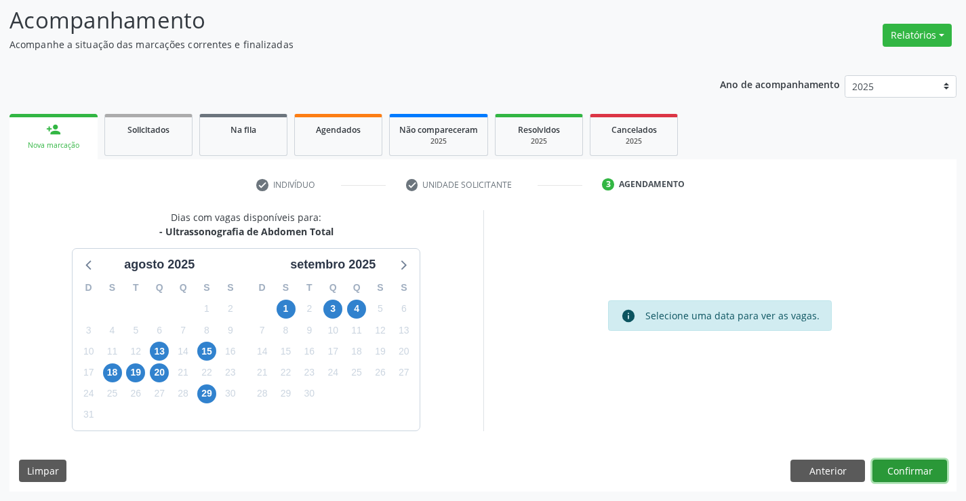
click at [914, 468] on button "Confirmar" at bounding box center [909, 470] width 75 height 23
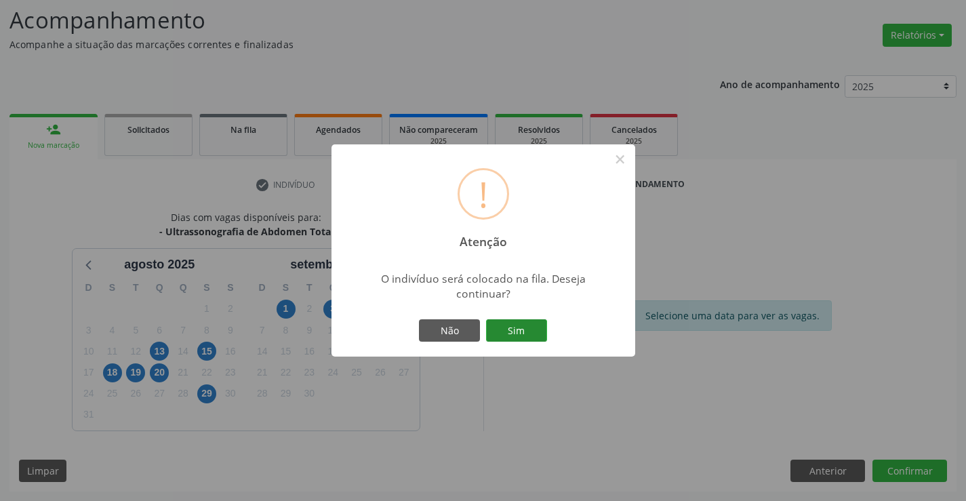
click at [531, 325] on button "Sim" at bounding box center [516, 330] width 61 height 23
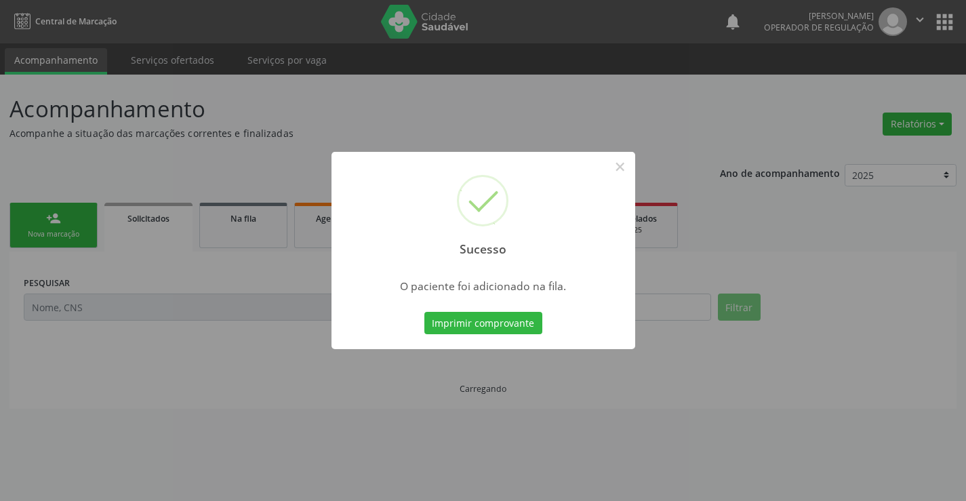
scroll to position [0, 0]
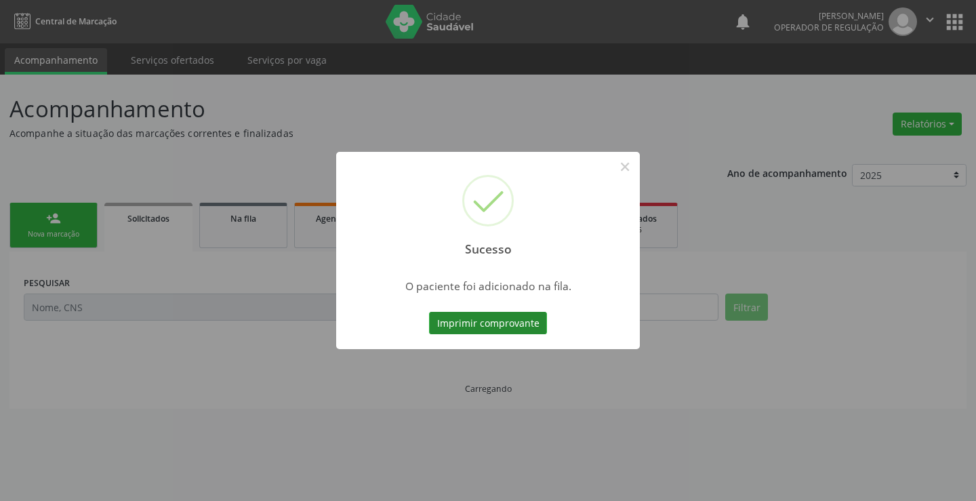
click at [524, 317] on button "Imprimir comprovante" at bounding box center [488, 323] width 118 height 23
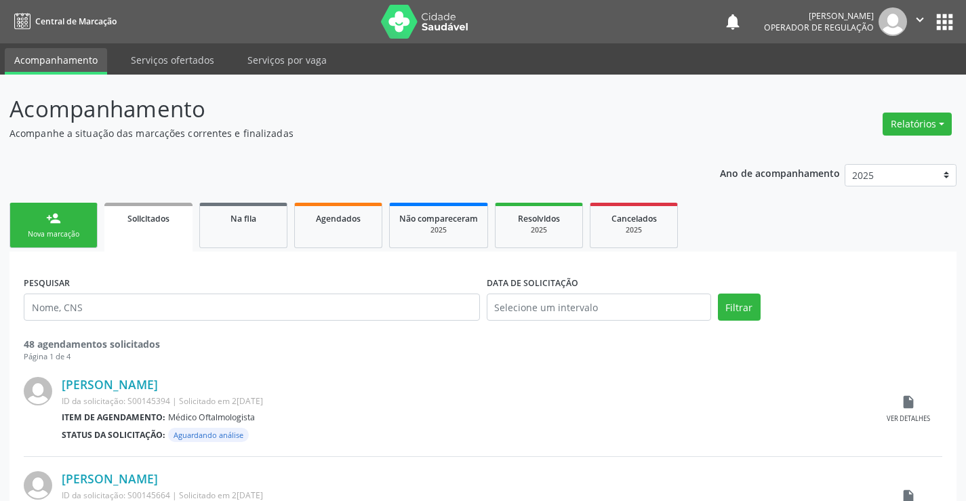
click at [69, 217] on link "person_add Nova marcação" at bounding box center [53, 225] width 88 height 45
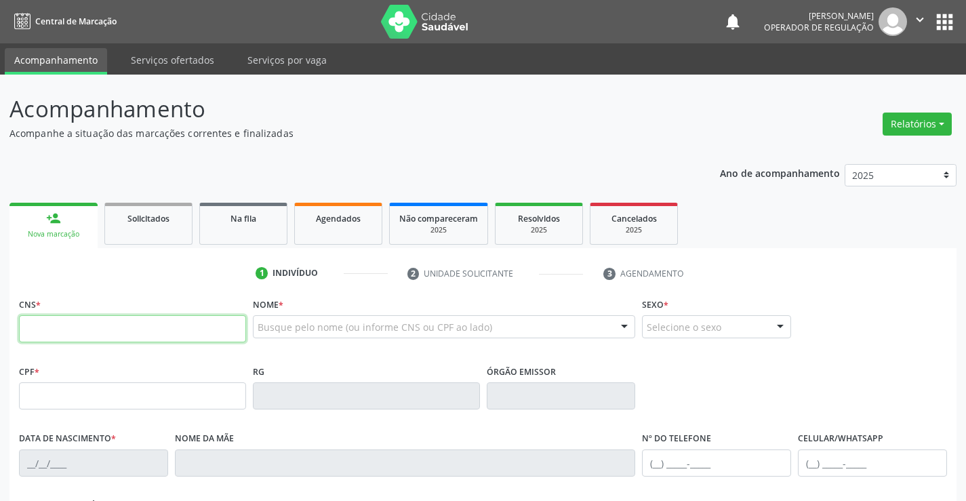
click at [129, 337] on input "text" at bounding box center [132, 328] width 227 height 27
type input "708 0015 2177 5230"
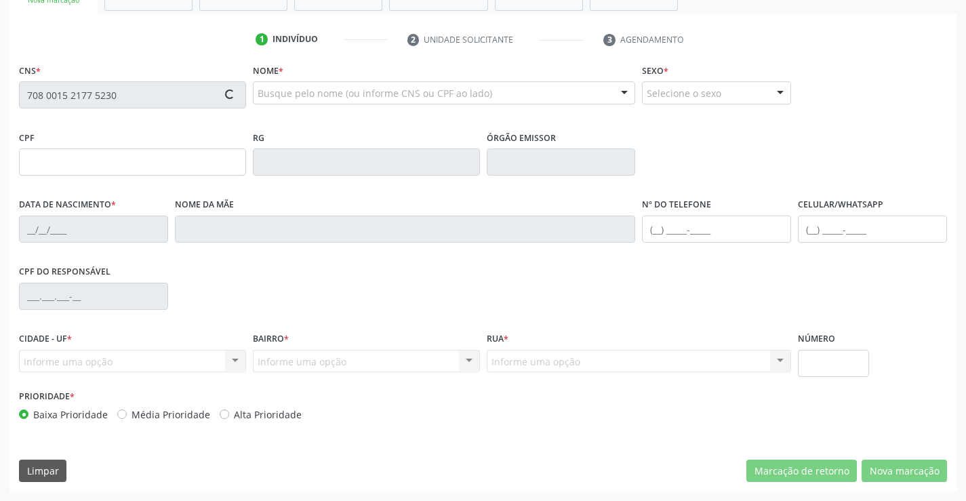
scroll to position [98, 0]
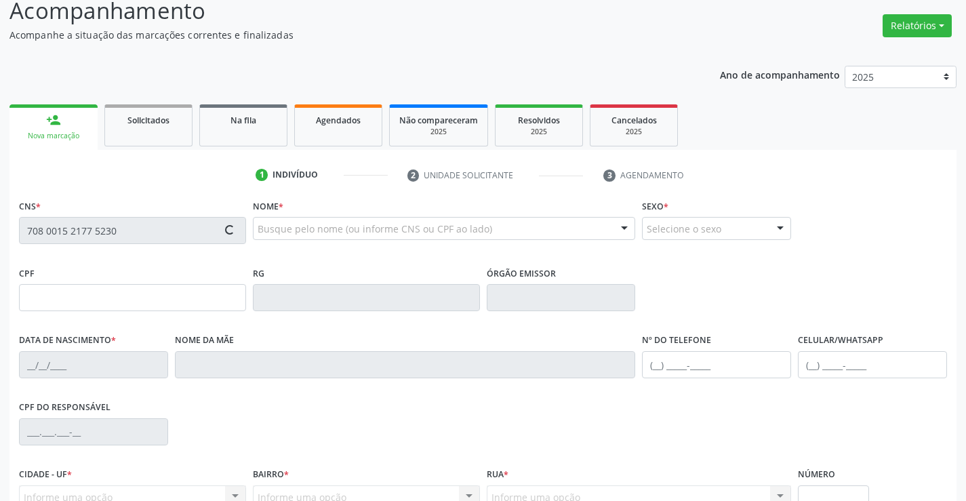
type input "095.548.085-00"
type input "11/05/2017"
type input "Katia Bruno dos Santos"
type input "(74) 99855-8548"
type input "S/N"
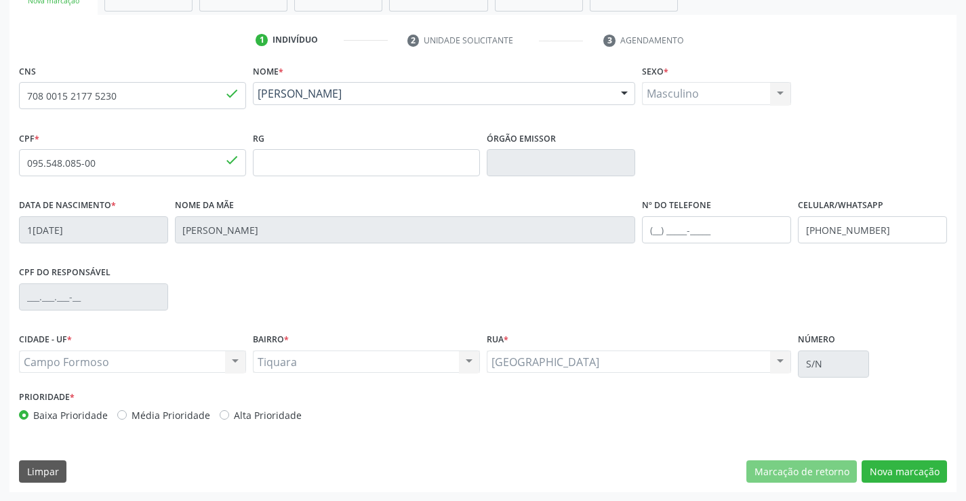
scroll to position [234, 0]
click at [896, 468] on button "Nova marcação" at bounding box center [903, 470] width 85 height 23
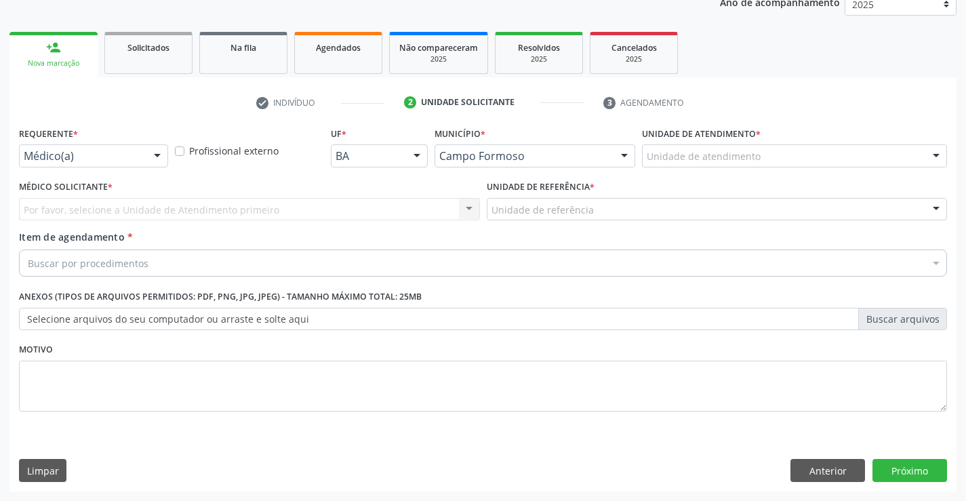
scroll to position [171, 0]
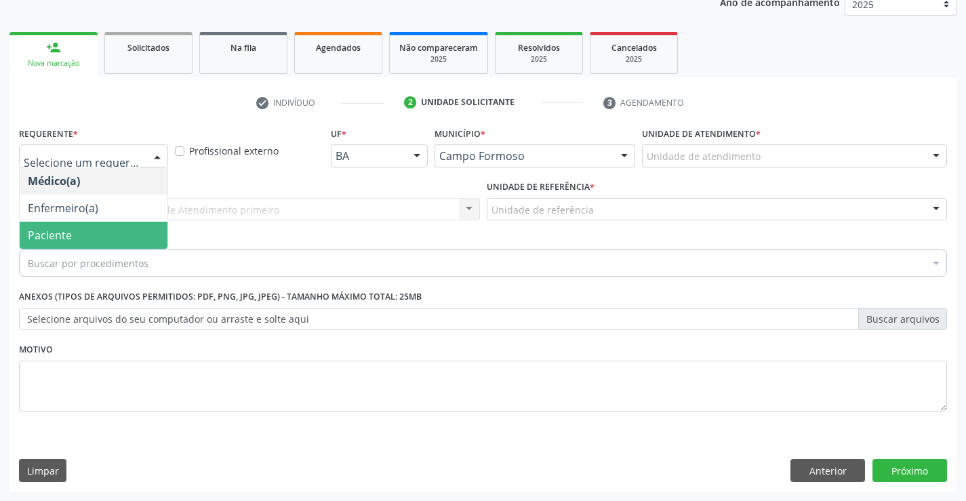
click at [68, 232] on span "Paciente" at bounding box center [50, 235] width 44 height 15
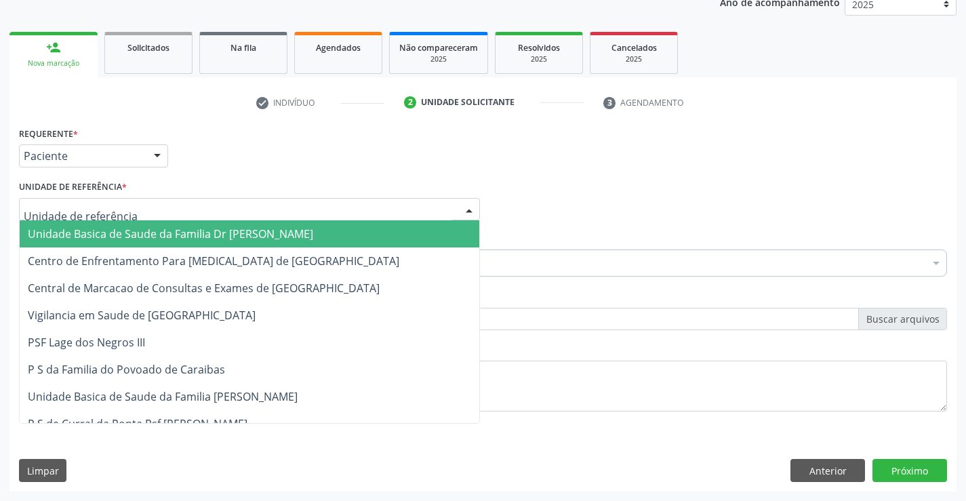
click at [146, 232] on span "Unidade Basica de Saude da Familia Dr [PERSON_NAME]" at bounding box center [170, 233] width 285 height 15
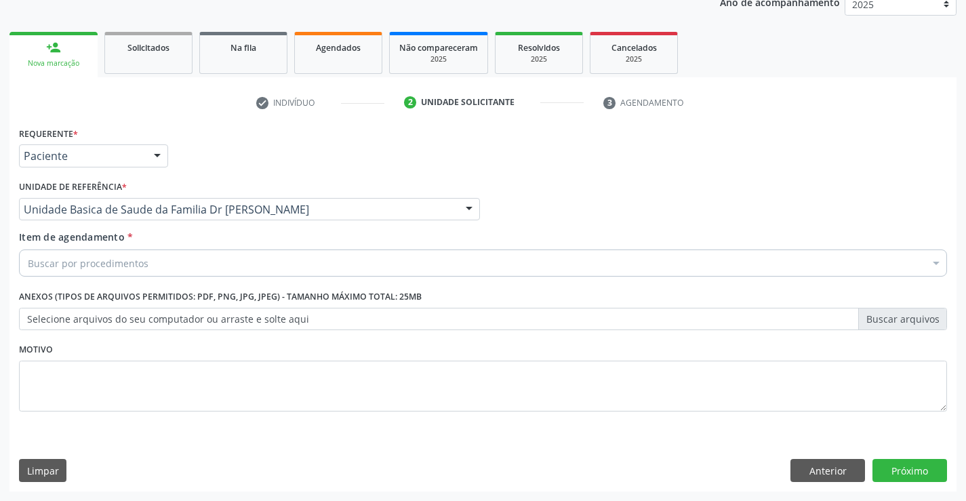
click at [146, 267] on div "Buscar por procedimentos" at bounding box center [483, 262] width 928 height 27
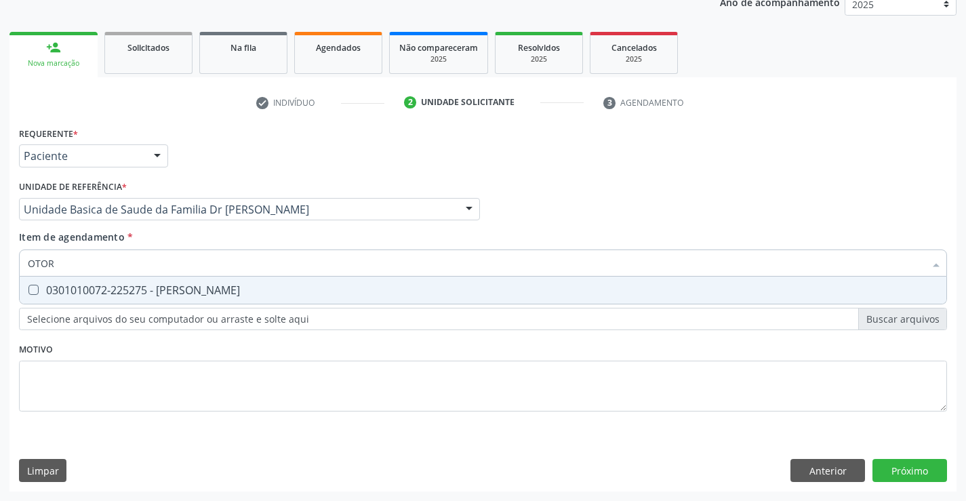
type input "OTORR"
click at [208, 289] on div "0301010072-225275 - Médico Otorrinolaringologista" at bounding box center [483, 290] width 910 height 11
checkbox Otorrinolaringologista "true"
click at [914, 461] on div "Requerente * Paciente Médico(a) Enfermeiro(a) Paciente Nenhum resultado encontr…" at bounding box center [482, 307] width 947 height 368
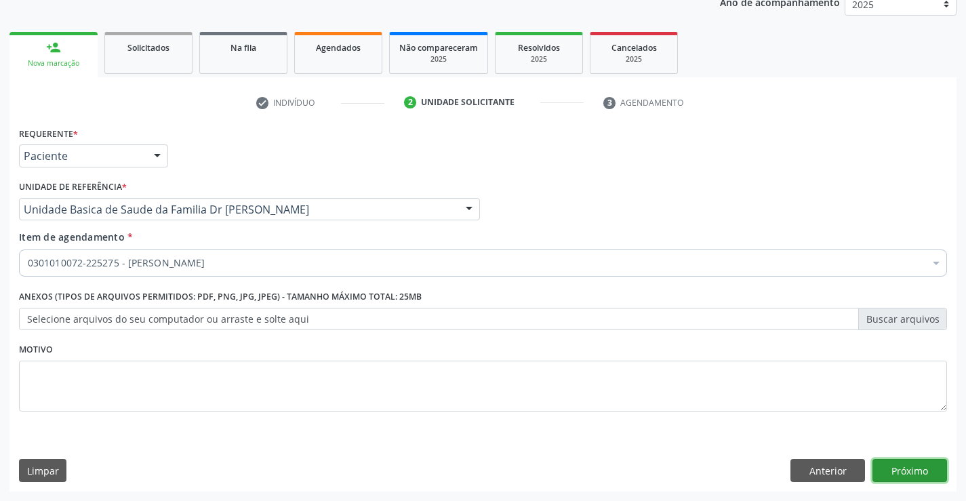
click at [926, 472] on button "Próximo" at bounding box center [909, 470] width 75 height 23
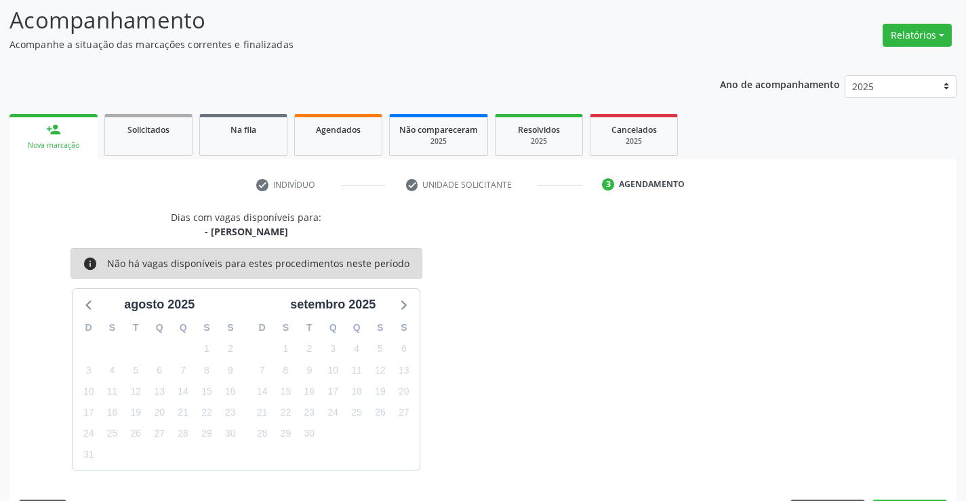
scroll to position [129, 0]
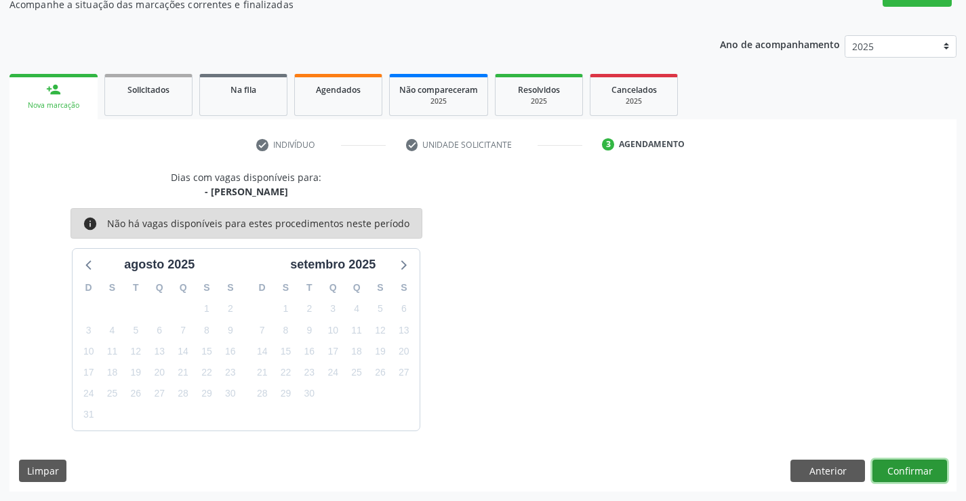
click at [904, 460] on button "Confirmar" at bounding box center [909, 470] width 75 height 23
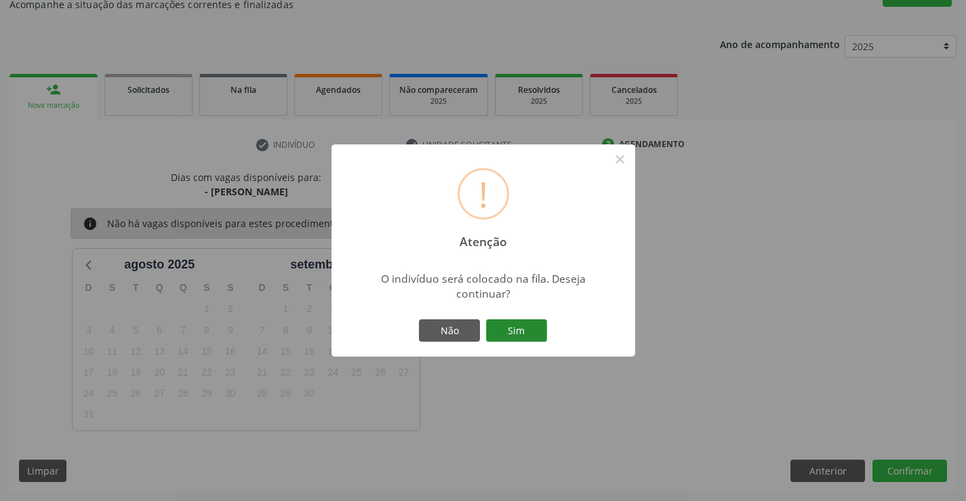
click at [520, 324] on button "Sim" at bounding box center [516, 330] width 61 height 23
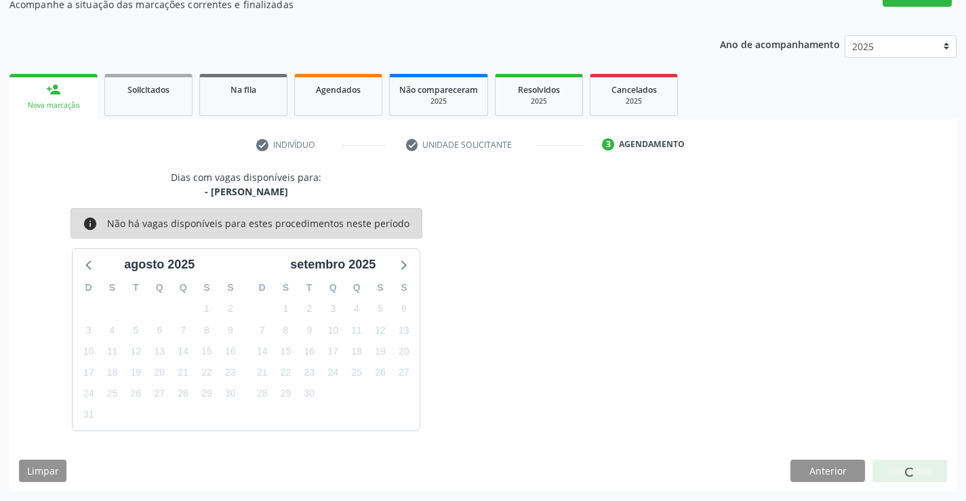
scroll to position [0, 0]
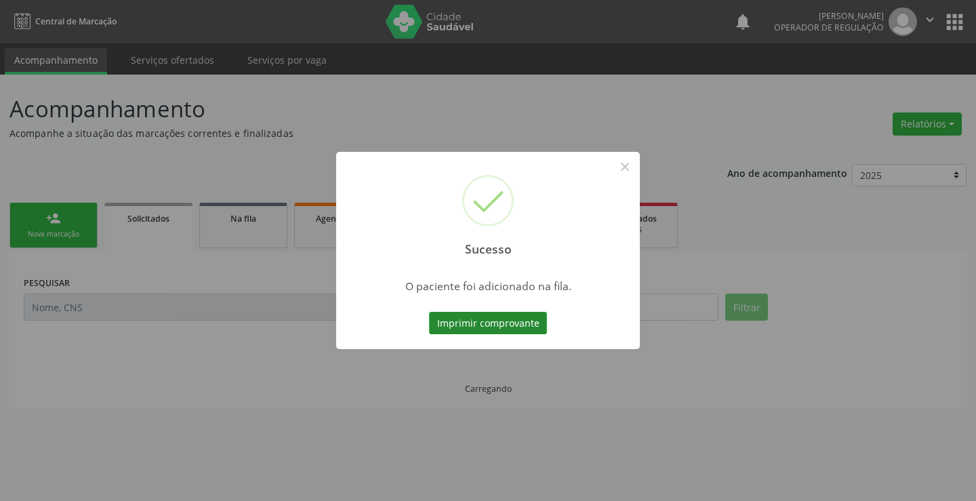
click at [517, 317] on button "Imprimir comprovante" at bounding box center [488, 323] width 118 height 23
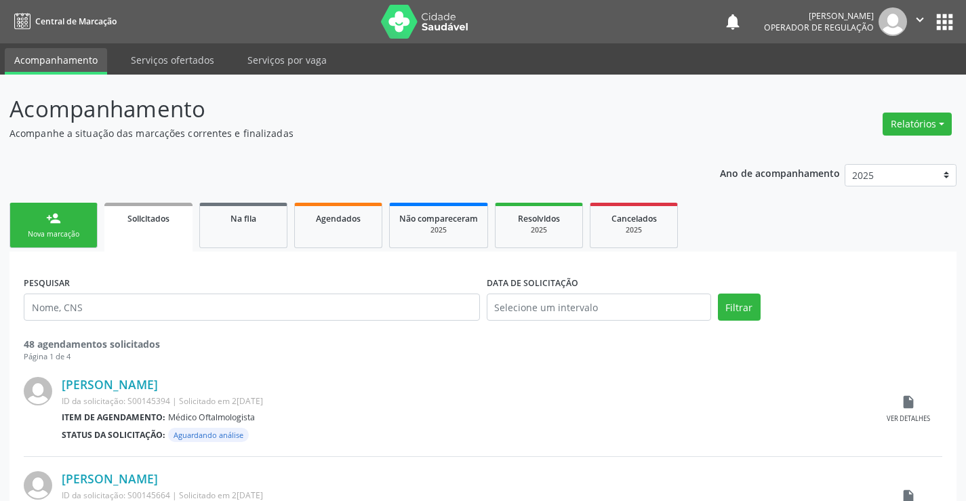
click at [74, 222] on link "person_add Nova marcação" at bounding box center [53, 225] width 88 height 45
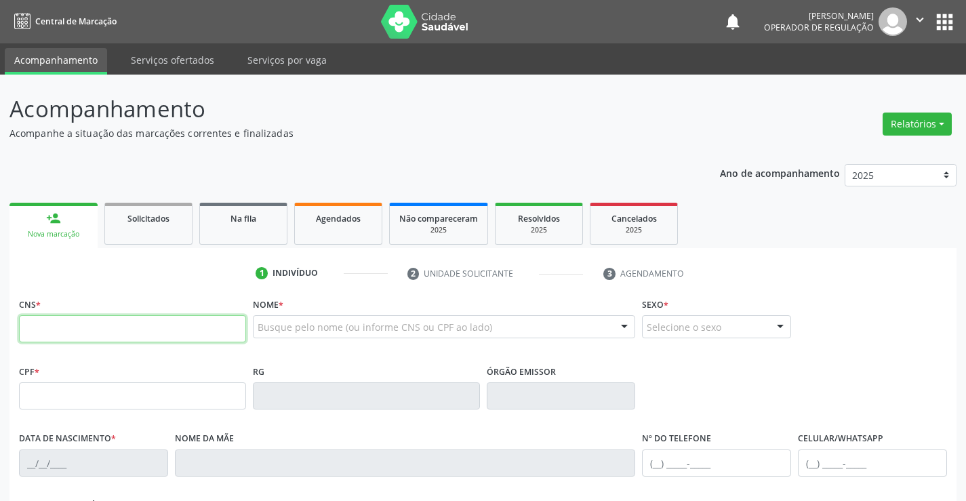
click at [91, 331] on input "text" at bounding box center [132, 328] width 227 height 27
type input "705 0054 0914 6056"
type input "094.780.805-12"
type input "30654576752"
type input "05/05/2015"
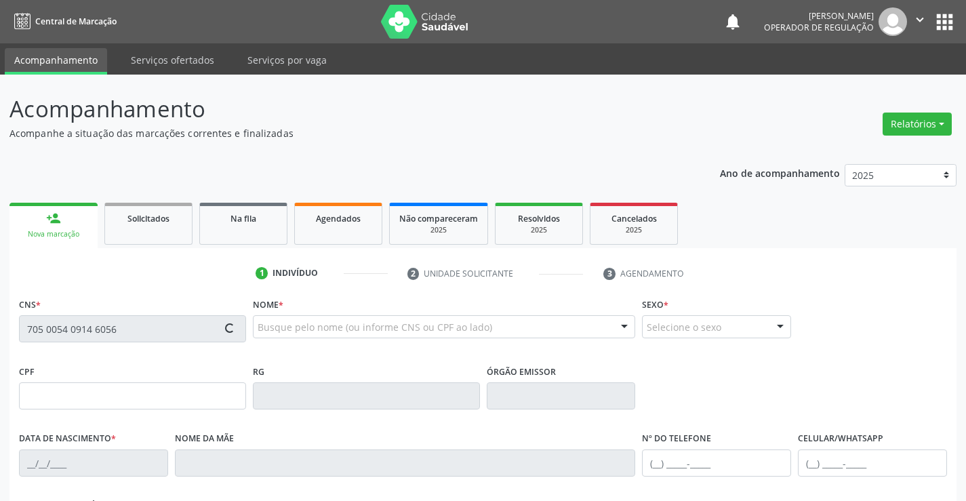
type input "(74) 9103-3135"
type input "(74) 99100-3974"
type input "094.780.805-12"
type input "52"
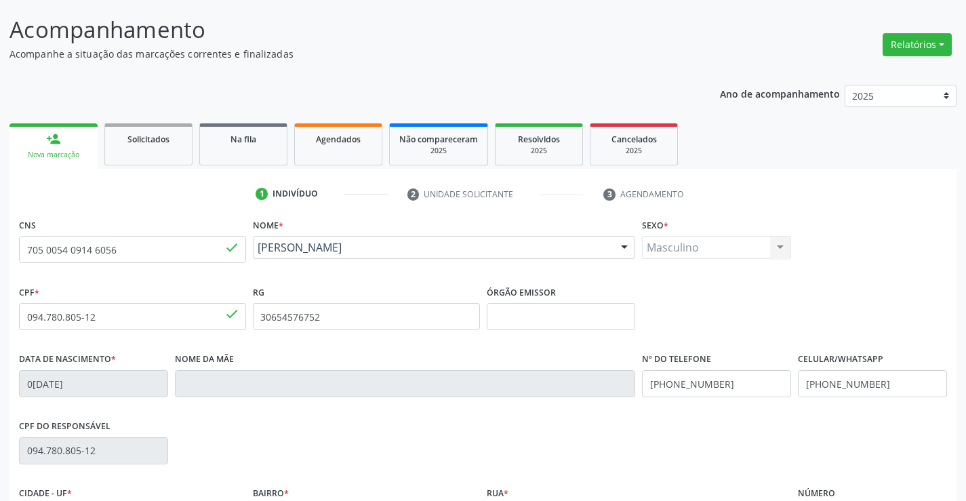
scroll to position [234, 0]
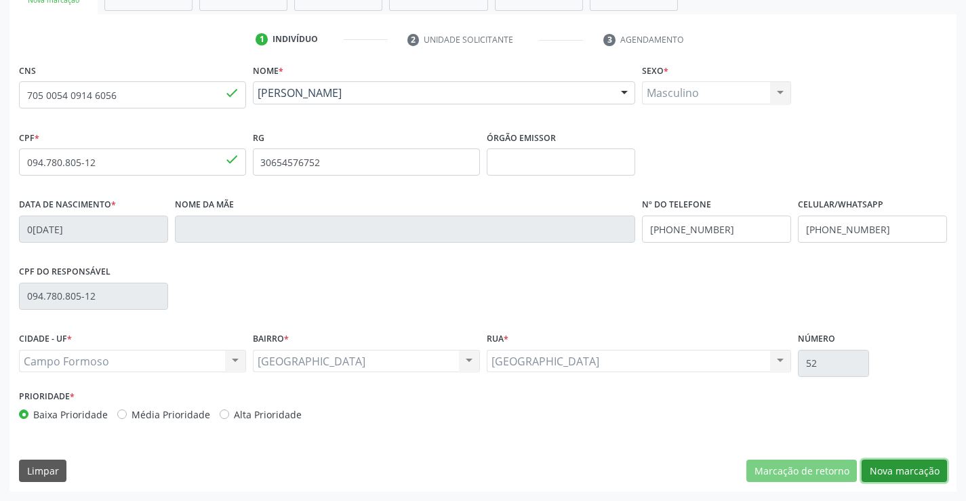
click at [899, 470] on button "Nova marcação" at bounding box center [903, 470] width 85 height 23
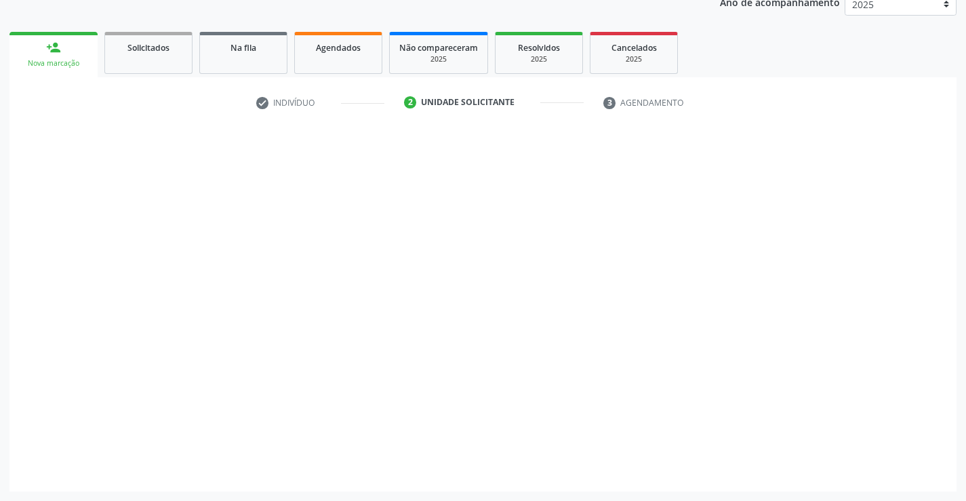
scroll to position [171, 0]
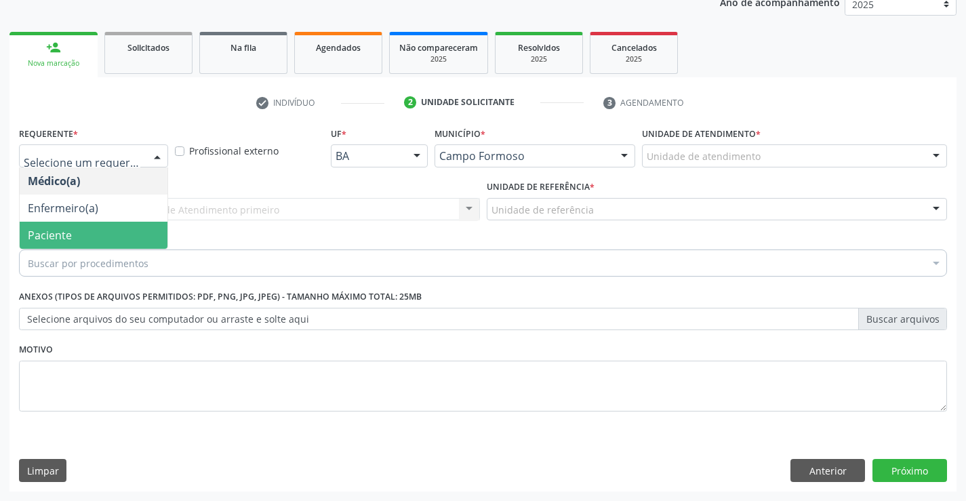
click at [79, 234] on span "Paciente" at bounding box center [94, 235] width 148 height 27
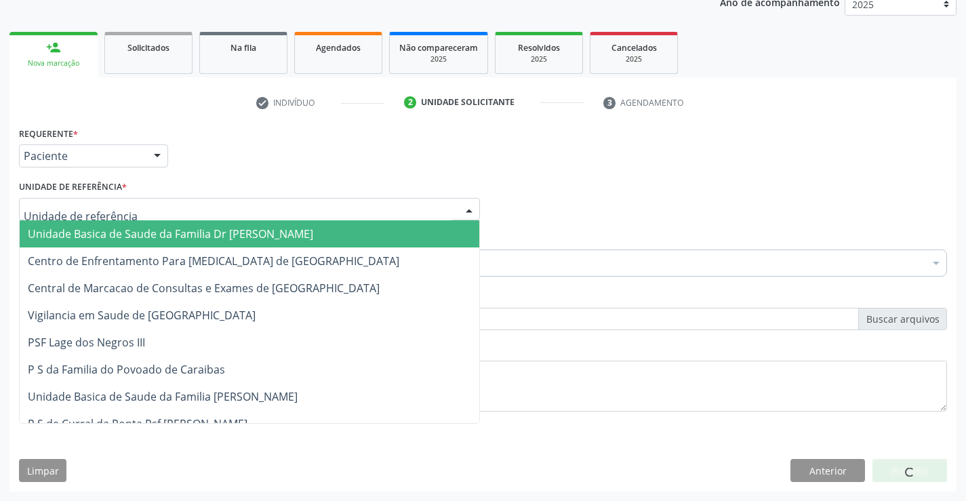
click at [125, 236] on span "Unidade Basica de Saude da Familia Dr [PERSON_NAME]" at bounding box center [170, 233] width 285 height 15
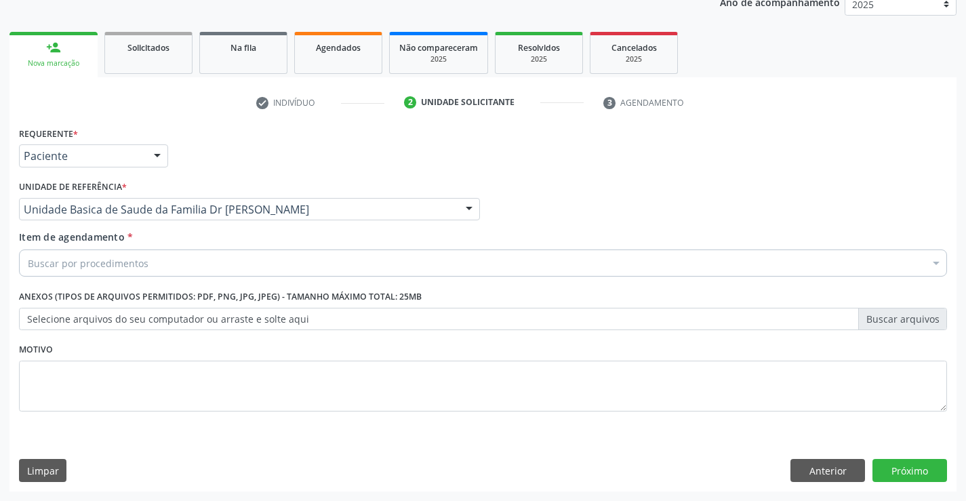
click at [151, 264] on div "Buscar por procedimentos" at bounding box center [483, 262] width 928 height 27
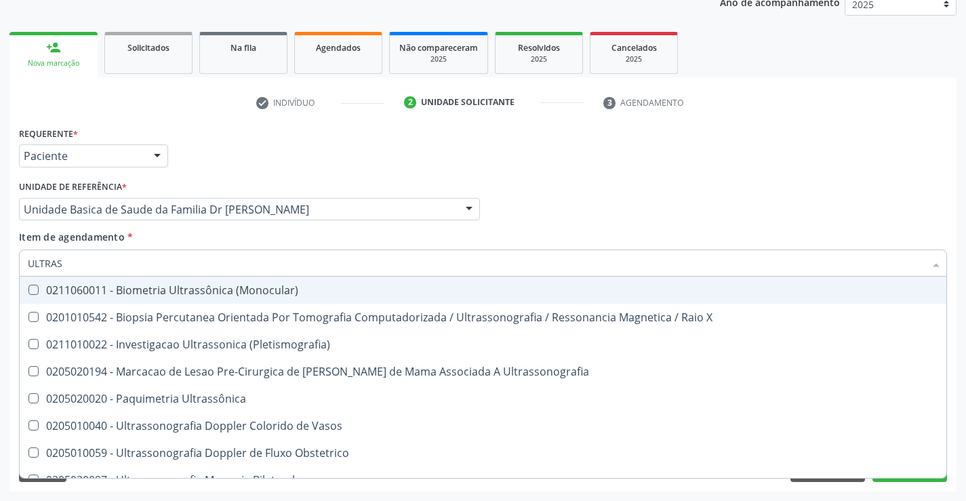
type input "ULTRASS"
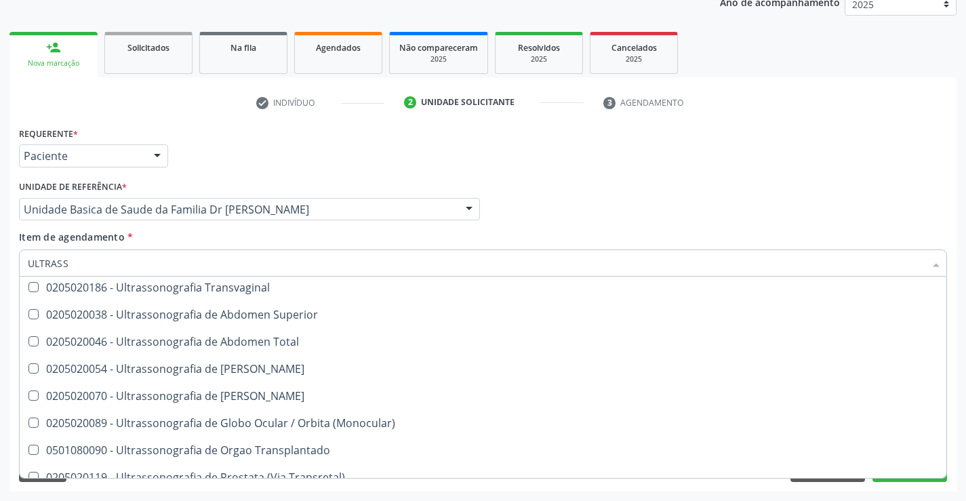
scroll to position [339, 0]
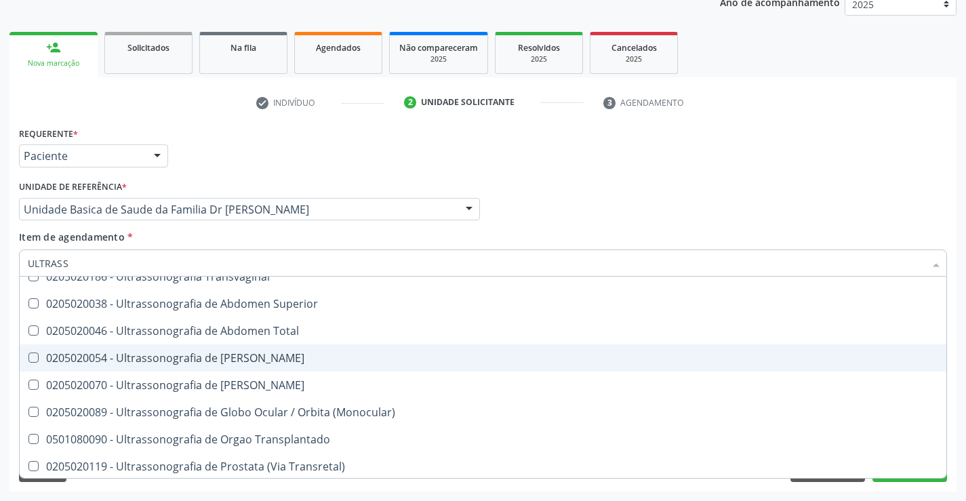
click at [321, 358] on div "0205020054 - Ultrassonografia de [PERSON_NAME]" at bounding box center [483, 357] width 910 height 11
checkbox Urinario "true"
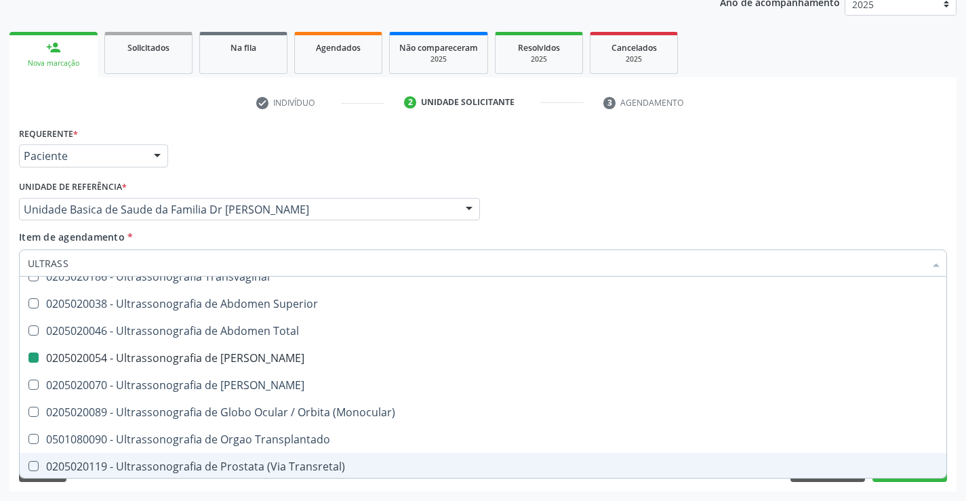
click at [952, 459] on div "Requerente * Paciente Médico(a) Enfermeiro(a) Paciente Nenhum resultado encontr…" at bounding box center [482, 307] width 947 height 368
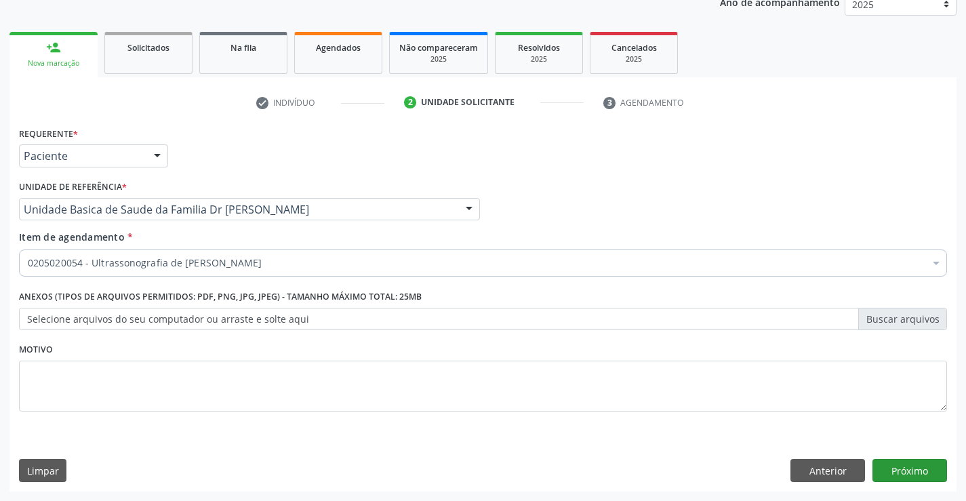
scroll to position [0, 0]
click at [909, 470] on button "Próximo" at bounding box center [909, 470] width 75 height 23
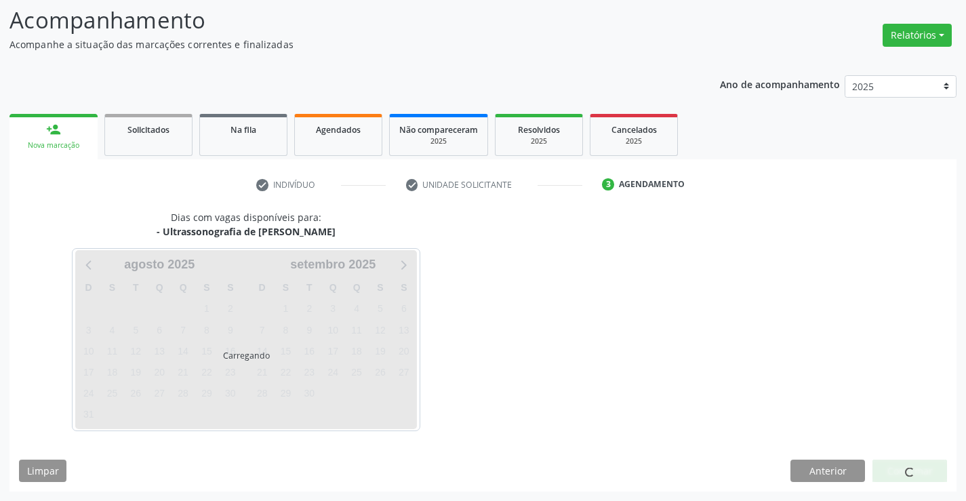
scroll to position [89, 0]
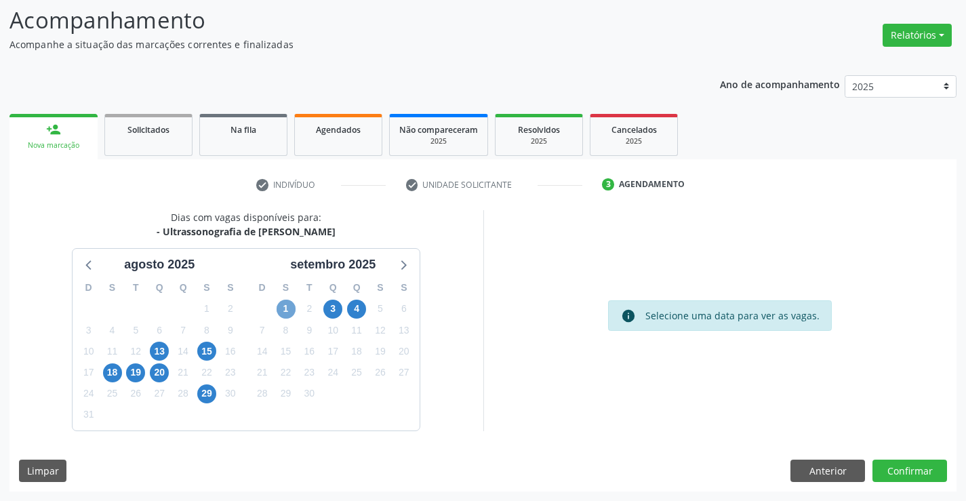
click at [280, 307] on span "1" at bounding box center [285, 309] width 19 height 19
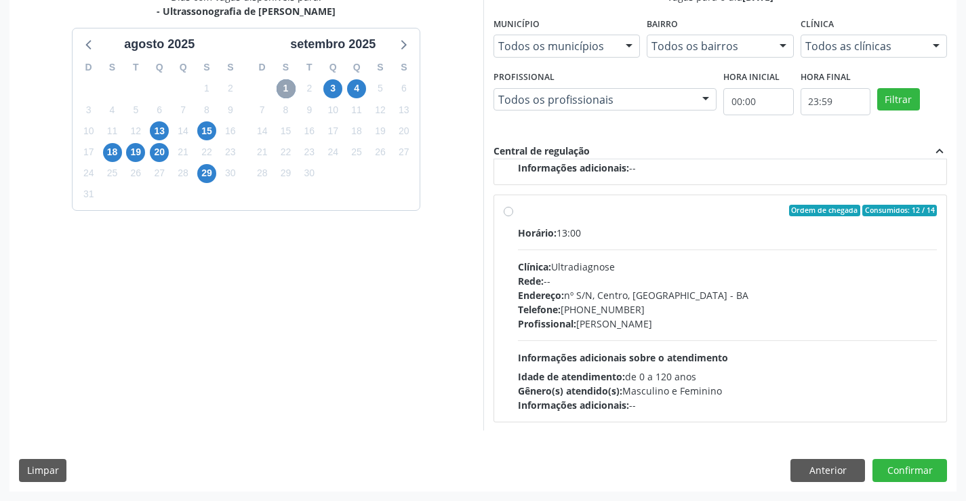
scroll to position [688, 0]
click at [634, 225] on div "Horário: 13:00" at bounding box center [727, 231] width 419 height 14
click at [513, 215] on input "Ordem de chegada Consumidos: 12 / 14 Horário: 13:00 Clínica: Ultradiagnose Rede…" at bounding box center [507, 209] width 9 height 12
radio input "true"
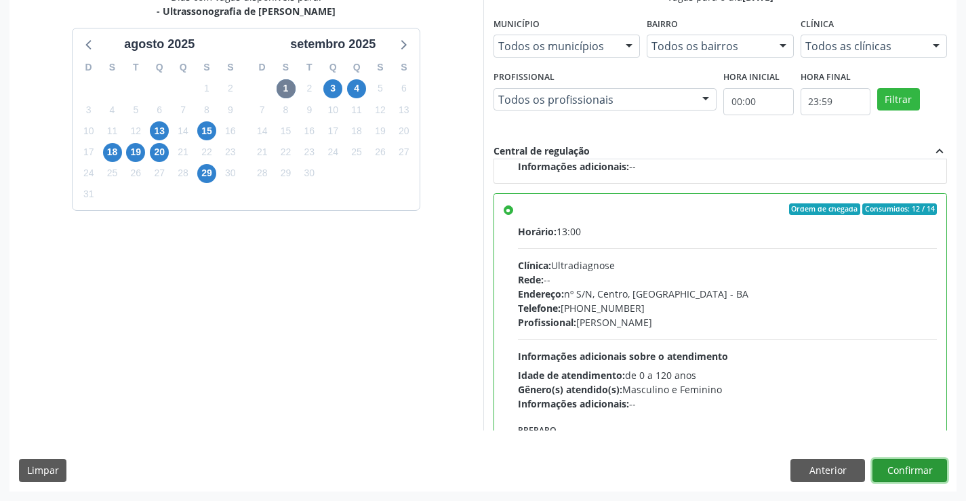
click at [905, 470] on button "Confirmar" at bounding box center [909, 470] width 75 height 23
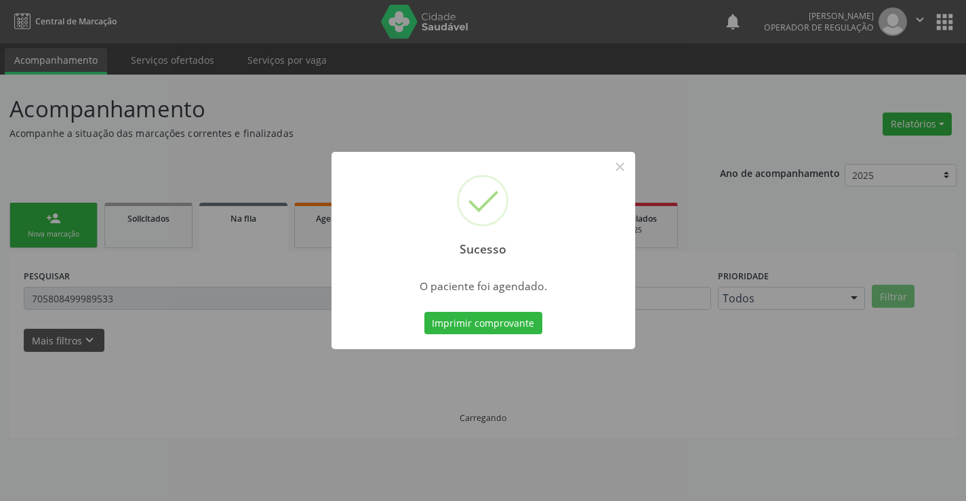
scroll to position [0, 0]
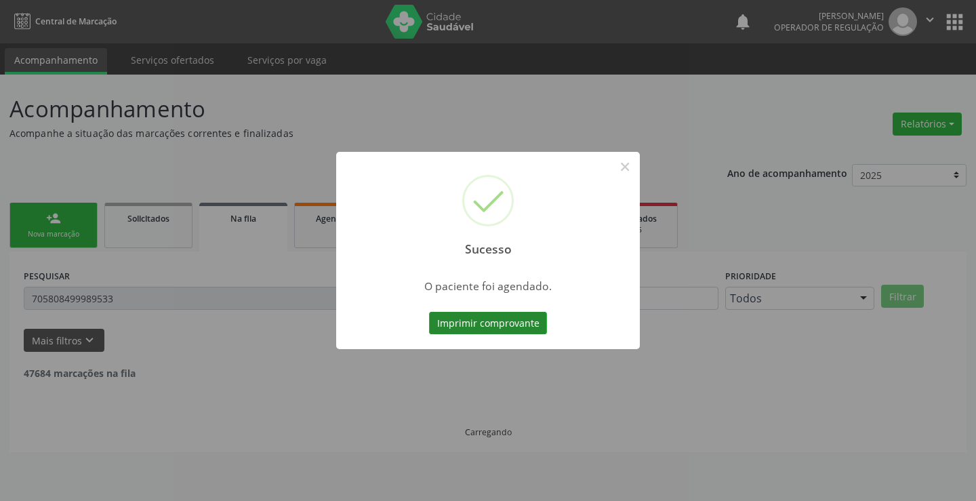
click at [494, 316] on button "Imprimir comprovante" at bounding box center [488, 323] width 118 height 23
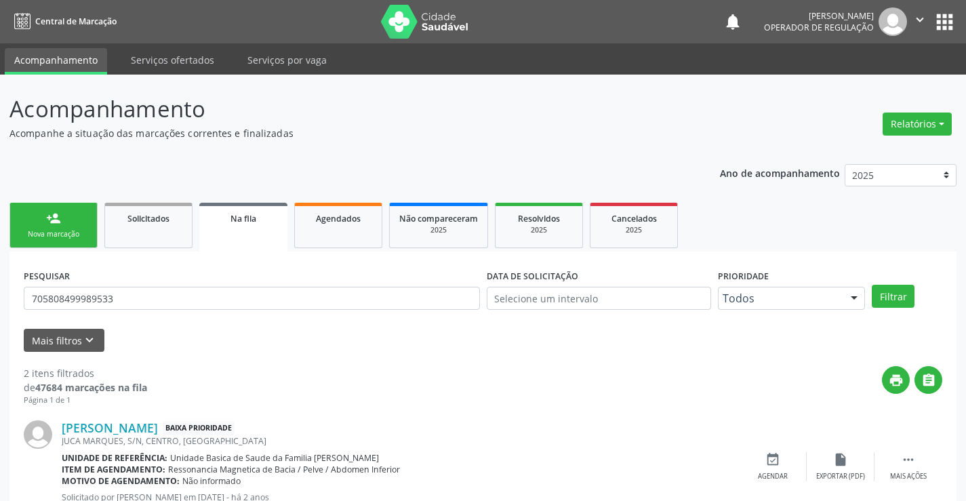
click at [54, 220] on div "person_add" at bounding box center [53, 218] width 15 height 15
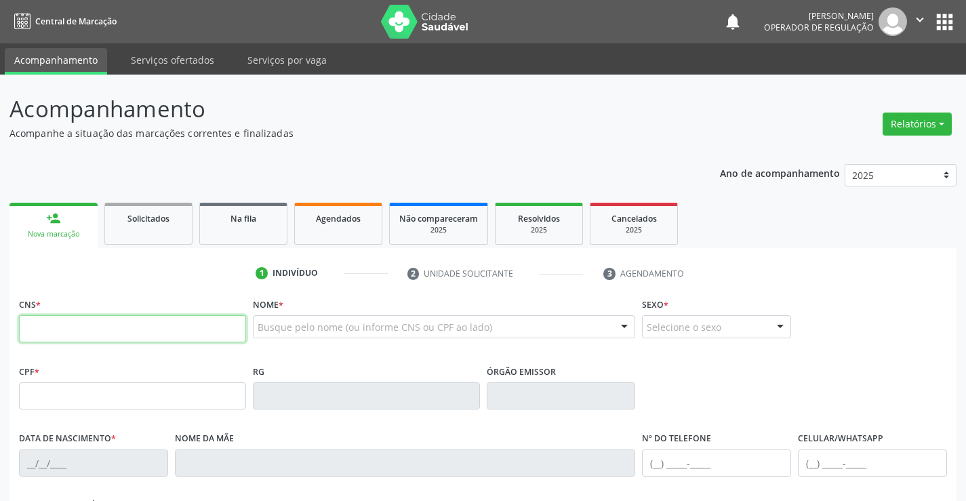
click at [89, 330] on input "text" at bounding box center [132, 328] width 227 height 27
type input "709 8090 0520 6897"
type input "28/08/2003"
type input "S/N"
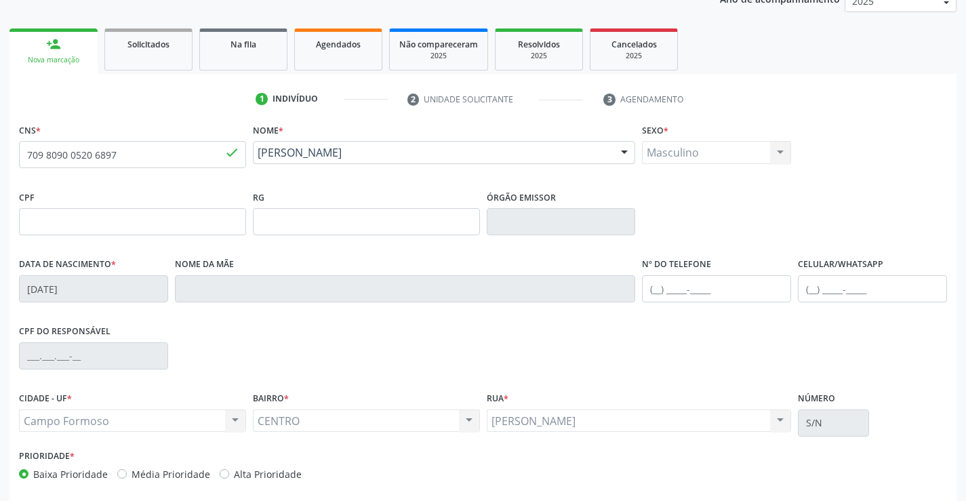
scroll to position [234, 0]
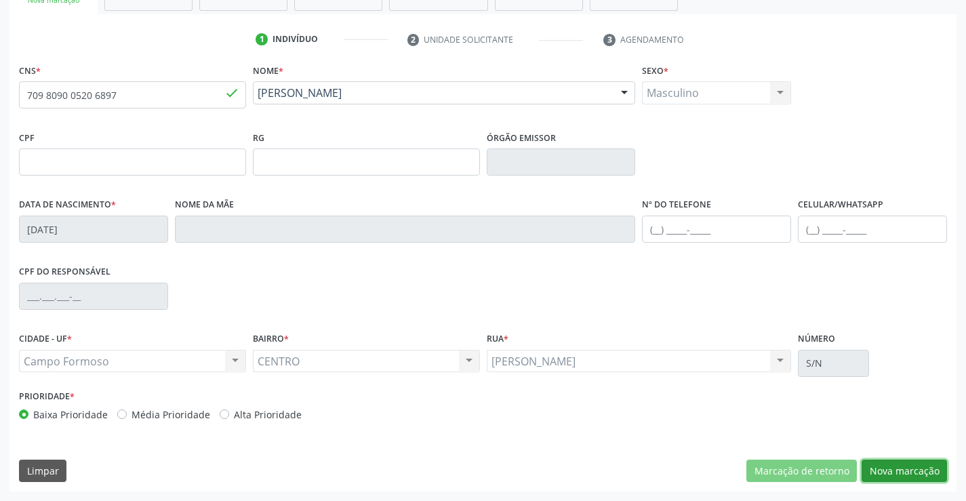
click at [910, 466] on button "Nova marcação" at bounding box center [903, 470] width 85 height 23
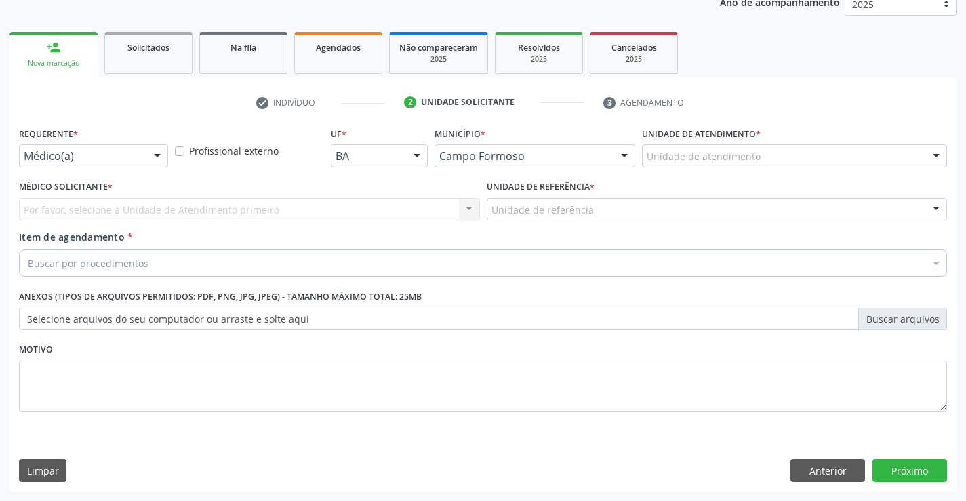
scroll to position [171, 0]
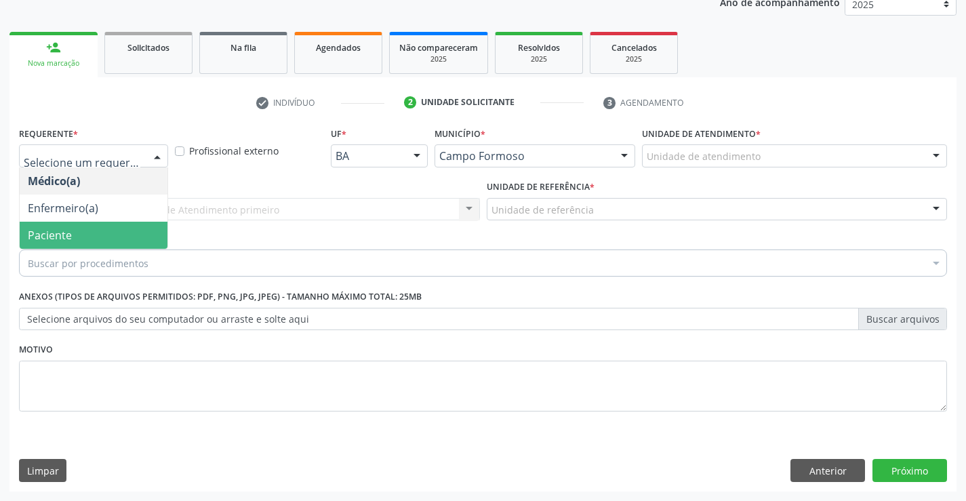
click at [47, 228] on span "Paciente" at bounding box center [50, 235] width 44 height 15
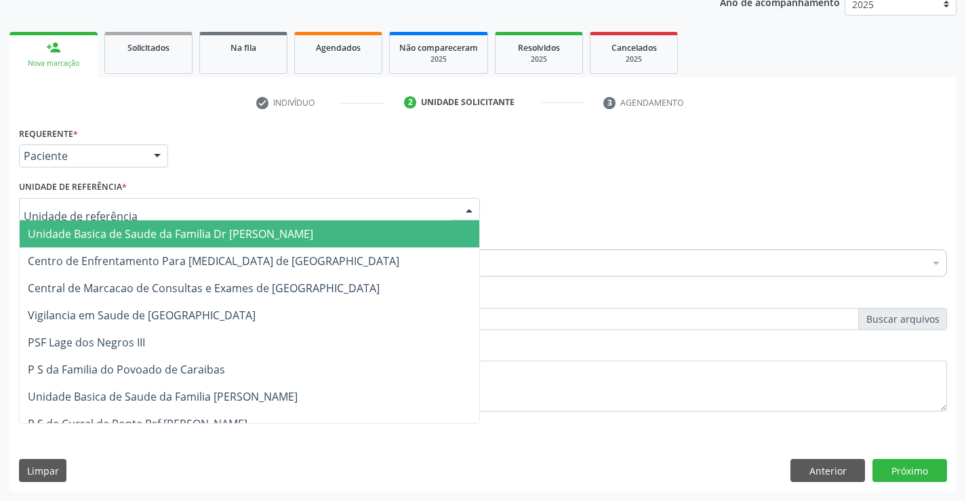
click at [126, 238] on span "Unidade Basica de Saude da Familia Dr [PERSON_NAME]" at bounding box center [170, 233] width 285 height 15
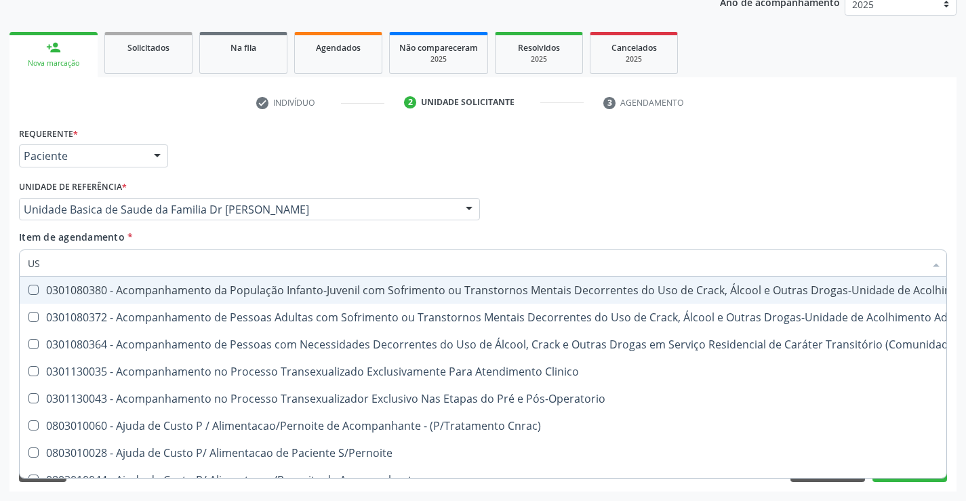
type input "USG"
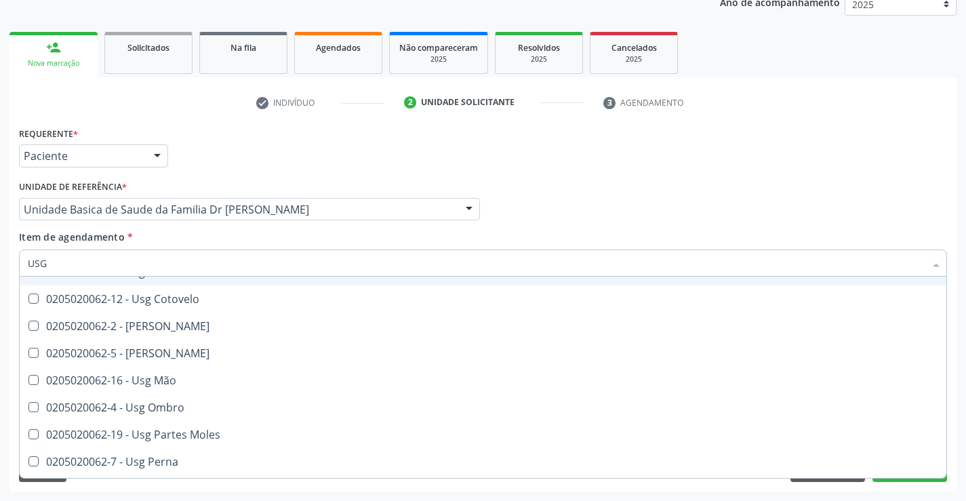
scroll to position [136, 0]
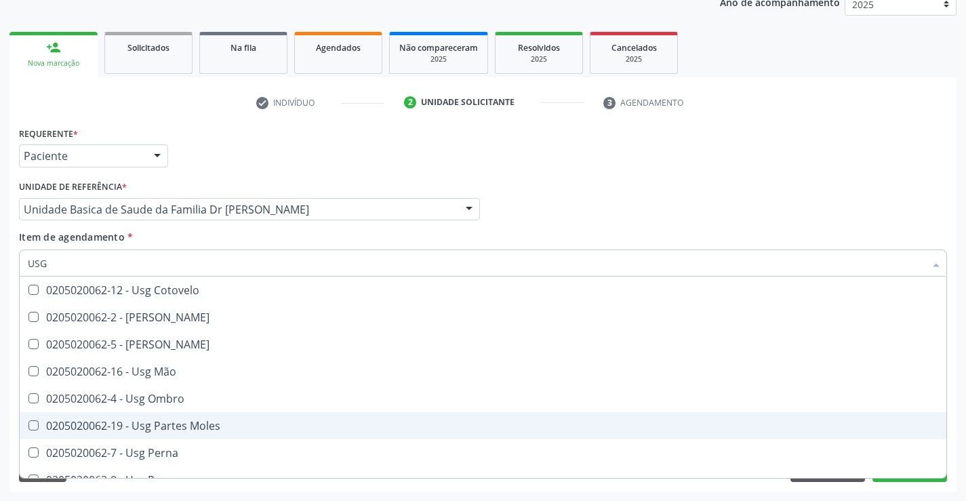
click at [239, 425] on div "0205020062-19 - Usg Partes Moles" at bounding box center [483, 425] width 910 height 11
checkbox Moles "true"
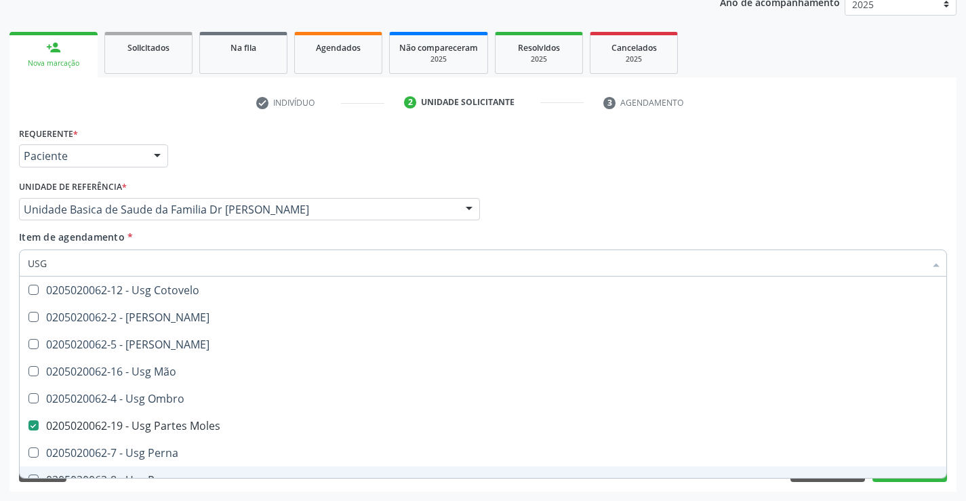
click at [960, 450] on div "Acompanhamento Acompanhe a situação das marcações correntes e finalizadas Relat…" at bounding box center [483, 202] width 966 height 597
checkbox Braço "true"
checkbox Moles "false"
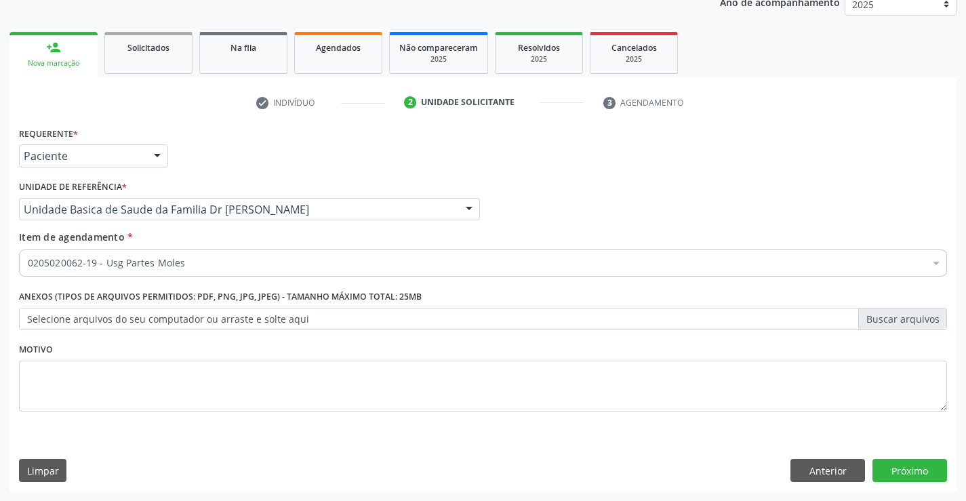
scroll to position [0, 0]
click at [906, 473] on button "Próximo" at bounding box center [909, 470] width 75 height 23
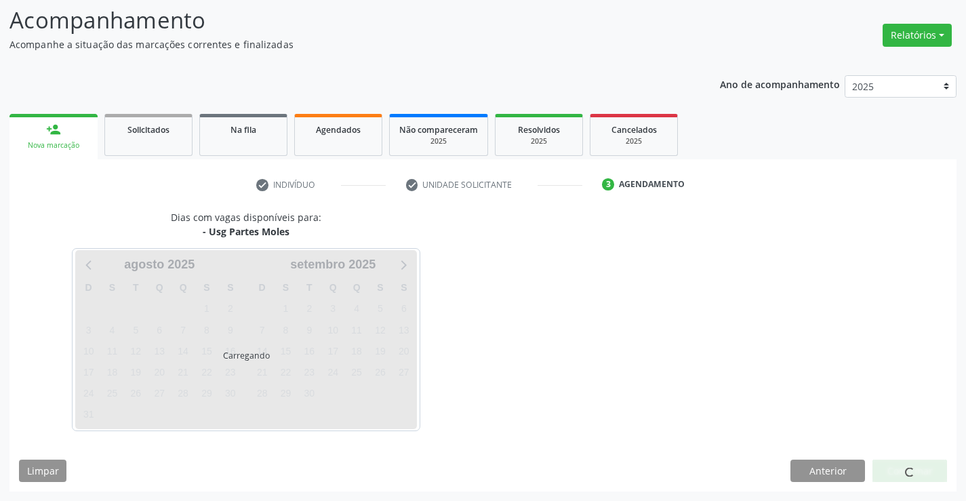
scroll to position [89, 0]
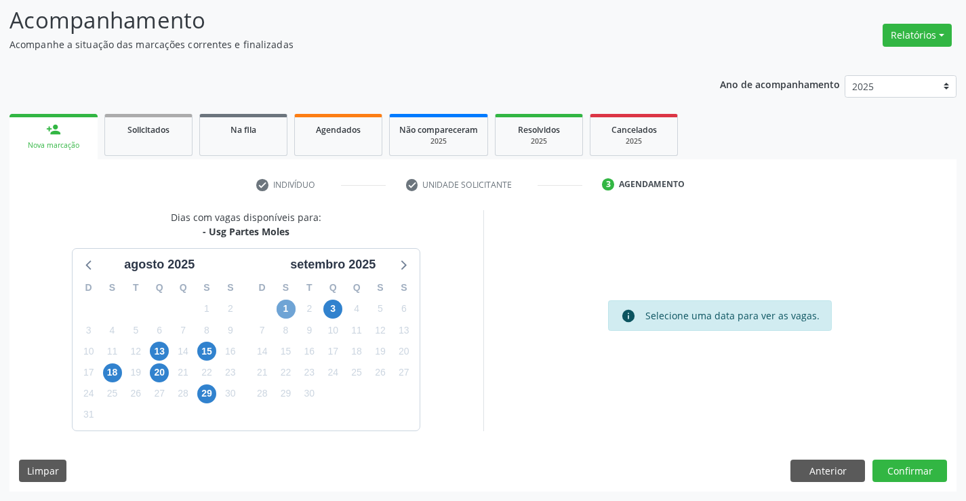
click at [285, 304] on span "1" at bounding box center [285, 309] width 19 height 19
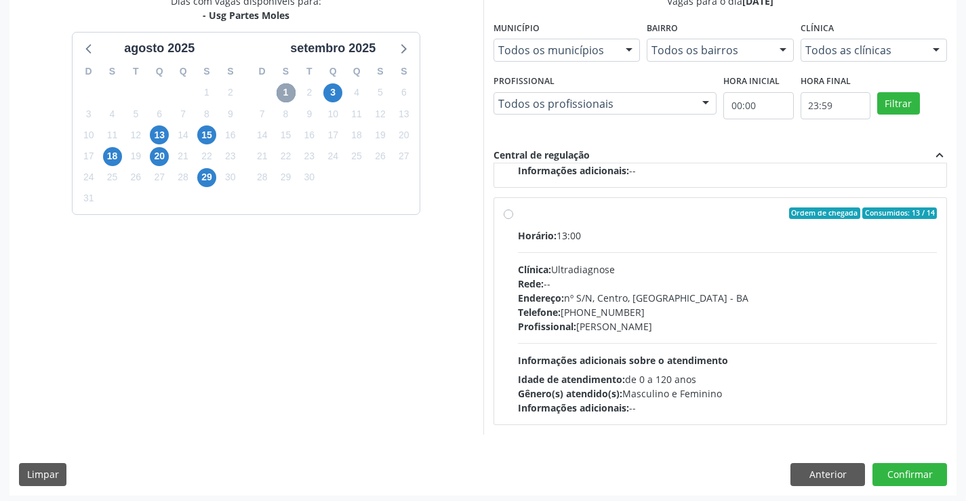
scroll to position [309, 0]
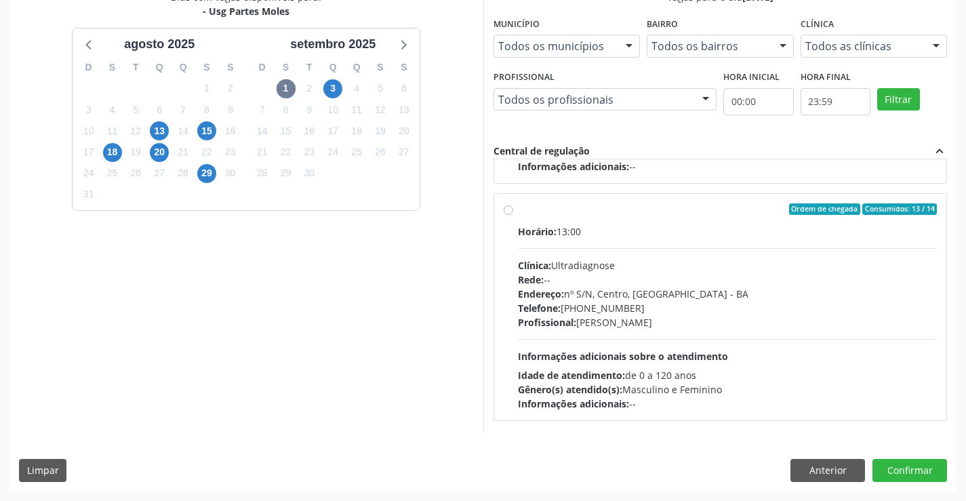
click at [656, 216] on label "Ordem de chegada Consumidos: 13 / 14 Horário: 13:00 Clínica: Ultradiagnose Rede…" at bounding box center [727, 307] width 419 height 208
click at [513, 215] on input "Ordem de chegada Consumidos: 13 / 14 Horário: 13:00 Clínica: Ultradiagnose Rede…" at bounding box center [507, 209] width 9 height 12
radio input "true"
click at [903, 466] on button "Confirmar" at bounding box center [909, 470] width 75 height 23
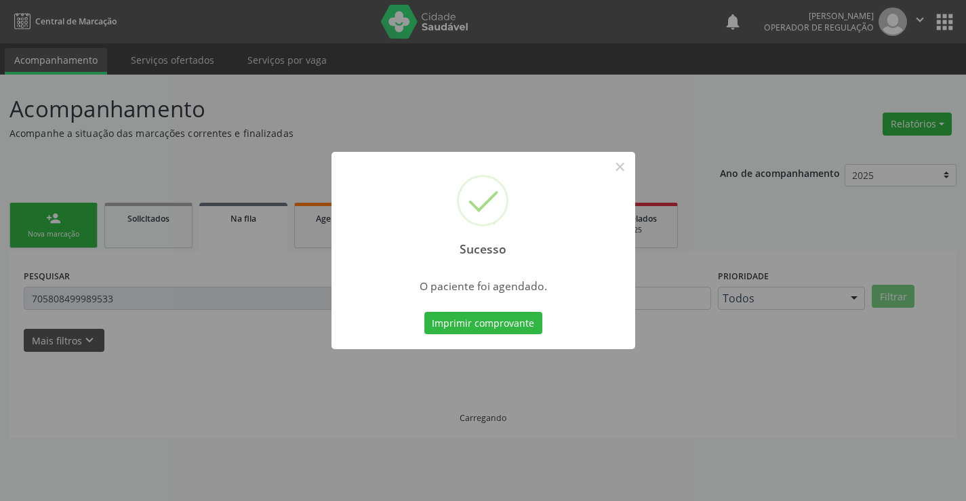
scroll to position [0, 0]
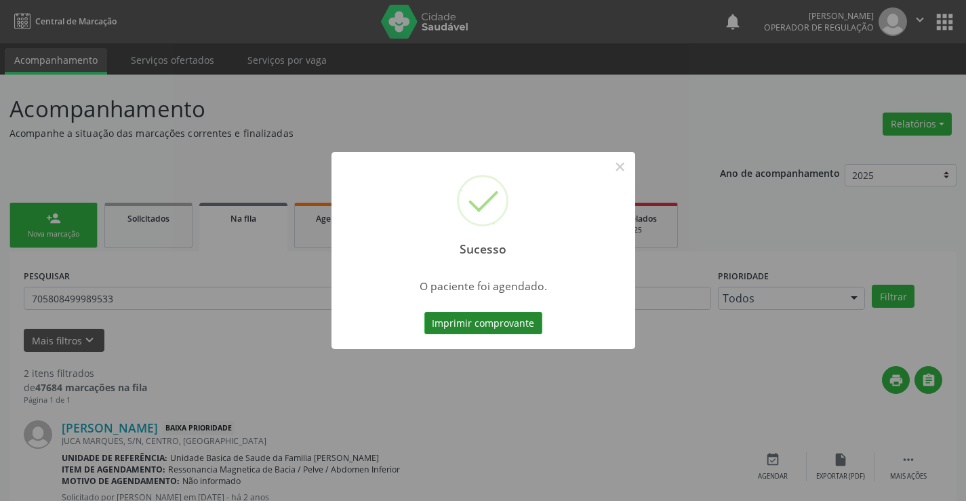
click at [490, 326] on button "Imprimir comprovante" at bounding box center [483, 323] width 118 height 23
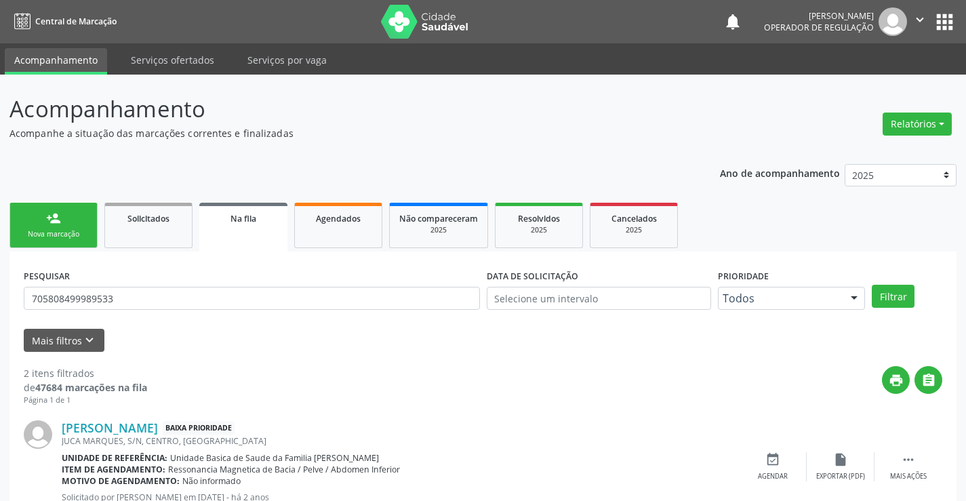
click at [66, 208] on link "person_add Nova marcação" at bounding box center [53, 225] width 88 height 45
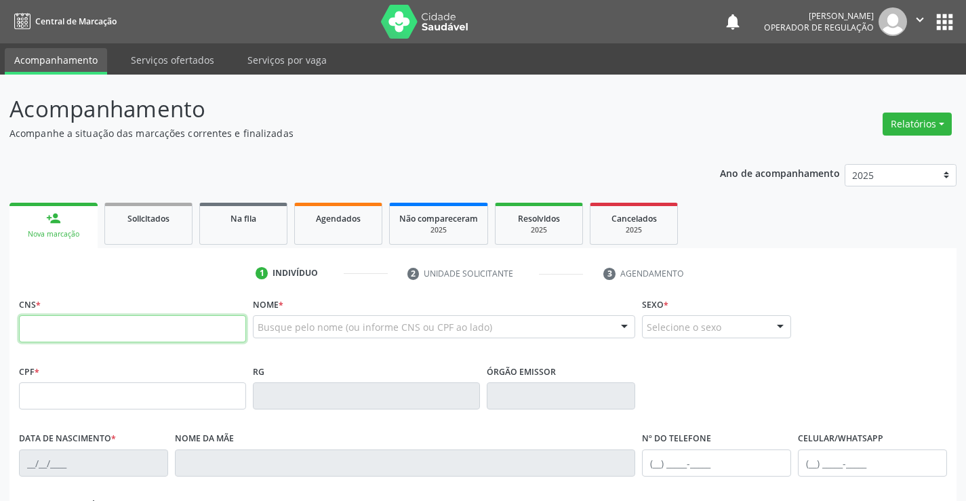
click at [64, 327] on input "text" at bounding box center [132, 328] width 227 height 27
type input "703 6050 8315 7938"
type input "2099159270"
type input "12/07/1997"
type input "(74) 99119-3266"
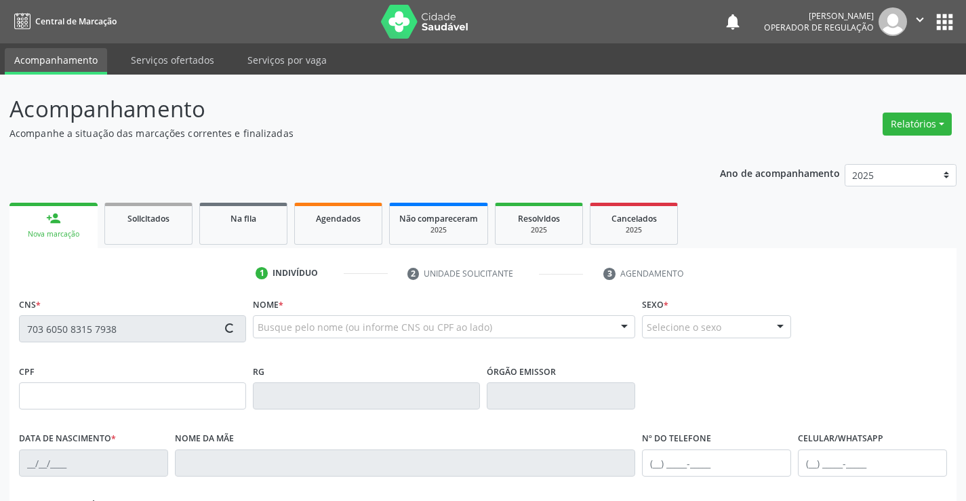
type input "S/N"
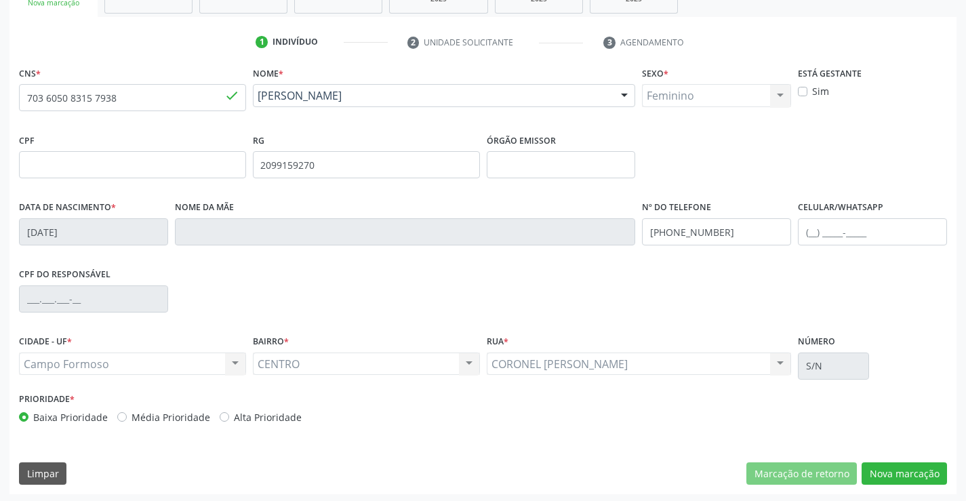
scroll to position [234, 0]
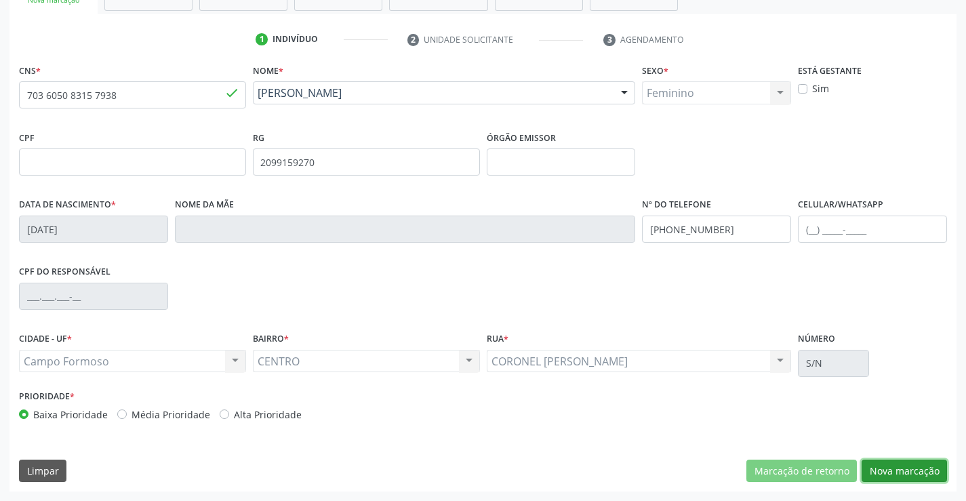
click at [898, 473] on button "Nova marcação" at bounding box center [903, 470] width 85 height 23
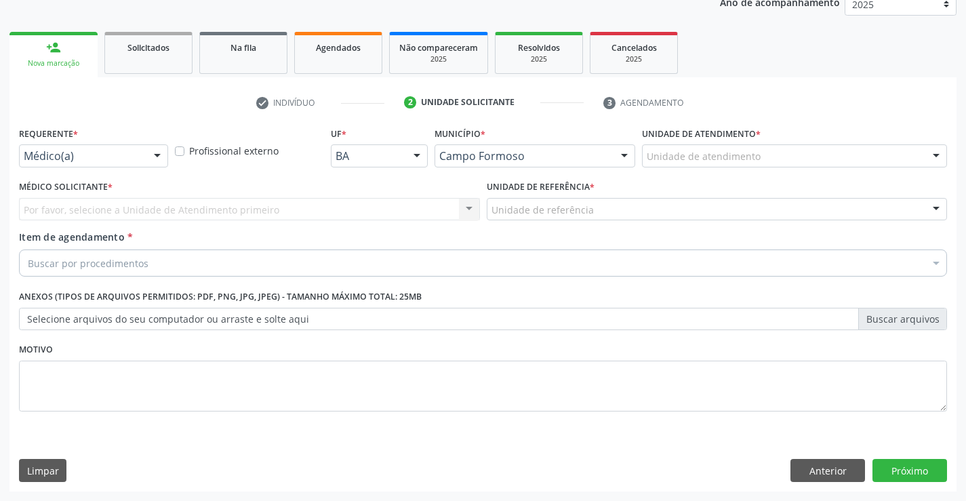
scroll to position [171, 0]
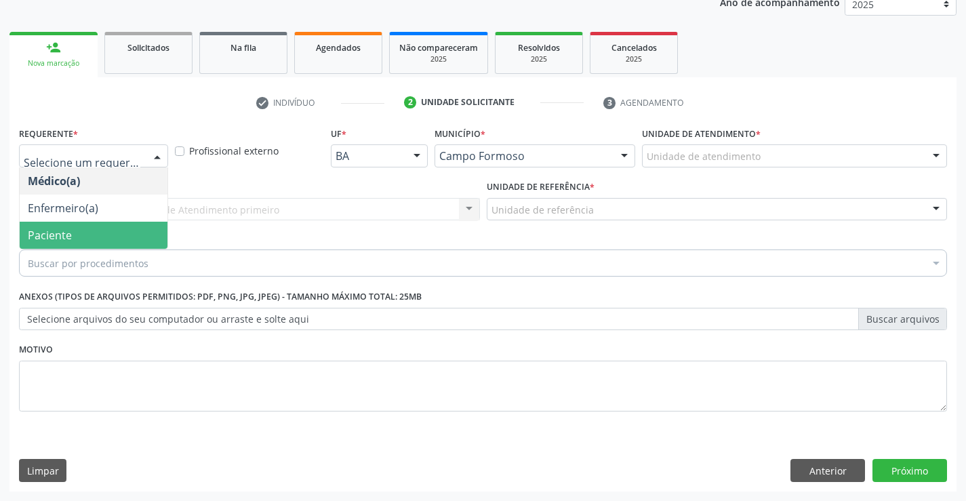
click at [79, 235] on span "Paciente" at bounding box center [94, 235] width 148 height 27
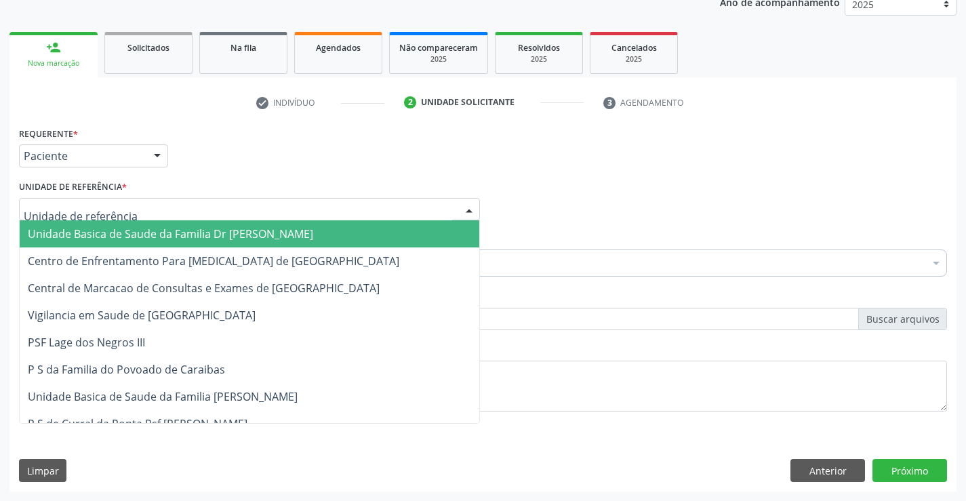
click at [122, 234] on span "Unidade Basica de Saude da Familia Dr [PERSON_NAME]" at bounding box center [170, 233] width 285 height 15
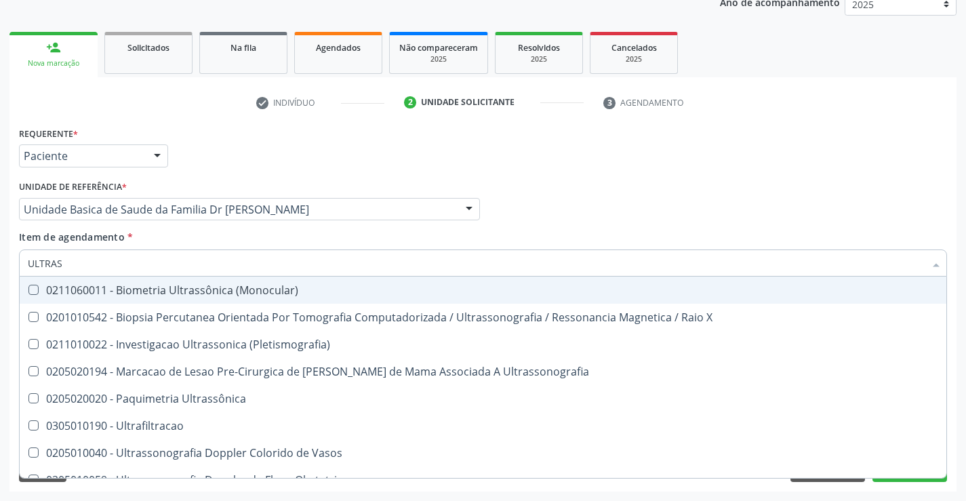
type input "ULTRASS"
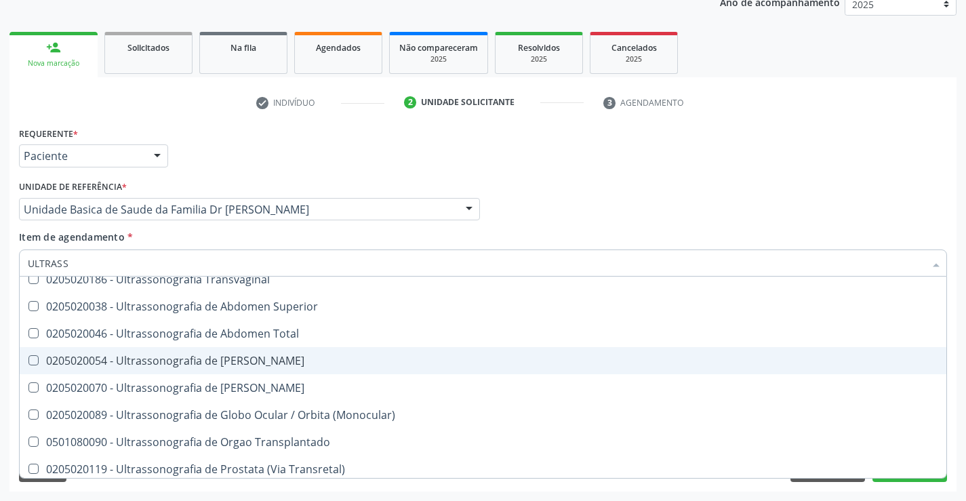
scroll to position [339, 0]
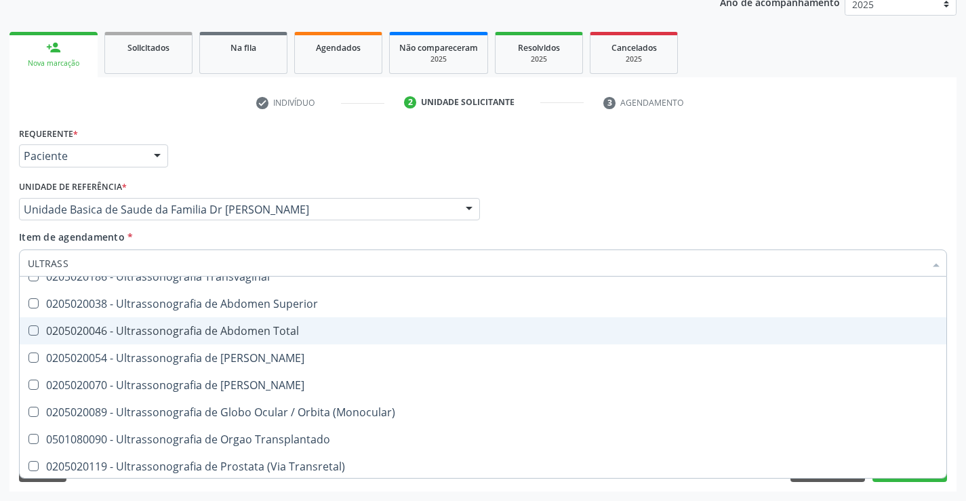
click at [319, 327] on div "0205020046 - Ultrassonografia de Abdomen Total" at bounding box center [483, 330] width 910 height 11
checkbox Total "false"
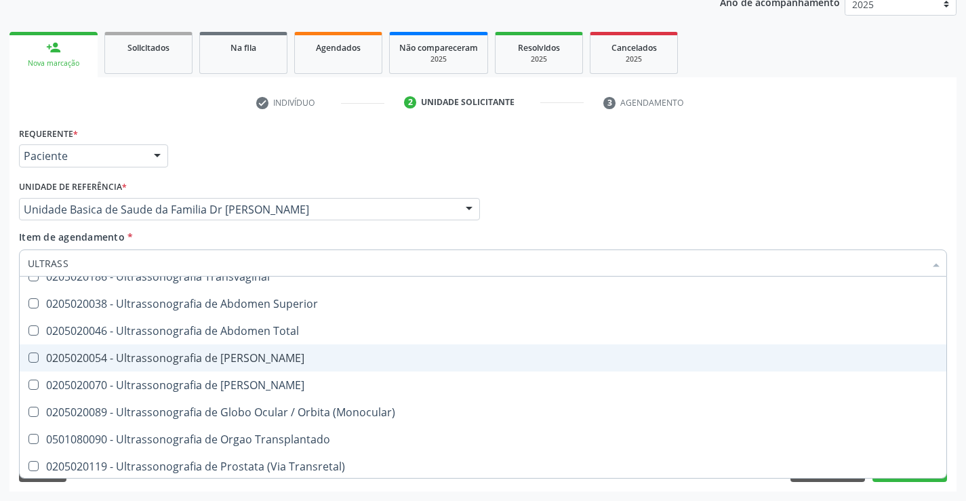
click at [323, 355] on div "0205020054 - Ultrassonografia de [PERSON_NAME]" at bounding box center [483, 357] width 910 height 11
checkbox Urinario "true"
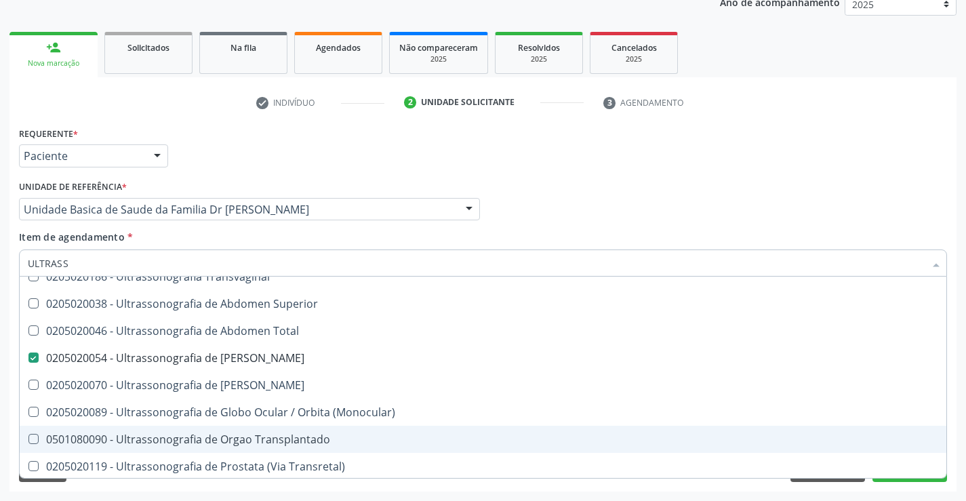
click at [958, 408] on div "Acompanhamento Acompanhe a situação das marcações correntes e finalizadas Relat…" at bounding box center [483, 202] width 966 height 597
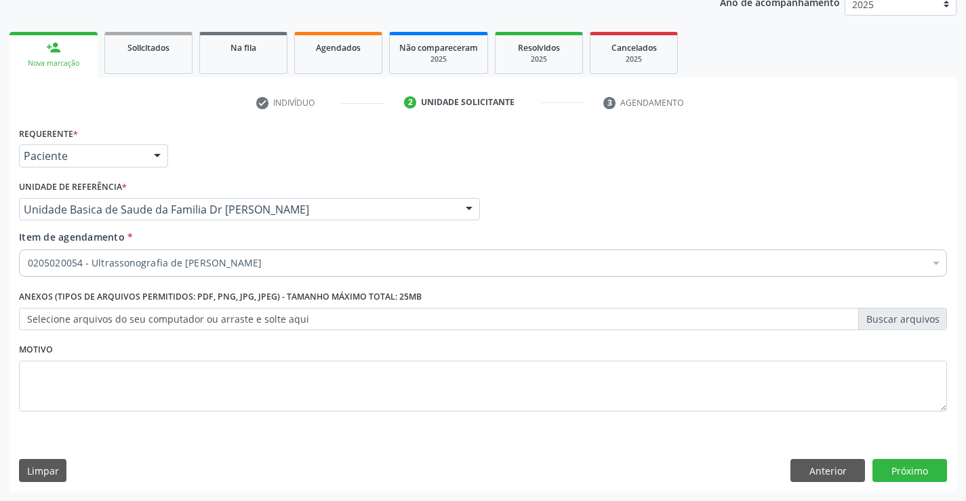
scroll to position [0, 0]
click at [913, 470] on button "Próximo" at bounding box center [909, 470] width 75 height 23
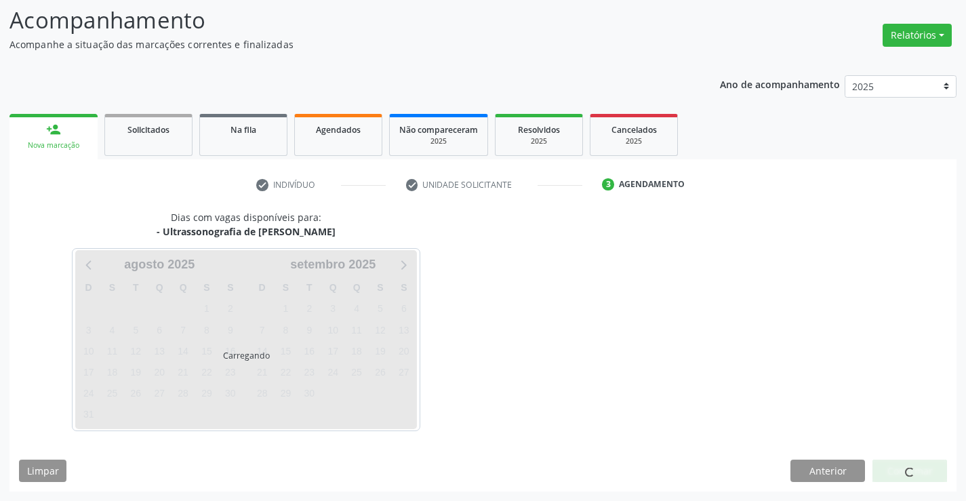
scroll to position [89, 0]
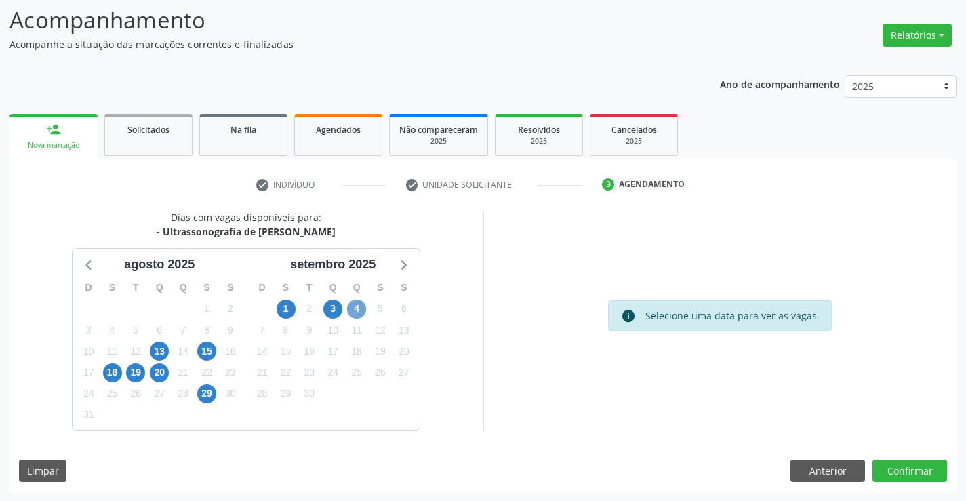
click at [358, 310] on span "4" at bounding box center [356, 309] width 19 height 19
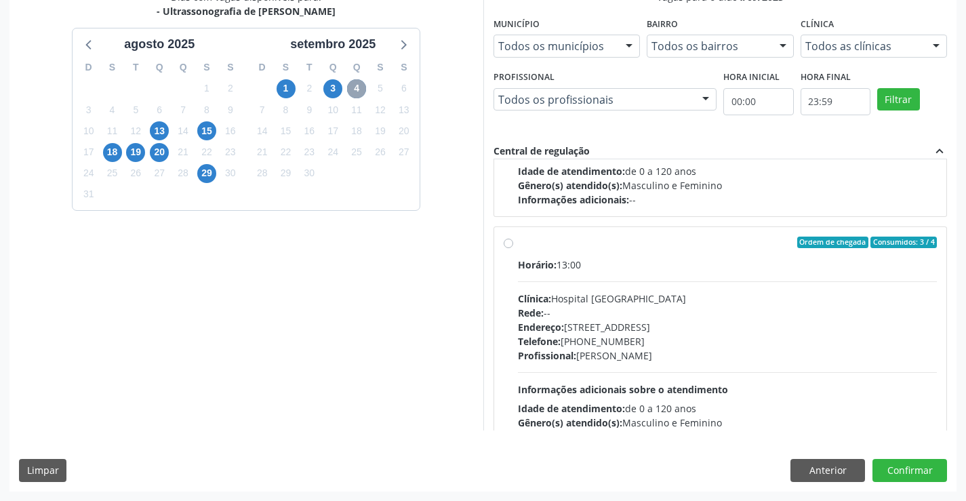
scroll to position [203, 0]
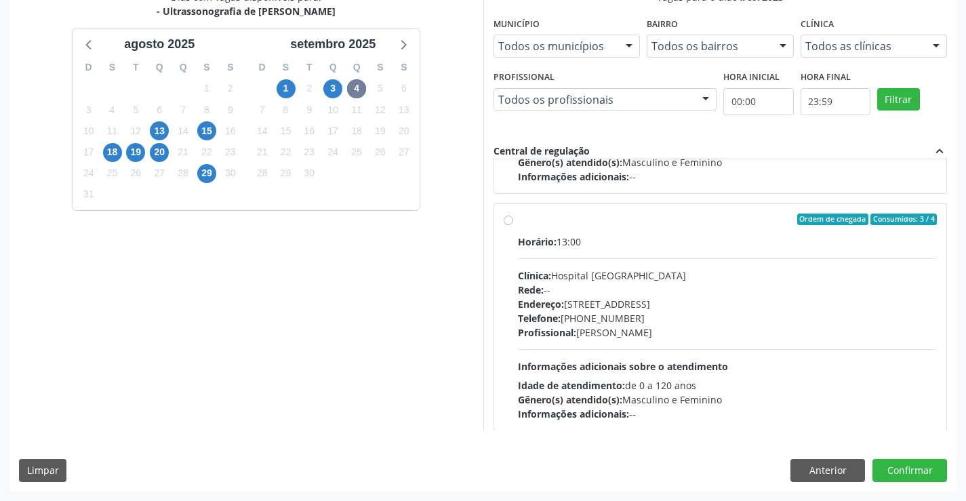
click at [630, 235] on div "Horário: 13:00" at bounding box center [727, 241] width 419 height 14
click at [513, 226] on input "Ordem de chegada Consumidos: 3 / 4 Horário: 13:00 Clínica: Hospital Sao Francis…" at bounding box center [507, 219] width 9 height 12
radio input "true"
click at [913, 467] on button "Confirmar" at bounding box center [909, 470] width 75 height 23
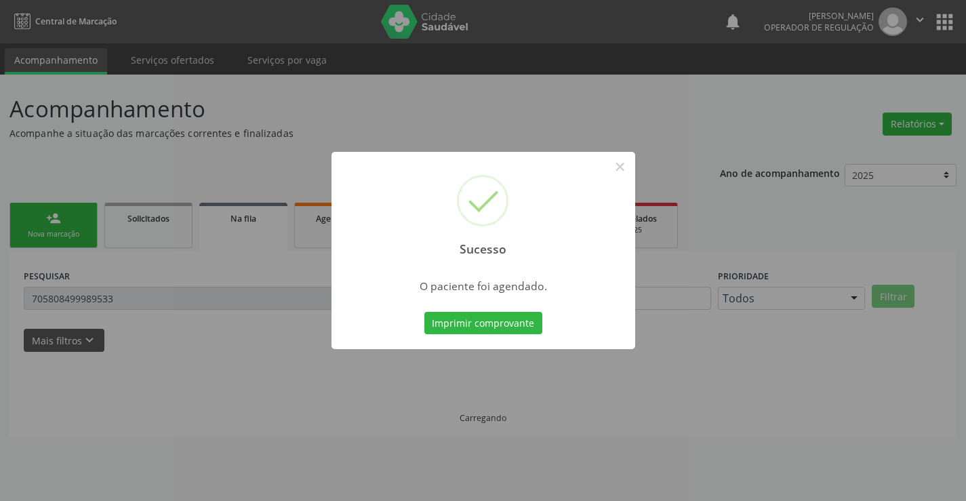
scroll to position [0, 0]
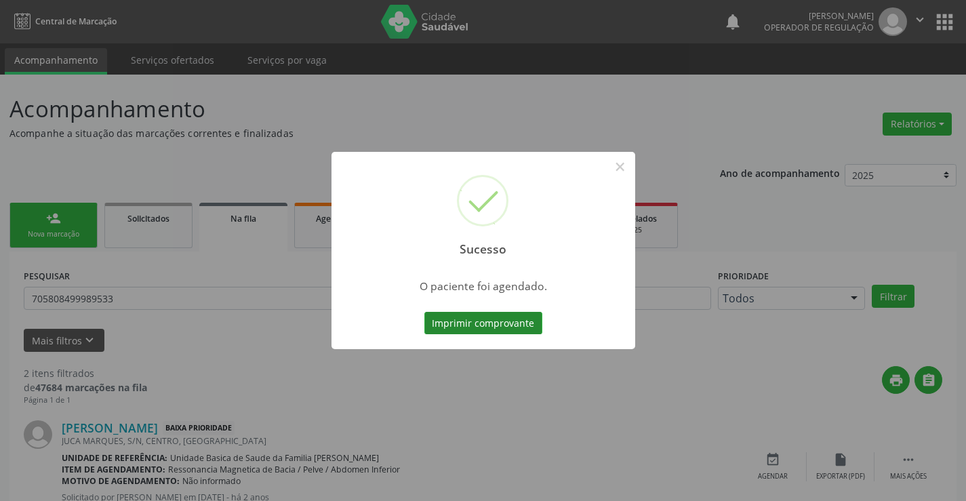
click at [468, 318] on button "Imprimir comprovante" at bounding box center [483, 323] width 118 height 23
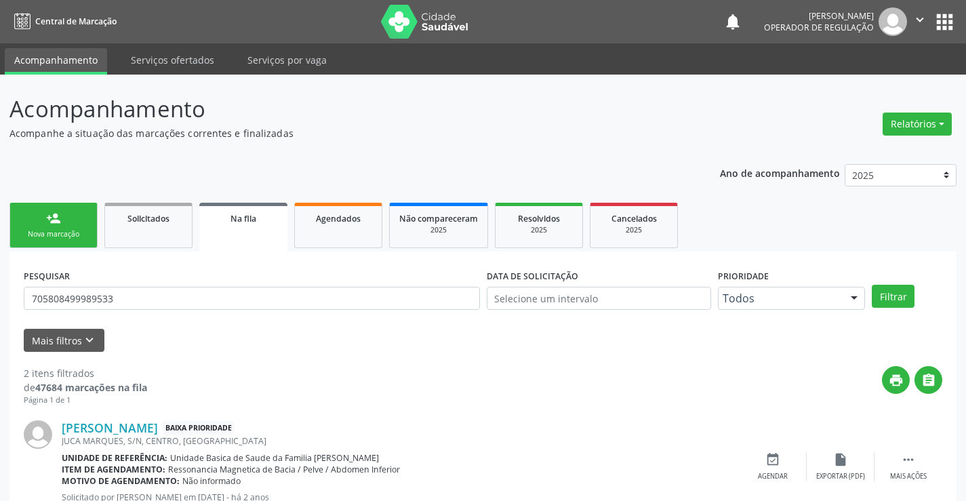
click at [64, 229] on div "Nova marcação" at bounding box center [54, 234] width 68 height 10
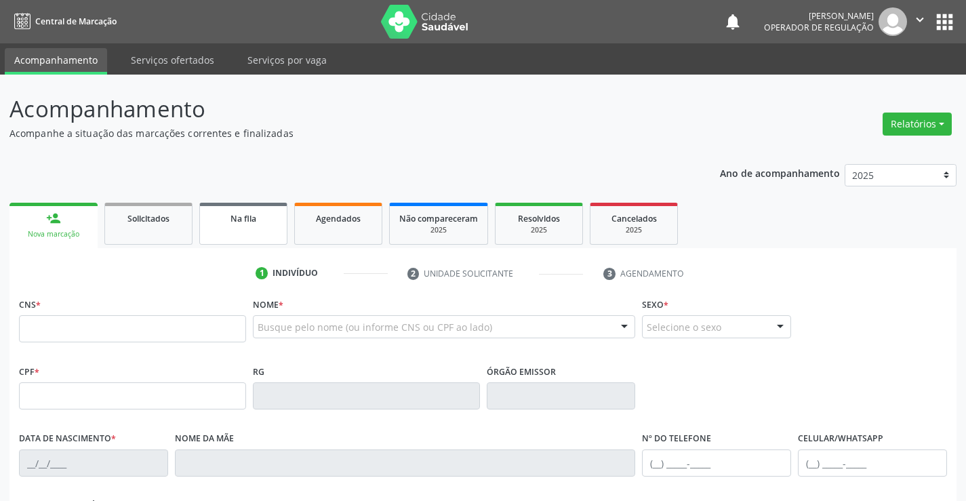
click at [269, 221] on div "Na fila" at bounding box center [243, 218] width 68 height 14
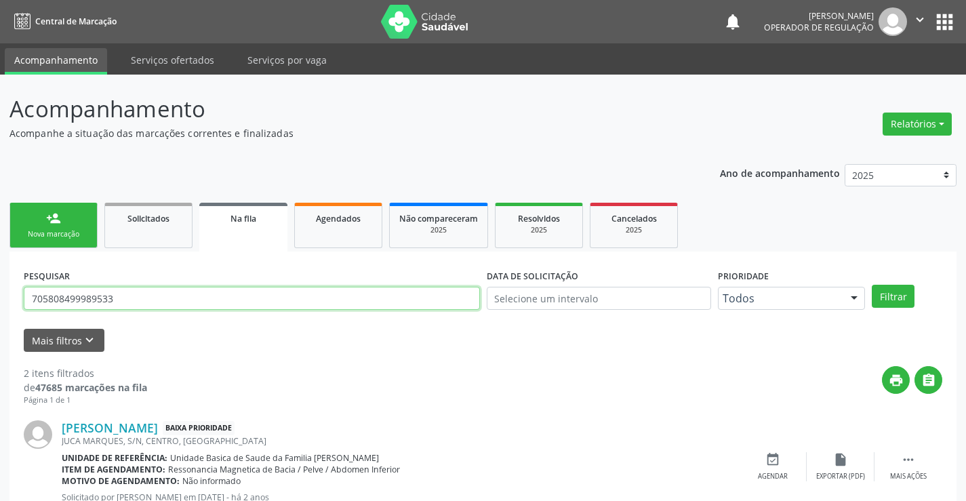
drag, startPoint x: 136, startPoint y: 301, endPoint x: 6, endPoint y: 305, distance: 130.2
click at [6, 305] on div "Acompanhamento Acompanhe a situação das marcações correntes e finalizadas Relat…" at bounding box center [483, 373] width 966 height 597
click at [90, 297] on input "text" at bounding box center [252, 298] width 456 height 23
type input "707706682472310"
click at [890, 297] on button "Filtrar" at bounding box center [892, 296] width 43 height 23
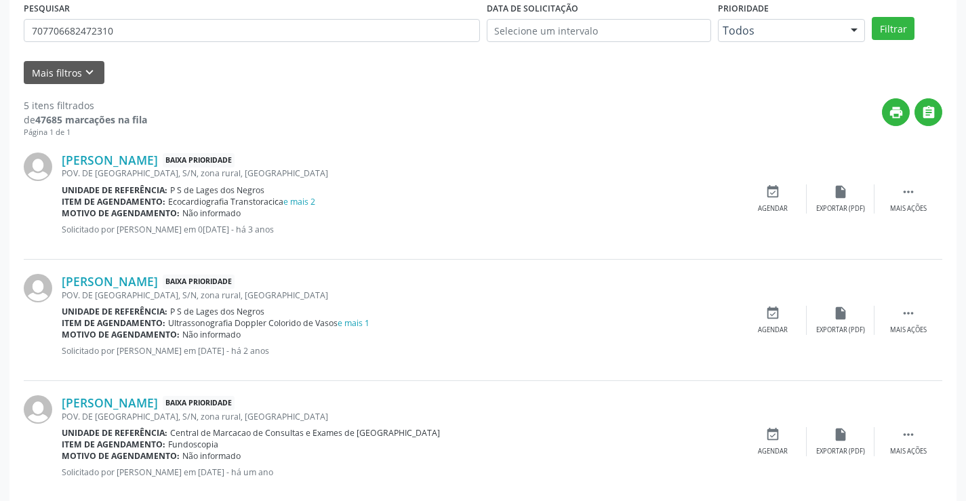
scroll to position [271, 0]
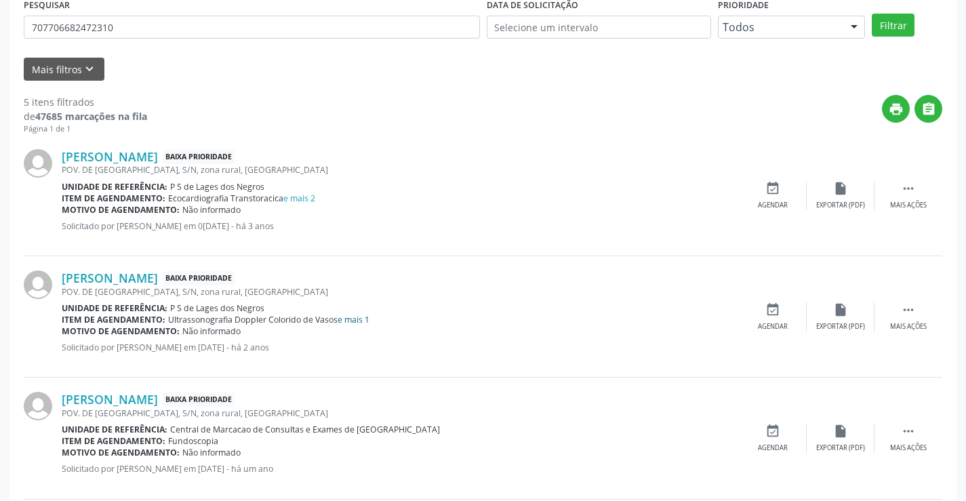
click at [363, 319] on link "e mais 1" at bounding box center [353, 320] width 32 height 12
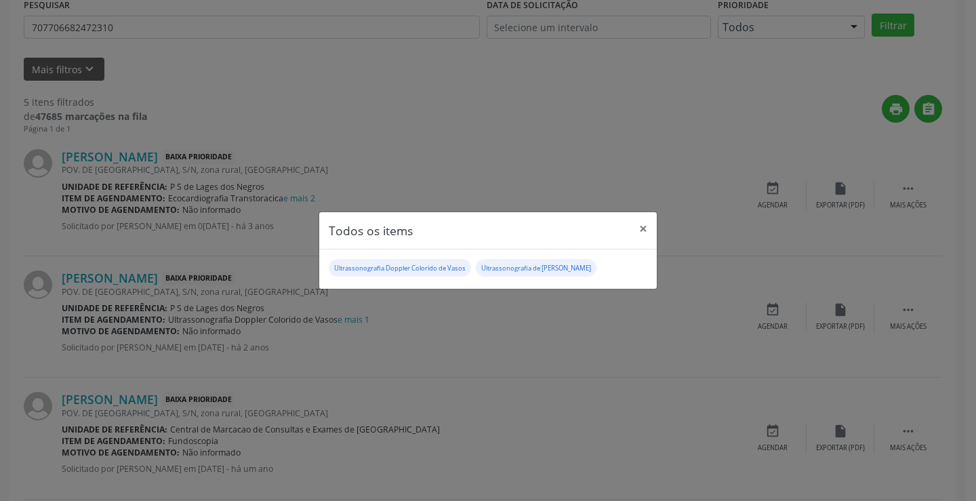
click at [526, 329] on div "Todos os items × Ultrassonografia Doppler Colorido de Vasos Ultrassonografia de…" at bounding box center [488, 250] width 976 height 501
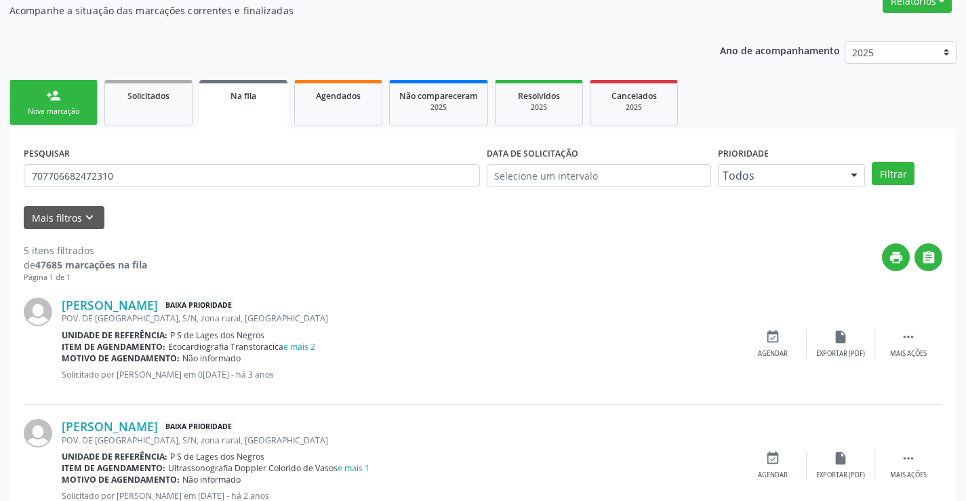
scroll to position [0, 0]
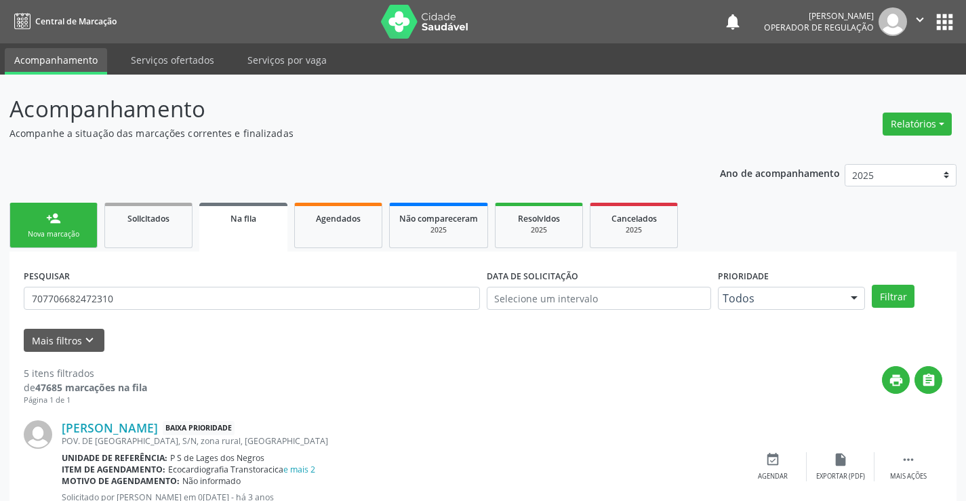
click at [45, 220] on link "person_add Nova marcação" at bounding box center [53, 225] width 88 height 45
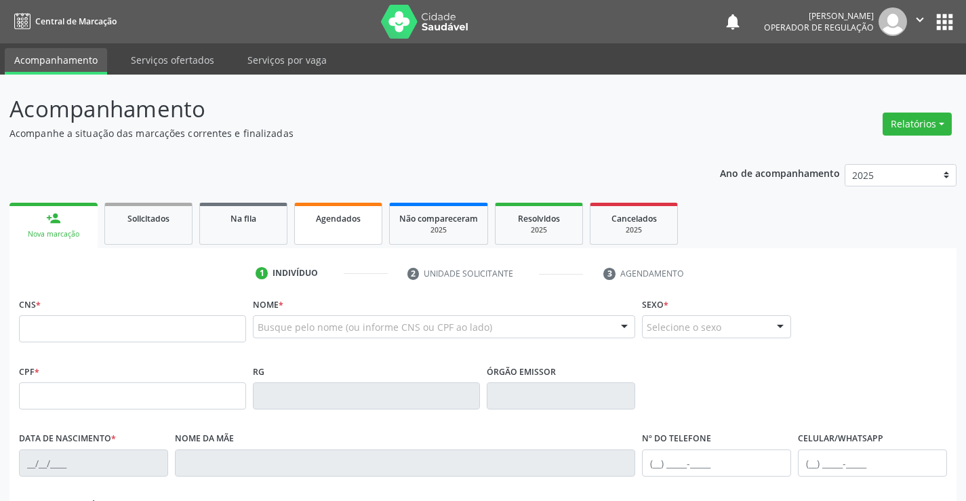
click at [343, 213] on span "Agendados" at bounding box center [338, 219] width 45 height 12
select select "7"
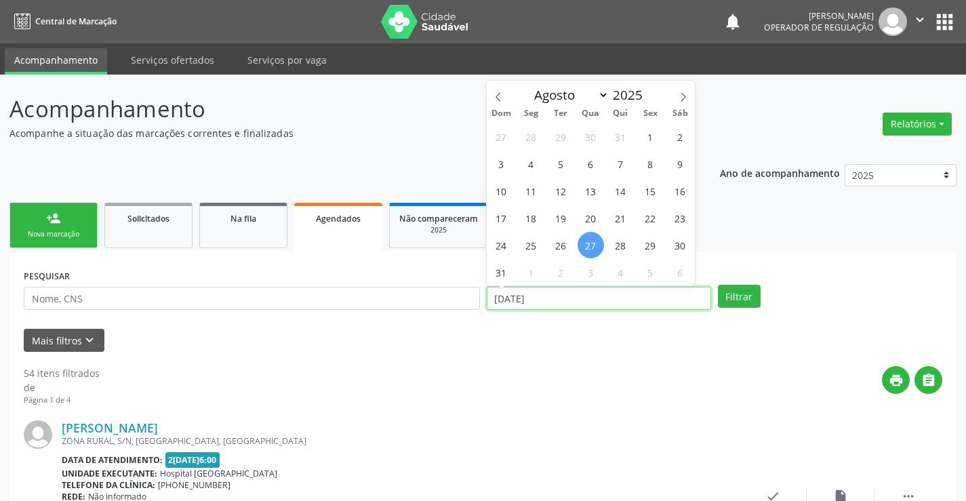
drag, startPoint x: 561, startPoint y: 300, endPoint x: 487, endPoint y: 307, distance: 74.2
click at [487, 307] on input "27/08/2025" at bounding box center [599, 298] width 224 height 23
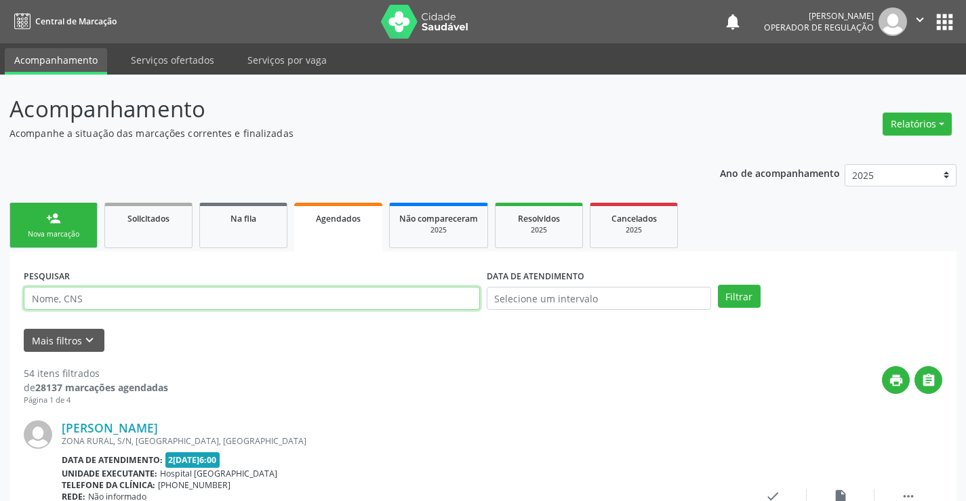
click at [59, 302] on input "text" at bounding box center [252, 298] width 456 height 23
click at [66, 300] on input "text" at bounding box center [252, 298] width 456 height 23
type input "b"
type input "BRUNA TEMOTEO"
click at [734, 291] on button "Filtrar" at bounding box center [739, 296] width 43 height 23
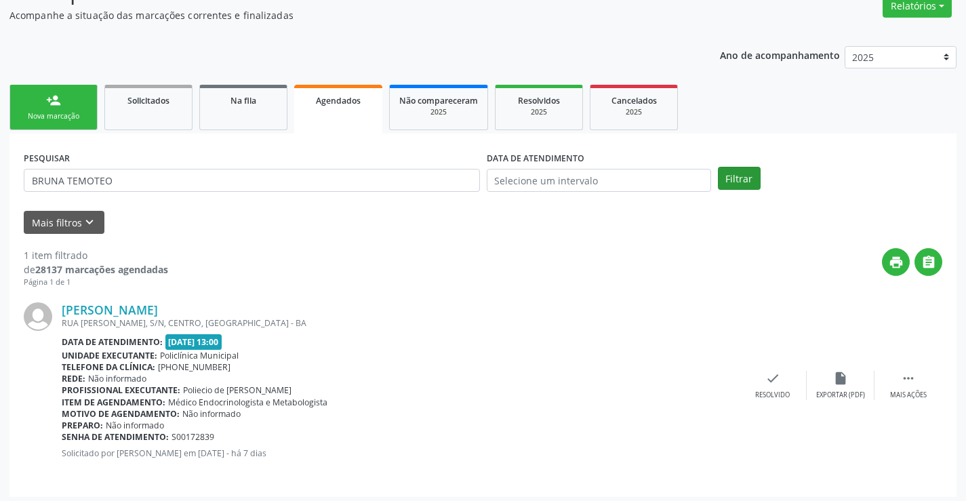
scroll to position [123, 0]
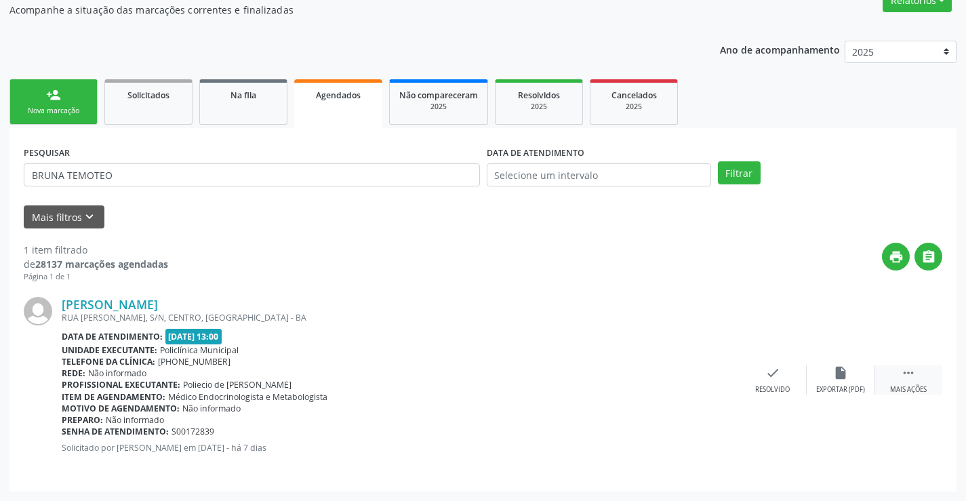
click at [911, 374] on icon "" at bounding box center [908, 372] width 15 height 15
click at [633, 370] on icon "print" at bounding box center [637, 372] width 15 height 15
